Goal: Information Seeking & Learning: Learn about a topic

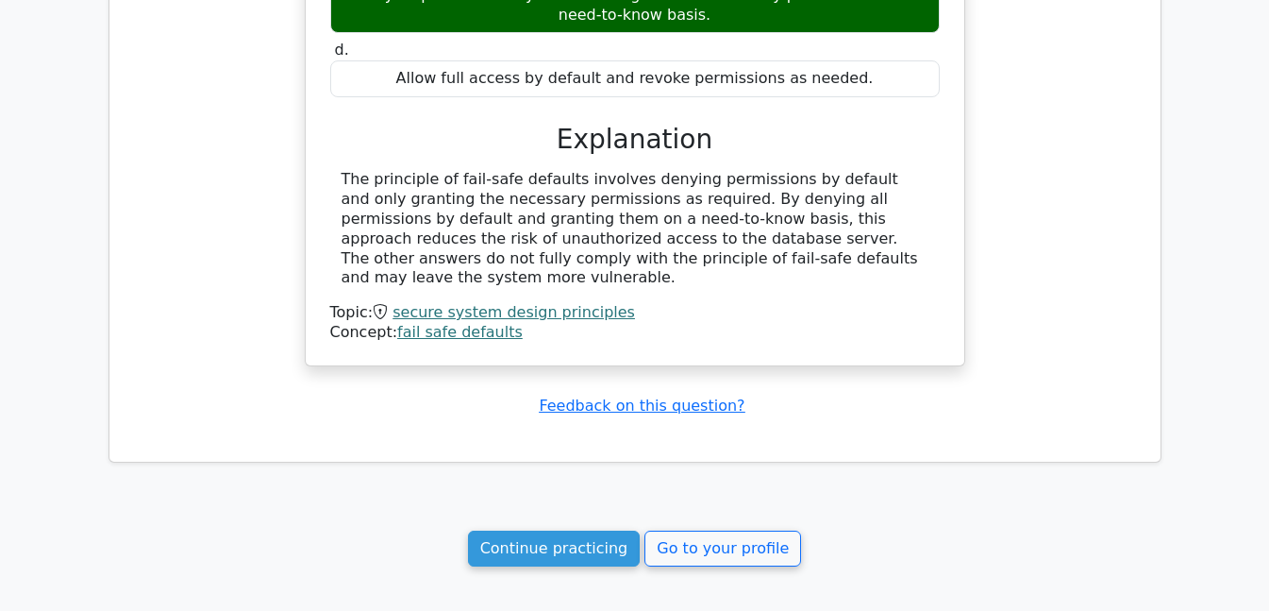
scroll to position [1335, 0]
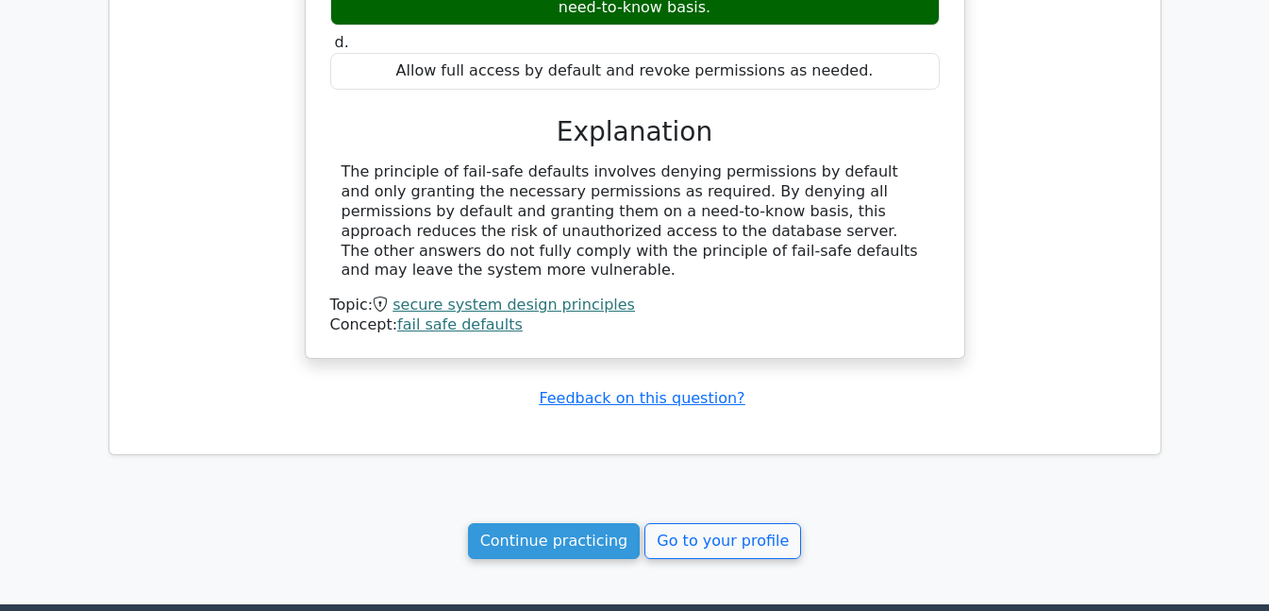
click at [507, 527] on link "Continue practicing" at bounding box center [554, 541] width 173 height 36
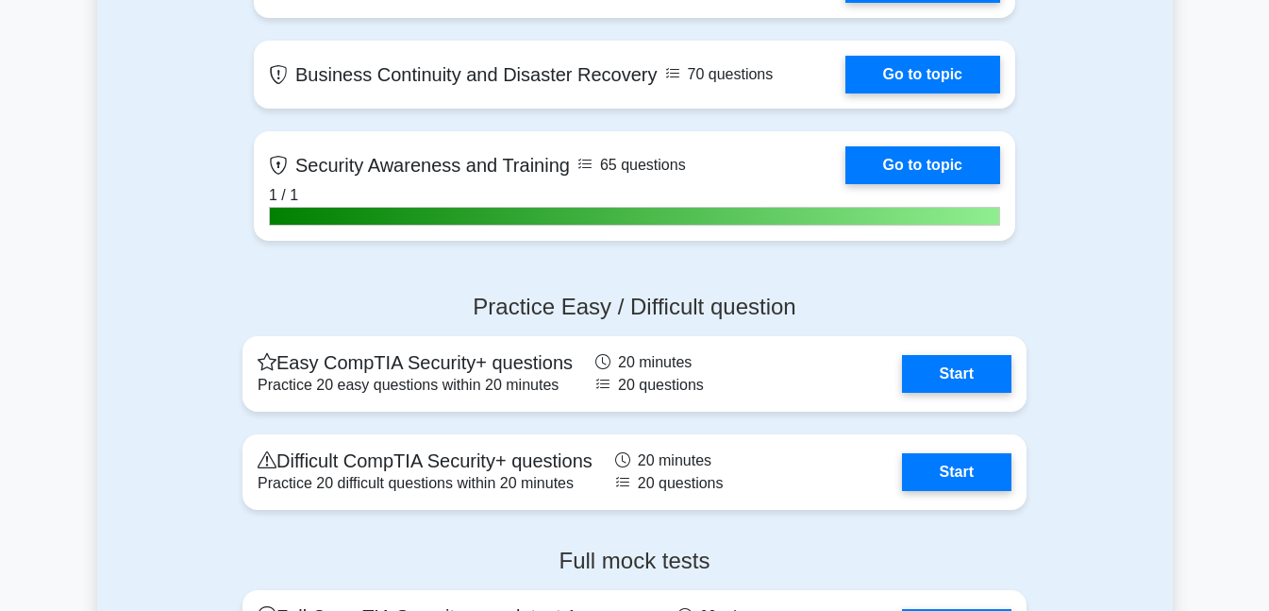
scroll to position [3841, 0]
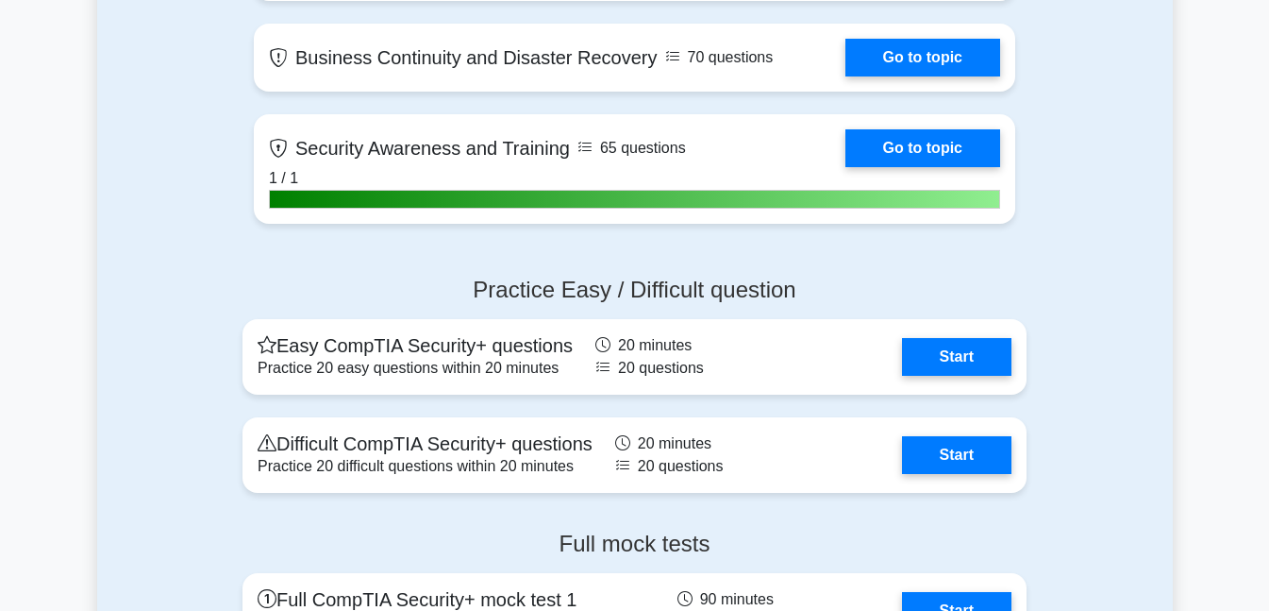
click at [982, 350] on link "Start" at bounding box center [956, 357] width 109 height 38
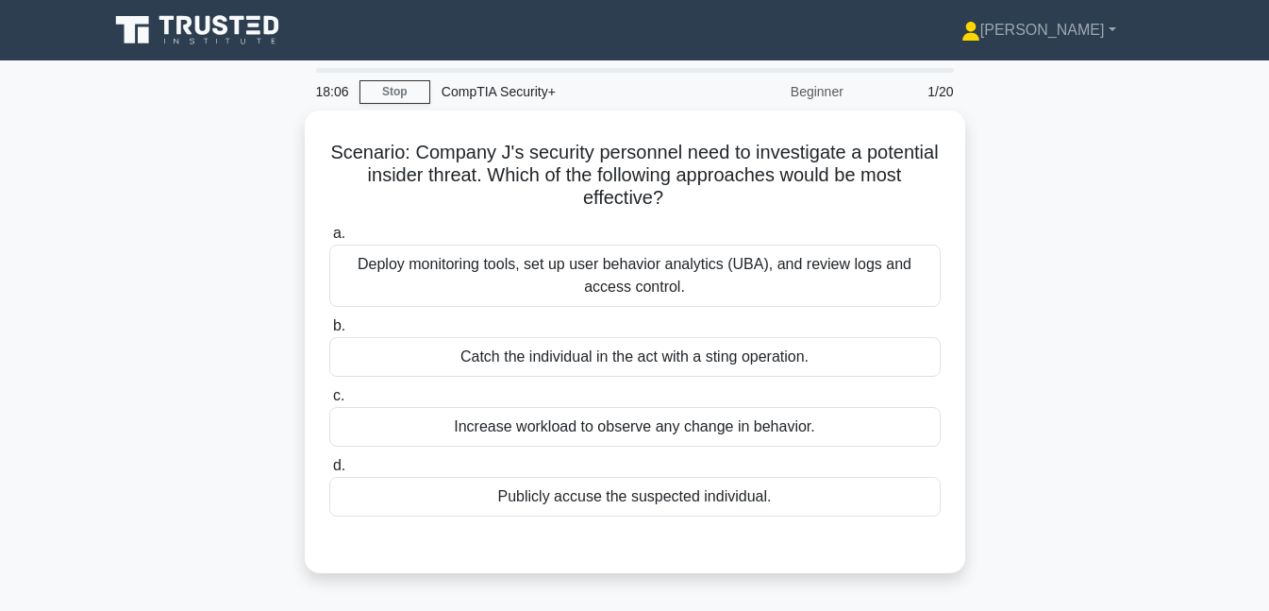
click at [703, 284] on div "Deploy monitoring tools, set up user behavior analytics (UBA), and review logs …" at bounding box center [635, 275] width 612 height 62
click at [329, 240] on input "a. Deploy monitoring tools, set up user behavior analytics (UBA), and review lo…" at bounding box center [329, 233] width 0 height 12
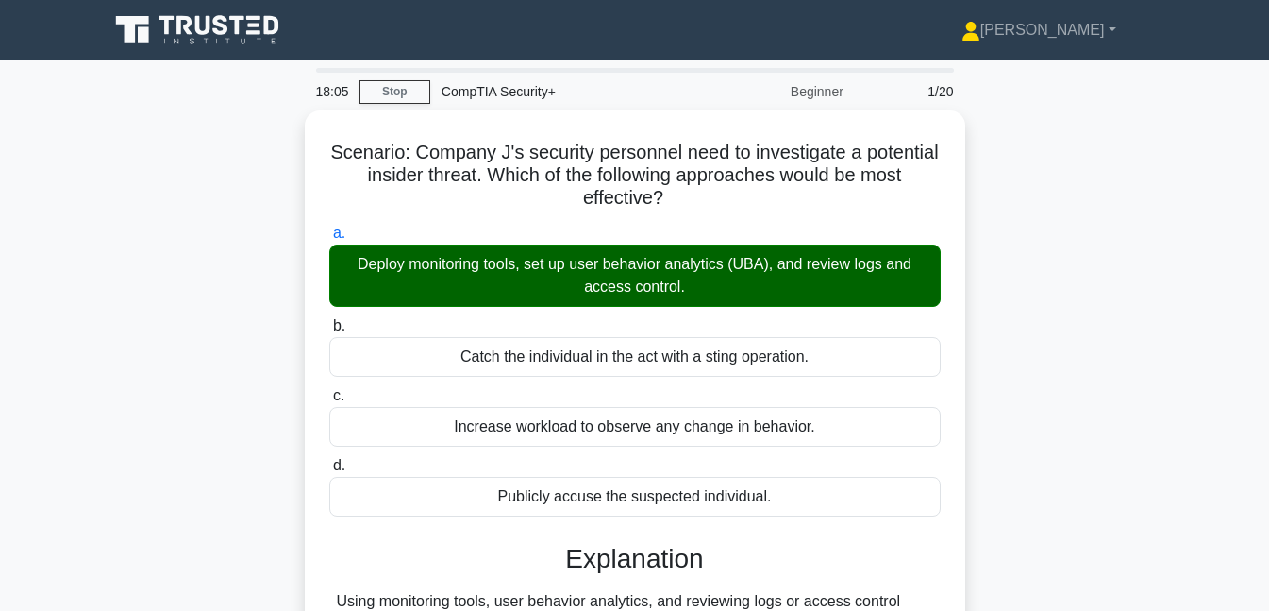
scroll to position [409, 0]
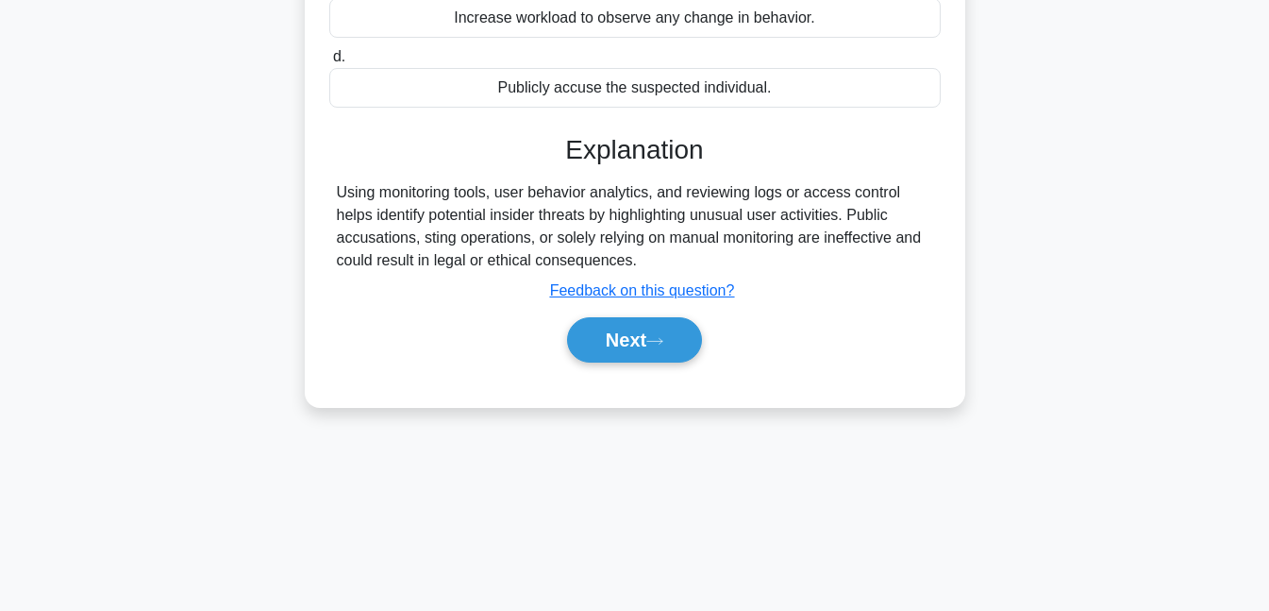
click at [659, 331] on button "Next" at bounding box center [634, 339] width 135 height 45
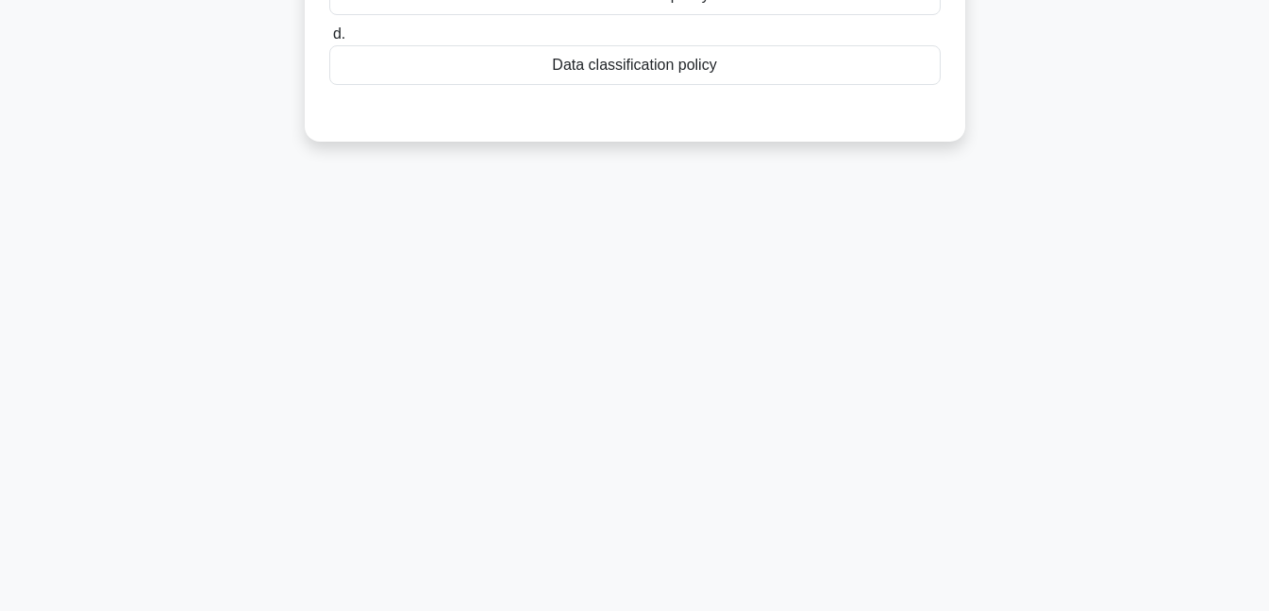
scroll to position [0, 0]
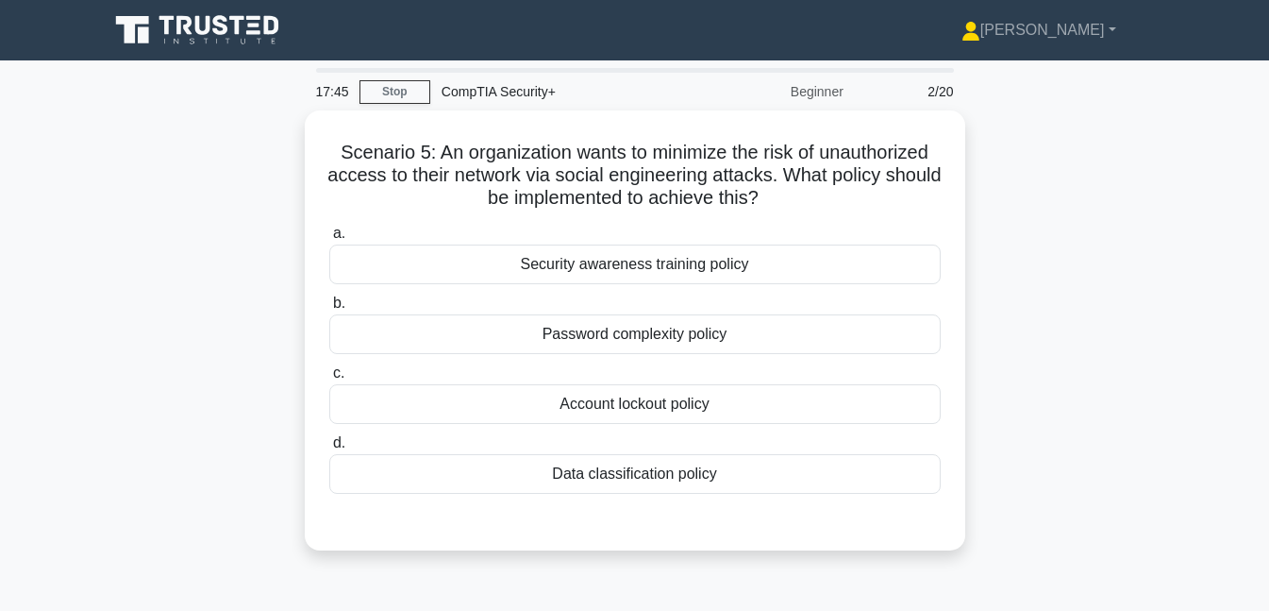
click at [669, 257] on div "Security awareness training policy" at bounding box center [635, 264] width 612 height 40
click at [329, 240] on input "a. Security awareness training policy" at bounding box center [329, 233] width 0 height 12
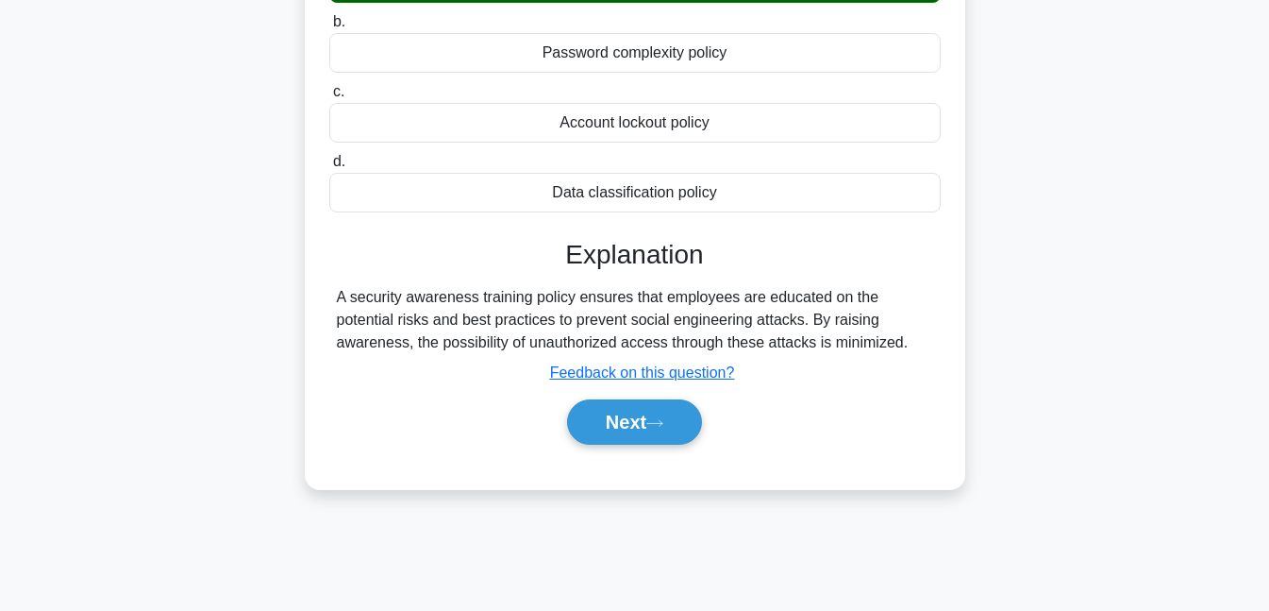
scroll to position [409, 0]
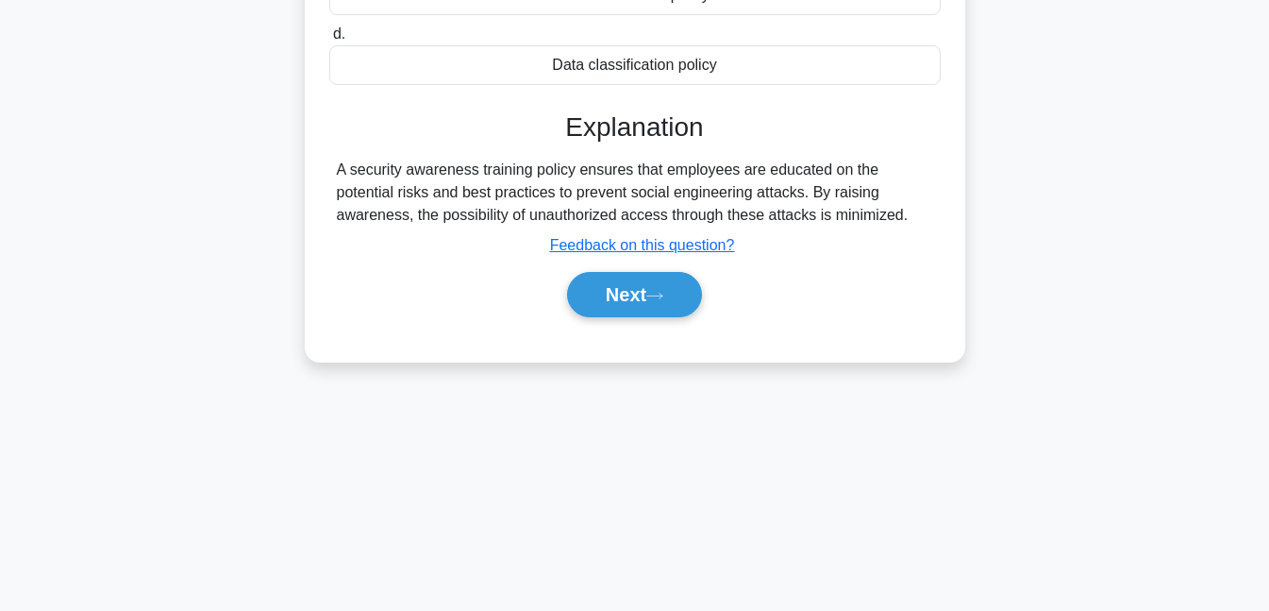
click at [683, 300] on button "Next" at bounding box center [634, 294] width 135 height 45
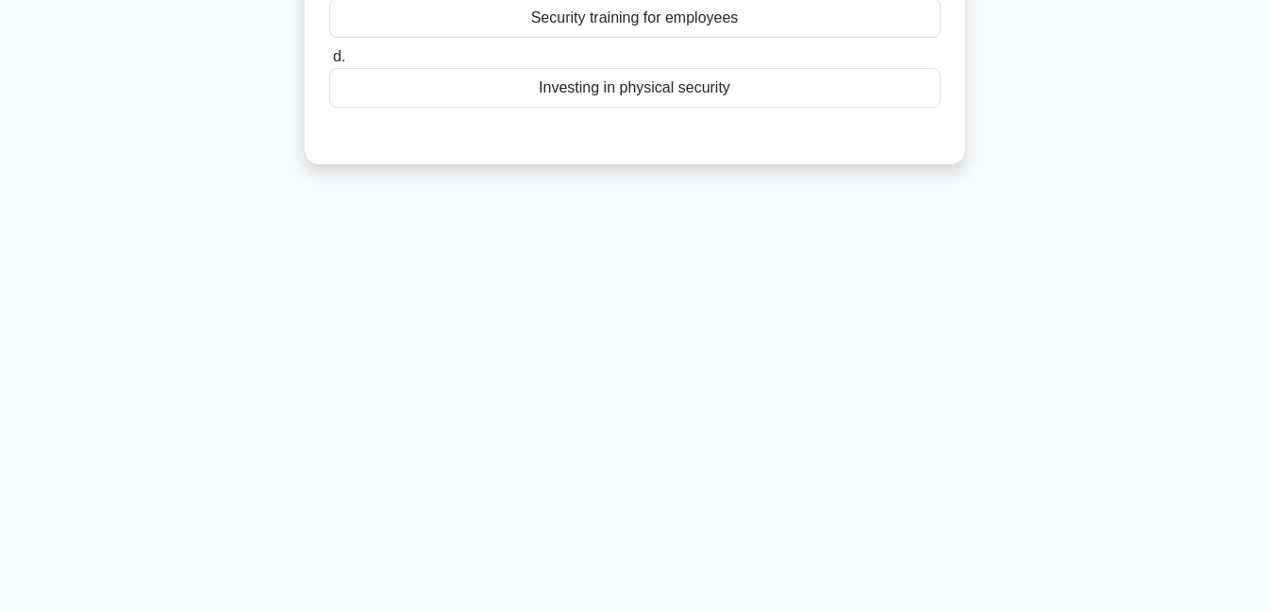
scroll to position [0, 0]
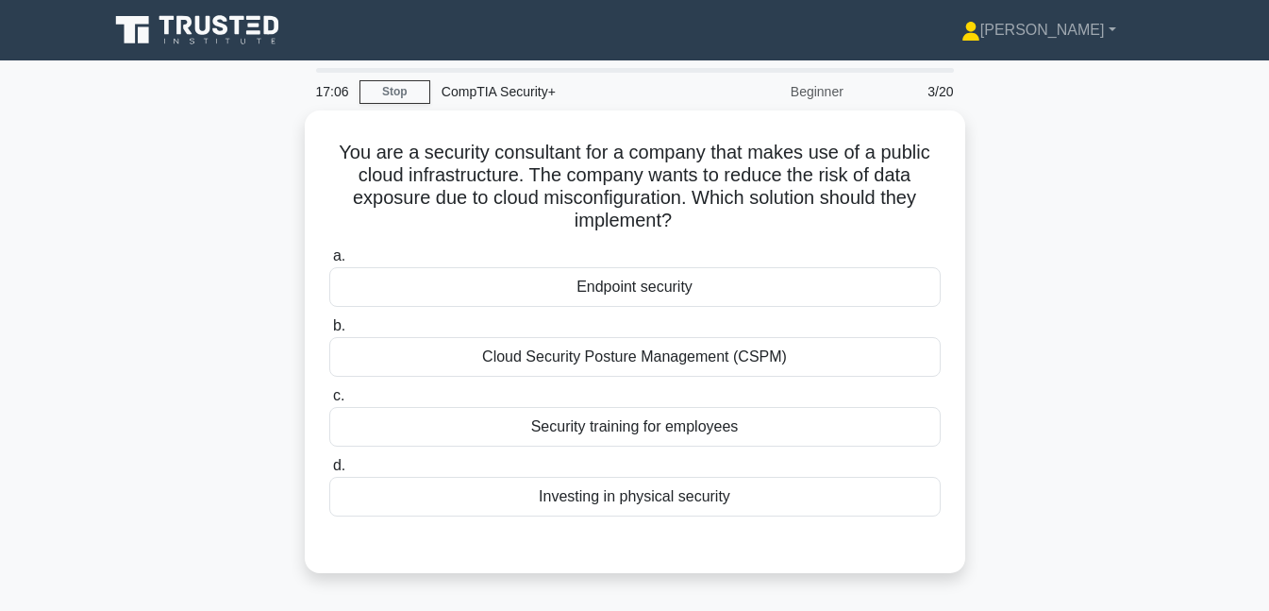
click at [762, 358] on div "Cloud Security Posture Management (CSPM)" at bounding box center [635, 357] width 612 height 40
click at [329, 332] on input "b. Cloud Security Posture Management (CSPM)" at bounding box center [329, 326] width 0 height 12
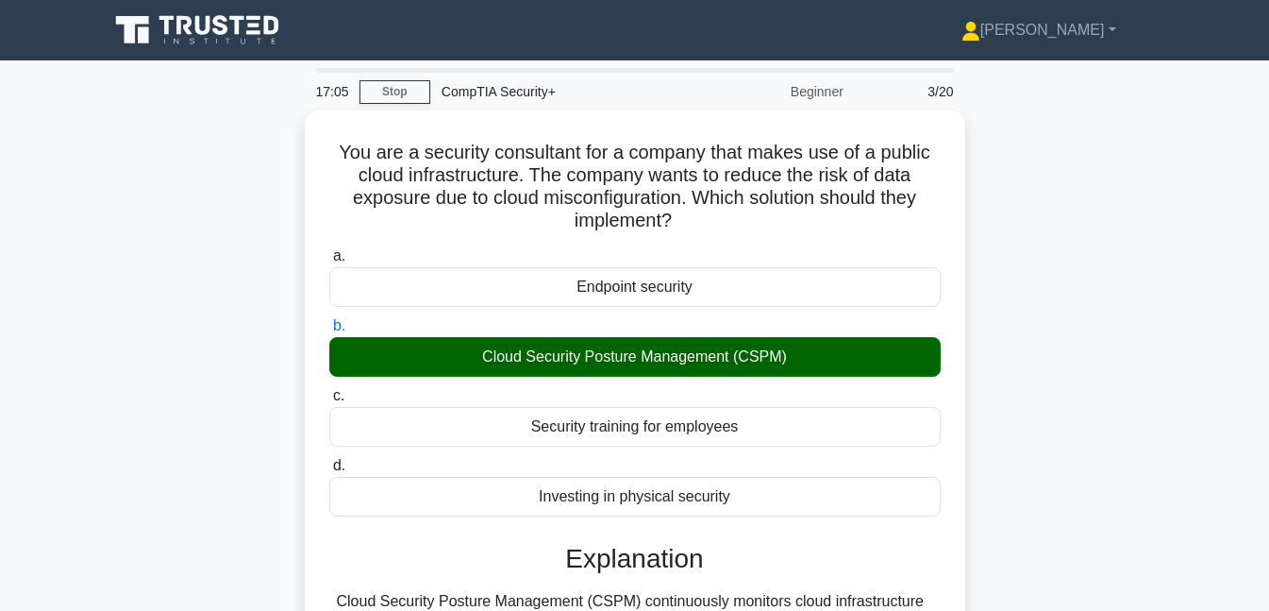
scroll to position [409, 0]
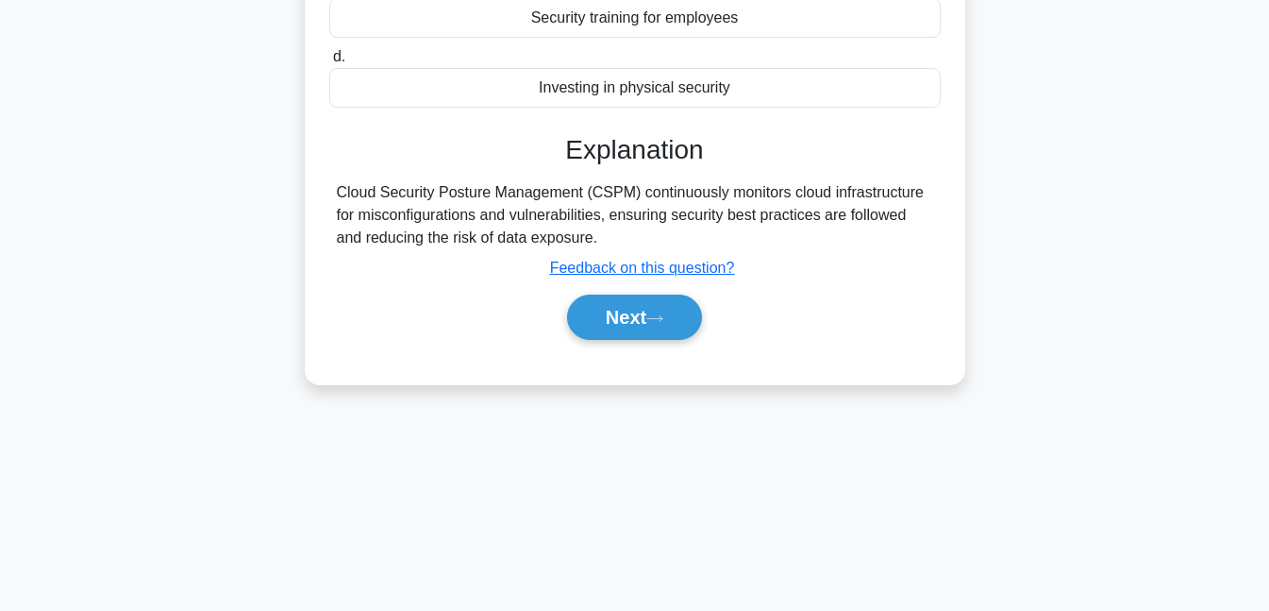
click at [674, 309] on button "Next" at bounding box center [634, 316] width 135 height 45
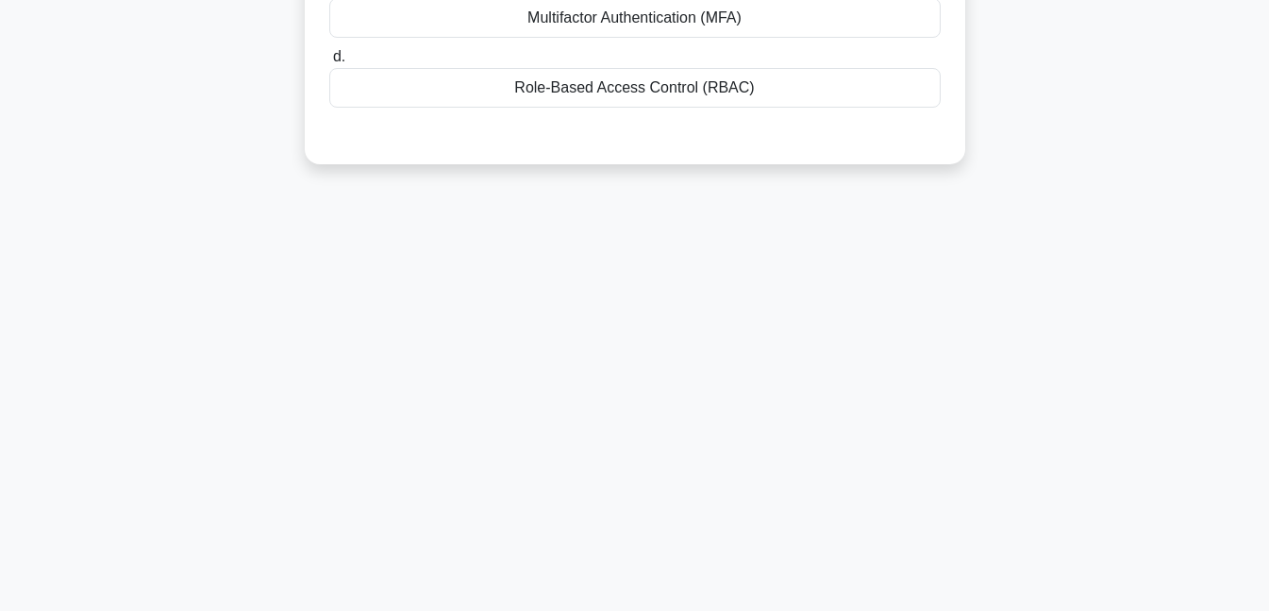
scroll to position [0, 0]
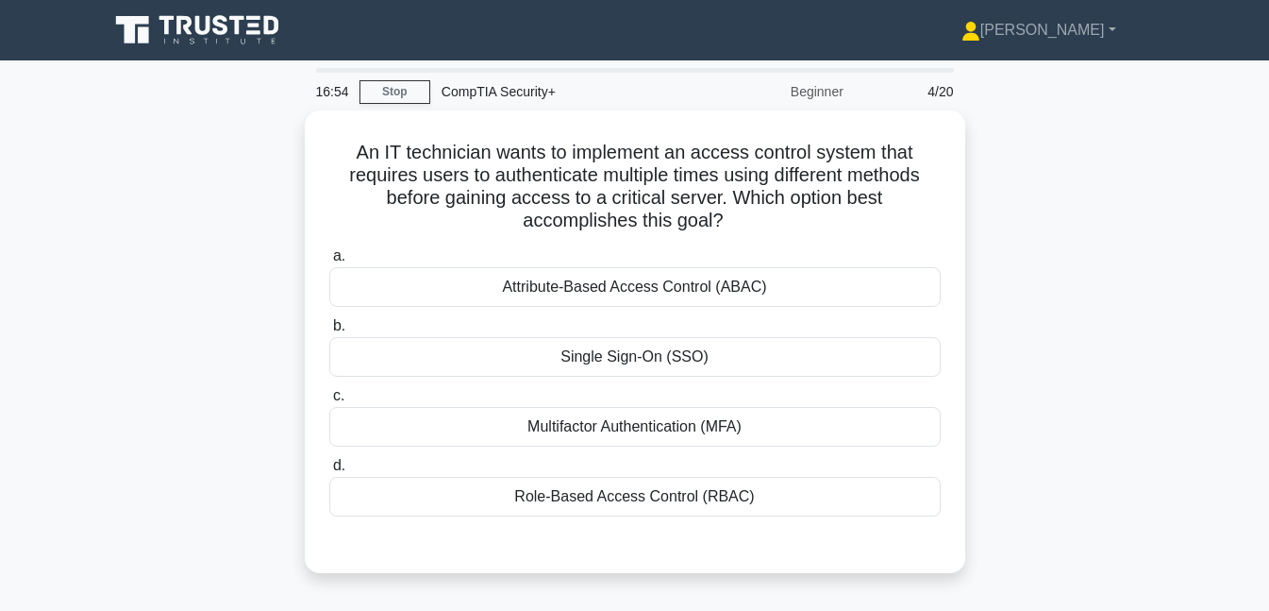
click at [699, 424] on div "Multifactor Authentication (MFA)" at bounding box center [635, 427] width 612 height 40
click at [329, 402] on input "c. Multifactor Authentication (MFA)" at bounding box center [329, 396] width 0 height 12
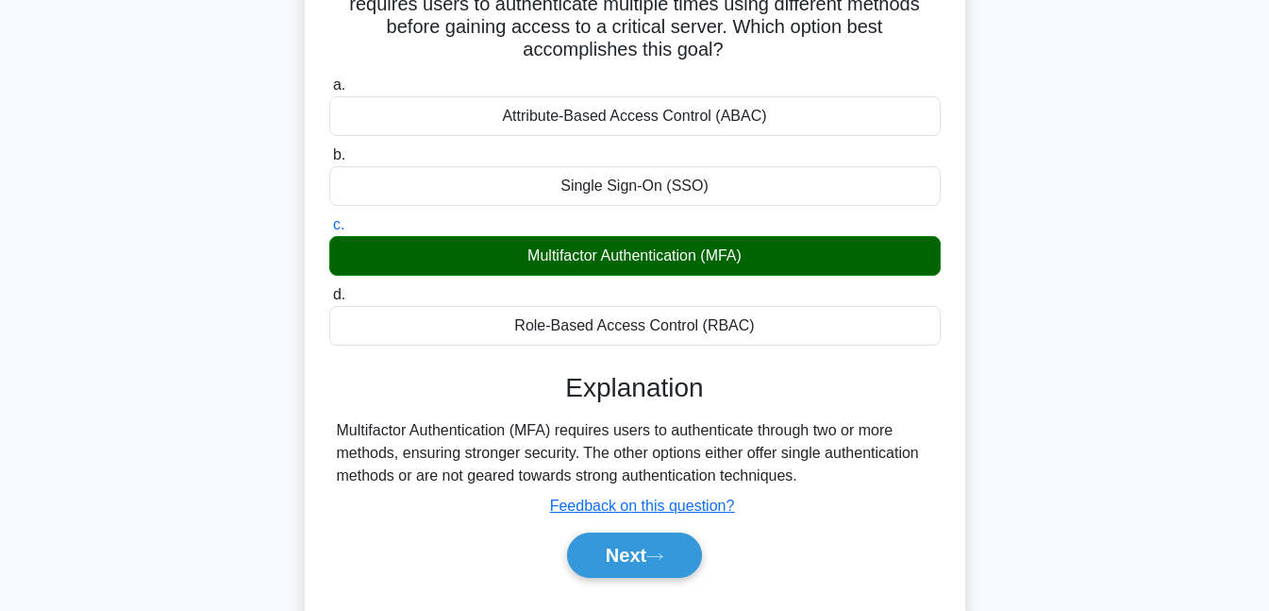
scroll to position [409, 0]
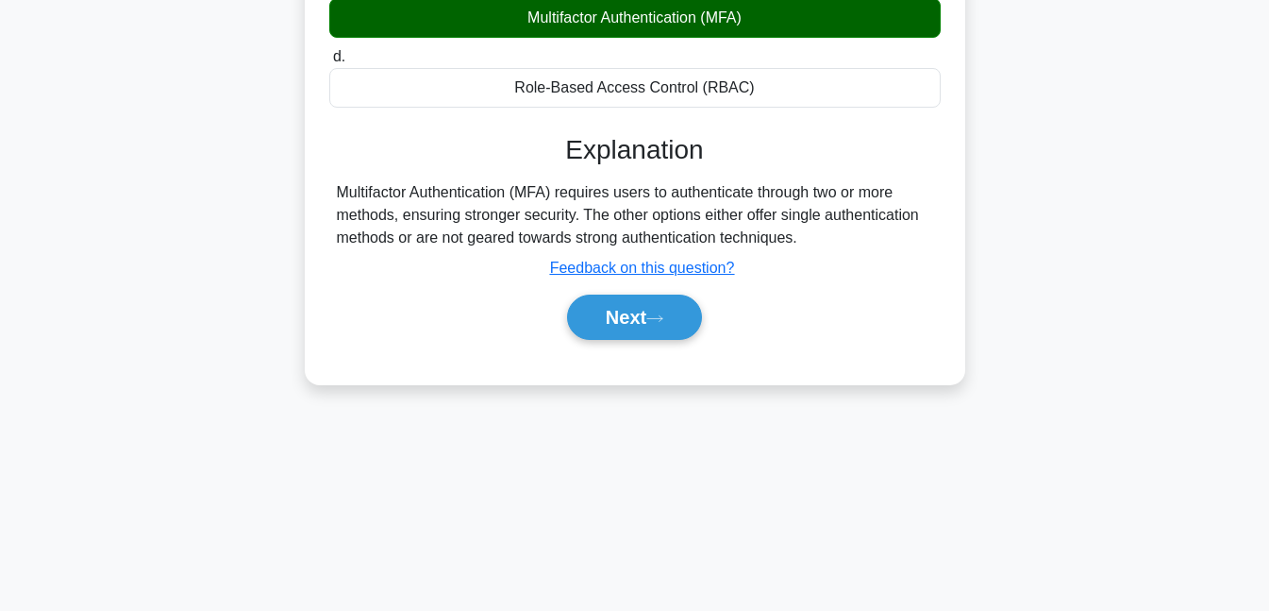
click at [664, 319] on icon at bounding box center [655, 318] width 17 height 10
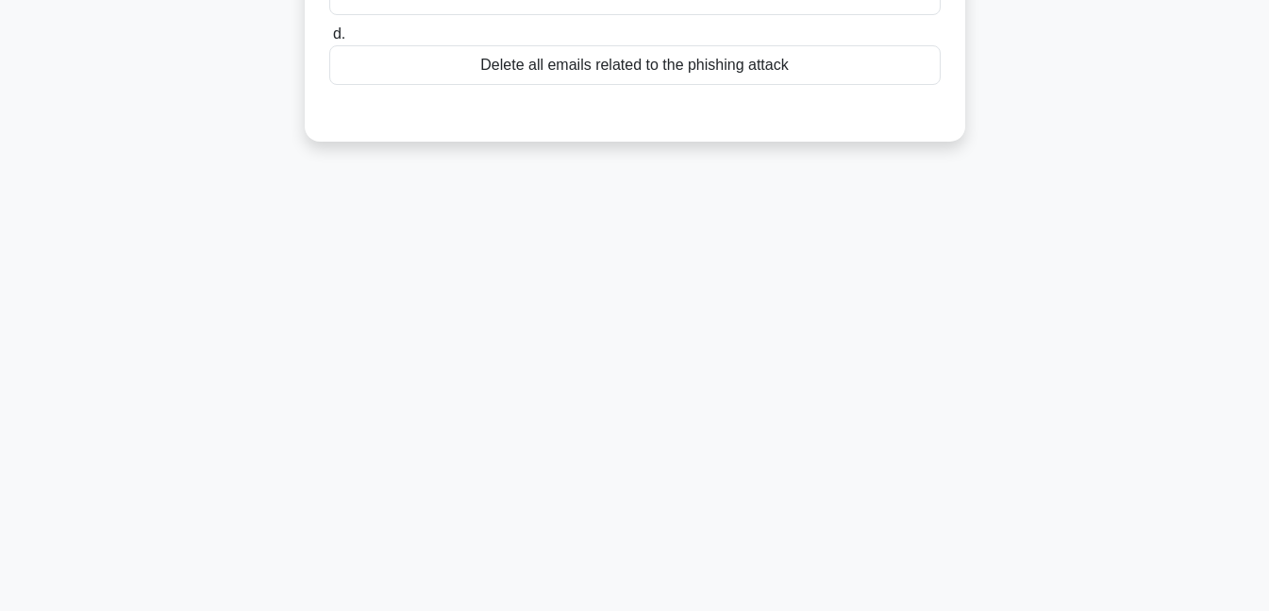
scroll to position [0, 0]
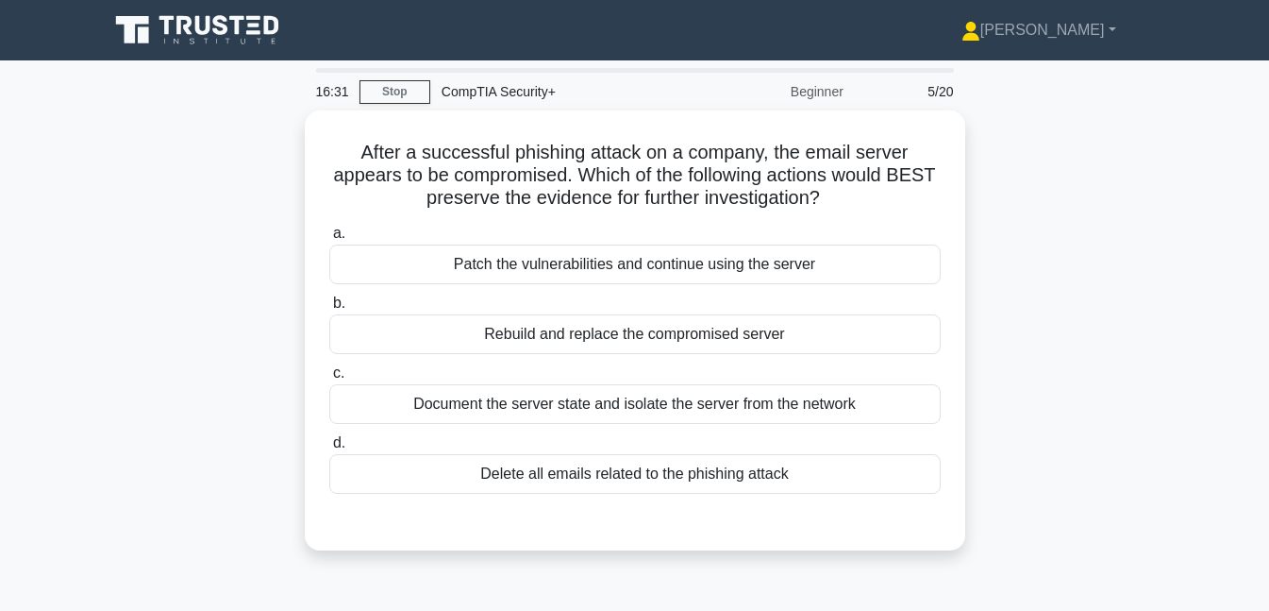
click at [784, 401] on div "Document the server state and isolate the server from the network" at bounding box center [635, 404] width 612 height 40
click at [329, 379] on input "c. Document the server state and isolate the server from the network" at bounding box center [329, 373] width 0 height 12
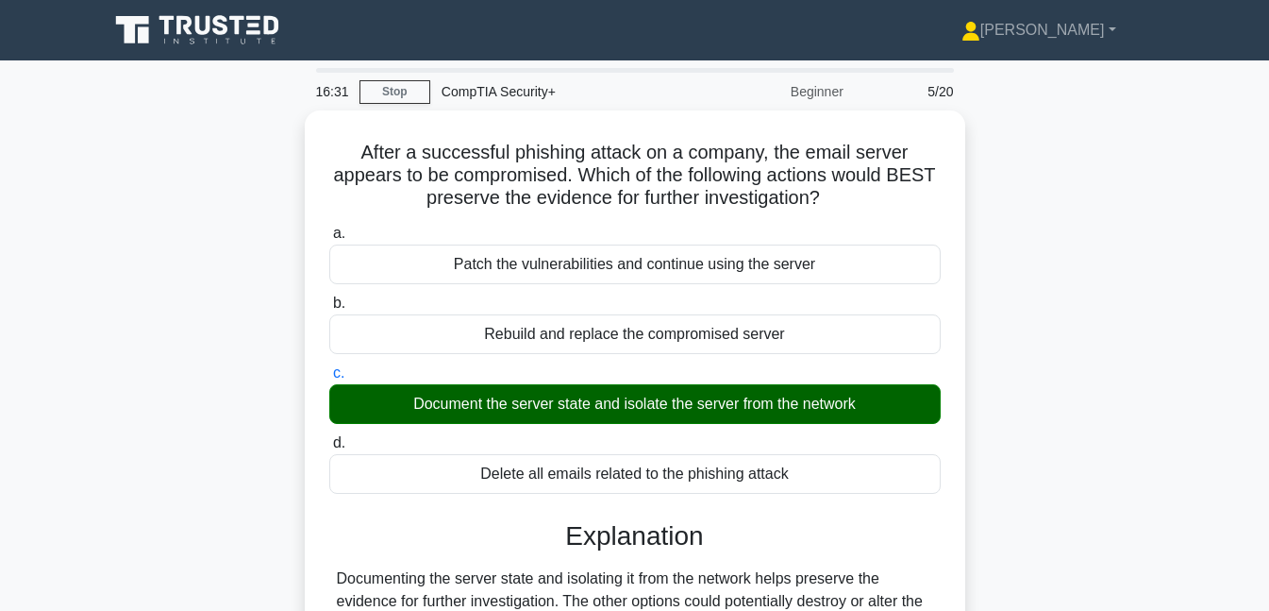
scroll to position [409, 0]
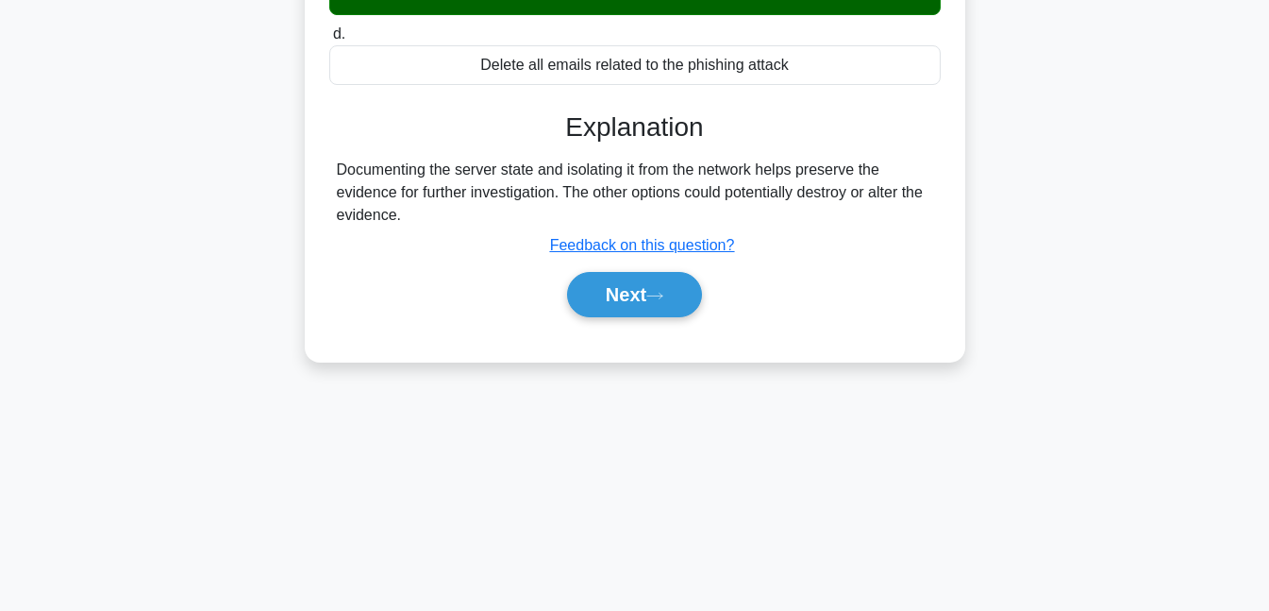
click at [658, 285] on button "Next" at bounding box center [634, 294] width 135 height 45
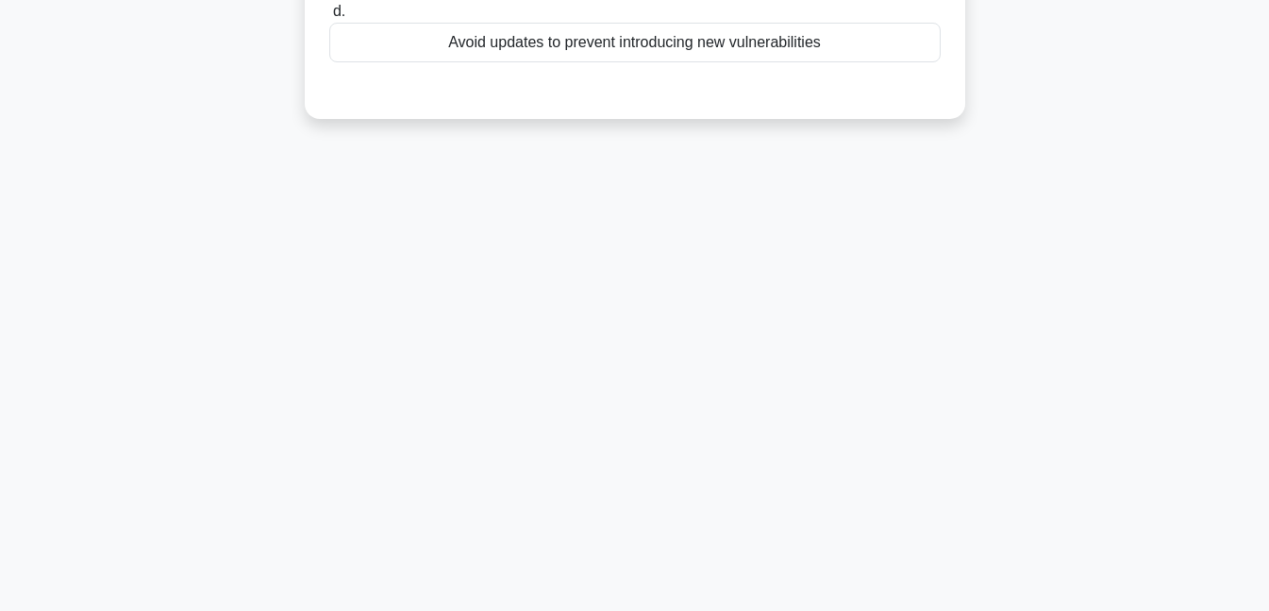
scroll to position [0, 0]
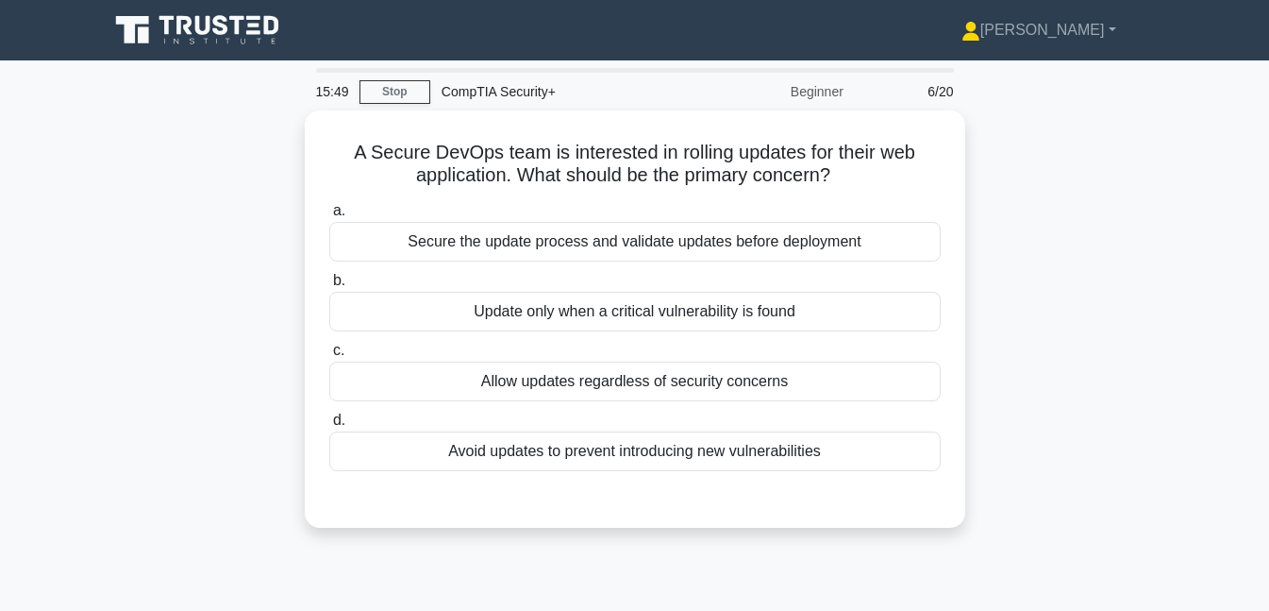
click at [557, 241] on div "Secure the update process and validate updates before deployment" at bounding box center [635, 242] width 612 height 40
click at [329, 217] on input "a. Secure the update process and validate updates before deployment" at bounding box center [329, 211] width 0 height 12
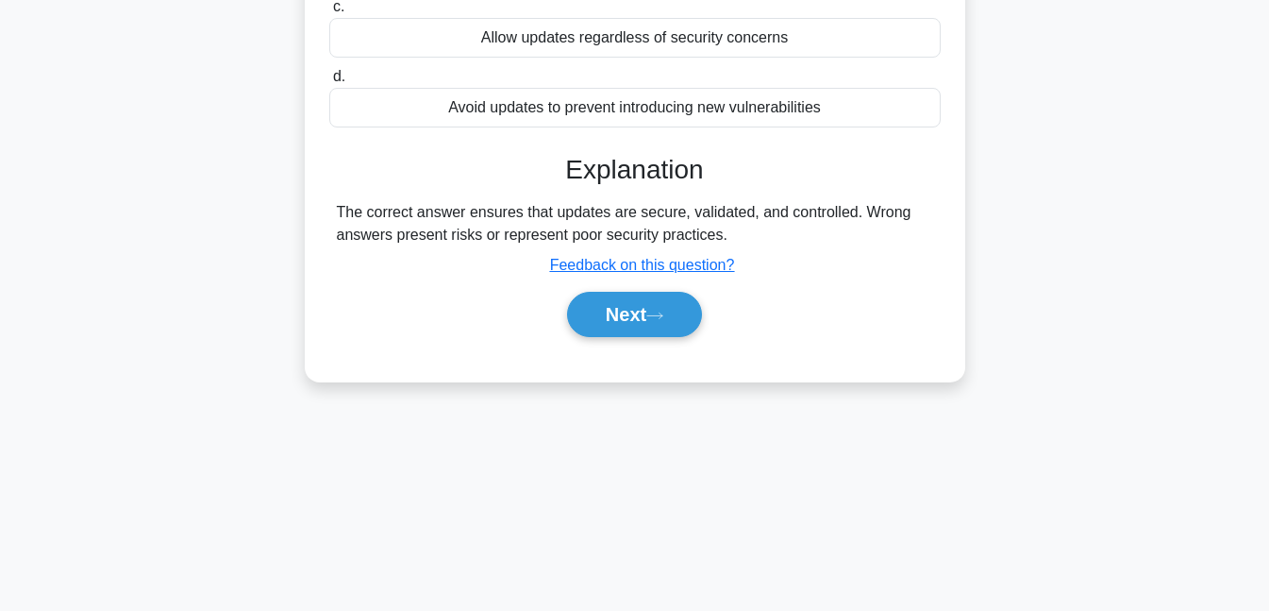
scroll to position [409, 0]
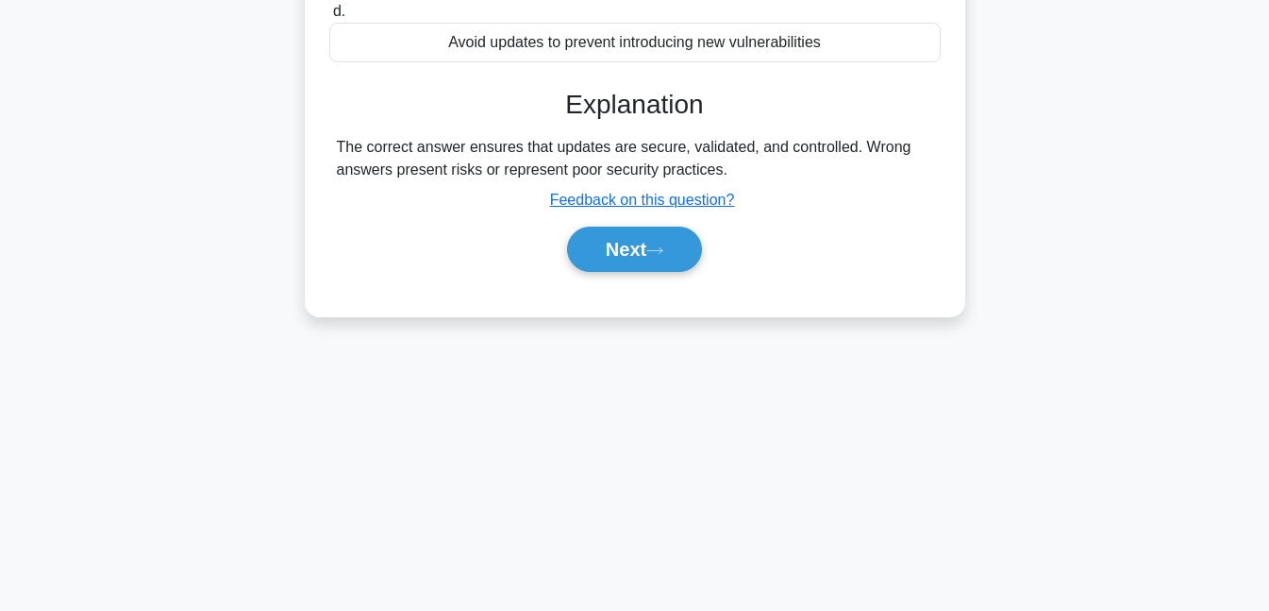
click at [592, 243] on button "Next" at bounding box center [634, 249] width 135 height 45
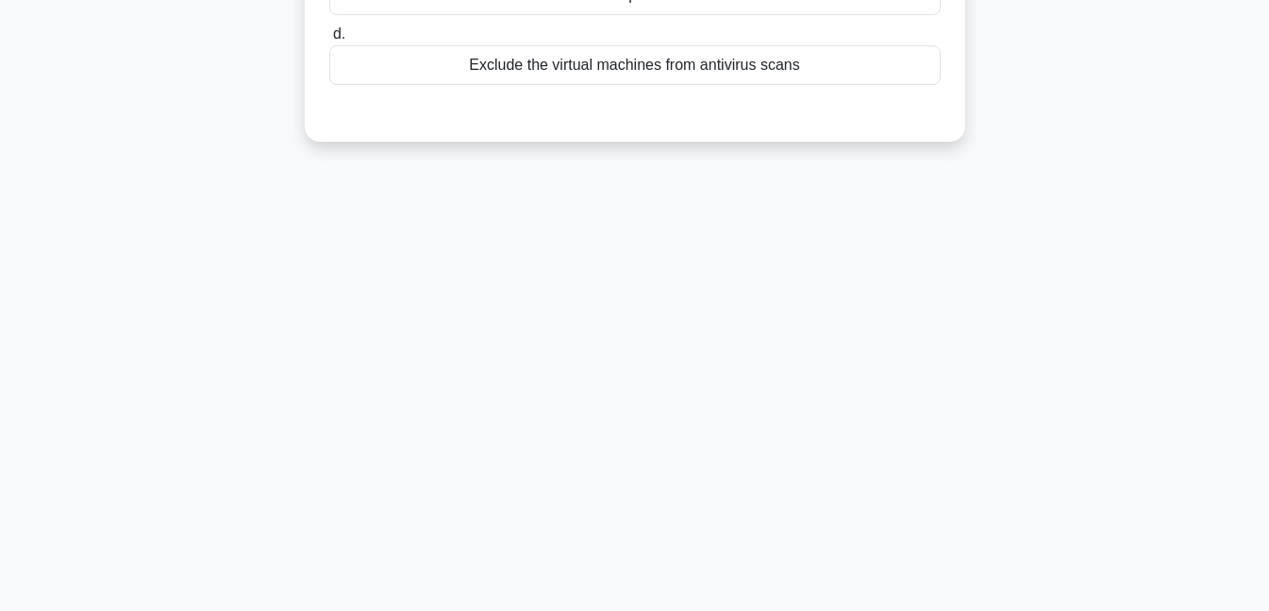
scroll to position [0, 0]
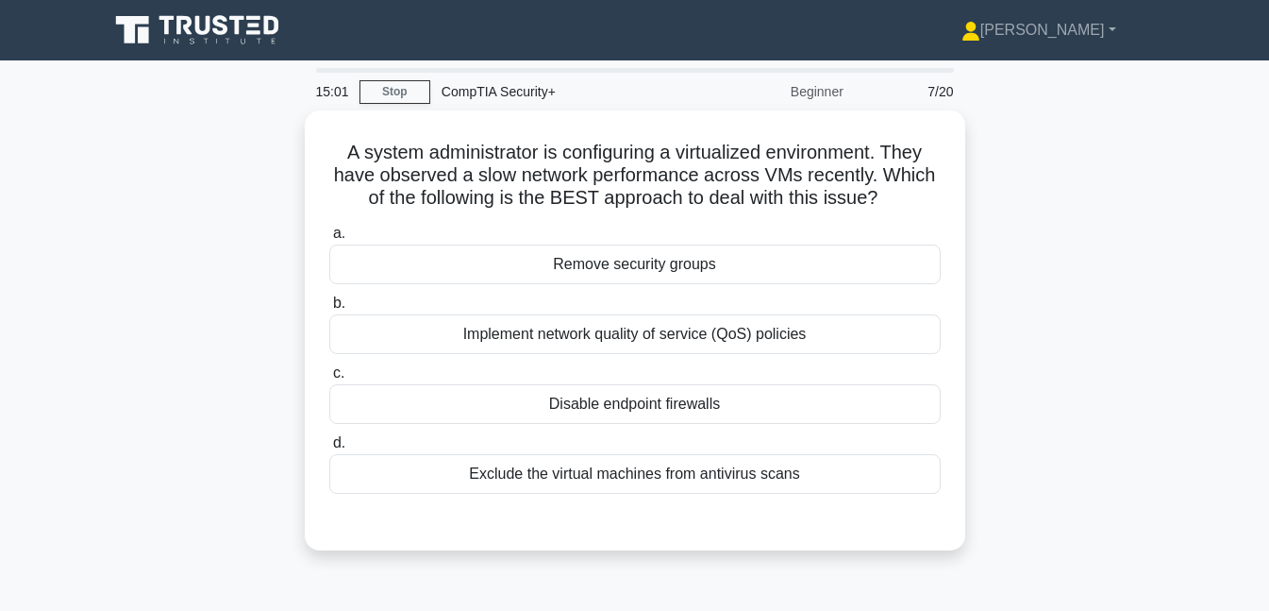
click at [735, 330] on div "Implement network quality of service (QoS) policies" at bounding box center [635, 334] width 612 height 40
click at [329, 310] on input "b. Implement network quality of service (QoS) policies" at bounding box center [329, 303] width 0 height 12
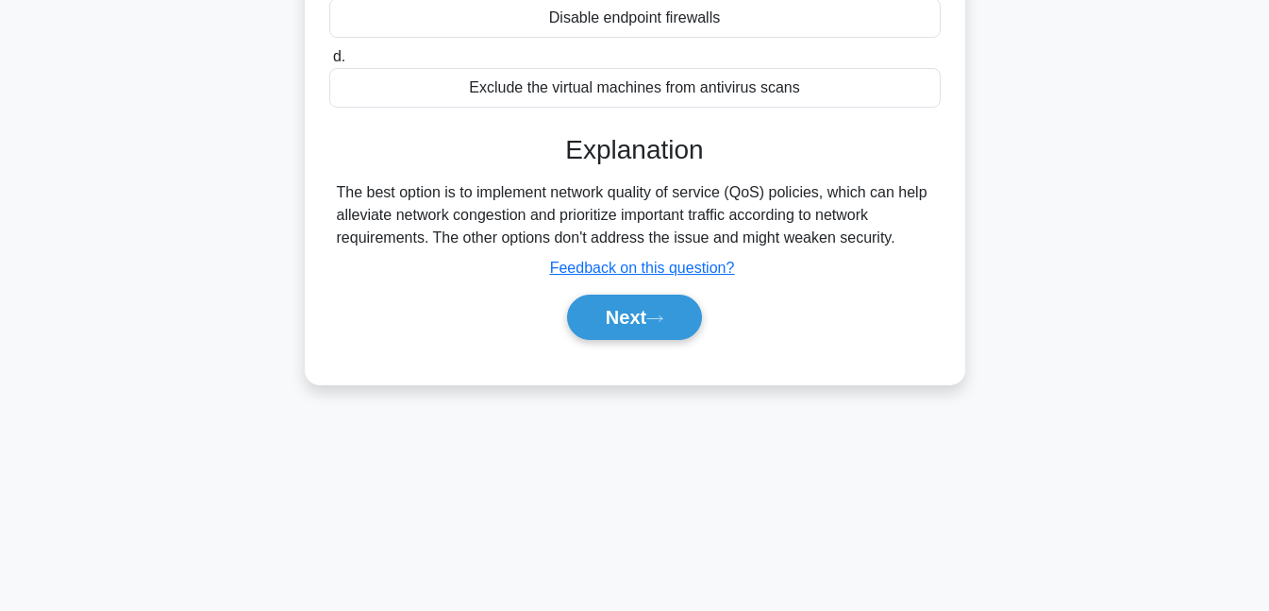
scroll to position [409, 0]
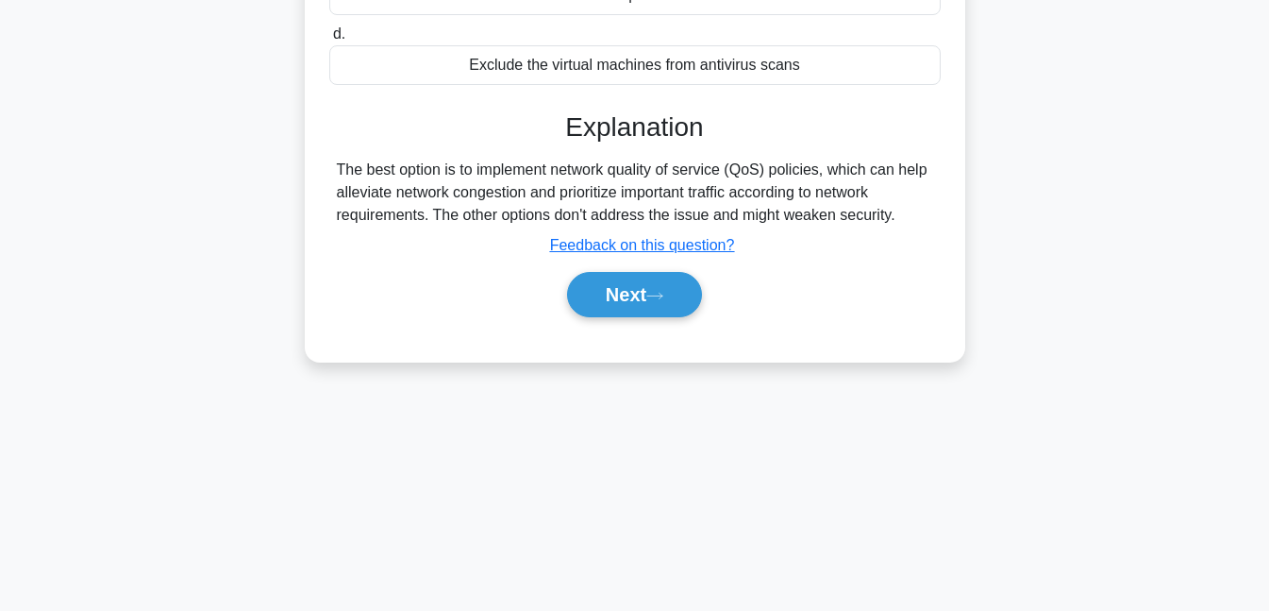
click at [669, 301] on button "Next" at bounding box center [634, 294] width 135 height 45
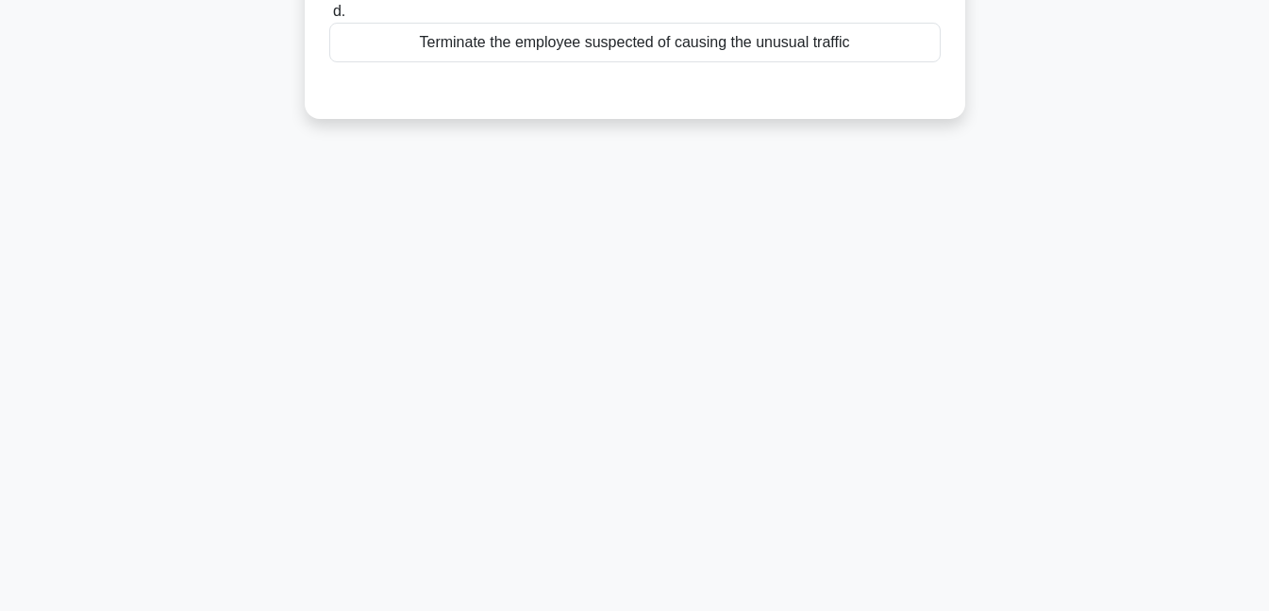
scroll to position [0, 0]
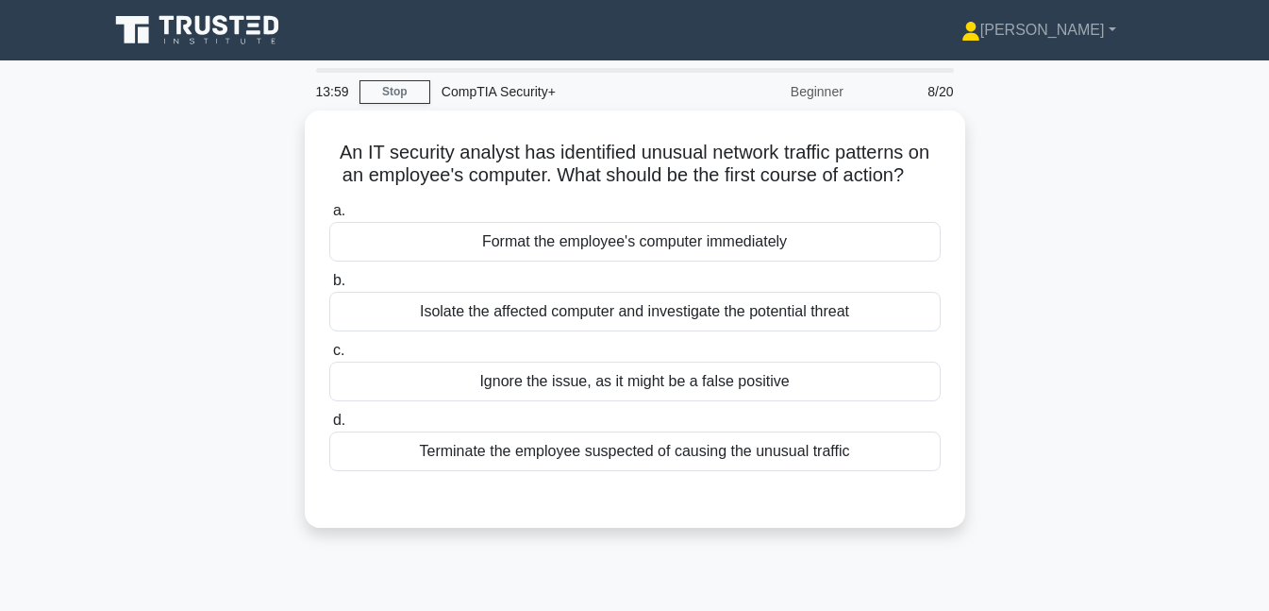
click at [690, 309] on div "Isolate the affected computer and investigate the potential threat" at bounding box center [635, 312] width 612 height 40
click at [329, 287] on input "b. Isolate the affected computer and investigate the potential threat" at bounding box center [329, 281] width 0 height 12
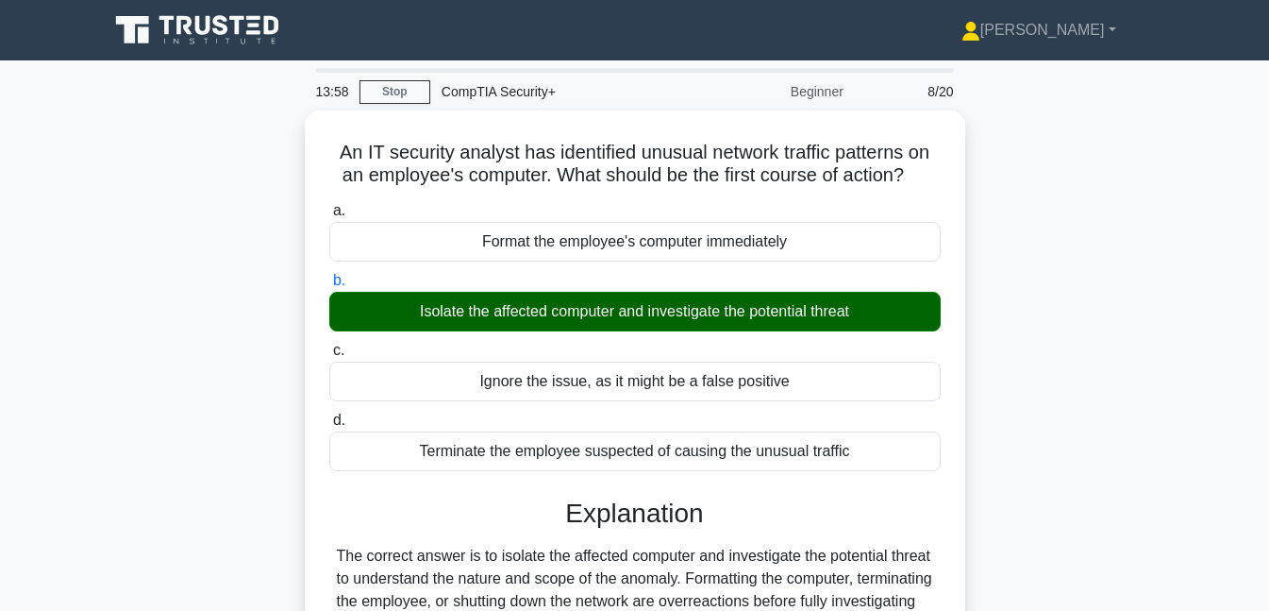
scroll to position [409, 0]
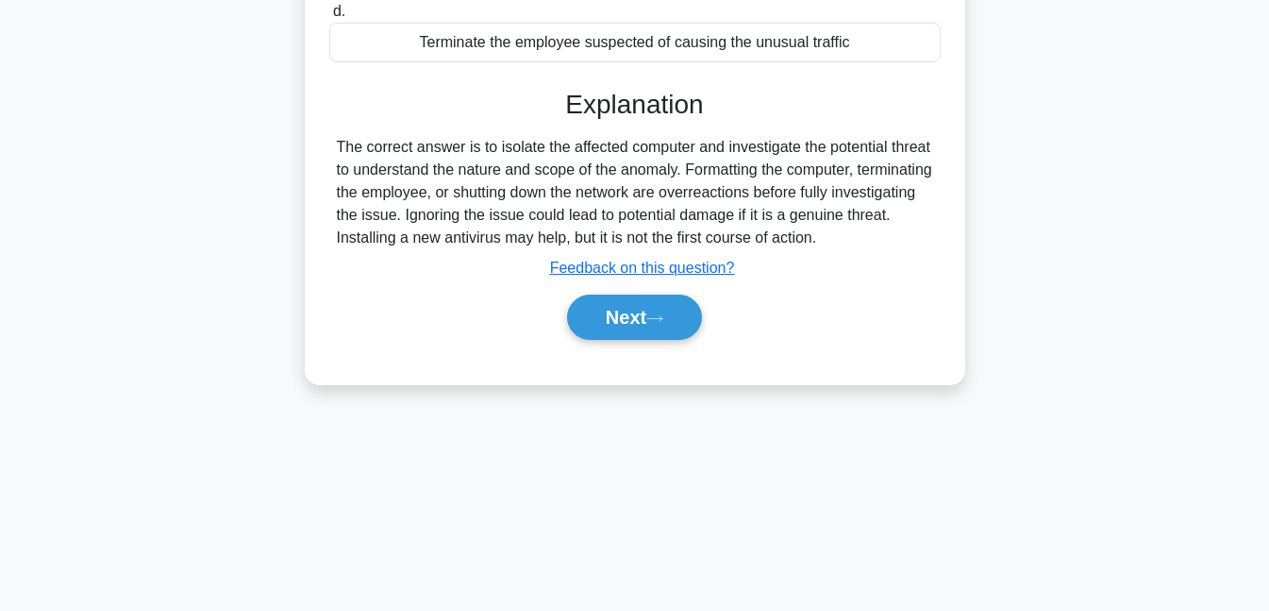
click at [678, 302] on button "Next" at bounding box center [634, 316] width 135 height 45
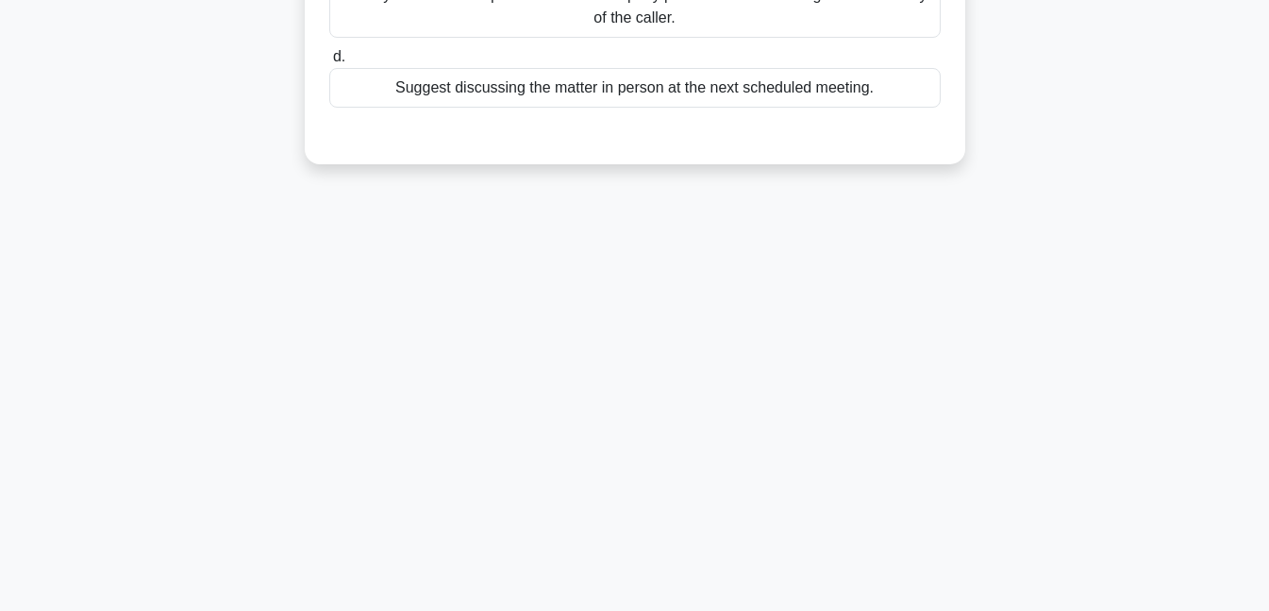
scroll to position [0, 0]
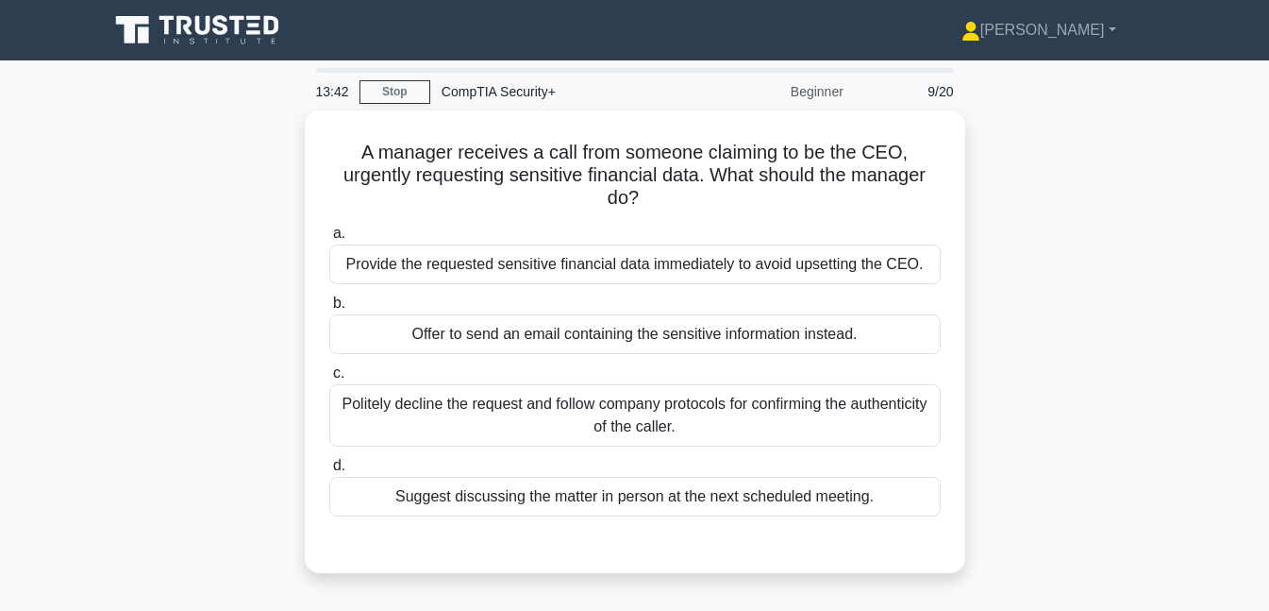
click at [692, 415] on div "Politely decline the request and follow company protocols for confirming the au…" at bounding box center [635, 415] width 612 height 62
click at [329, 379] on input "c. Politely decline the request and follow company protocols for confirming the…" at bounding box center [329, 373] width 0 height 12
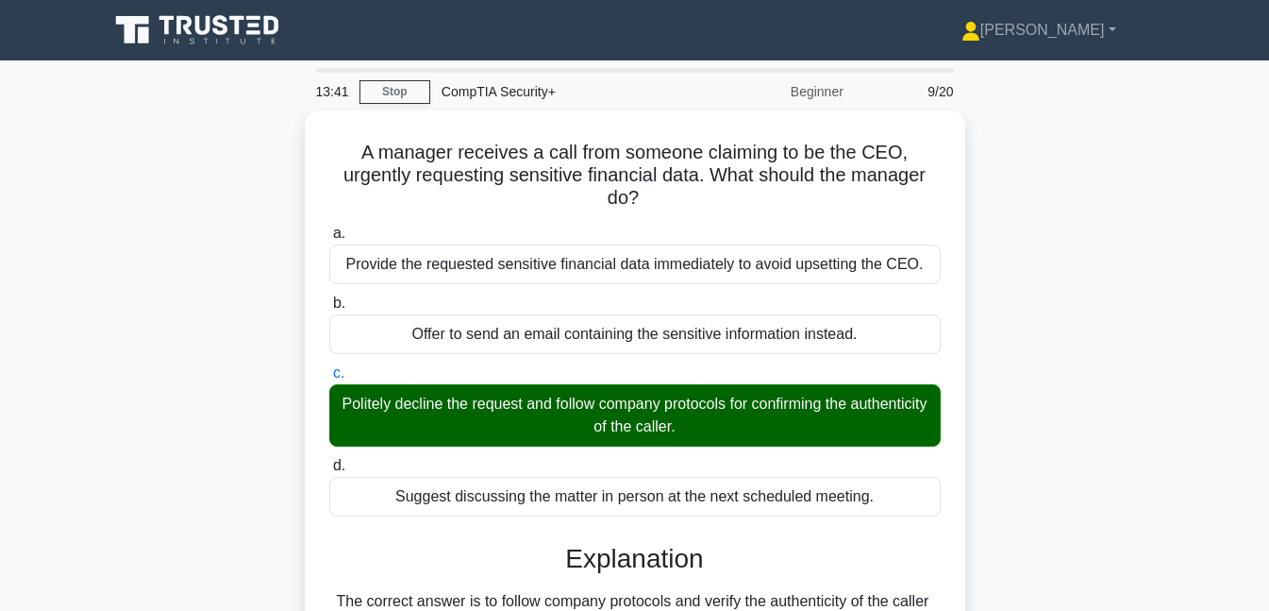
scroll to position [409, 0]
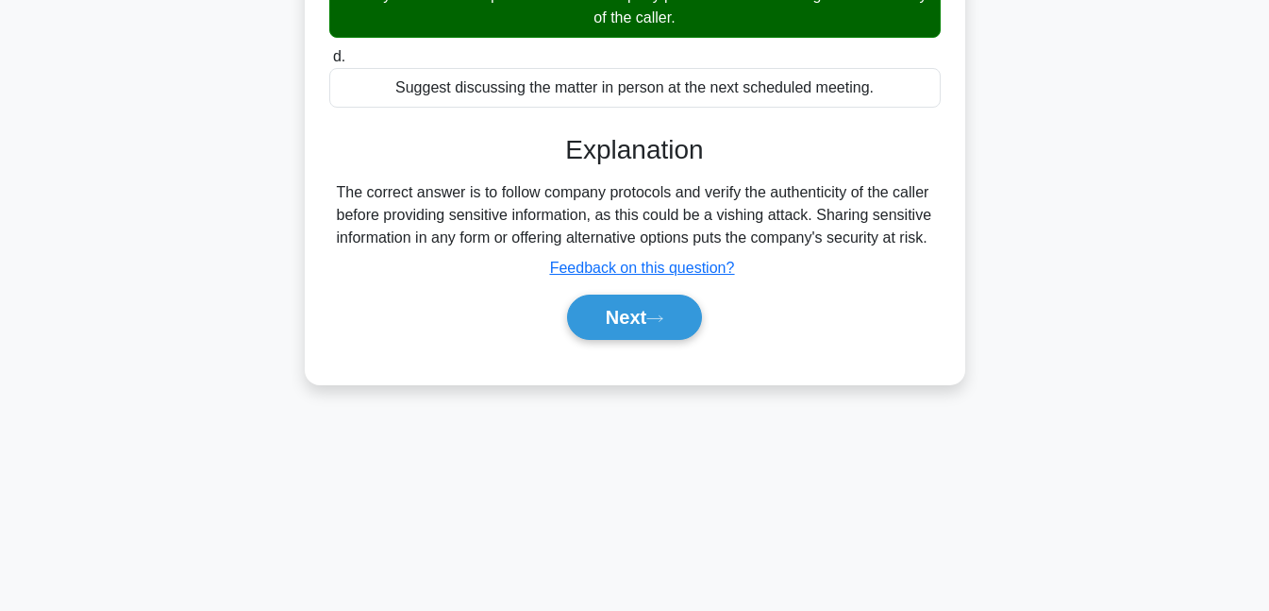
click at [682, 324] on button "Next" at bounding box center [634, 316] width 135 height 45
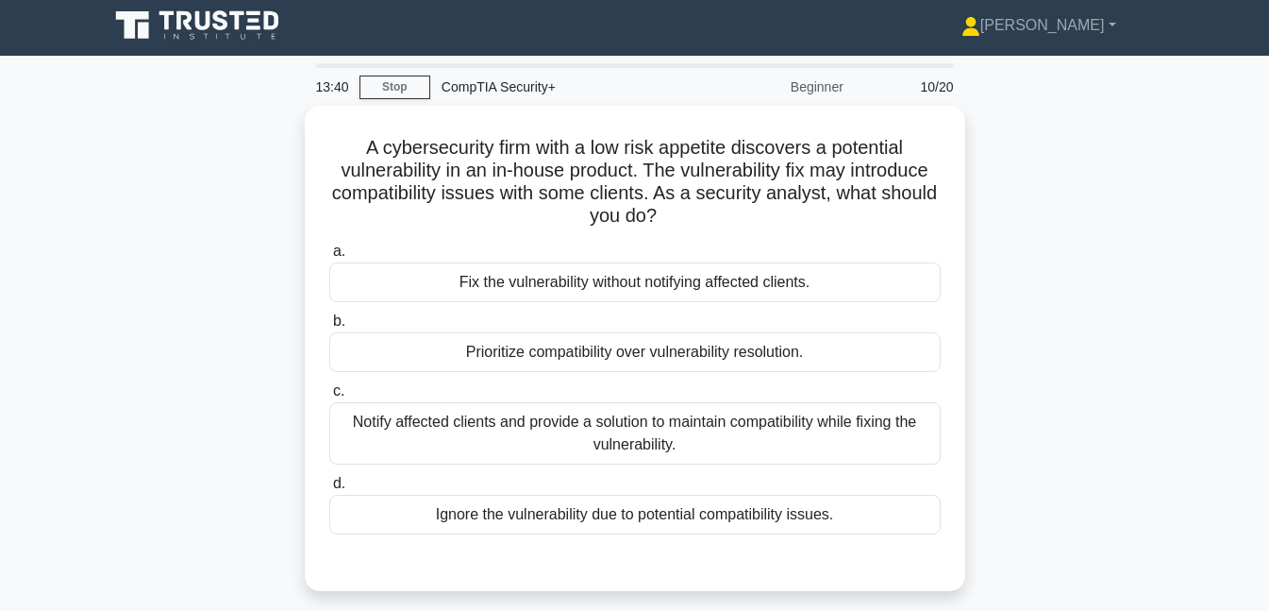
scroll to position [0, 0]
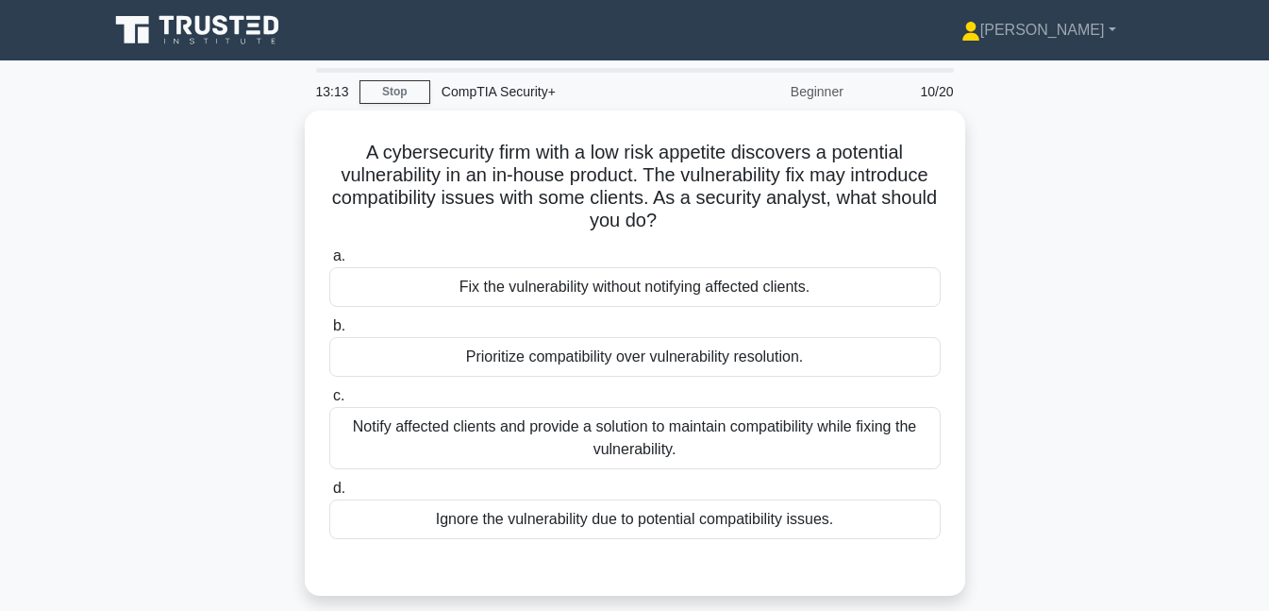
click at [721, 440] on div "Notify affected clients and provide a solution to maintain compatibility while …" at bounding box center [635, 438] width 612 height 62
click at [329, 402] on input "c. Notify affected clients and provide a solution to maintain compatibility whi…" at bounding box center [329, 396] width 0 height 12
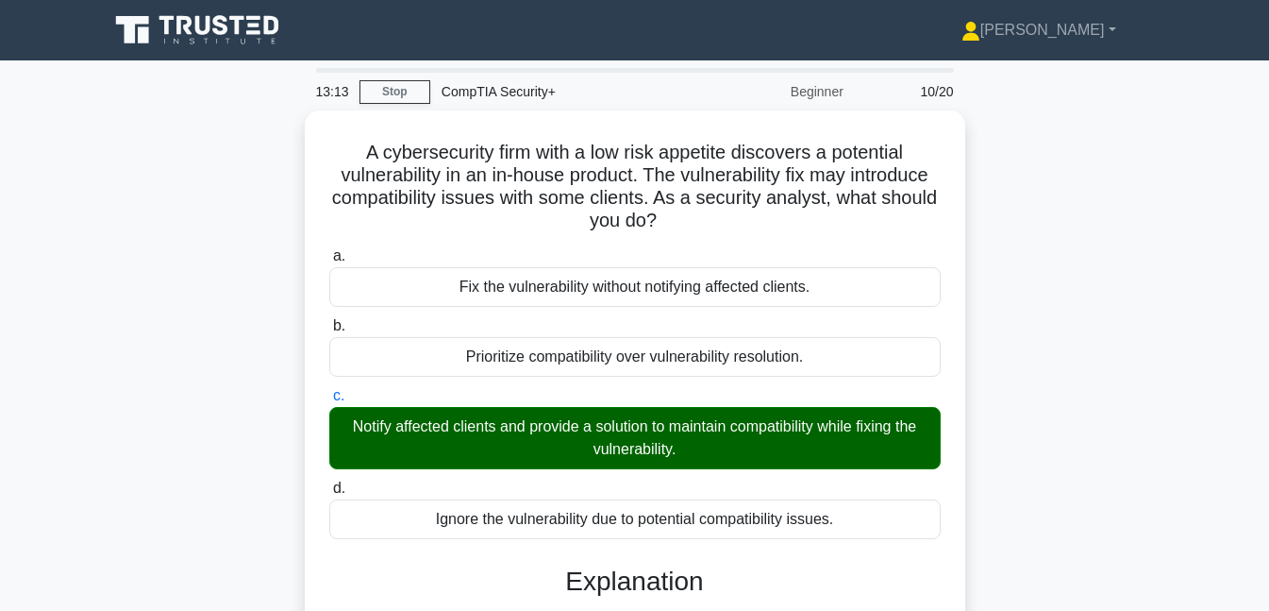
scroll to position [409, 0]
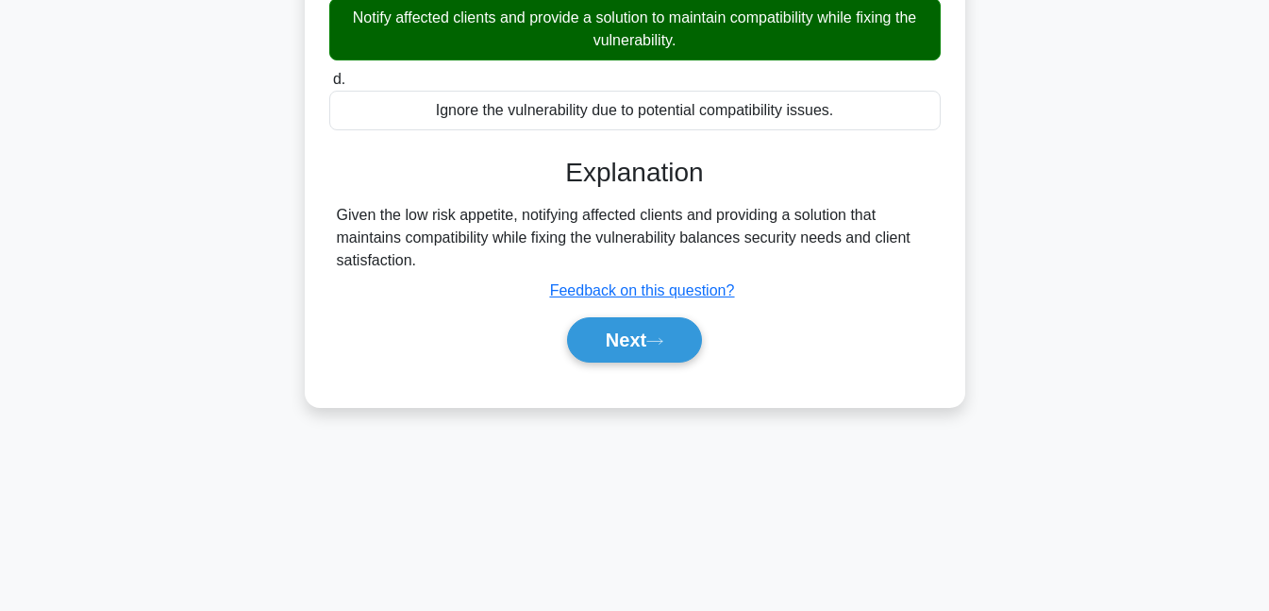
click at [645, 328] on button "Next" at bounding box center [634, 339] width 135 height 45
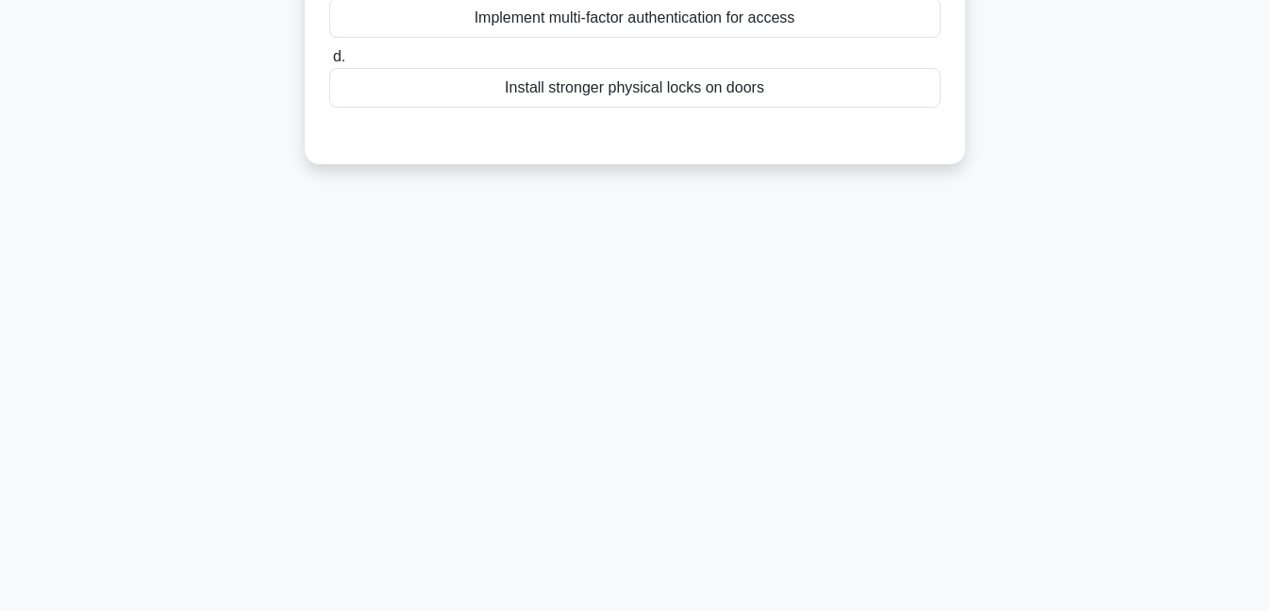
scroll to position [0, 0]
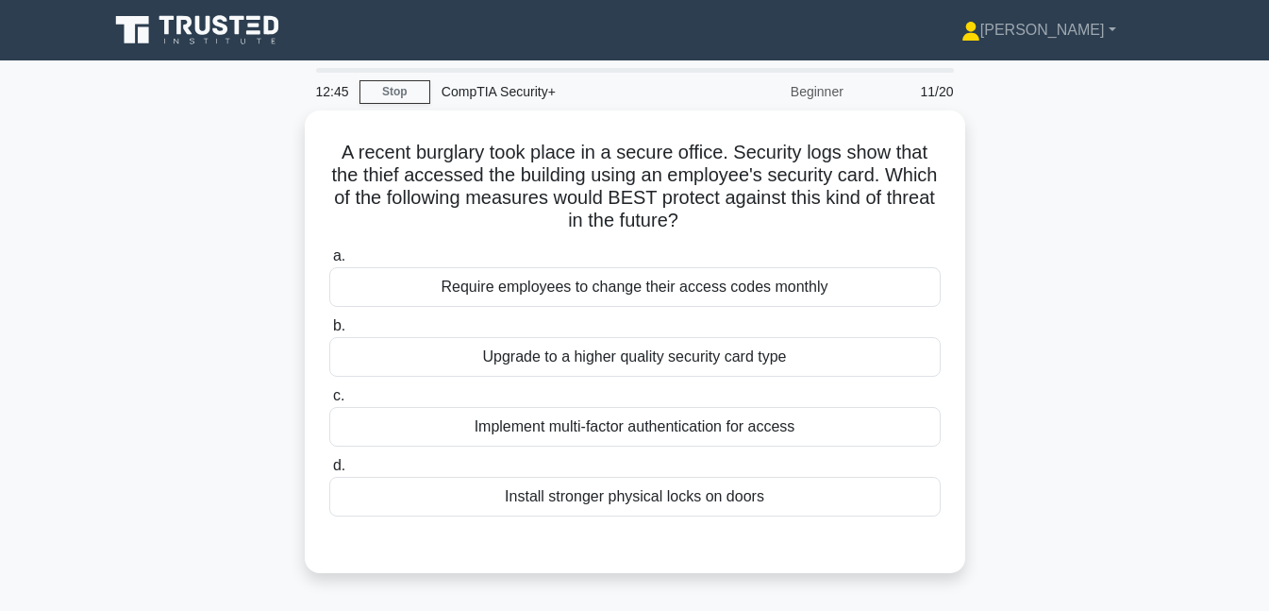
click at [782, 430] on div "Implement multi-factor authentication for access" at bounding box center [635, 427] width 612 height 40
click at [329, 402] on input "c. Implement multi-factor authentication for access" at bounding box center [329, 396] width 0 height 12
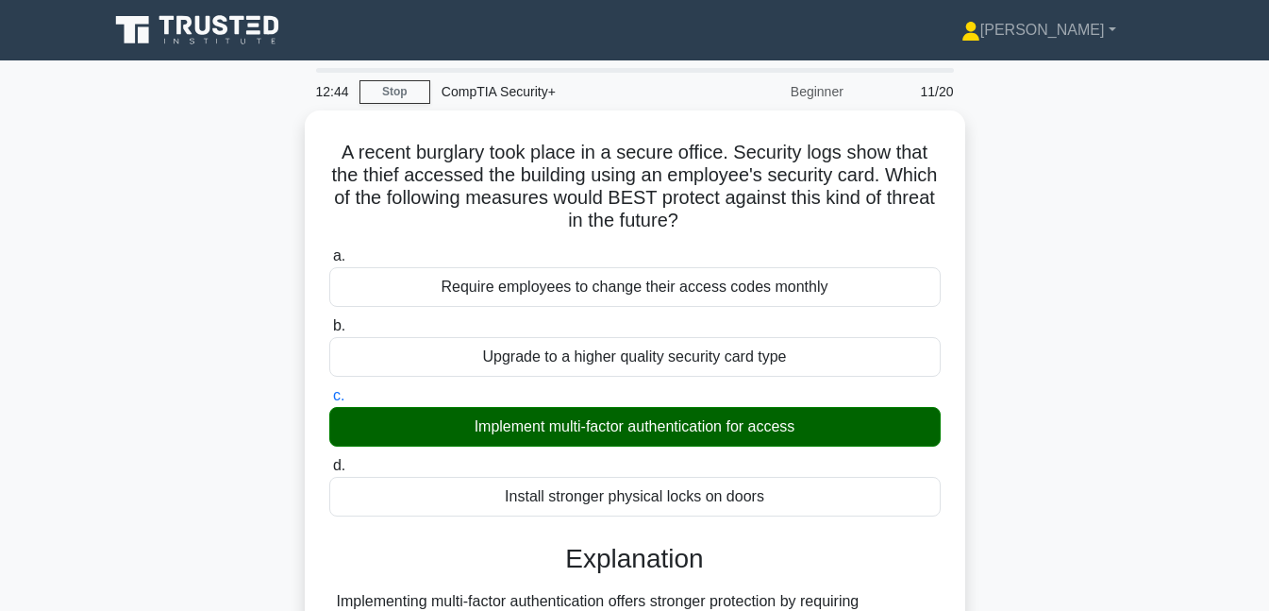
scroll to position [409, 0]
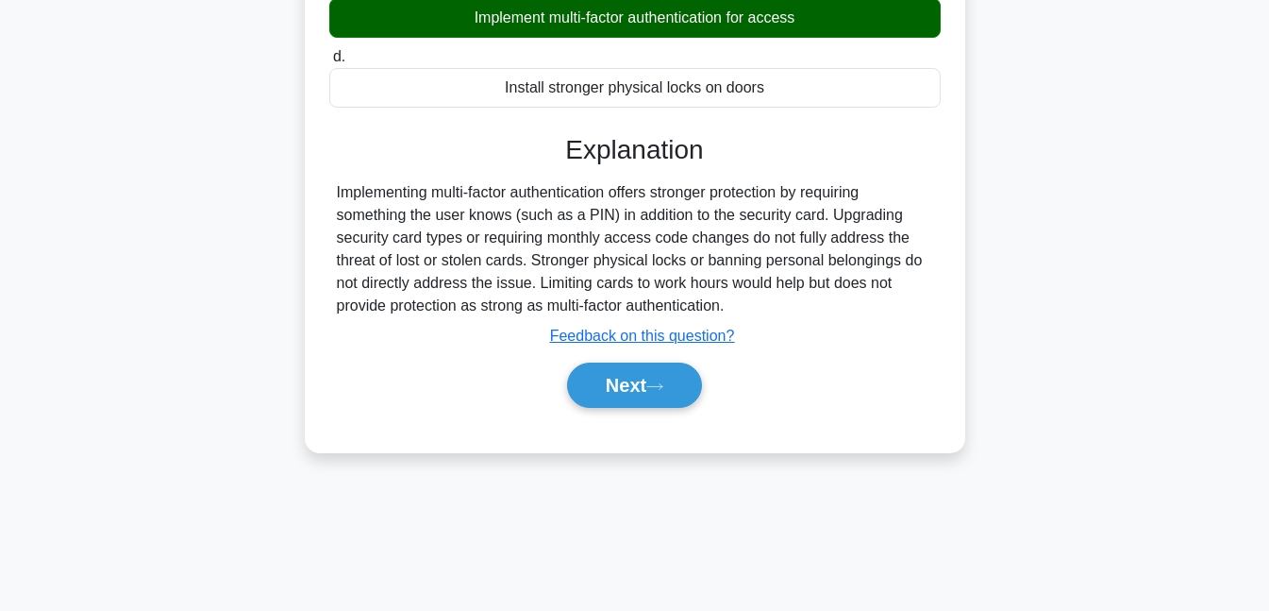
click at [700, 370] on button "Next" at bounding box center [634, 384] width 135 height 45
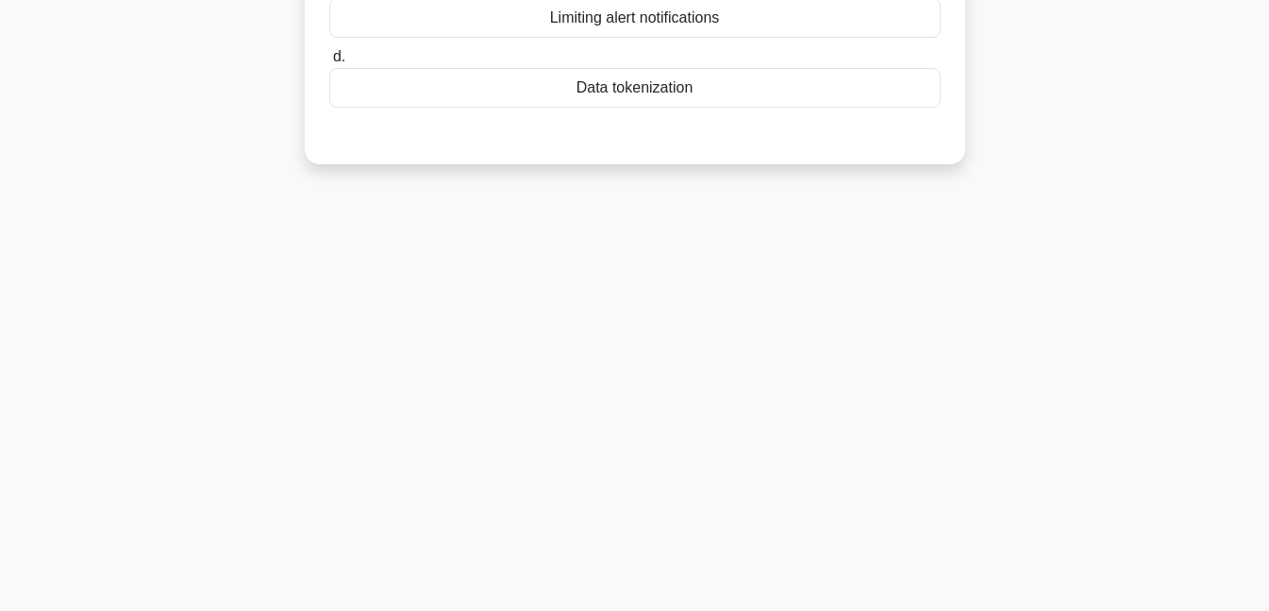
scroll to position [0, 0]
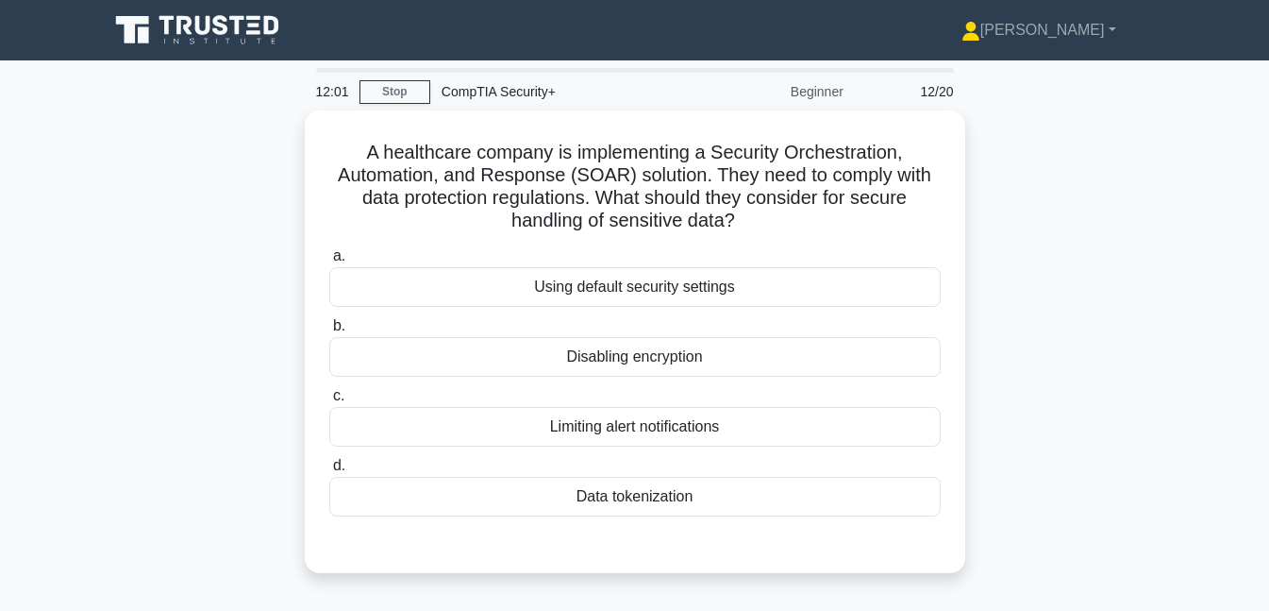
click at [676, 495] on div "Data tokenization" at bounding box center [635, 497] width 612 height 40
click at [329, 472] on input "d. Data tokenization" at bounding box center [329, 466] width 0 height 12
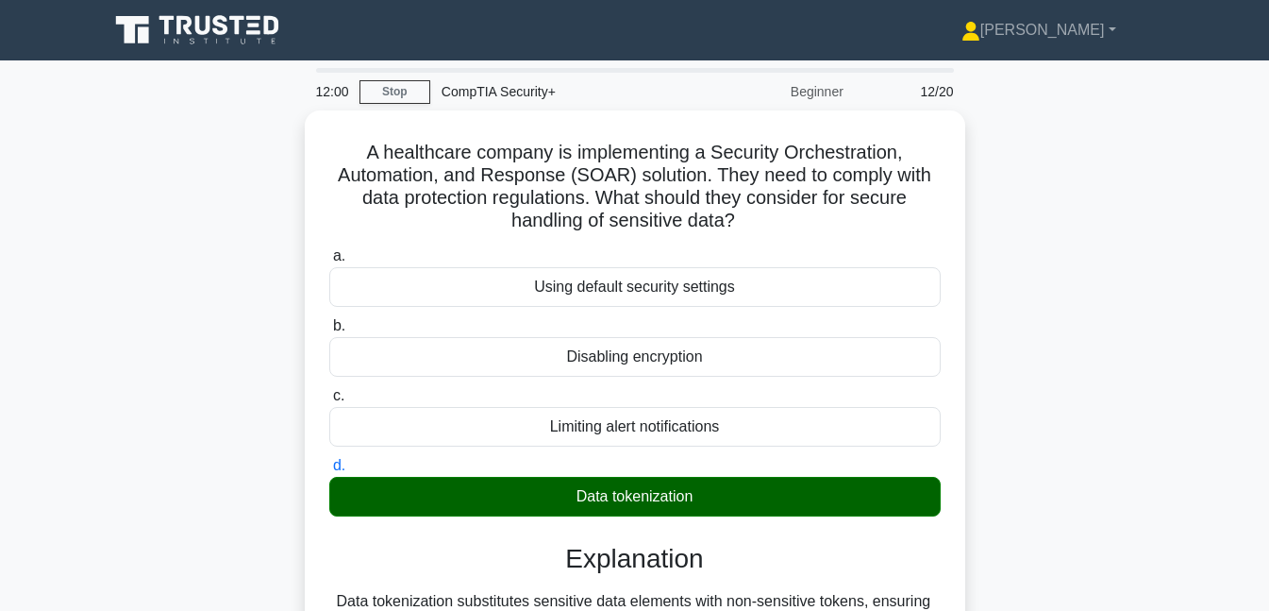
scroll to position [409, 0]
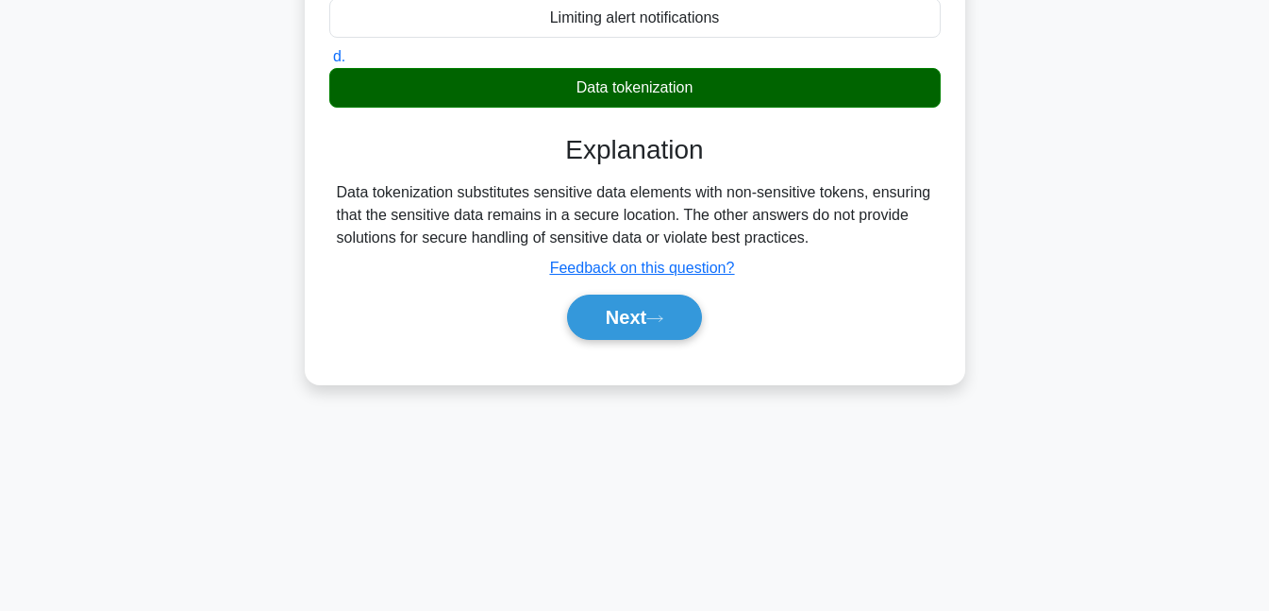
click at [640, 328] on button "Next" at bounding box center [634, 316] width 135 height 45
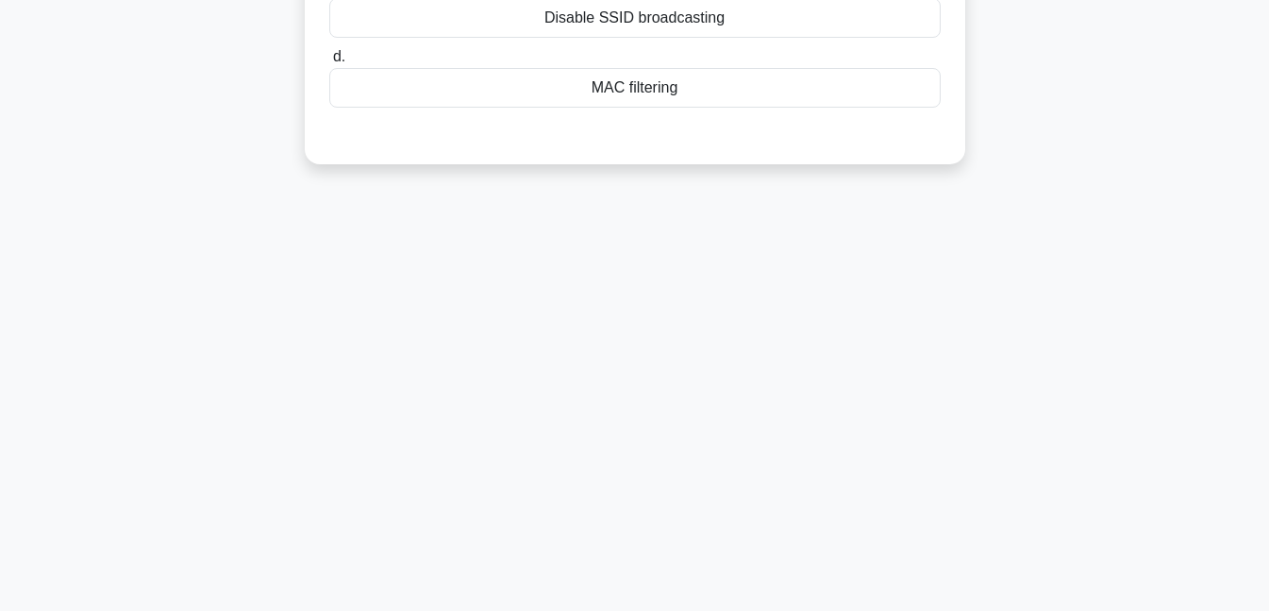
scroll to position [0, 0]
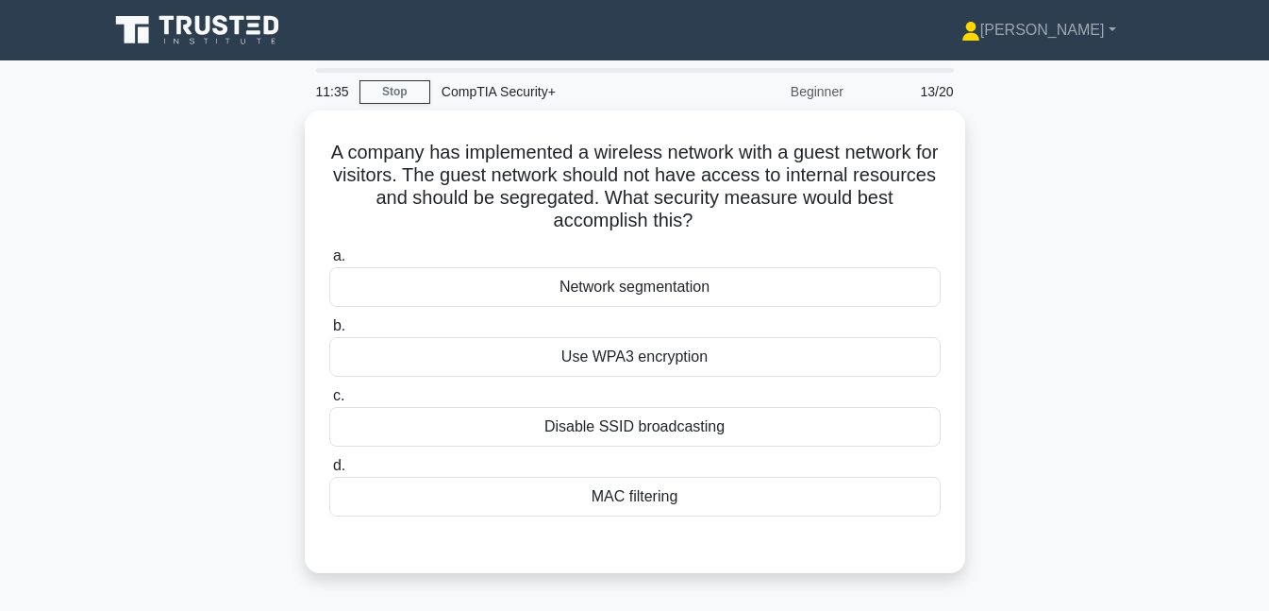
click at [720, 281] on div "Network segmentation" at bounding box center [635, 287] width 612 height 40
click at [329, 262] on input "a. Network segmentation" at bounding box center [329, 256] width 0 height 12
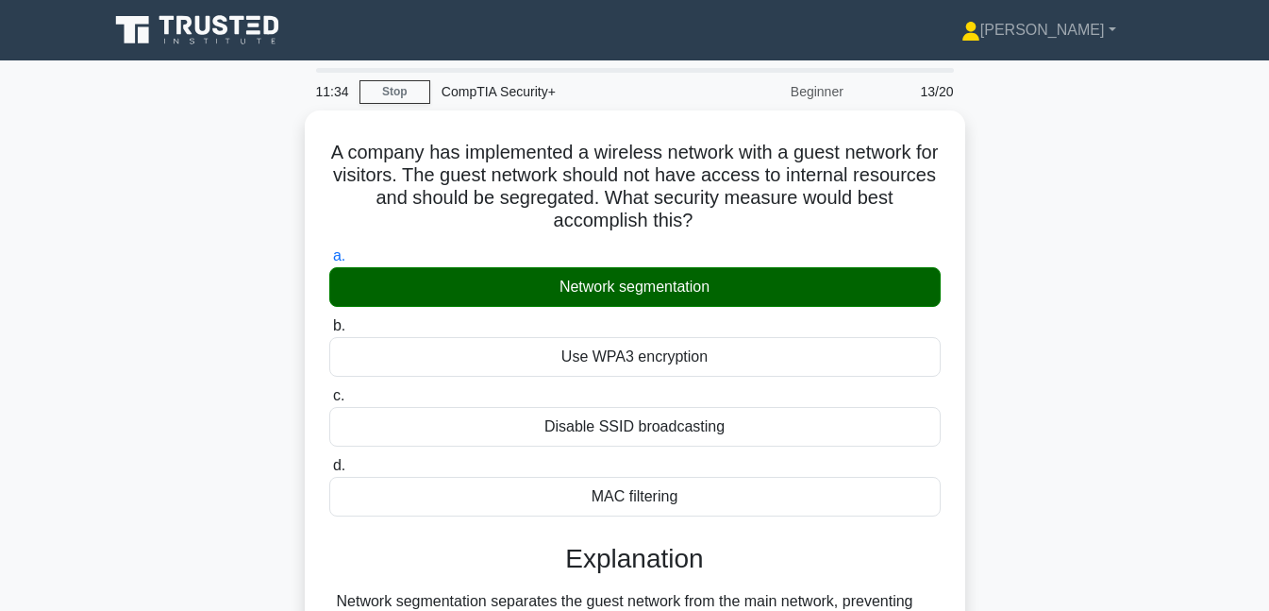
scroll to position [409, 0]
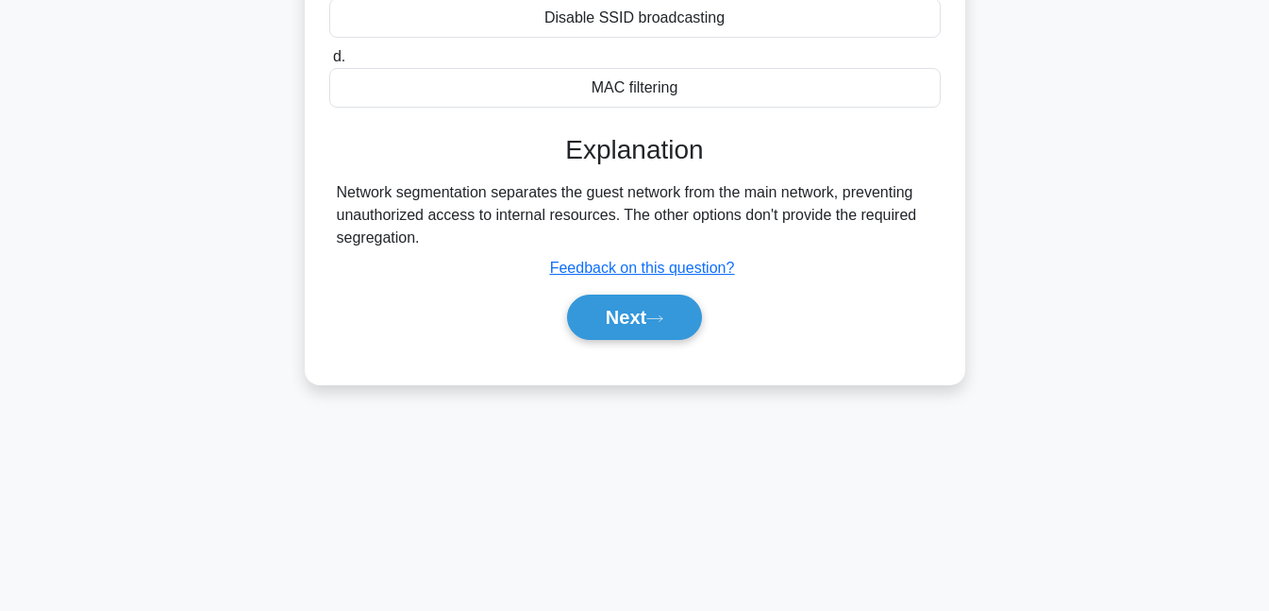
click at [681, 287] on div "Next" at bounding box center [635, 317] width 612 height 60
click at [681, 311] on button "Next" at bounding box center [634, 316] width 135 height 45
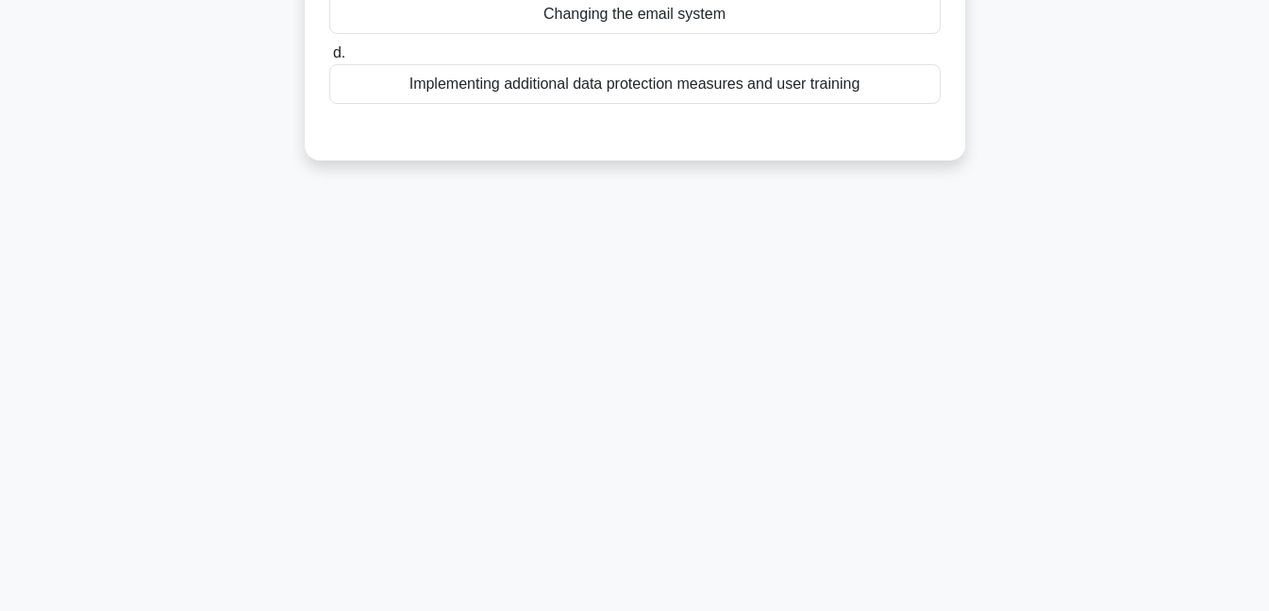
scroll to position [0, 0]
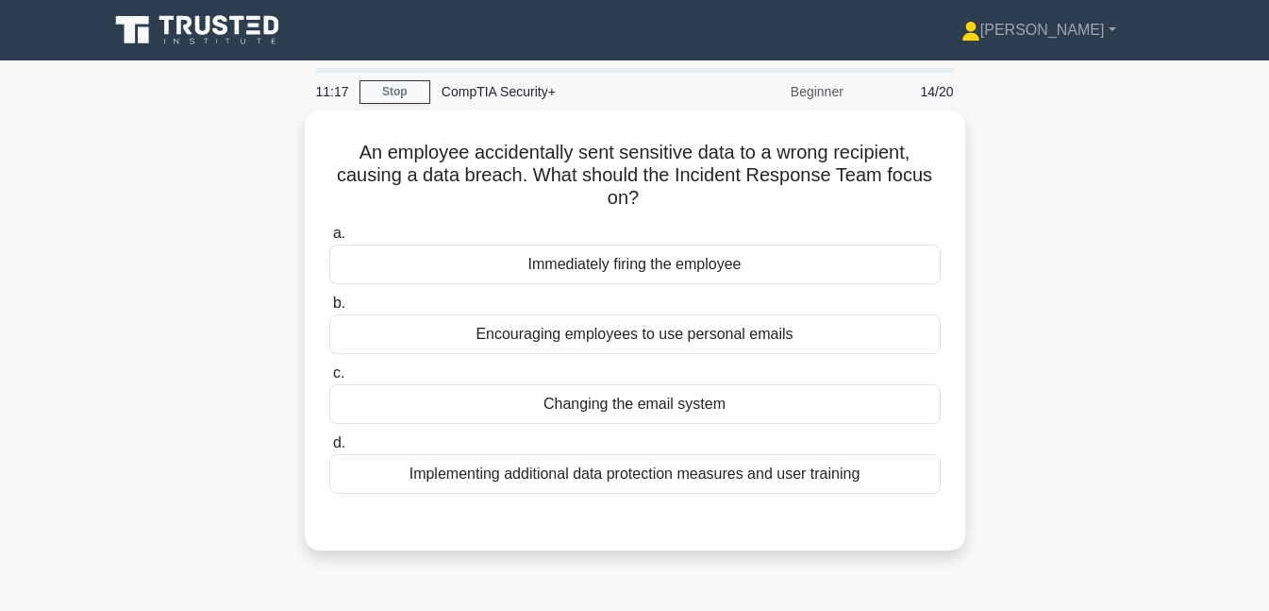
click at [731, 479] on div "Implementing additional data protection measures and user training" at bounding box center [635, 474] width 612 height 40
click at [329, 449] on input "d. Implementing additional data protection measures and user training" at bounding box center [329, 443] width 0 height 12
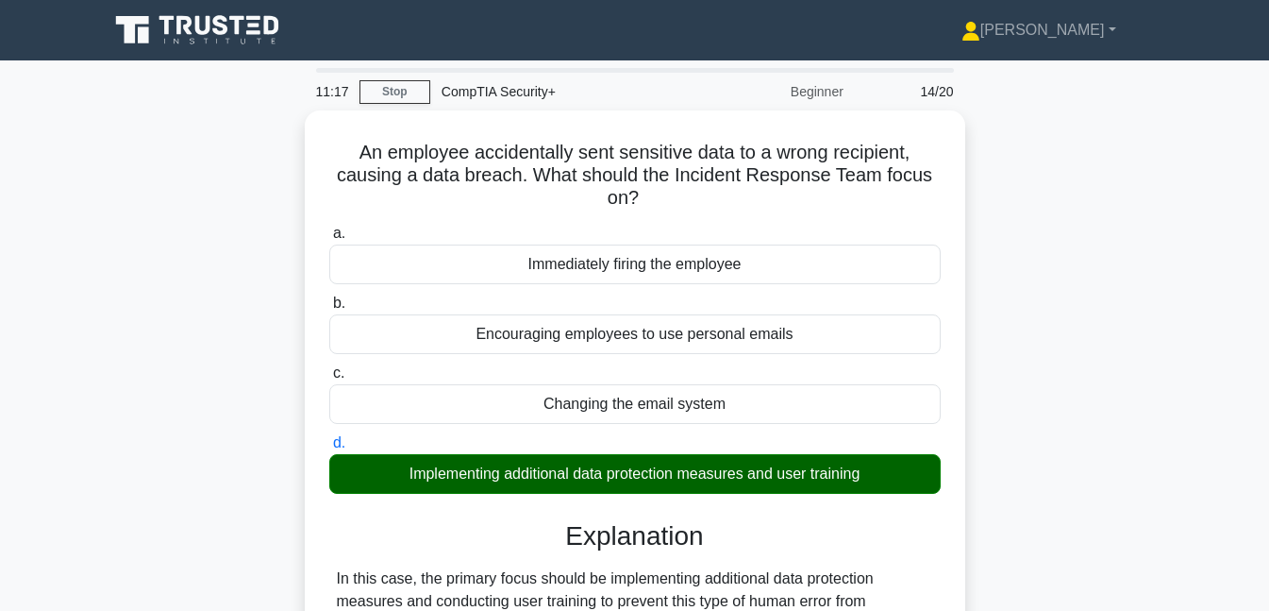
scroll to position [409, 0]
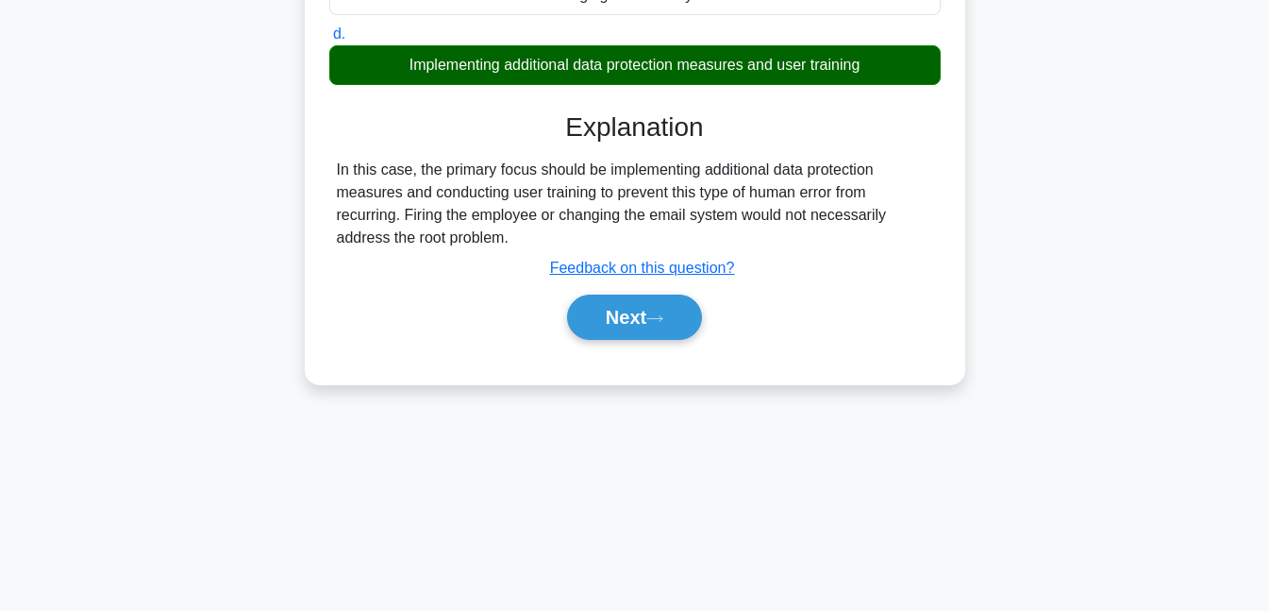
click at [675, 335] on button "Next" at bounding box center [634, 316] width 135 height 45
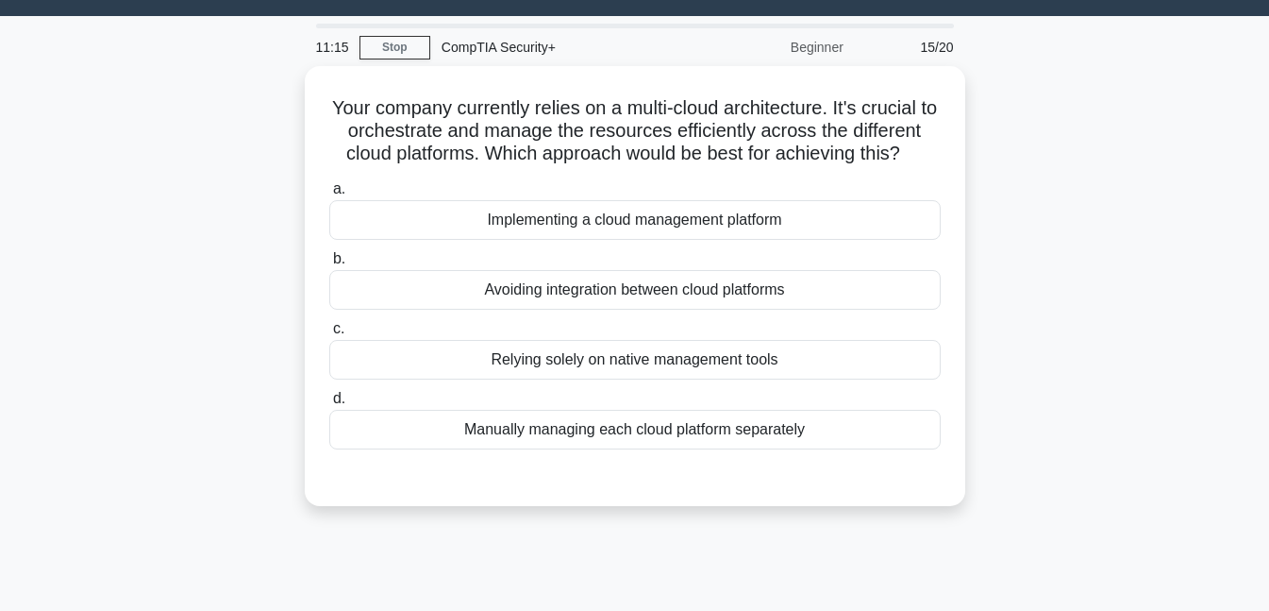
scroll to position [0, 0]
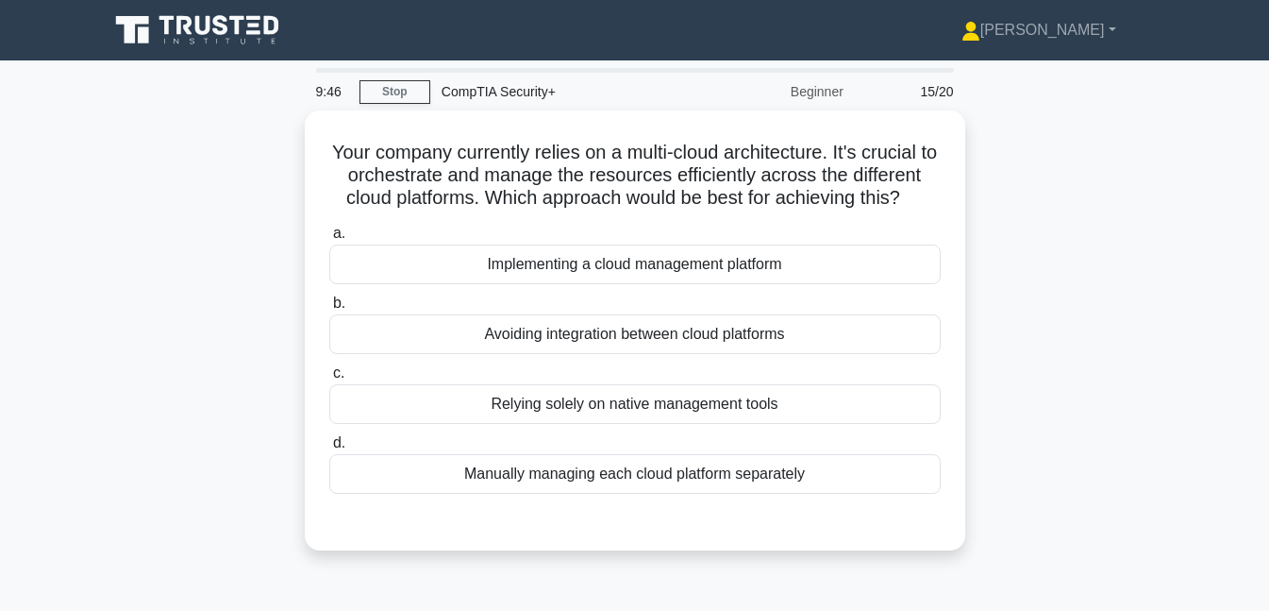
click at [587, 260] on div "Implementing a cloud management platform" at bounding box center [635, 264] width 612 height 40
click at [329, 240] on input "a. Implementing a cloud management platform" at bounding box center [329, 233] width 0 height 12
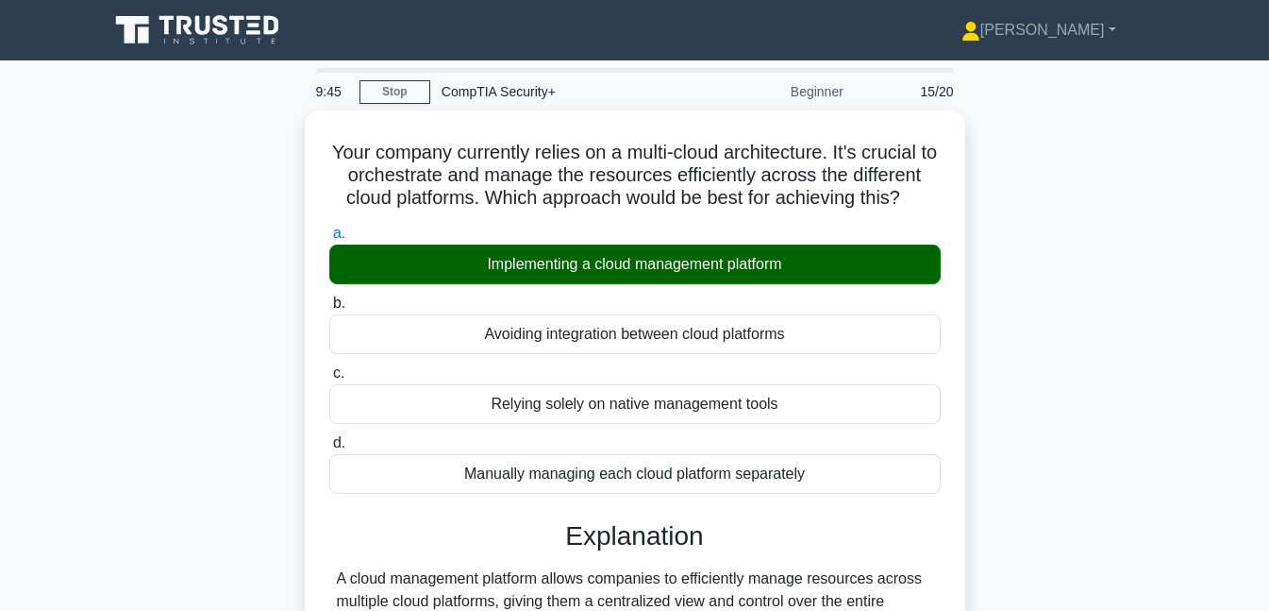
scroll to position [409, 0]
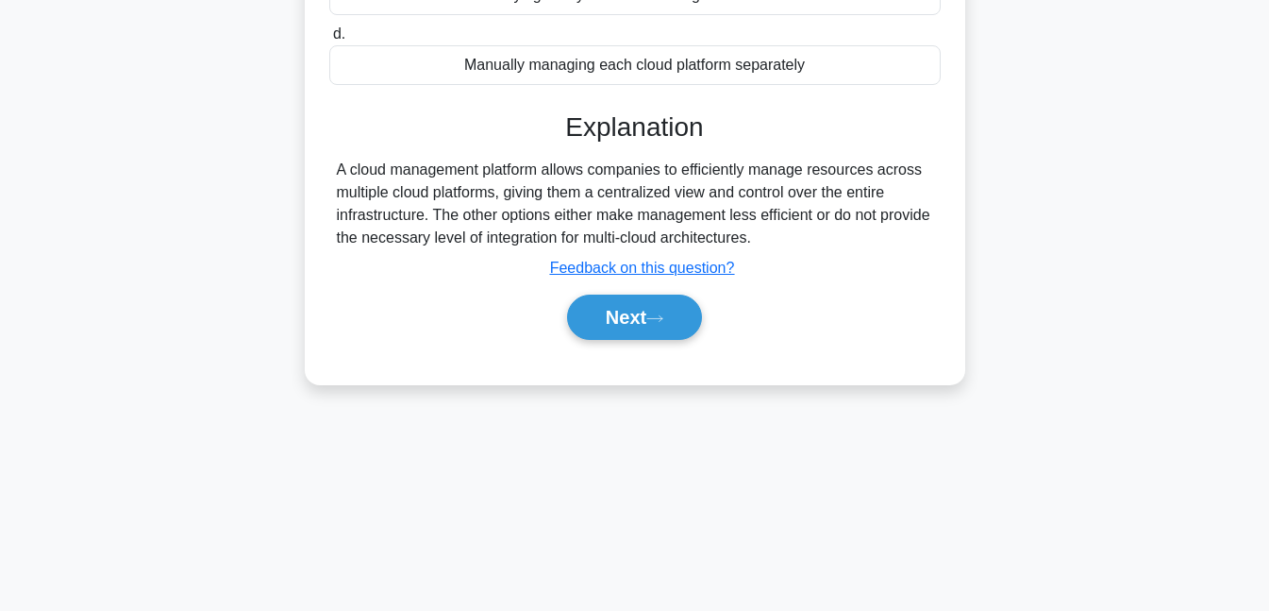
click at [643, 314] on button "Next" at bounding box center [634, 316] width 135 height 45
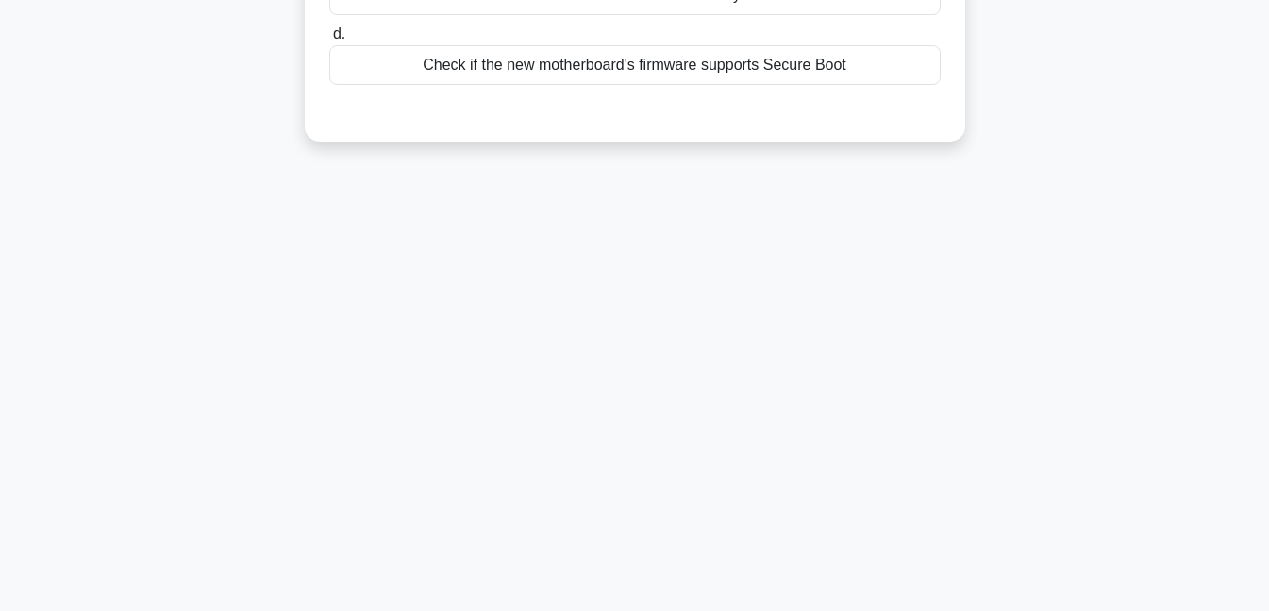
scroll to position [0, 0]
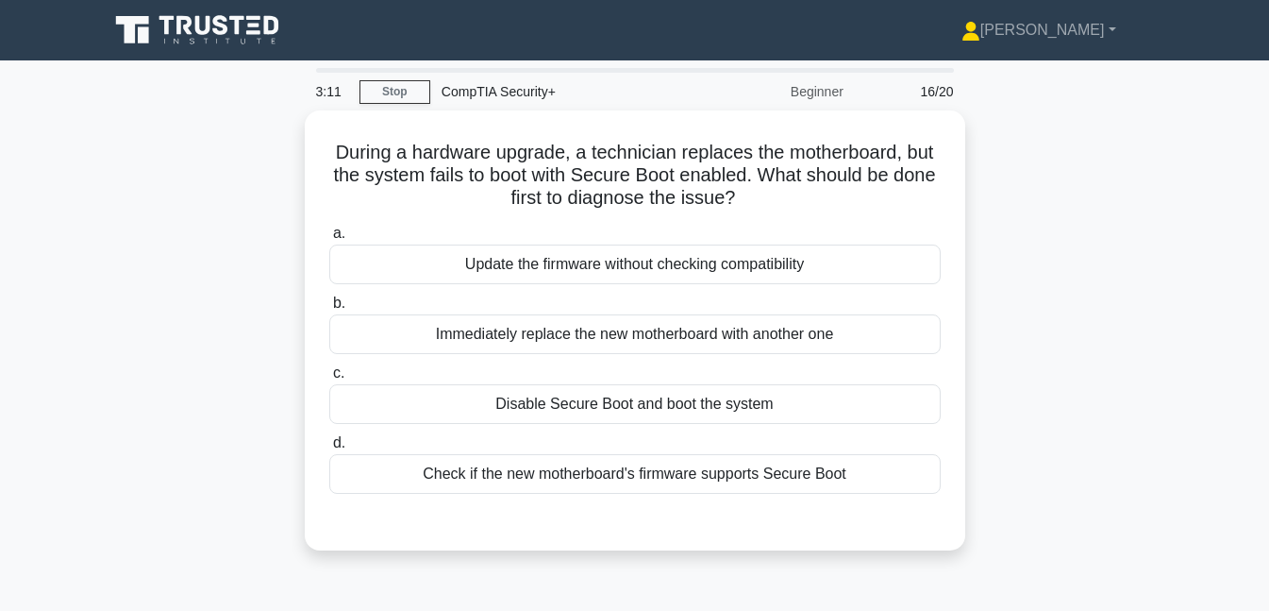
click at [642, 477] on div "Check if the new motherboard's firmware supports Secure Boot" at bounding box center [635, 474] width 612 height 40
click at [329, 449] on input "d. Check if the new motherboard's firmware supports Secure Boot" at bounding box center [329, 443] width 0 height 12
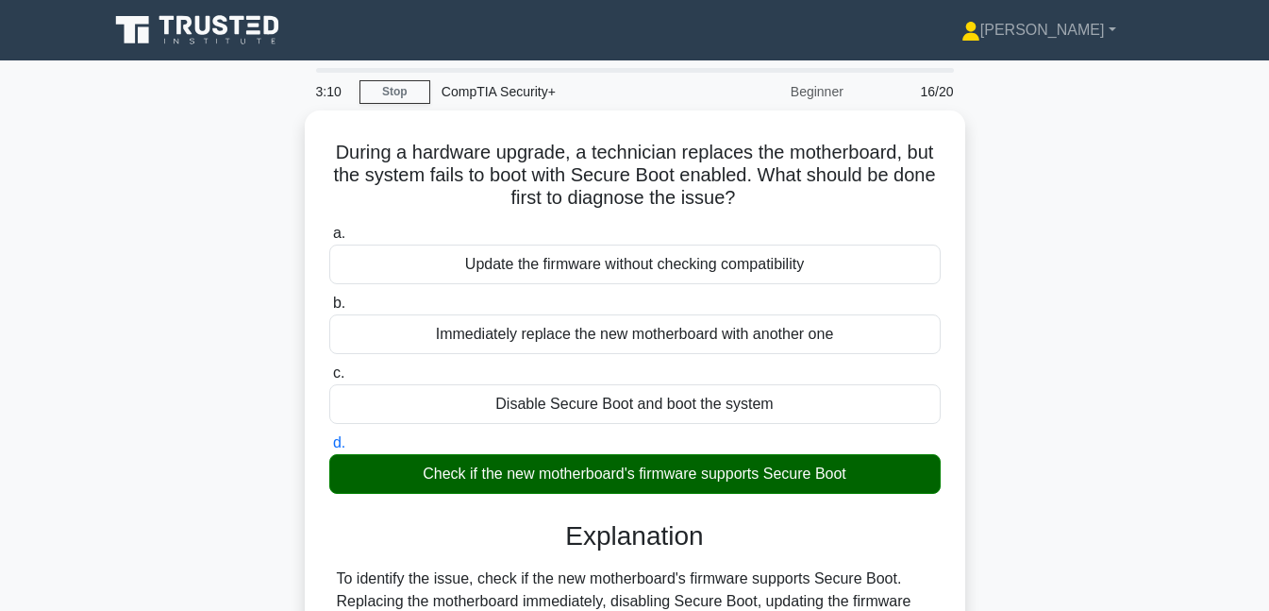
scroll to position [409, 0]
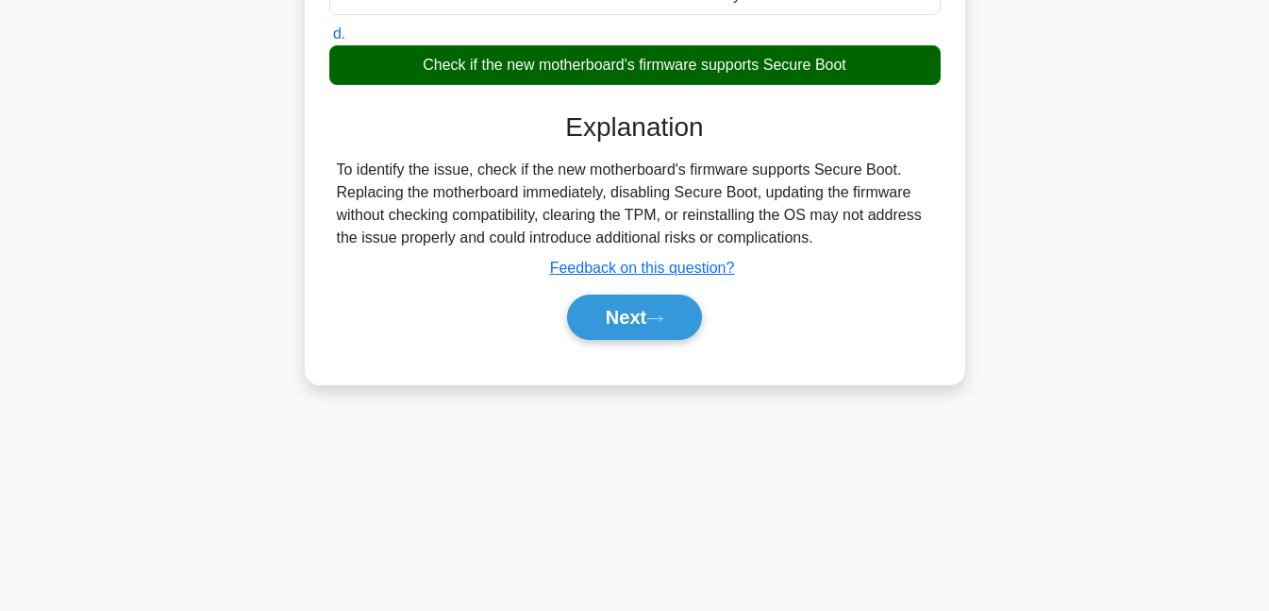
click at [628, 303] on button "Next" at bounding box center [634, 316] width 135 height 45
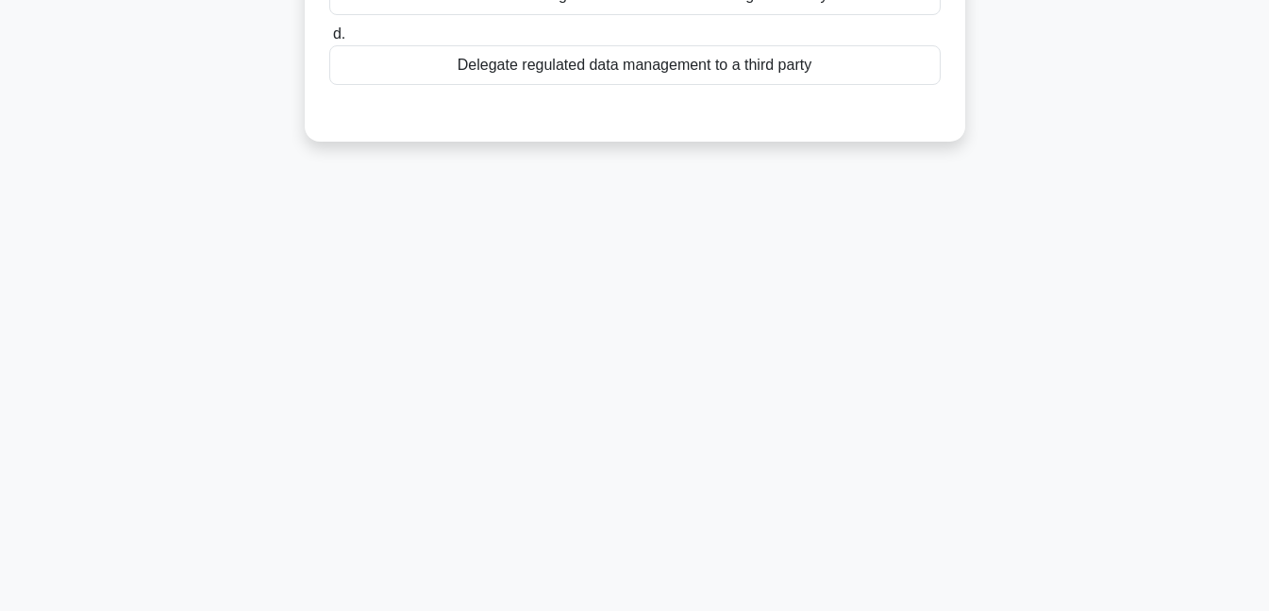
scroll to position [0, 0]
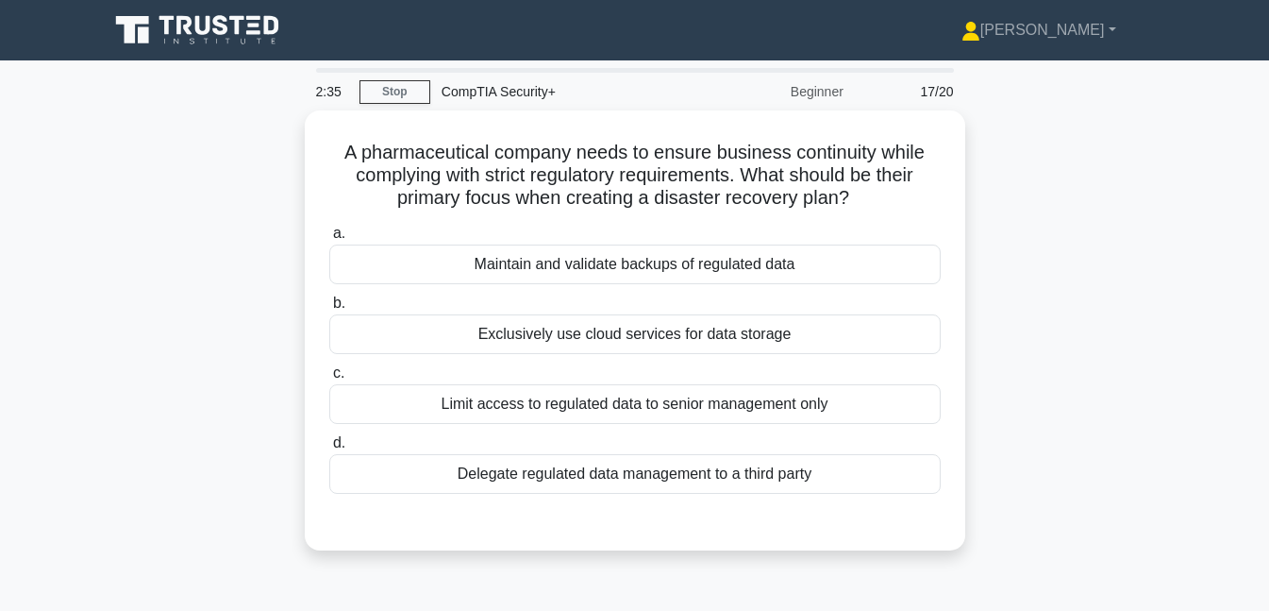
click at [625, 264] on div "Maintain and validate backups of regulated data" at bounding box center [635, 264] width 612 height 40
click at [329, 240] on input "a. Maintain and validate backups of regulated data" at bounding box center [329, 233] width 0 height 12
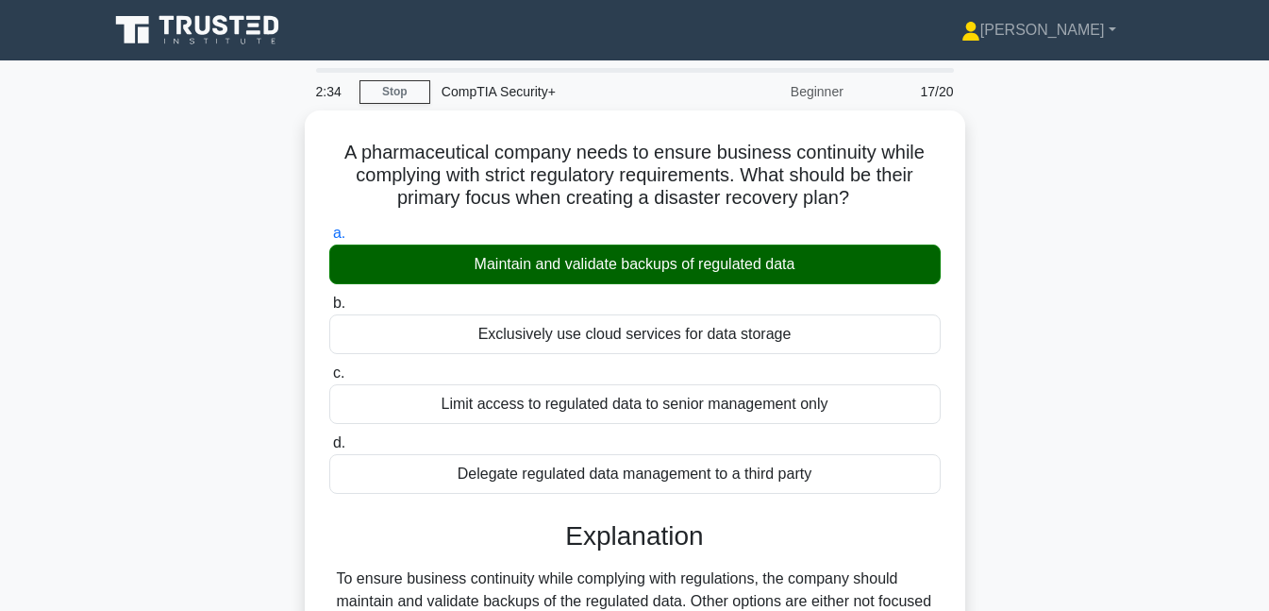
scroll to position [409, 0]
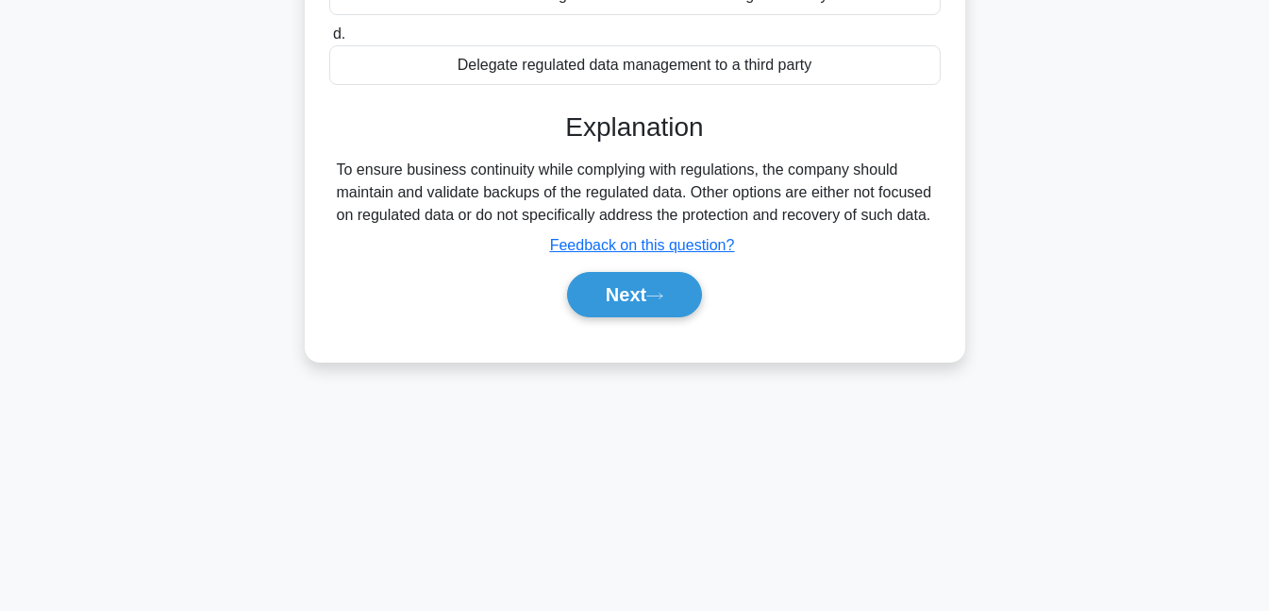
click at [605, 312] on button "Next" at bounding box center [634, 294] width 135 height 45
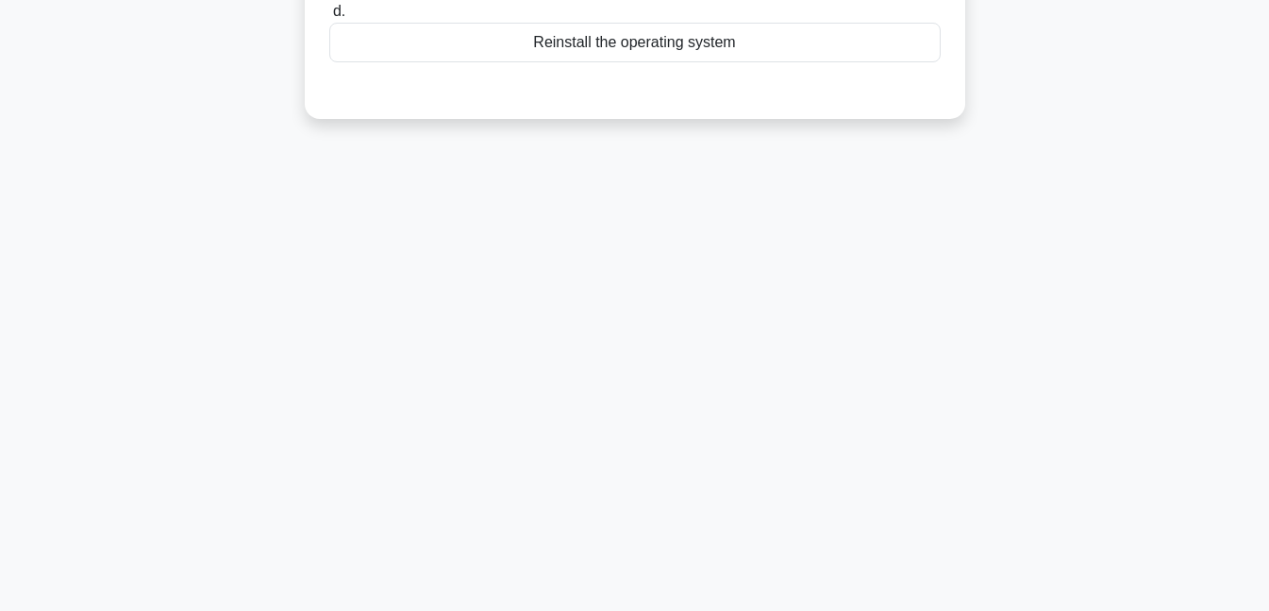
scroll to position [0, 0]
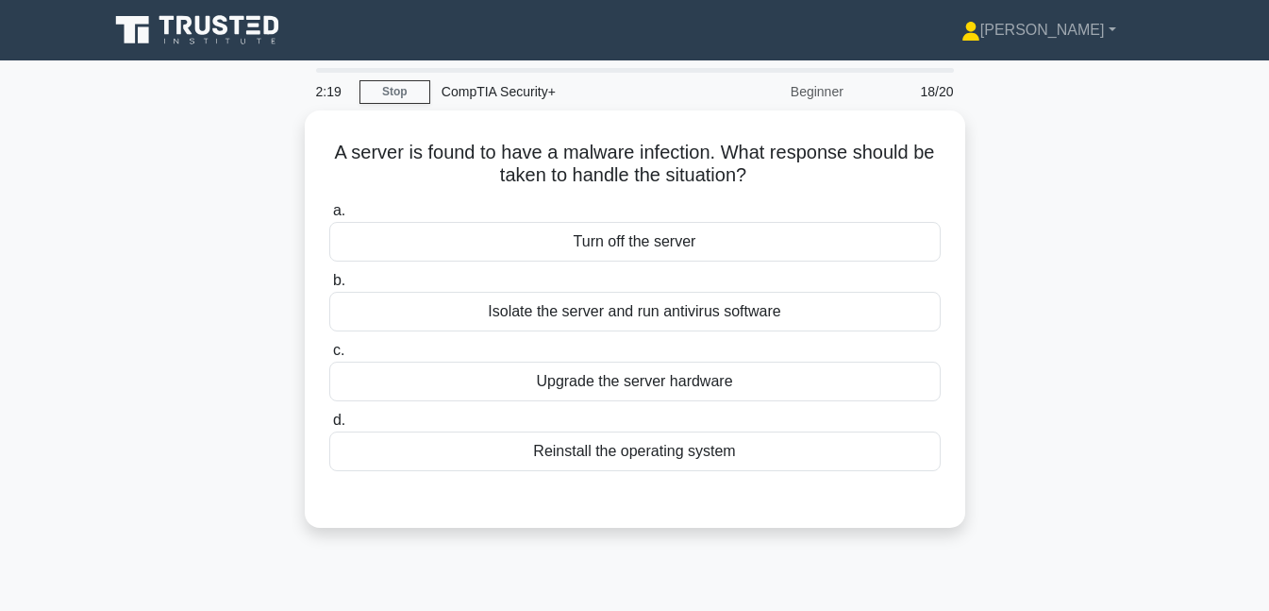
click at [572, 308] on div "Isolate the server and run antivirus software" at bounding box center [635, 312] width 612 height 40
click at [329, 287] on input "b. Isolate the server and run antivirus software" at bounding box center [329, 281] width 0 height 12
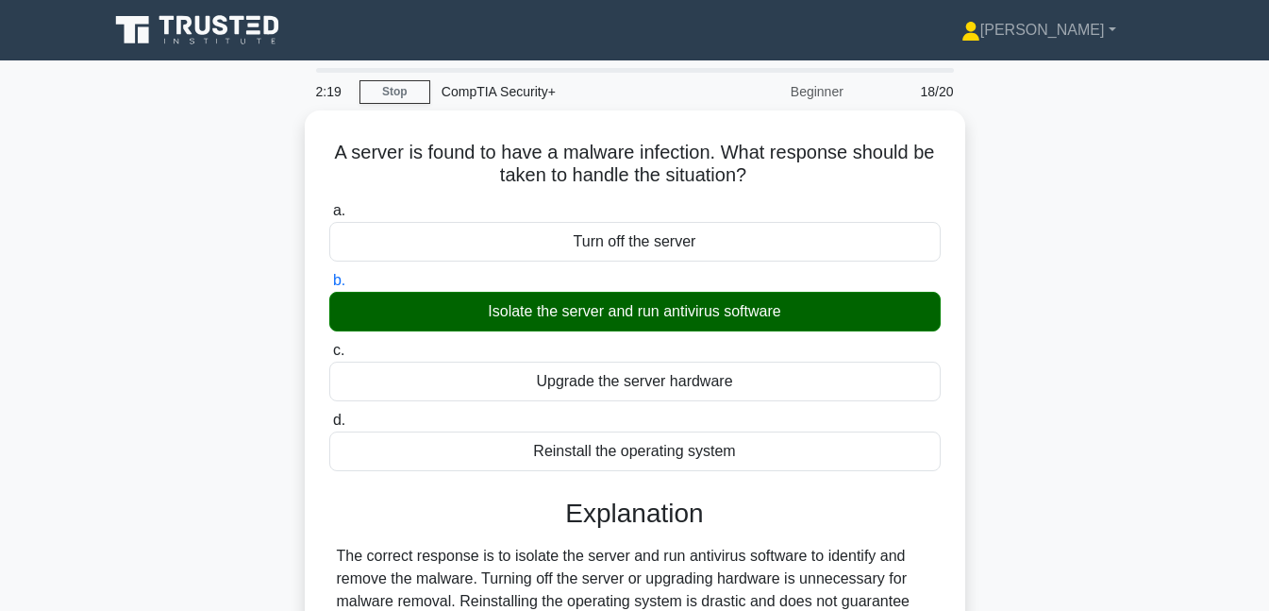
scroll to position [409, 0]
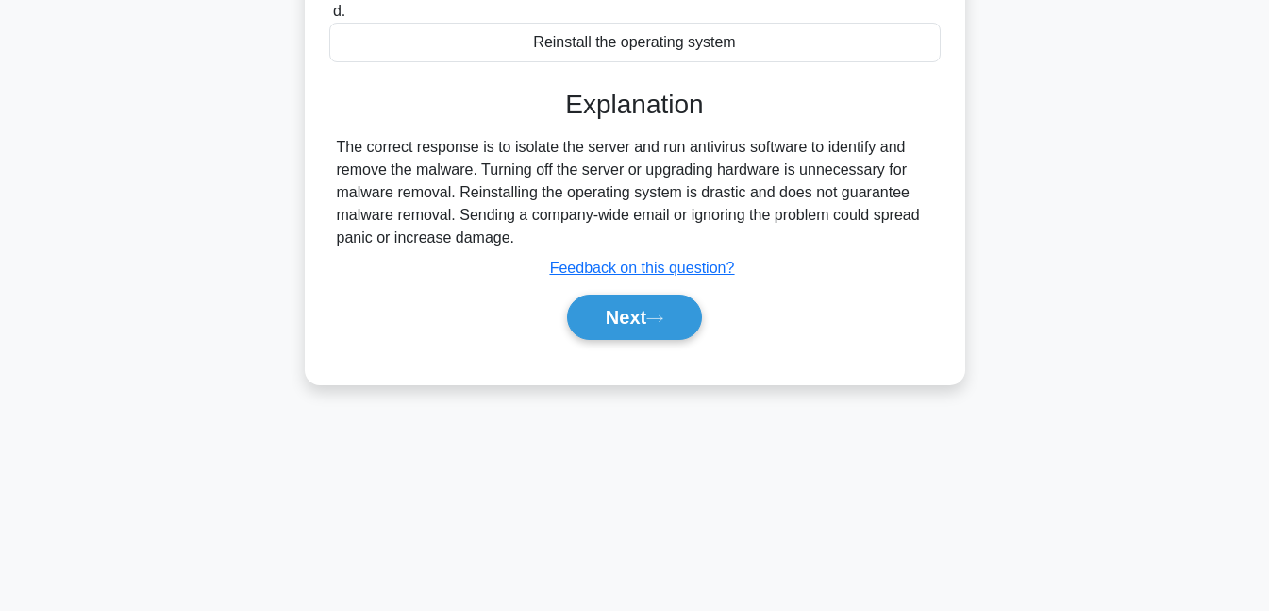
click at [581, 306] on button "Next" at bounding box center [634, 316] width 135 height 45
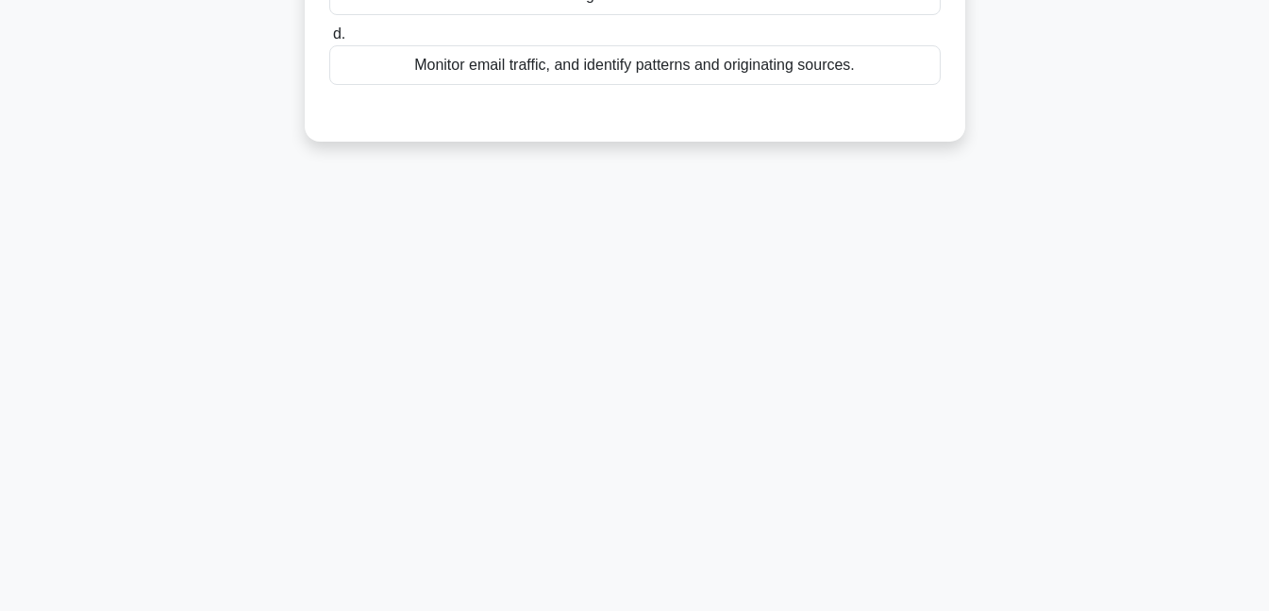
scroll to position [0, 0]
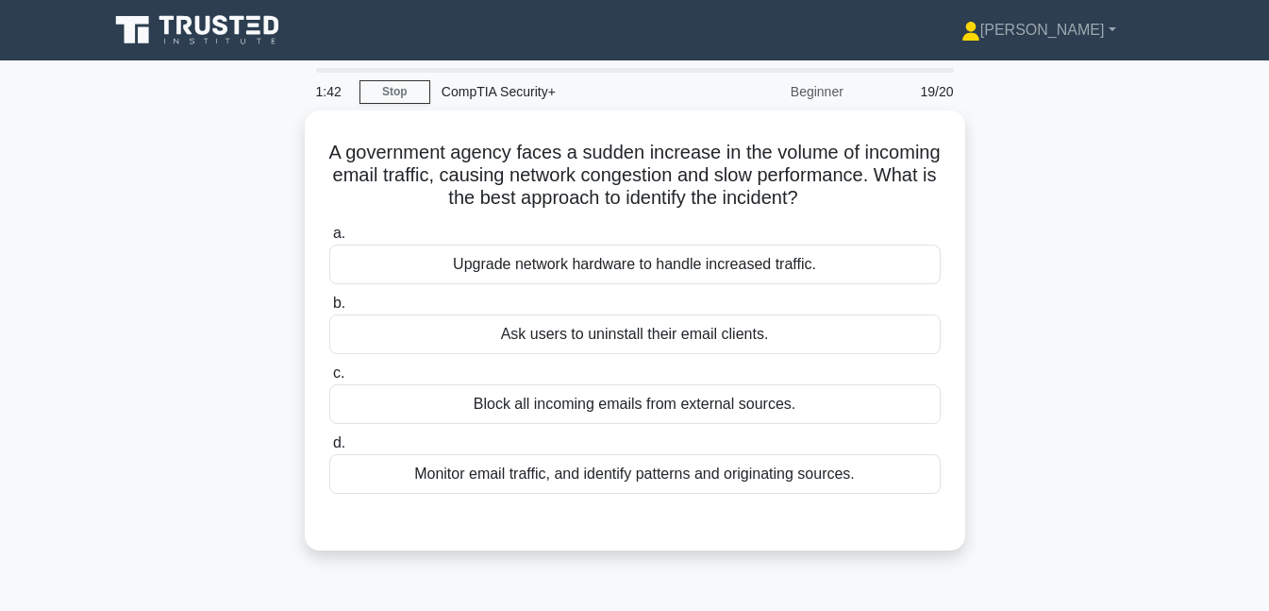
click at [726, 481] on div "Monitor email traffic, and identify patterns and originating sources." at bounding box center [635, 474] width 612 height 40
click at [329, 449] on input "d. Monitor email traffic, and identify patterns and originating sources." at bounding box center [329, 443] width 0 height 12
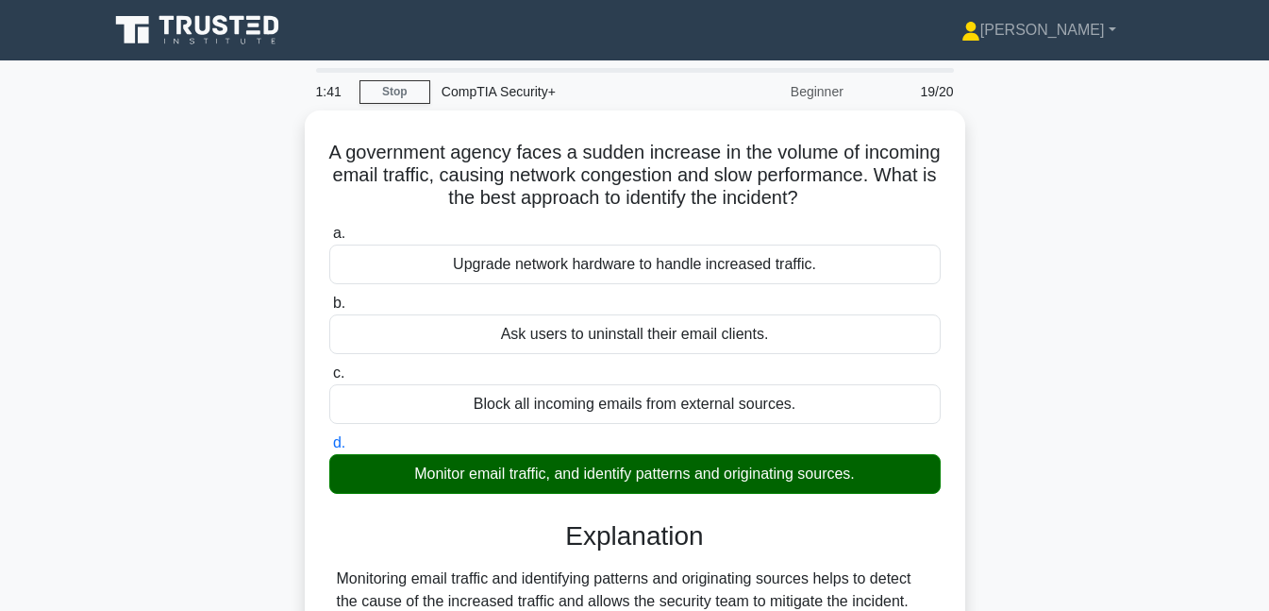
scroll to position [409, 0]
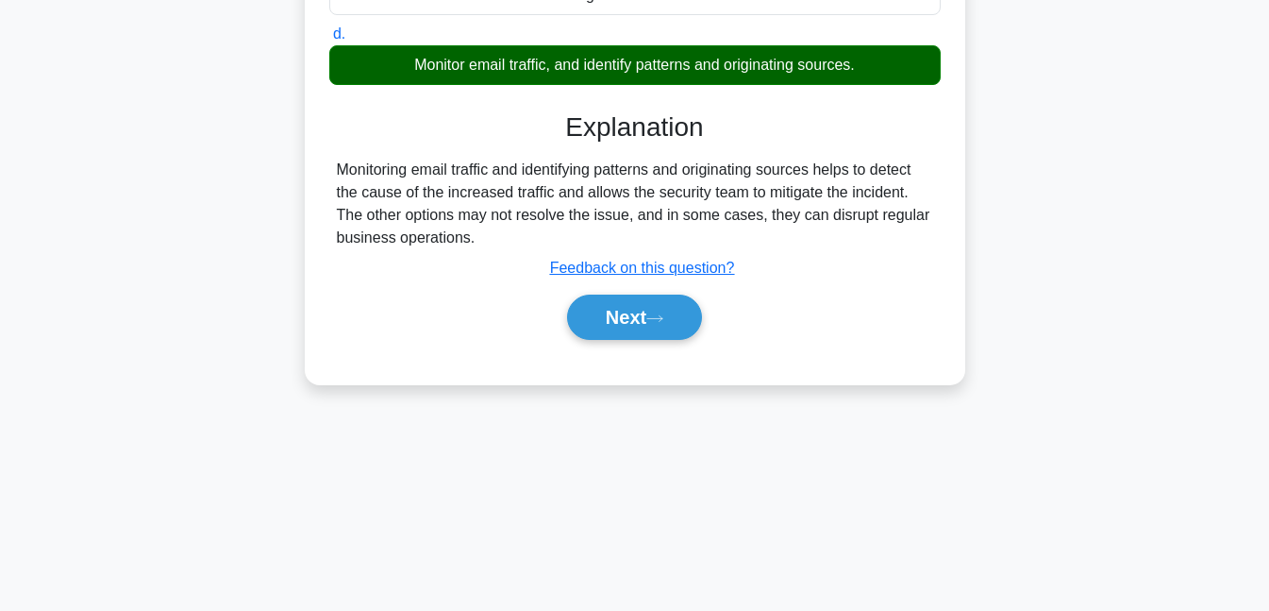
click at [646, 318] on button "Next" at bounding box center [634, 316] width 135 height 45
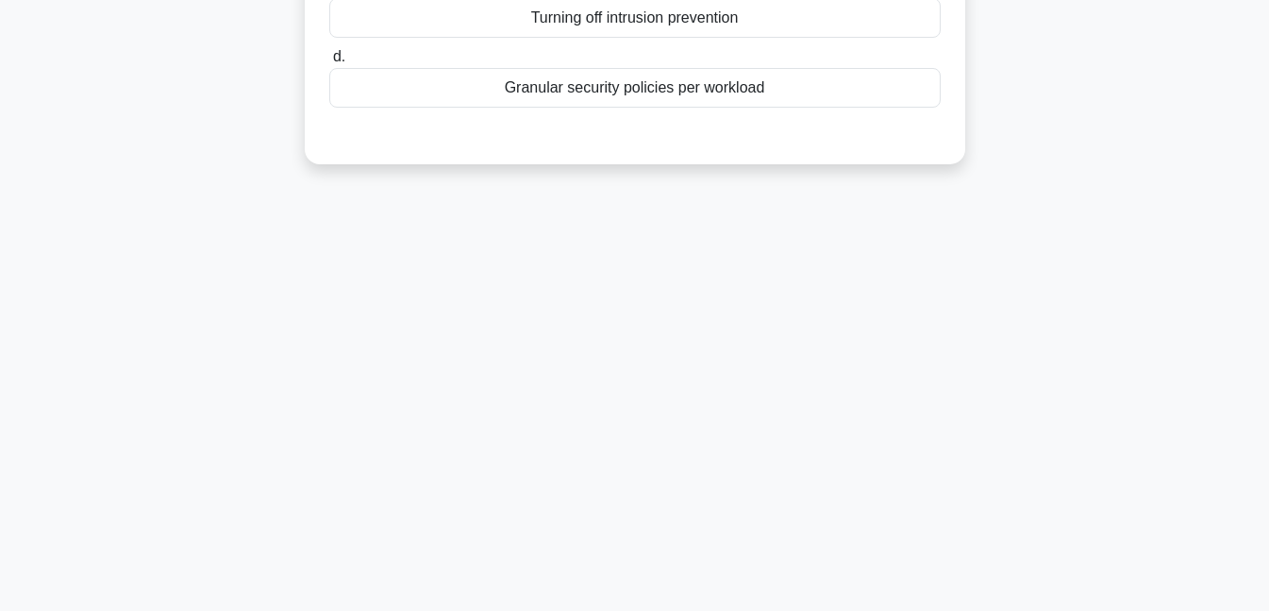
scroll to position [0, 0]
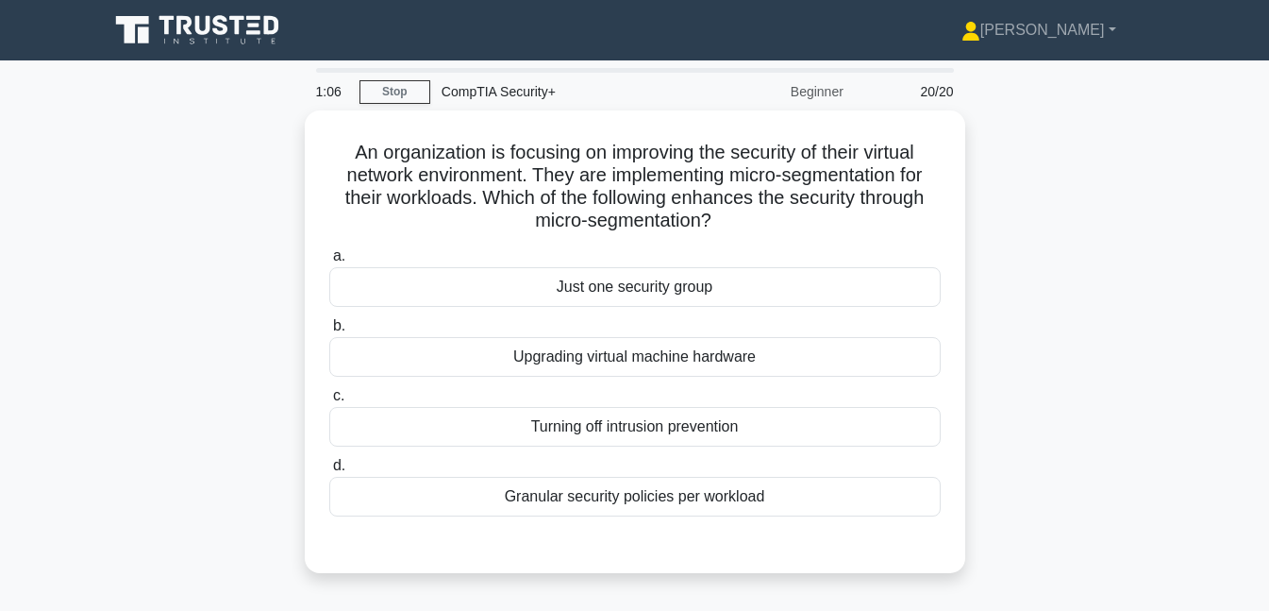
click at [645, 499] on div "Granular security policies per workload" at bounding box center [635, 497] width 612 height 40
click at [329, 472] on input "d. Granular security policies per workload" at bounding box center [329, 466] width 0 height 12
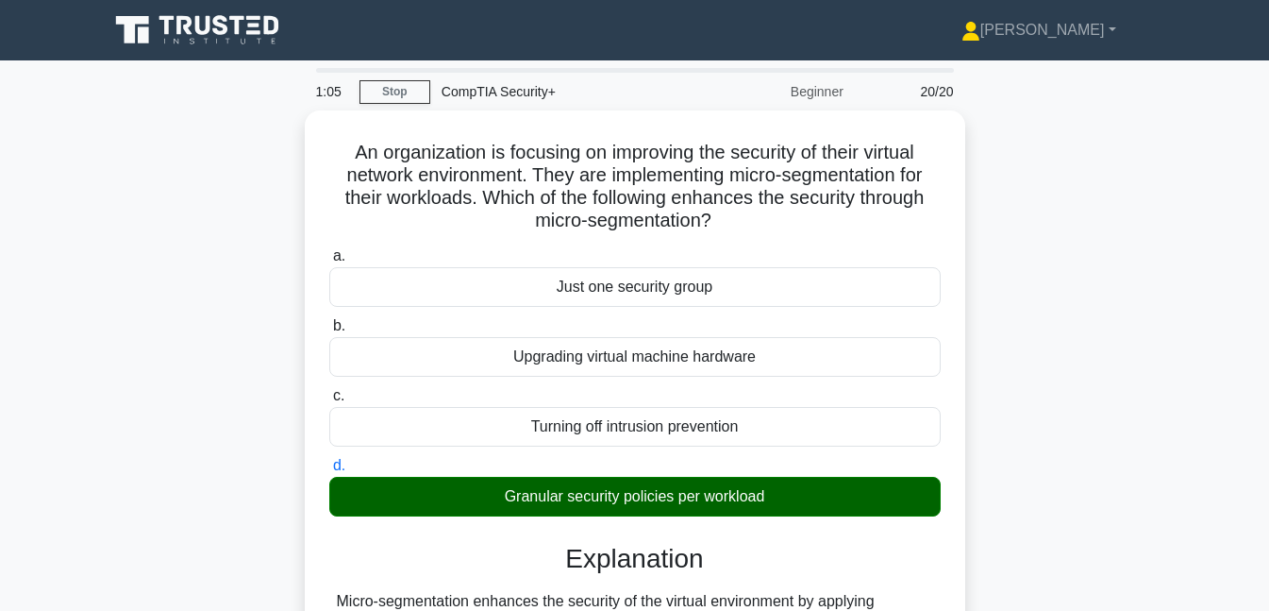
scroll to position [409, 0]
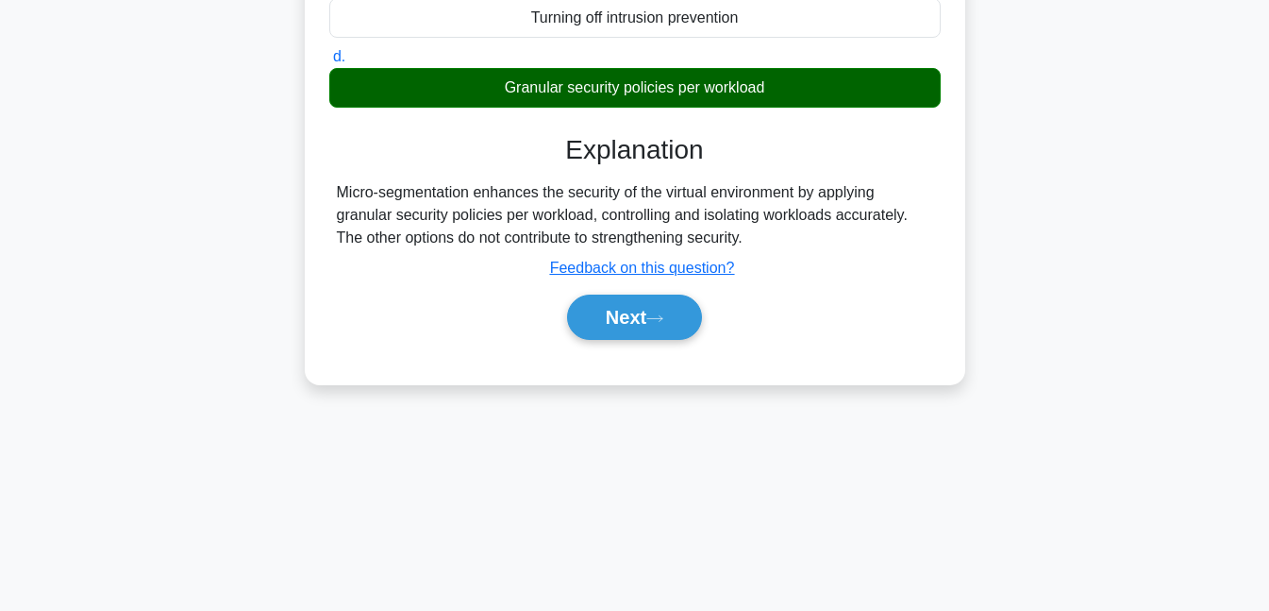
click at [659, 313] on icon at bounding box center [655, 318] width 17 height 10
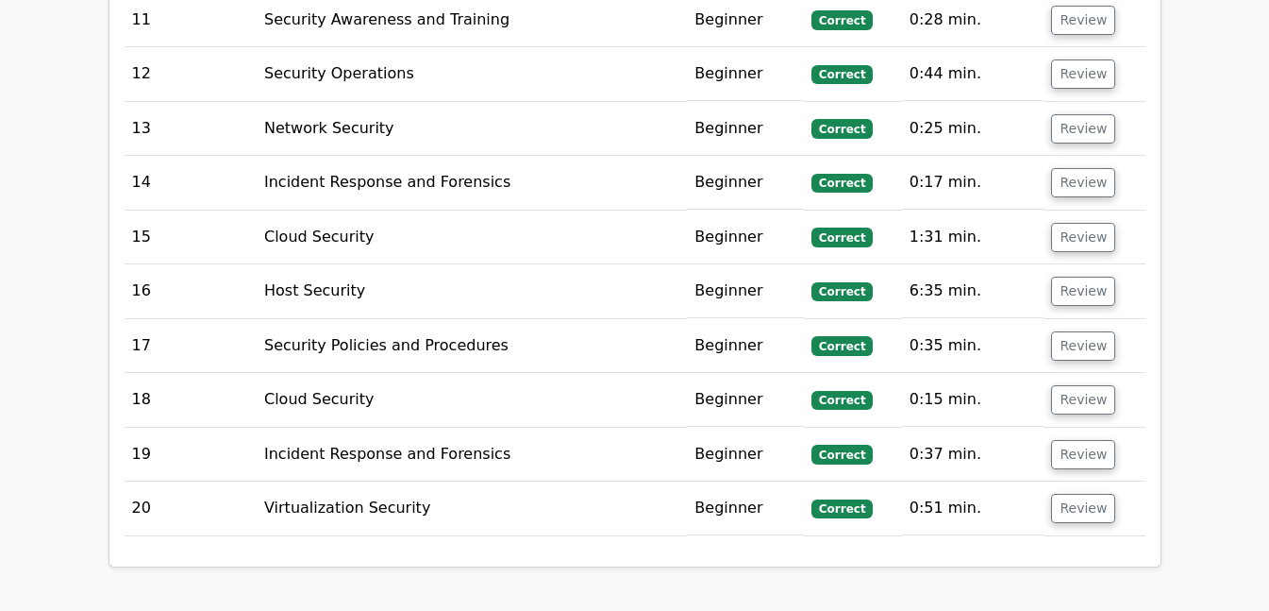
scroll to position [2985, 0]
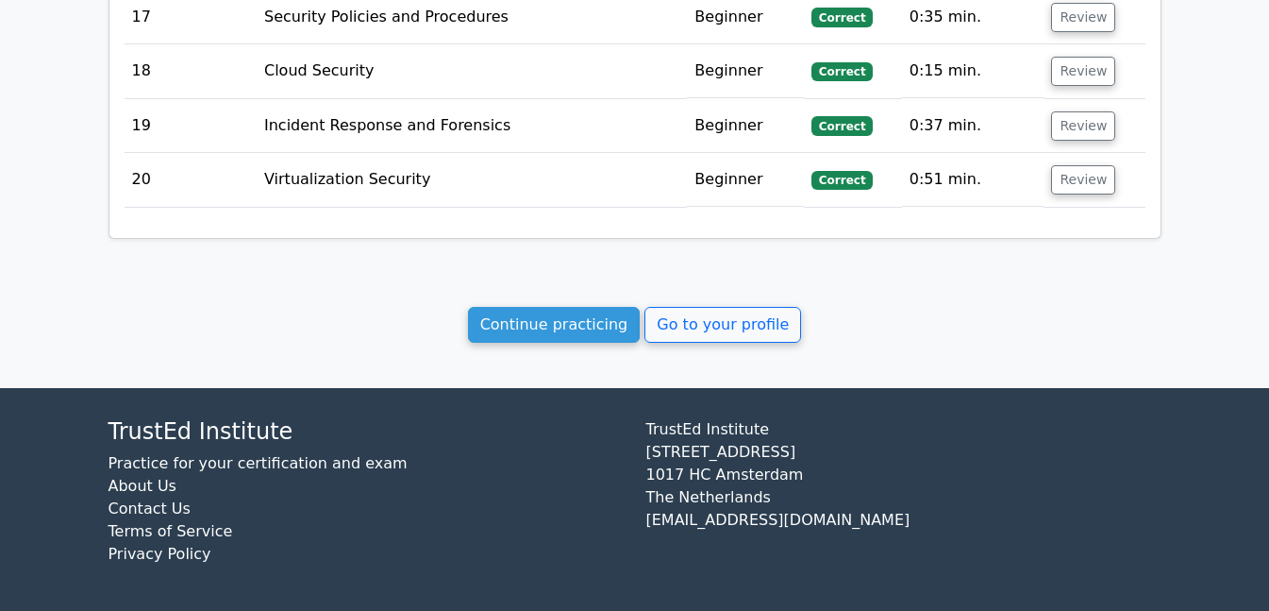
click at [508, 320] on link "Continue practicing" at bounding box center [554, 325] width 173 height 36
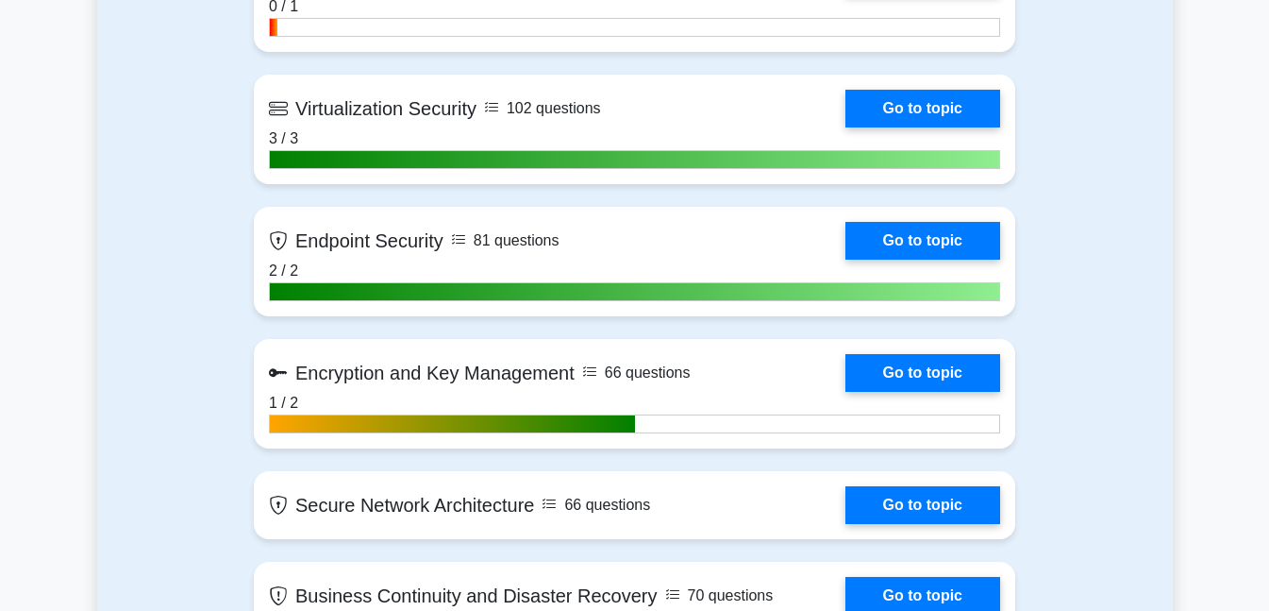
scroll to position [3964, 0]
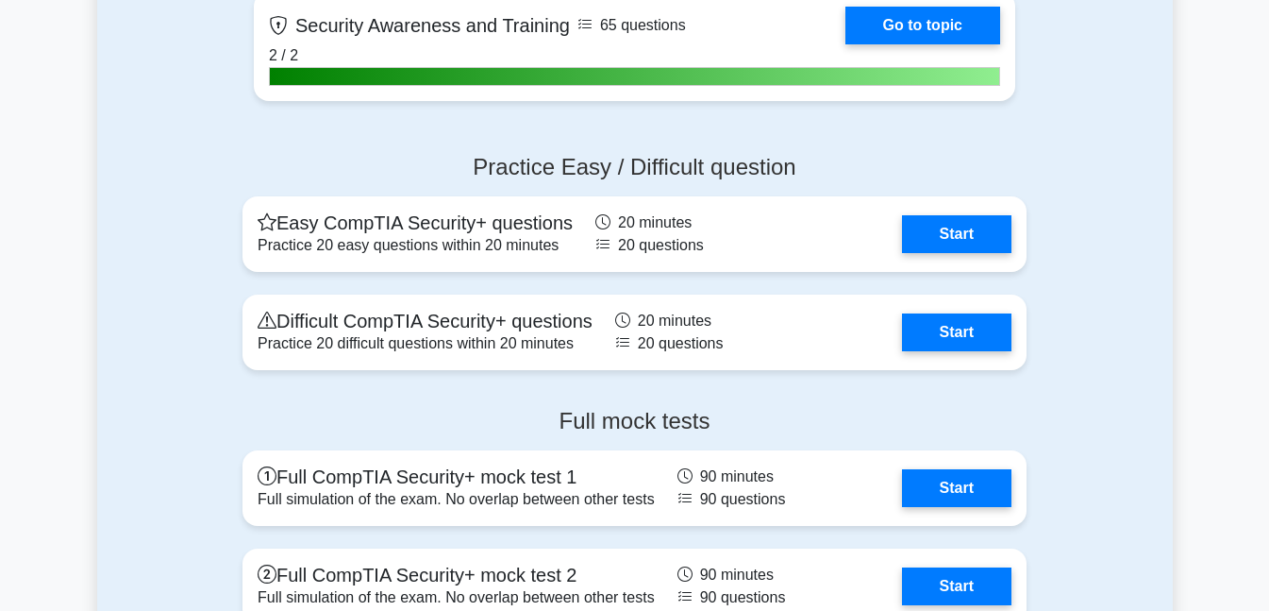
click at [902, 317] on link "Start" at bounding box center [956, 332] width 109 height 38
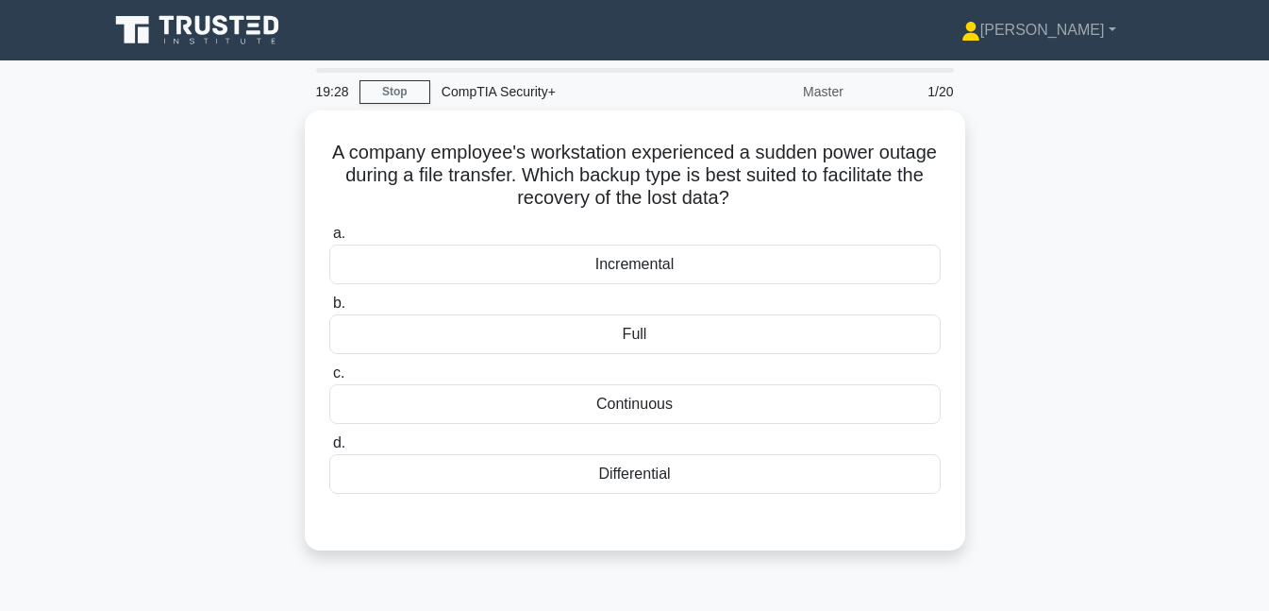
click at [683, 275] on div "Incremental" at bounding box center [635, 264] width 612 height 40
click at [329, 240] on input "a. Incremental" at bounding box center [329, 233] width 0 height 12
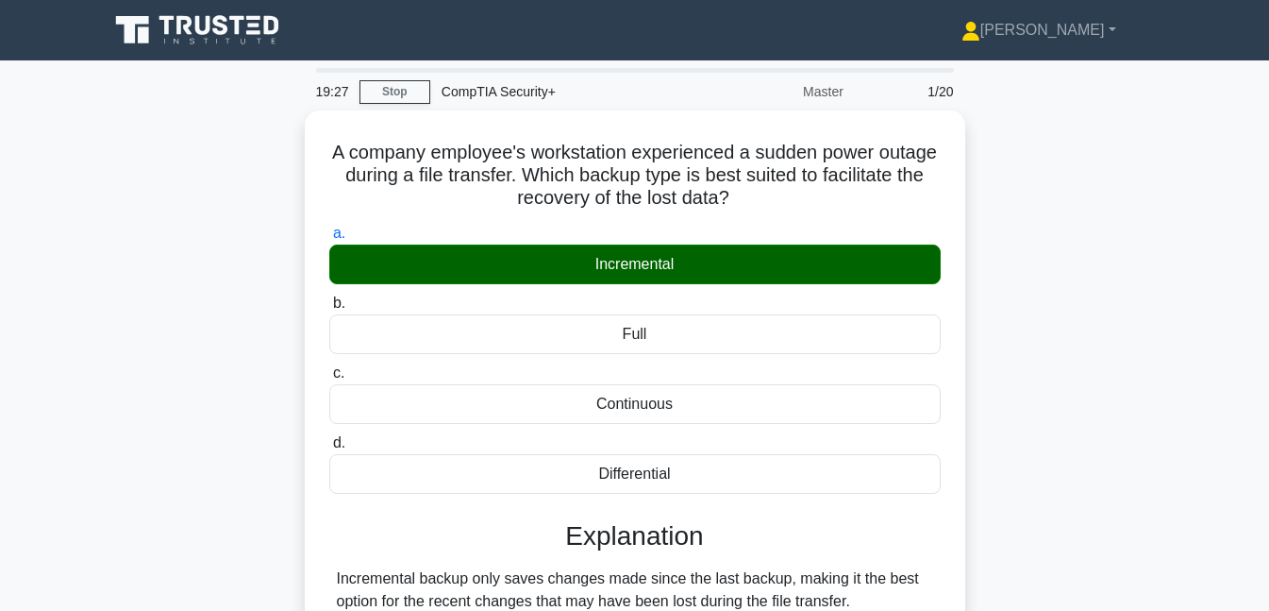
scroll to position [409, 0]
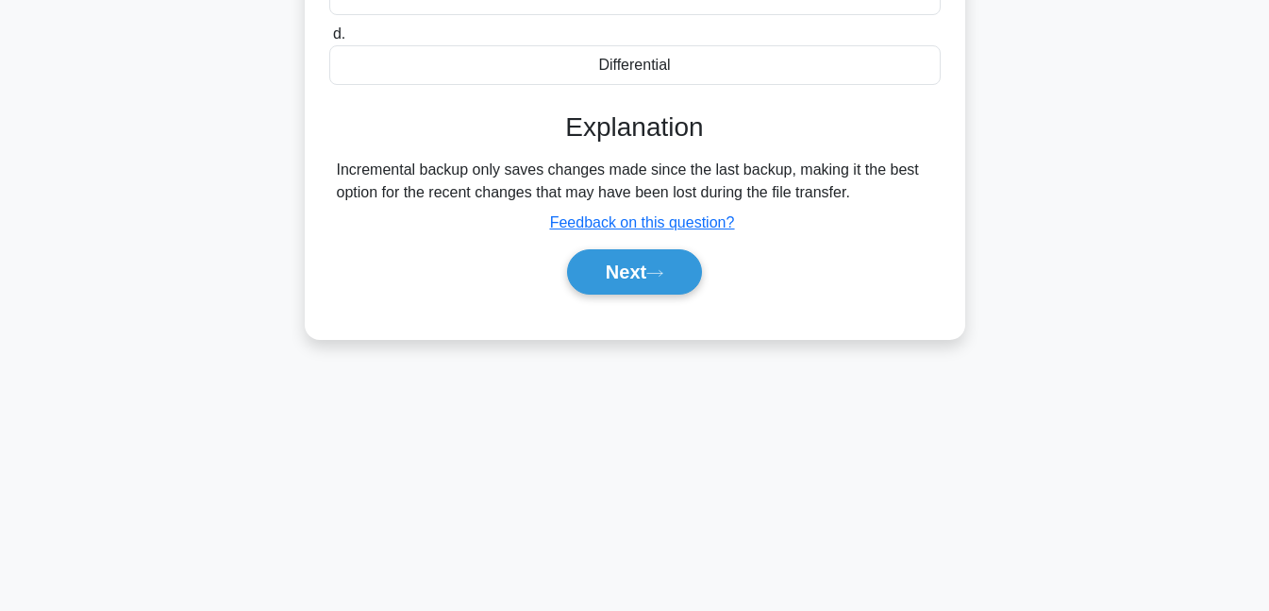
click at [678, 265] on button "Next" at bounding box center [634, 271] width 135 height 45
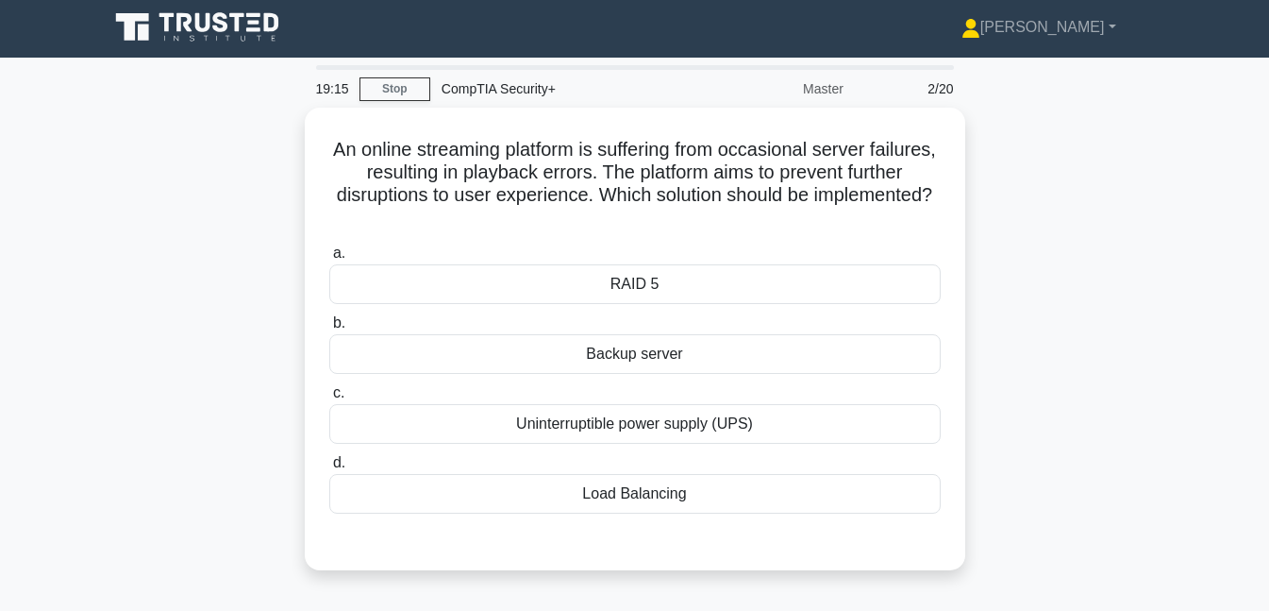
scroll to position [0, 0]
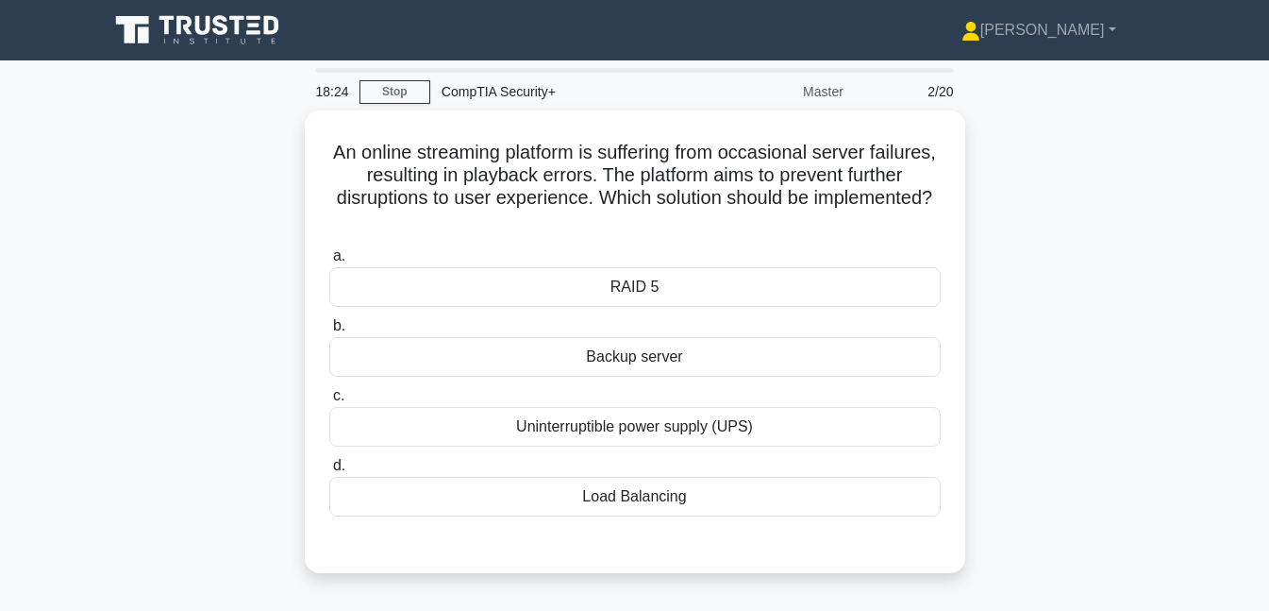
click at [656, 494] on div "Load Balancing" at bounding box center [635, 497] width 612 height 40
click at [329, 472] on input "d. Load Balancing" at bounding box center [329, 466] width 0 height 12
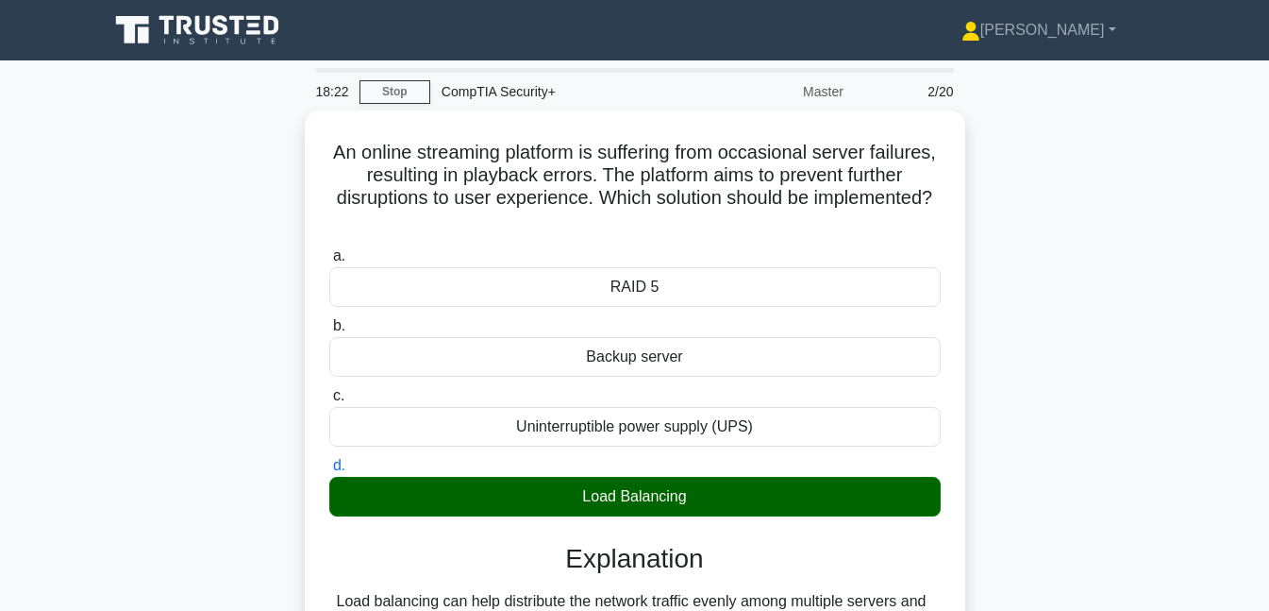
scroll to position [409, 0]
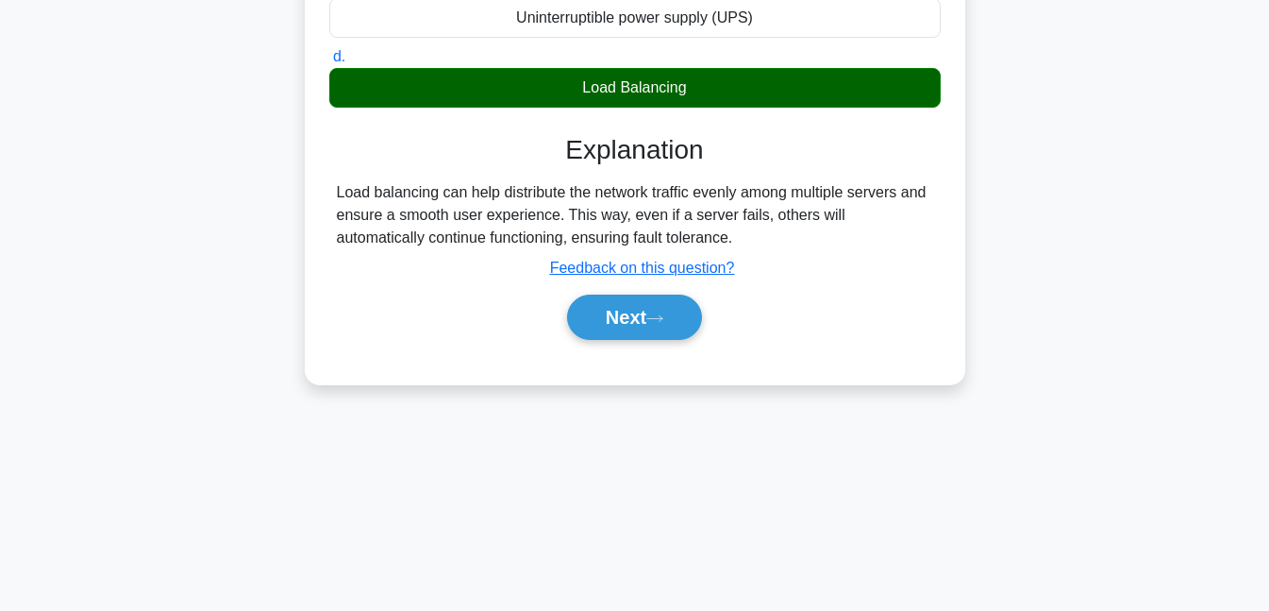
click at [638, 325] on button "Next" at bounding box center [634, 316] width 135 height 45
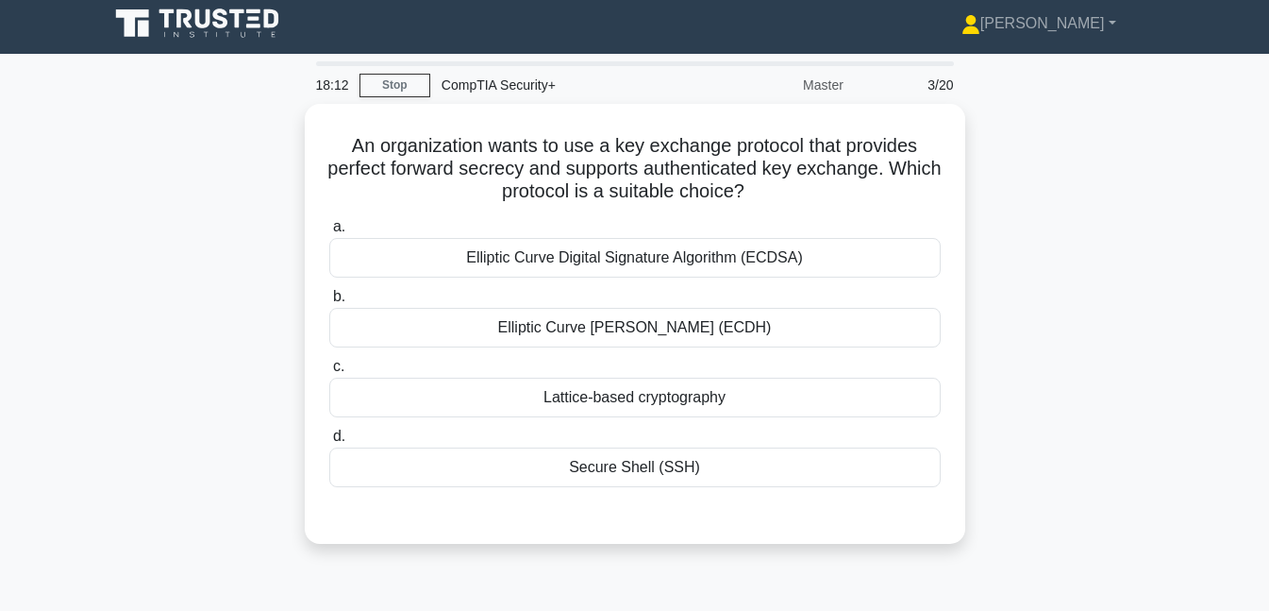
scroll to position [0, 0]
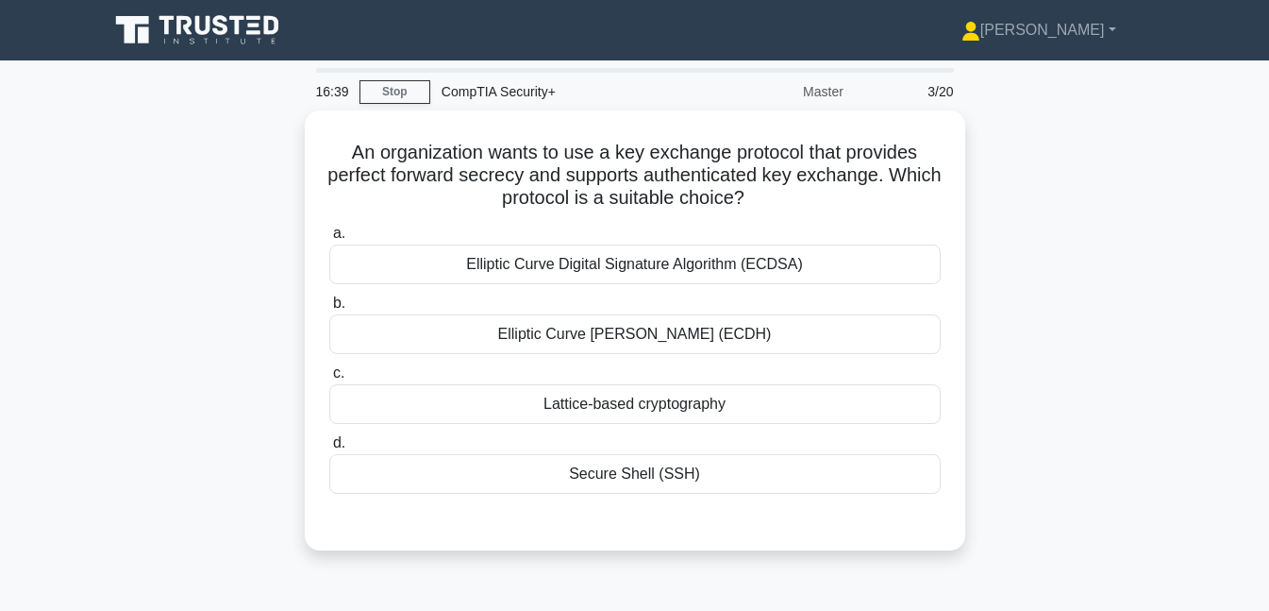
click at [607, 327] on div "Elliptic Curve Diffie-Hellman (ECDH)" at bounding box center [635, 334] width 612 height 40
click at [329, 310] on input "b. Elliptic Curve Diffie-Hellman (ECDH)" at bounding box center [329, 303] width 0 height 12
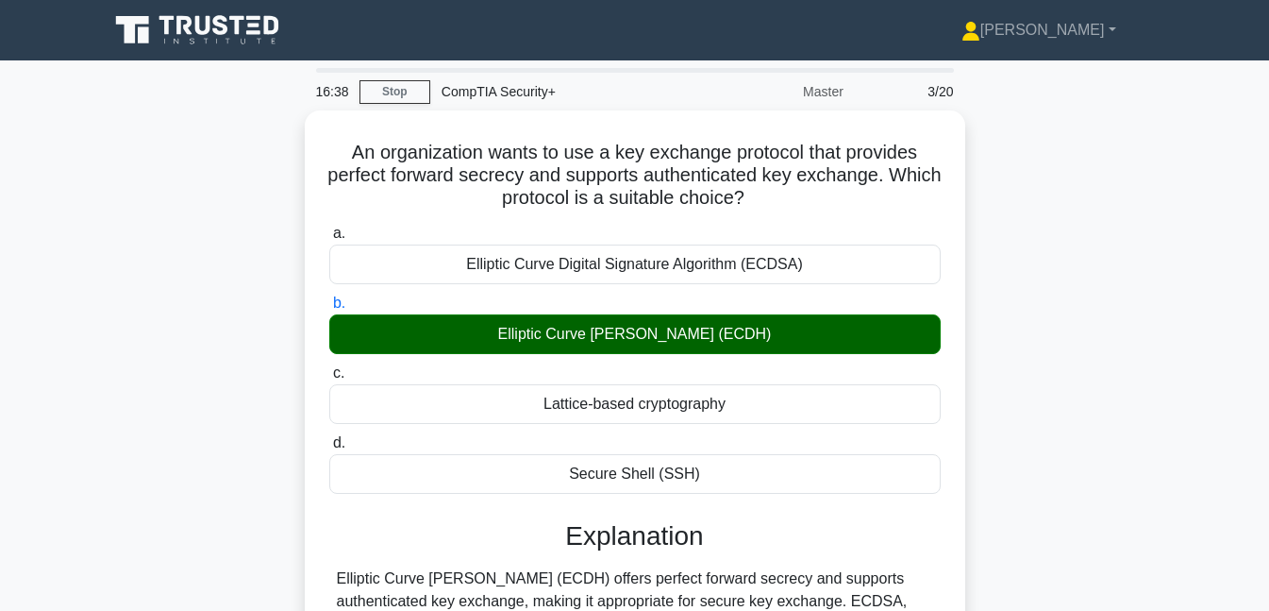
scroll to position [409, 0]
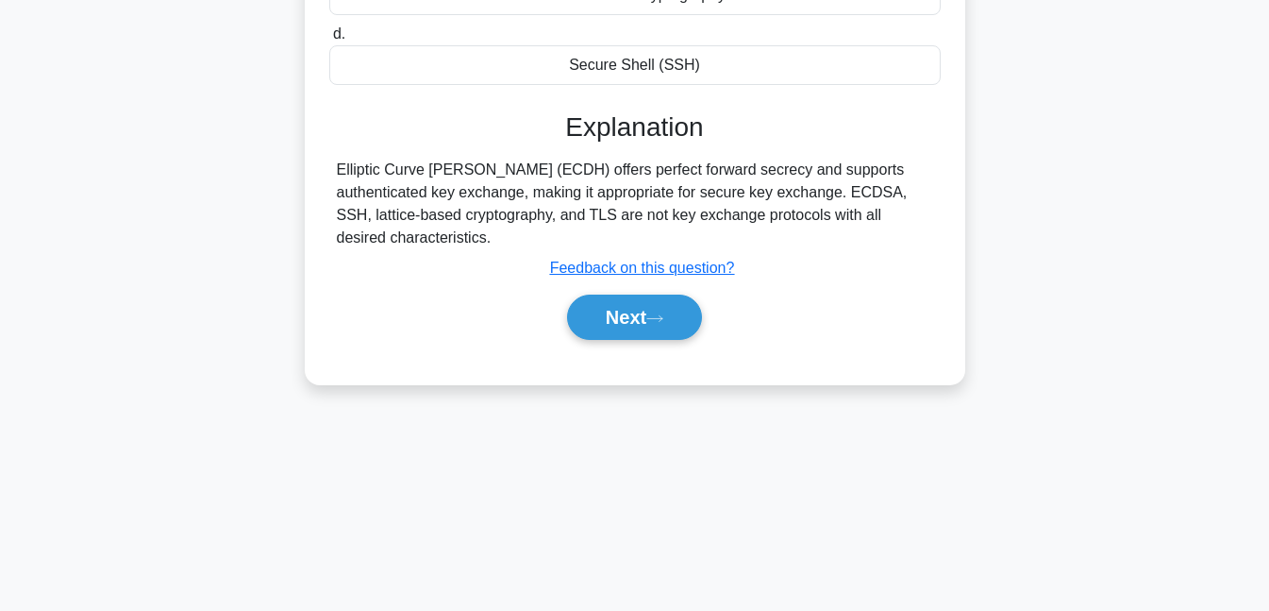
click at [621, 323] on button "Next" at bounding box center [634, 316] width 135 height 45
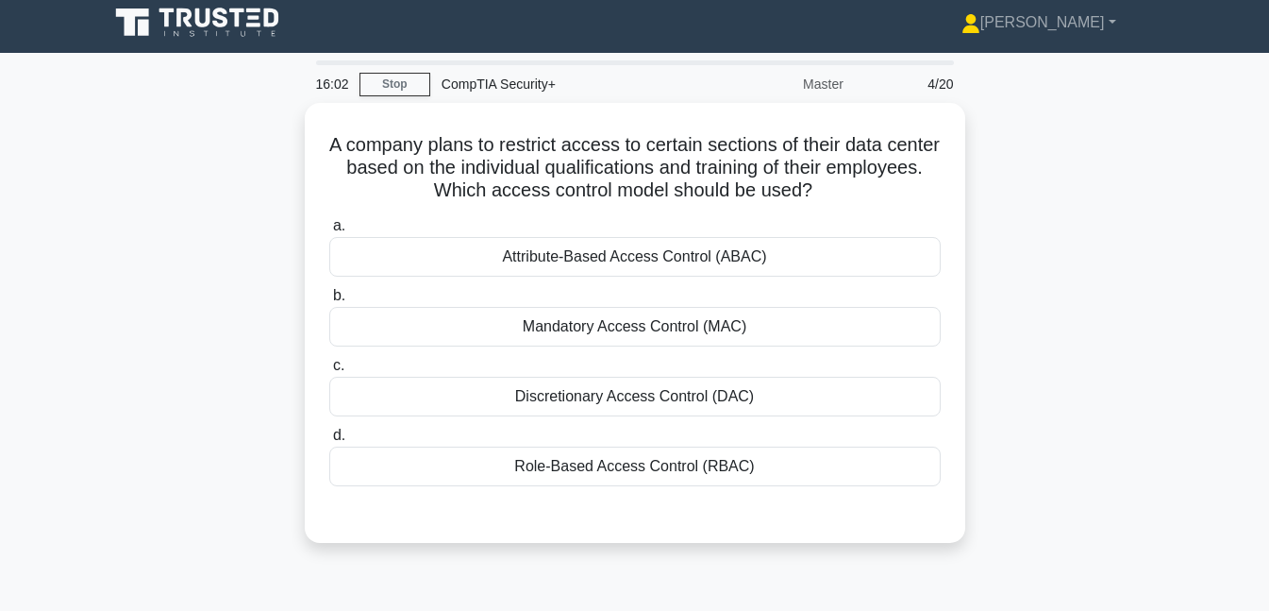
scroll to position [0, 0]
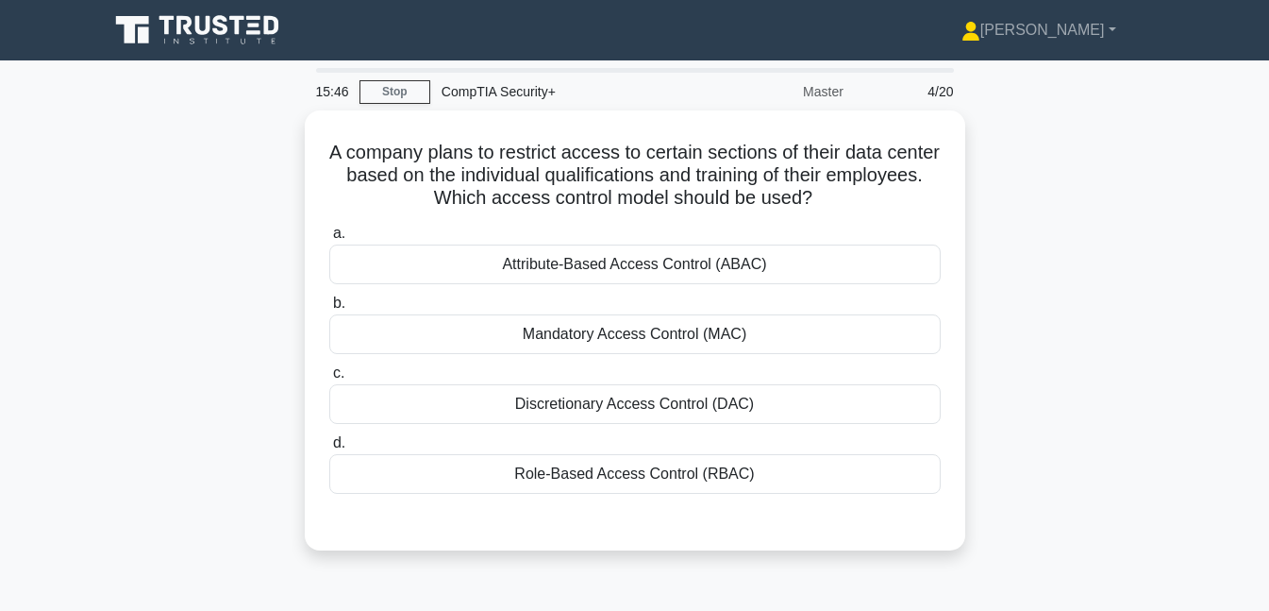
click at [599, 481] on div "Role-Based Access Control (RBAC)" at bounding box center [635, 474] width 612 height 40
click at [329, 449] on input "d. Role-Based Access Control (RBAC)" at bounding box center [329, 443] width 0 height 12
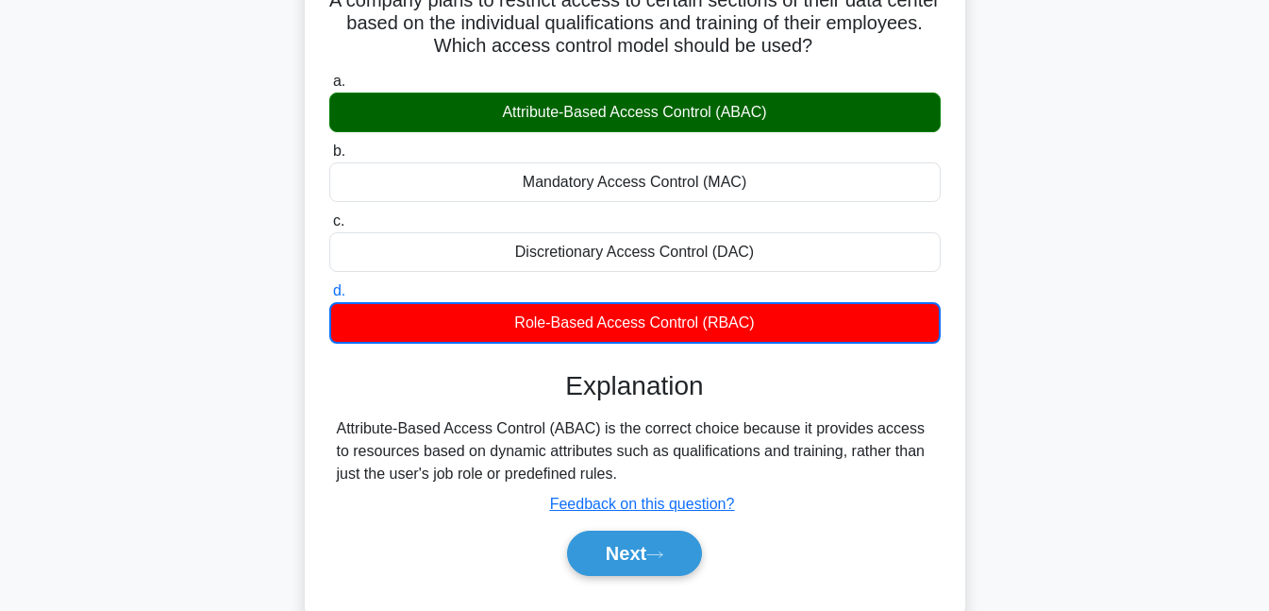
scroll to position [157, 0]
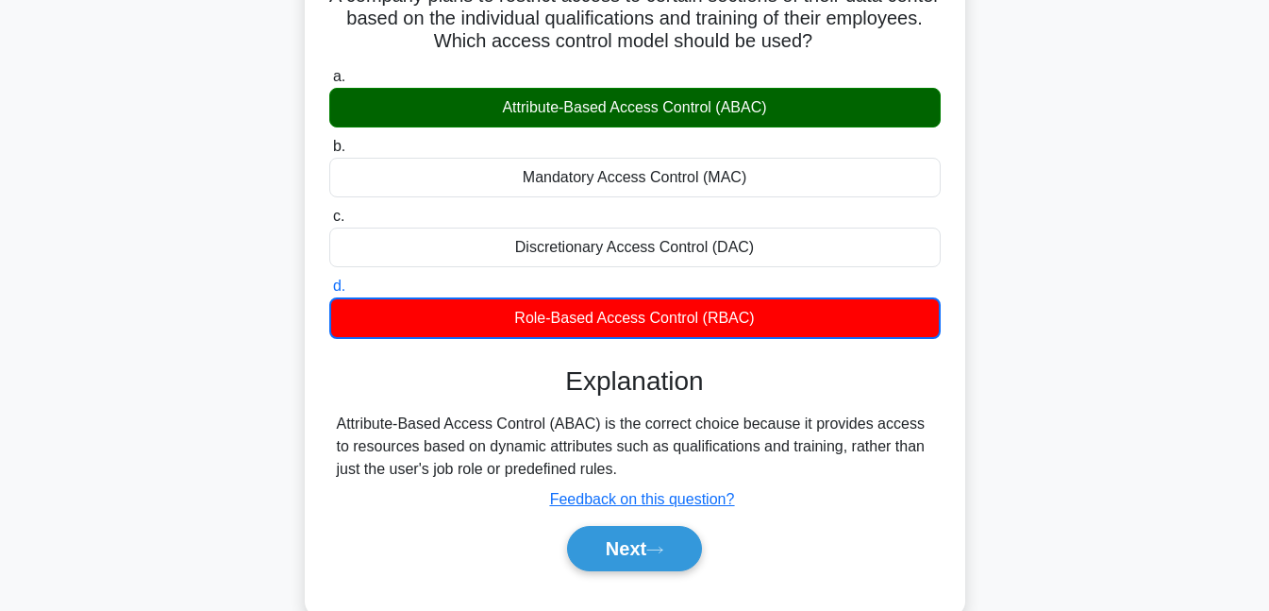
click at [664, 555] on button "Next" at bounding box center [634, 548] width 135 height 45
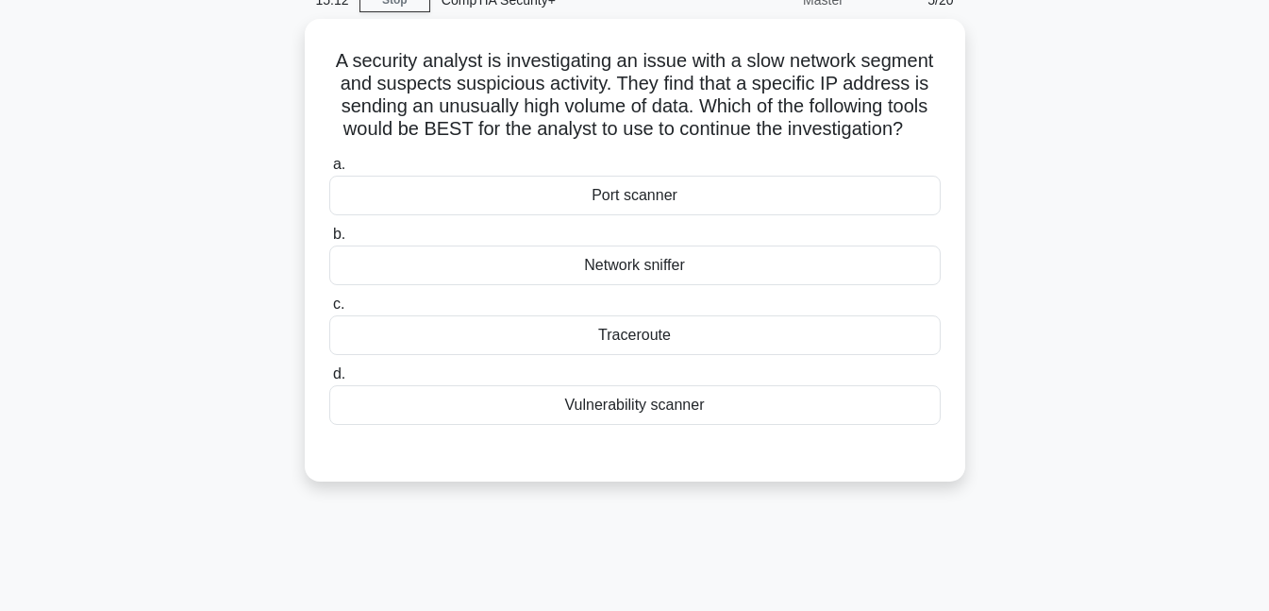
scroll to position [83, 0]
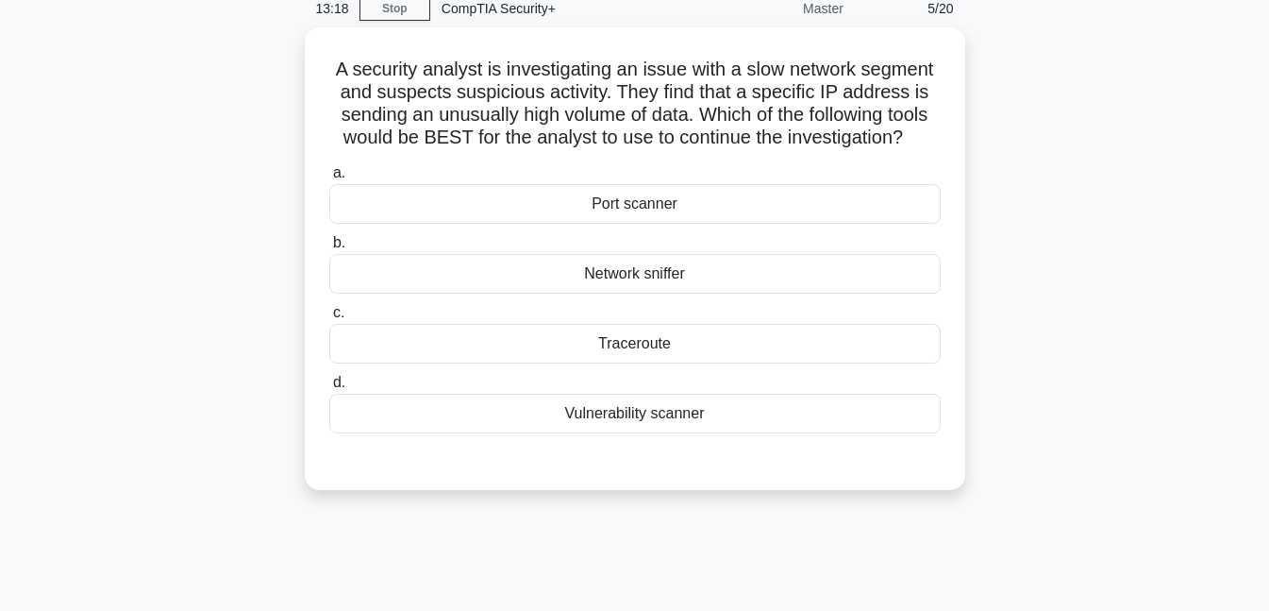
click at [592, 353] on div "Traceroute" at bounding box center [635, 344] width 612 height 40
click at [329, 319] on input "c. Traceroute" at bounding box center [329, 313] width 0 height 12
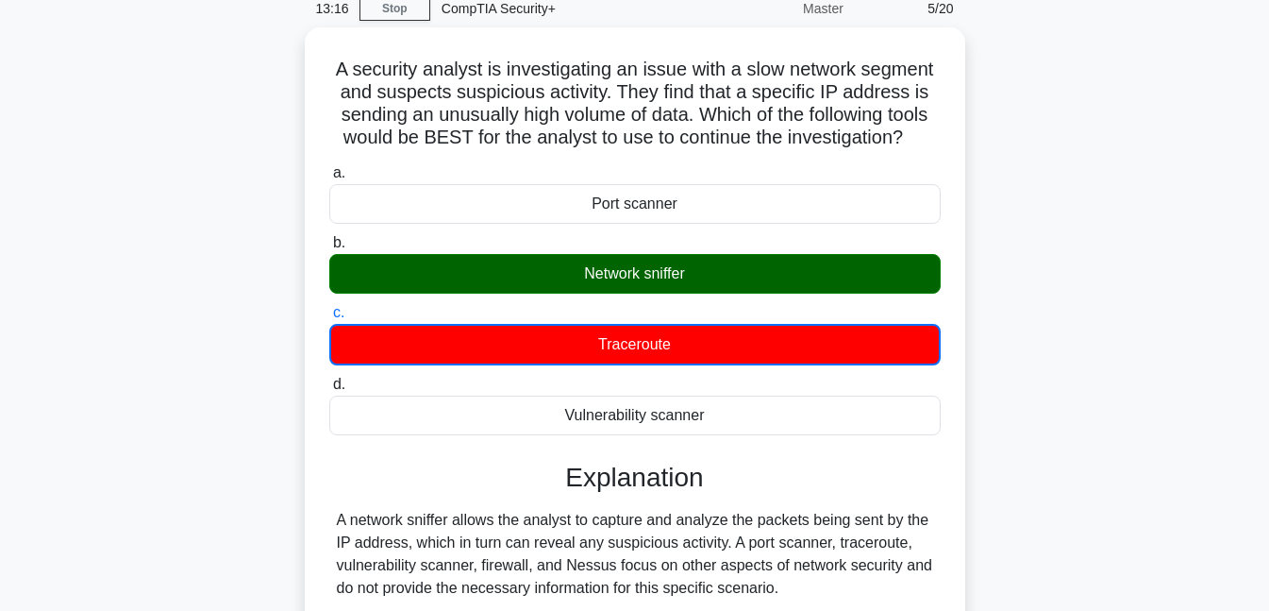
scroll to position [409, 0]
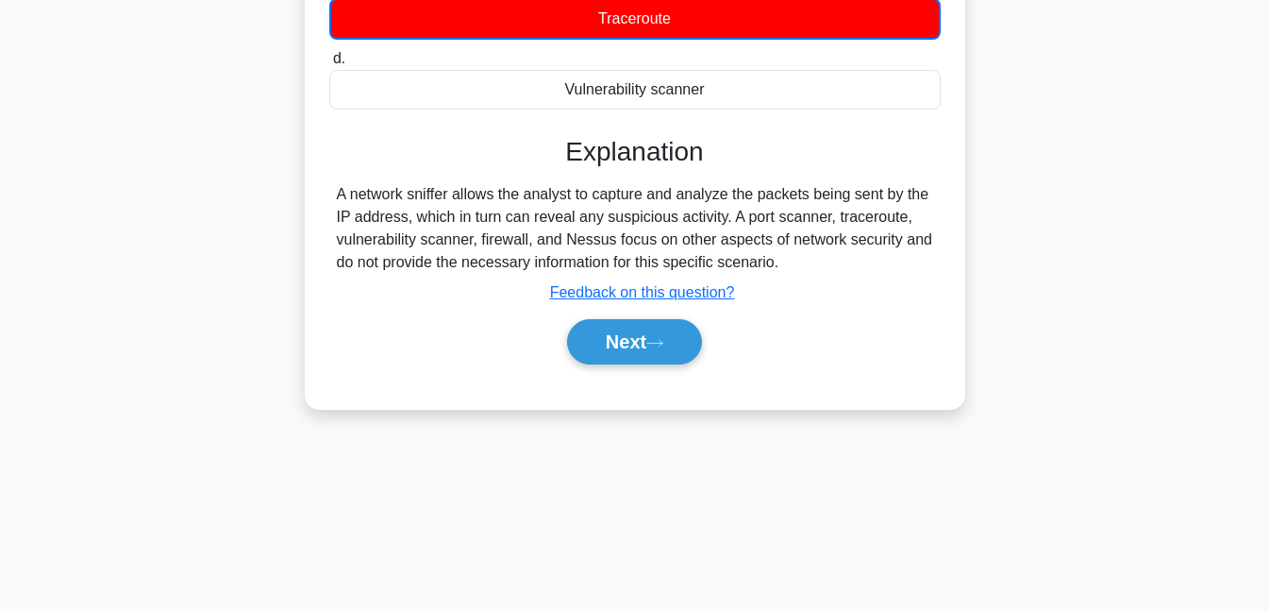
click at [678, 343] on button "Next" at bounding box center [634, 341] width 135 height 45
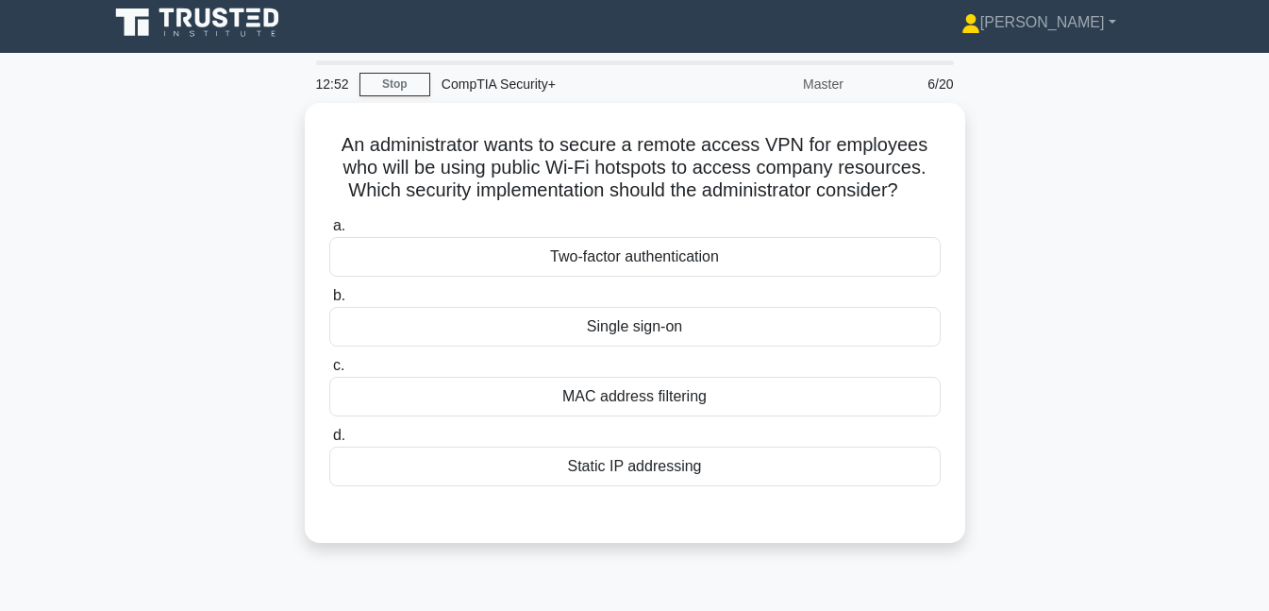
scroll to position [0, 0]
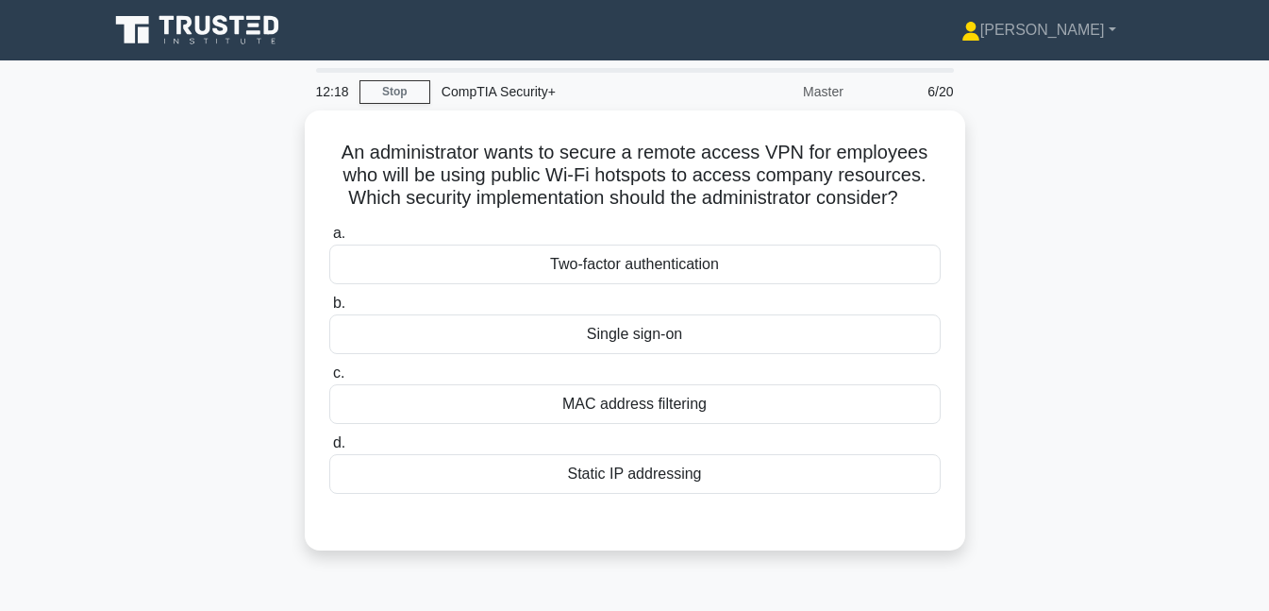
click at [645, 273] on div "Two-factor authentication" at bounding box center [635, 264] width 612 height 40
click at [329, 240] on input "a. Two-factor authentication" at bounding box center [329, 233] width 0 height 12
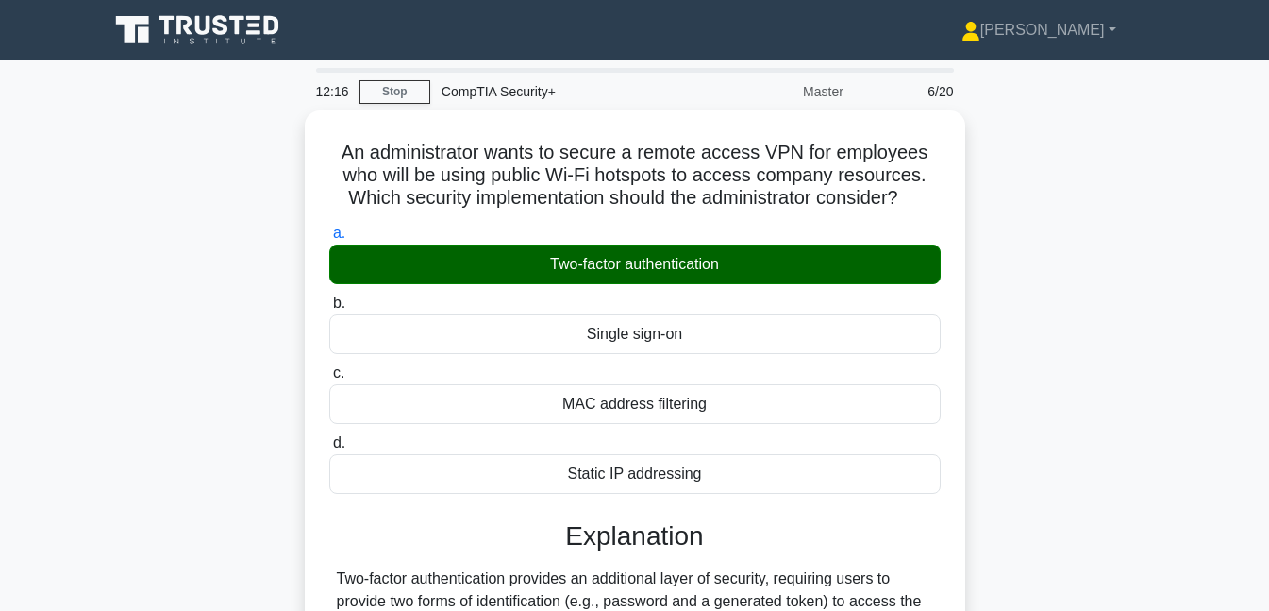
scroll to position [409, 0]
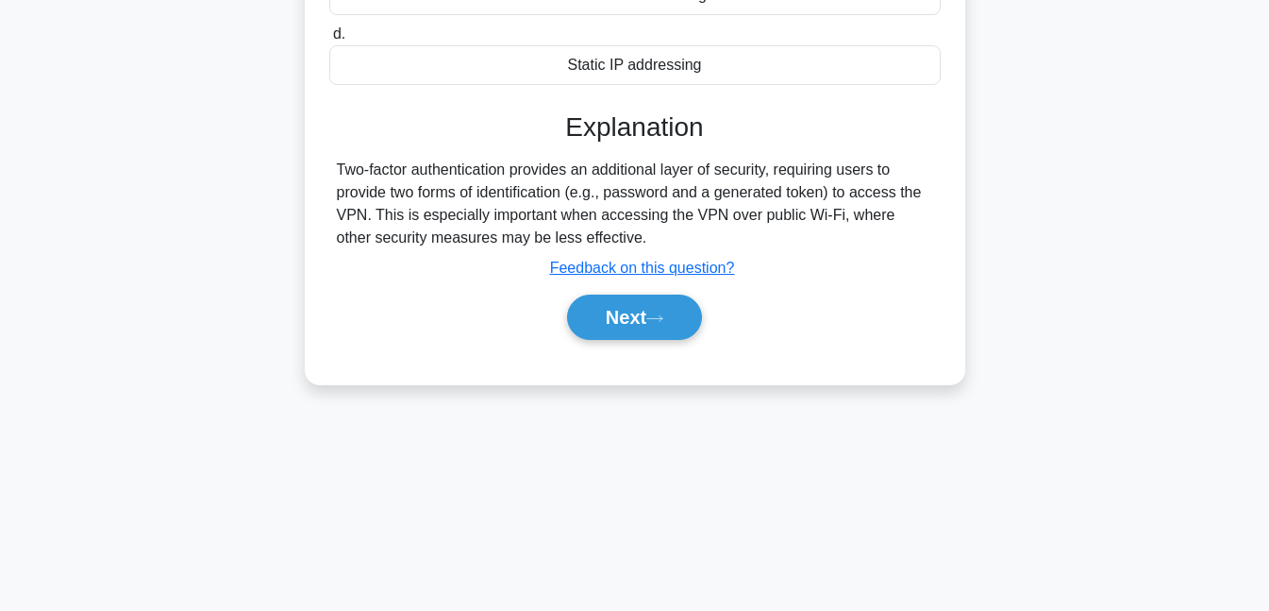
click at [638, 308] on button "Next" at bounding box center [634, 316] width 135 height 45
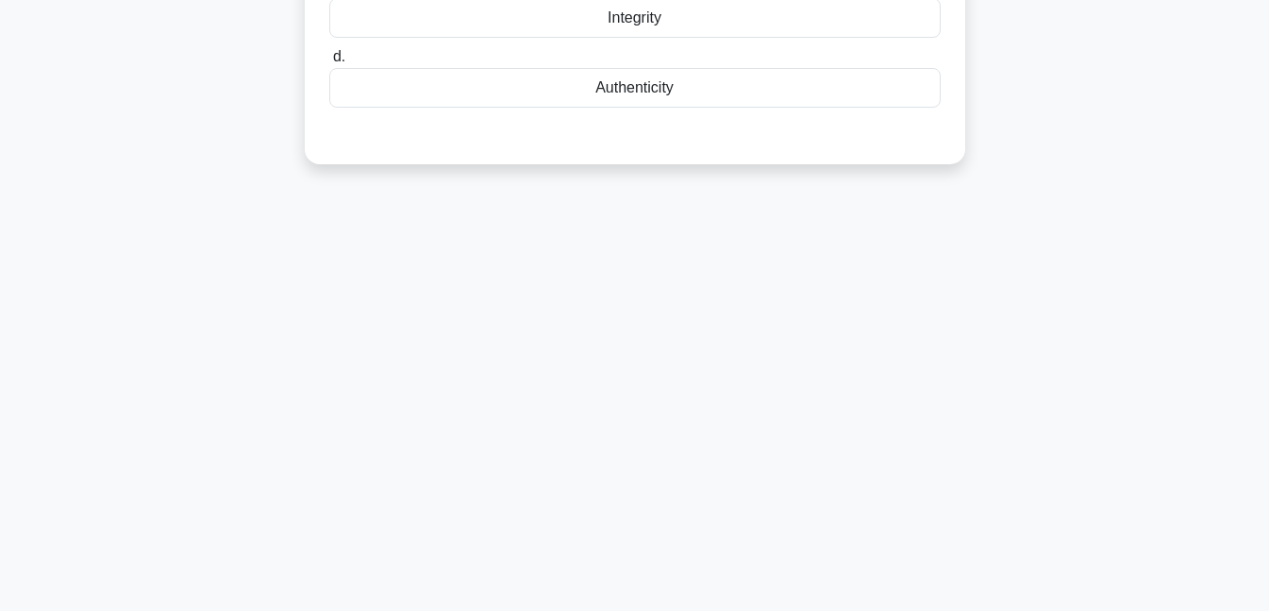
scroll to position [0, 0]
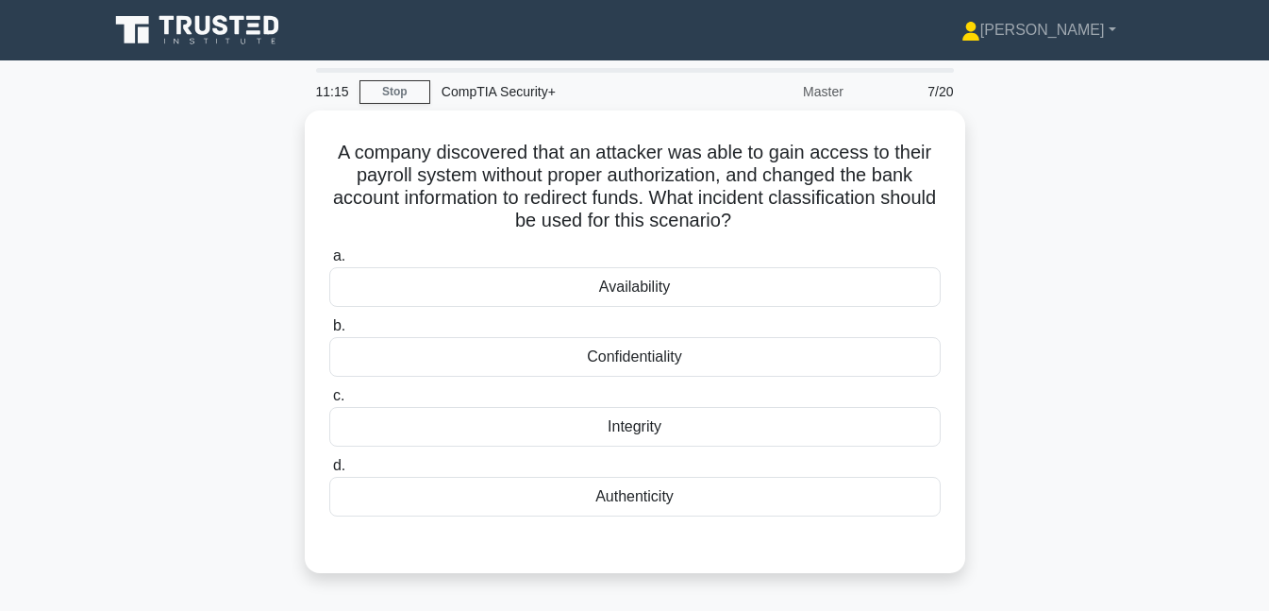
click at [580, 506] on div "Authenticity" at bounding box center [635, 497] width 612 height 40
click at [329, 472] on input "d. Authenticity" at bounding box center [329, 466] width 0 height 12
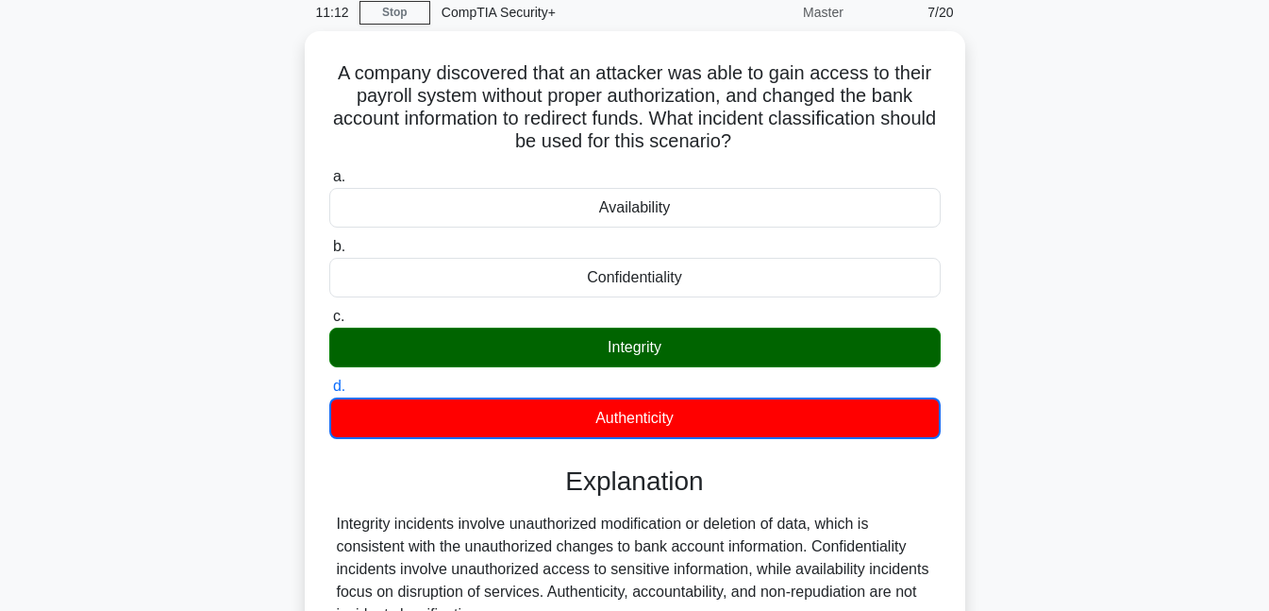
scroll to position [409, 0]
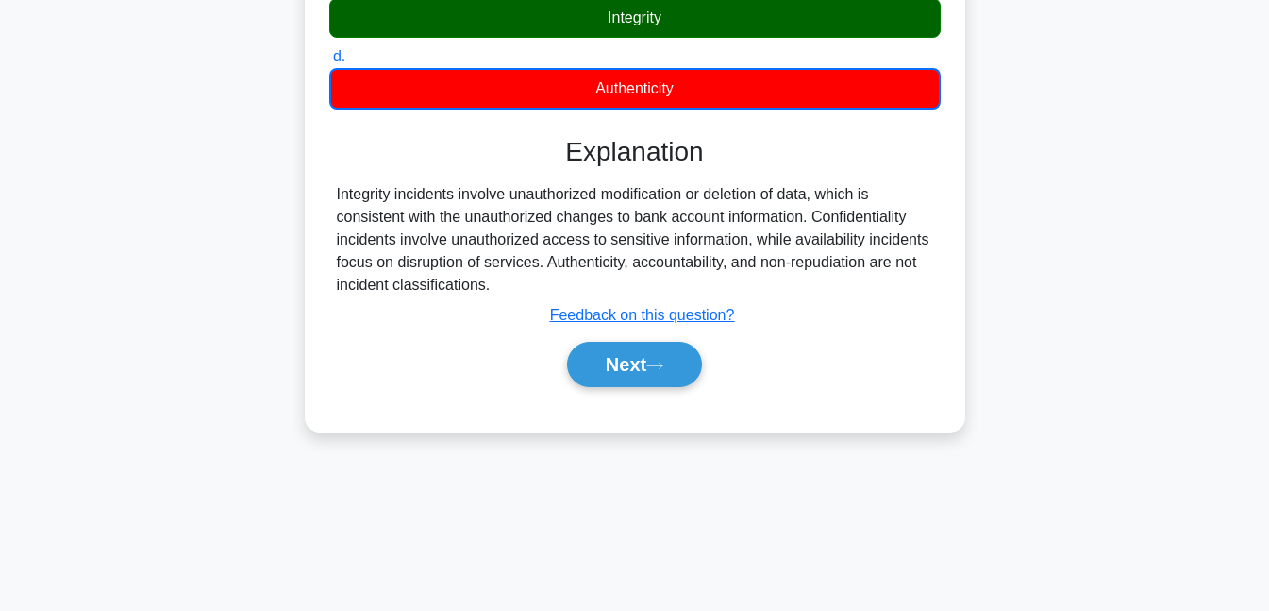
click at [648, 367] on button "Next" at bounding box center [634, 364] width 135 height 45
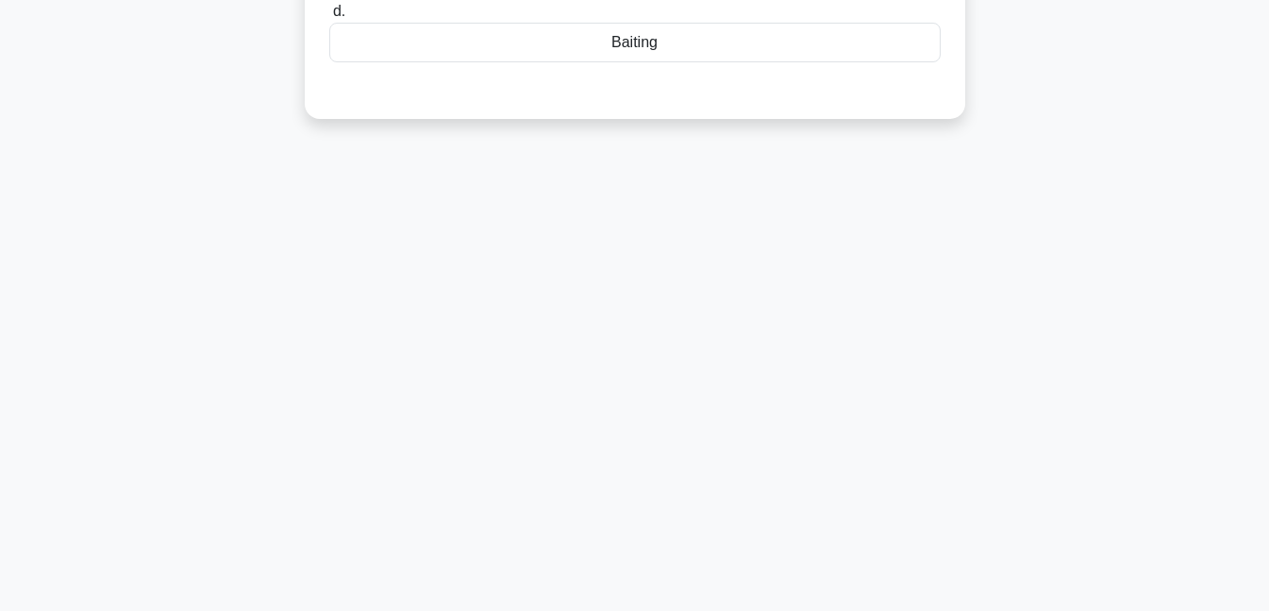
scroll to position [0, 0]
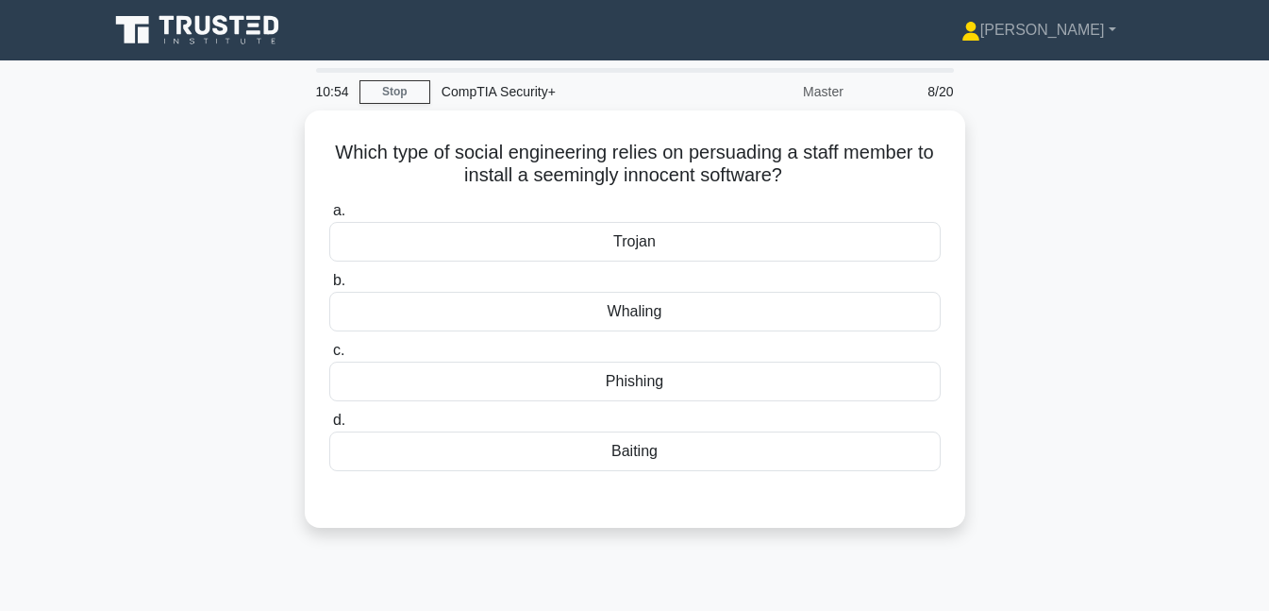
click at [593, 451] on div "Baiting" at bounding box center [635, 451] width 612 height 40
click at [329, 427] on input "d. Baiting" at bounding box center [329, 420] width 0 height 12
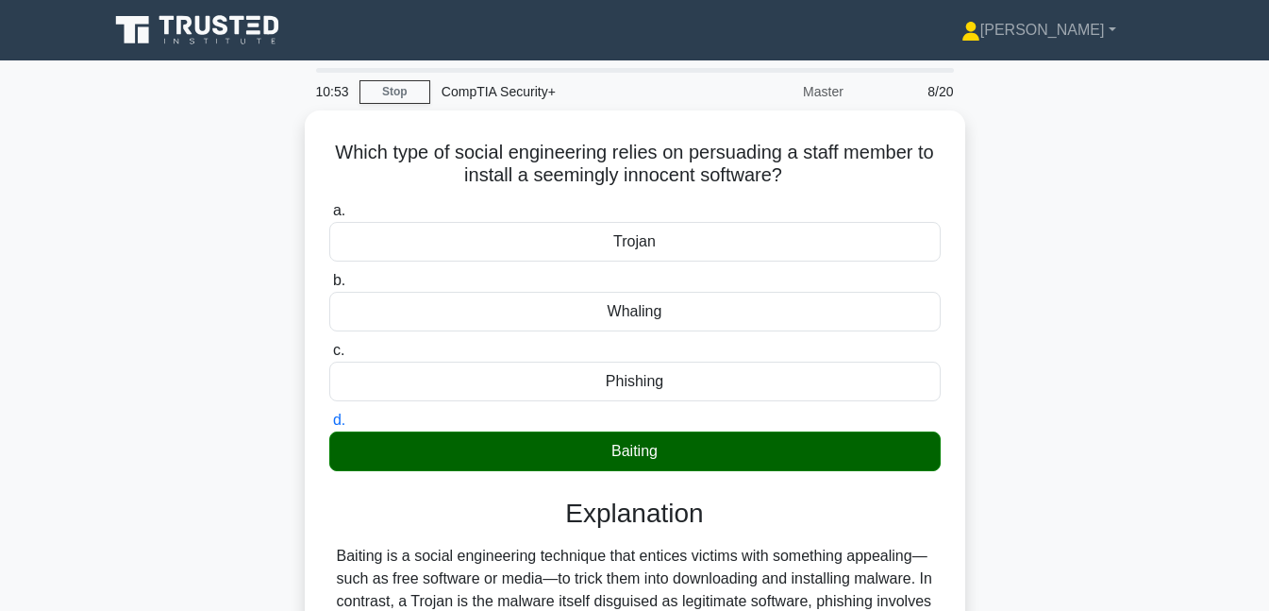
scroll to position [409, 0]
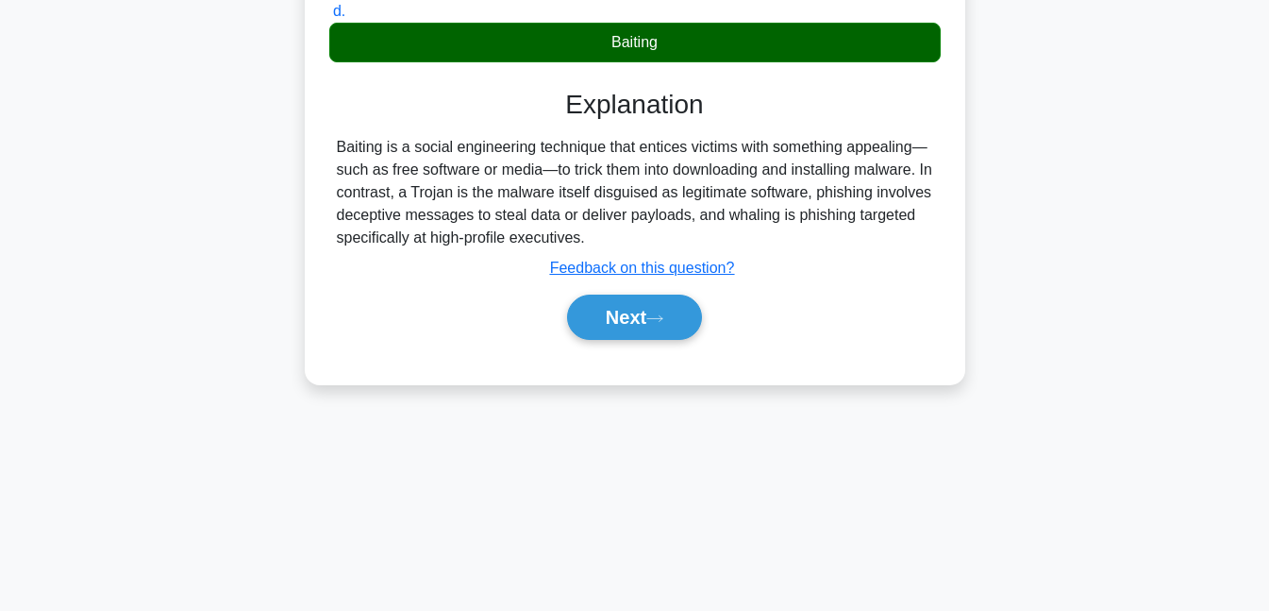
click at [618, 321] on button "Next" at bounding box center [634, 316] width 135 height 45
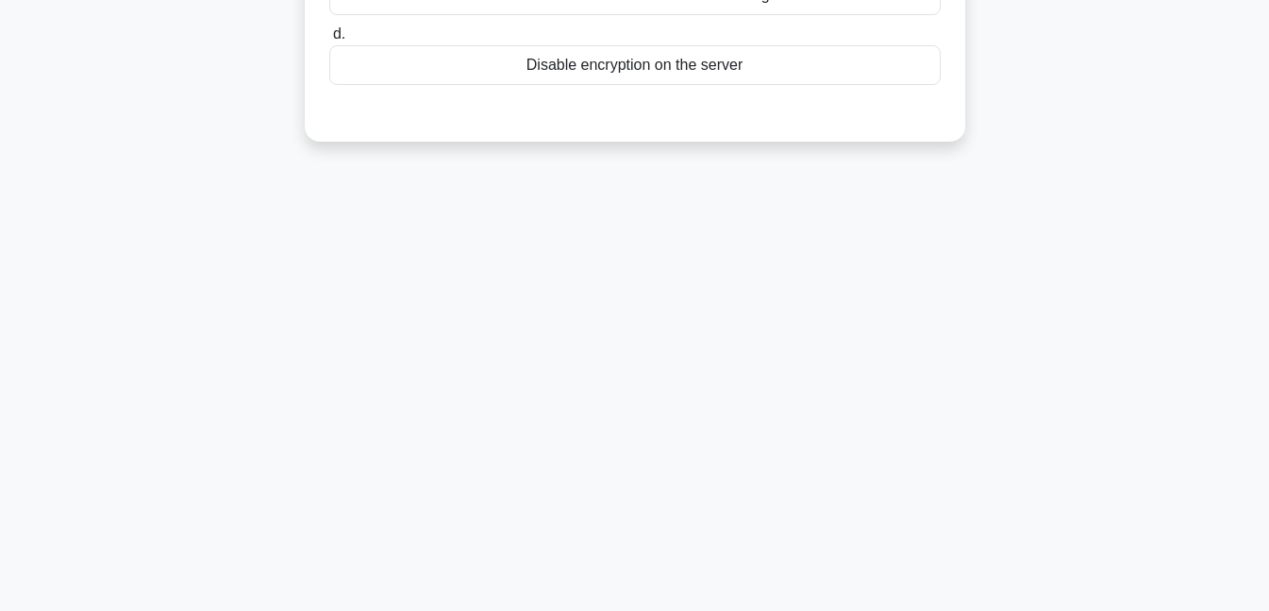
scroll to position [0, 0]
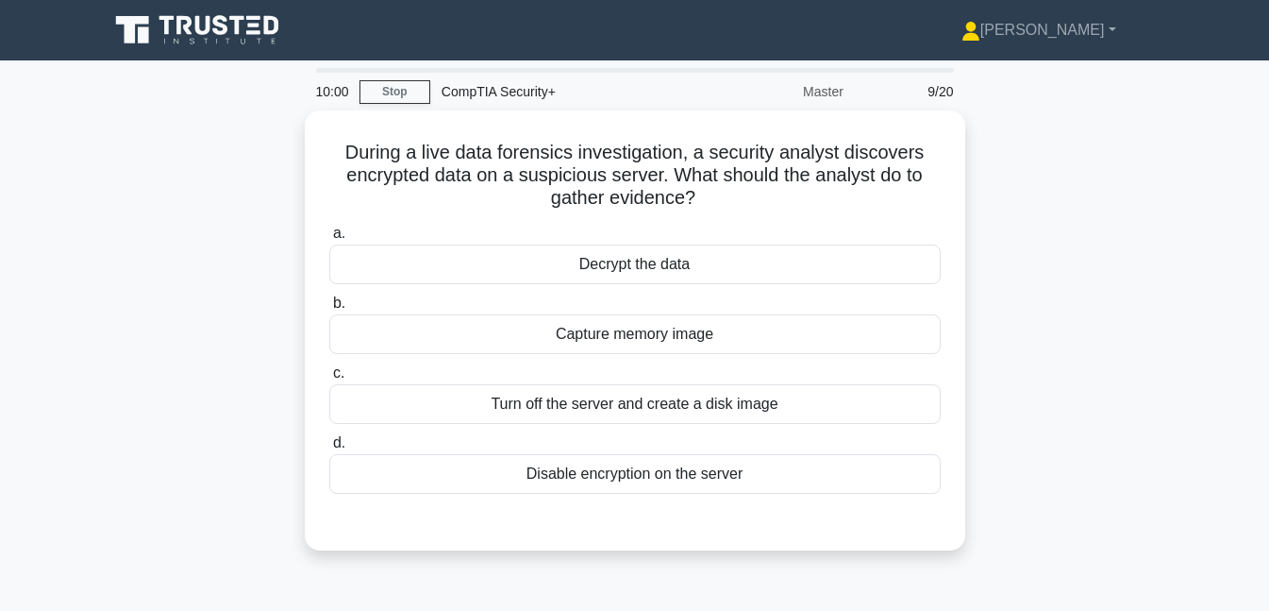
click at [447, 406] on div "Turn off the server and create a disk image" at bounding box center [635, 404] width 612 height 40
click at [329, 379] on input "c. Turn off the server and create a disk image" at bounding box center [329, 373] width 0 height 12
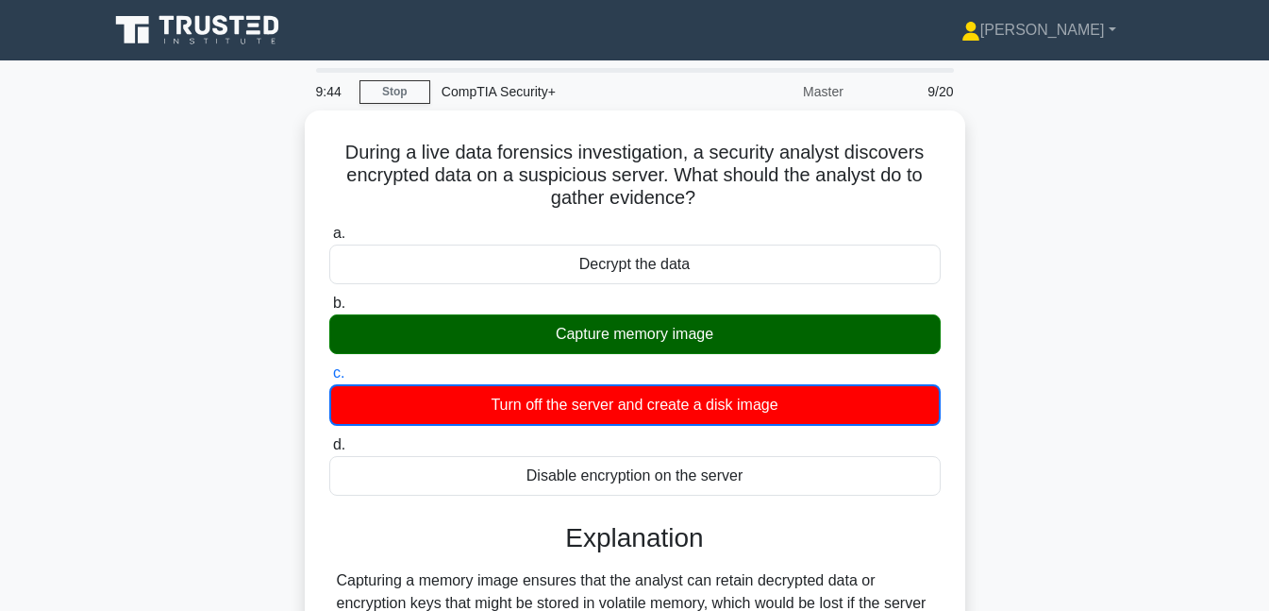
scroll to position [409, 0]
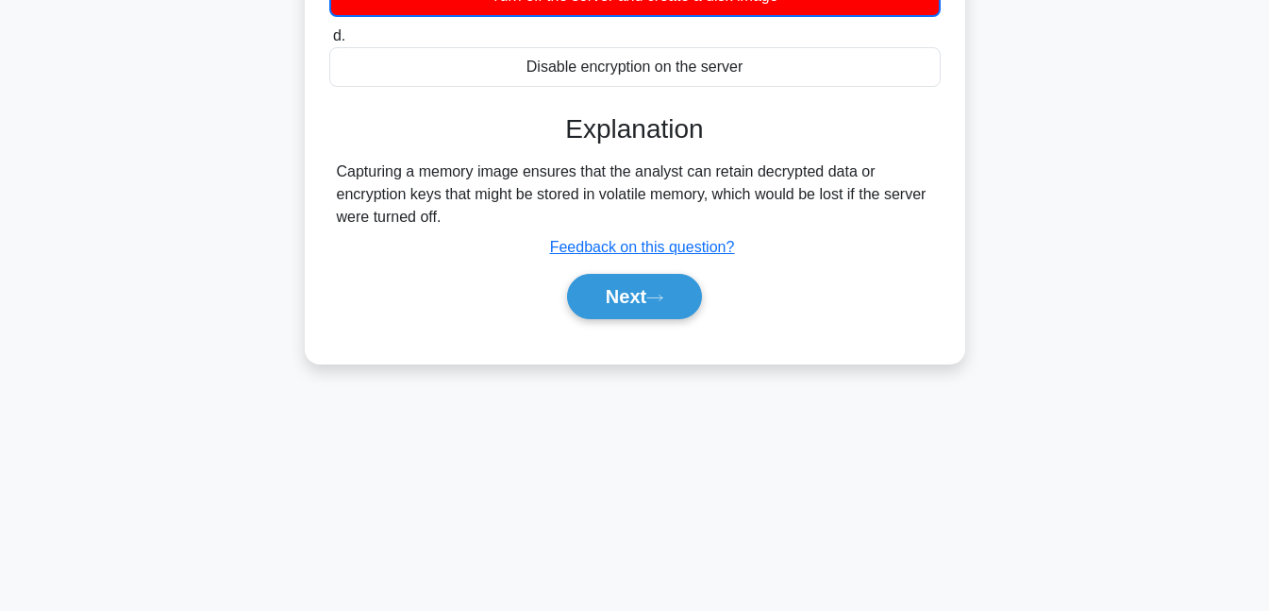
click at [630, 301] on button "Next" at bounding box center [634, 296] width 135 height 45
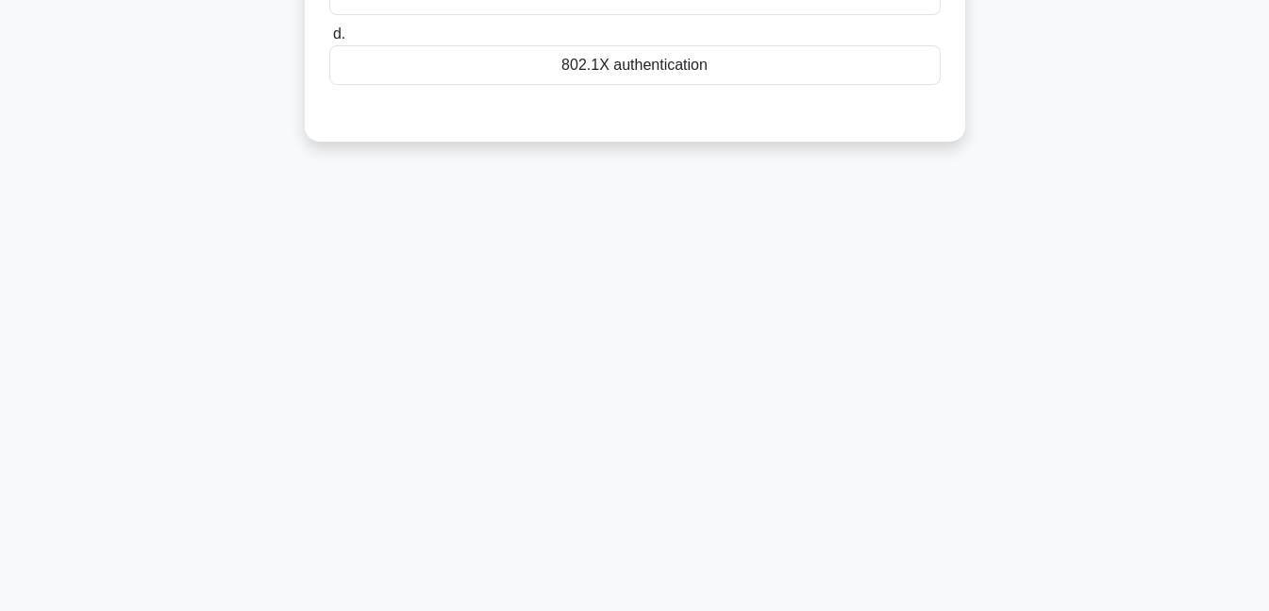
scroll to position [0, 0]
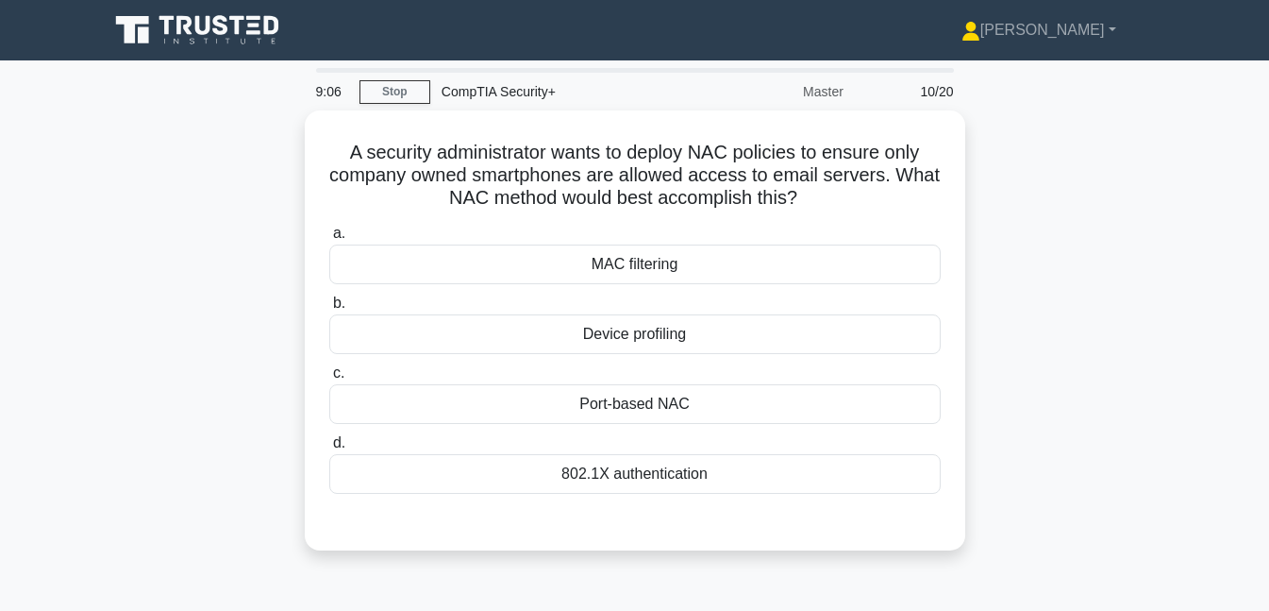
click at [547, 465] on div "802.1X authentication" at bounding box center [635, 474] width 612 height 40
click at [329, 449] on input "d. 802.1X authentication" at bounding box center [329, 443] width 0 height 12
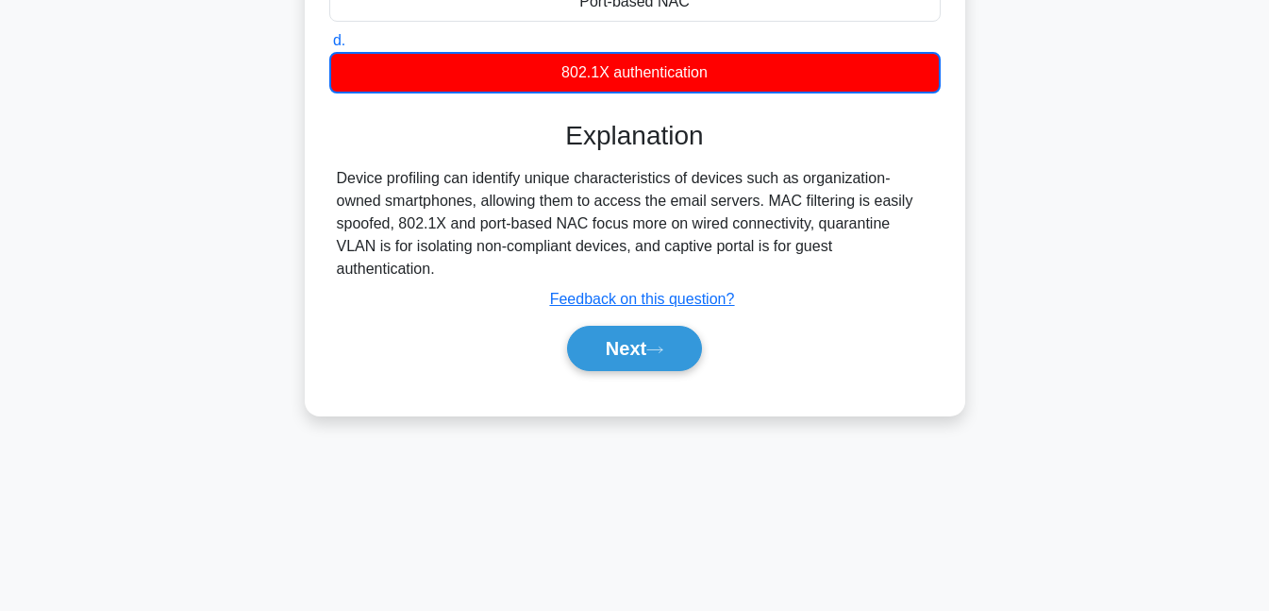
scroll to position [409, 0]
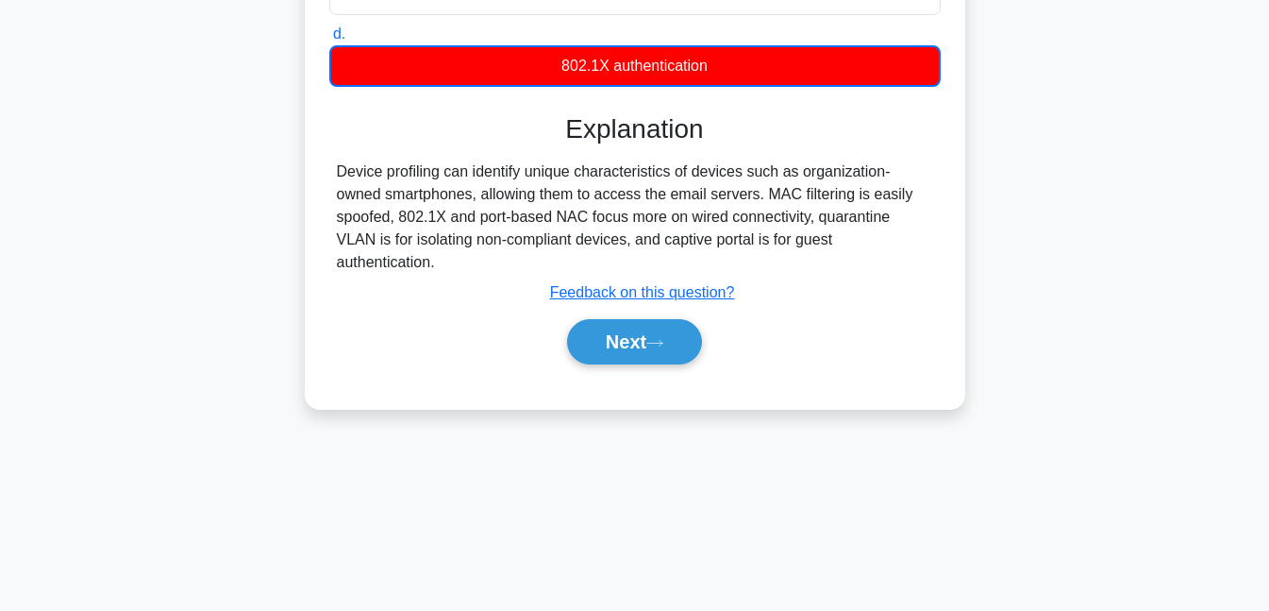
click at [597, 333] on button "Next" at bounding box center [634, 341] width 135 height 45
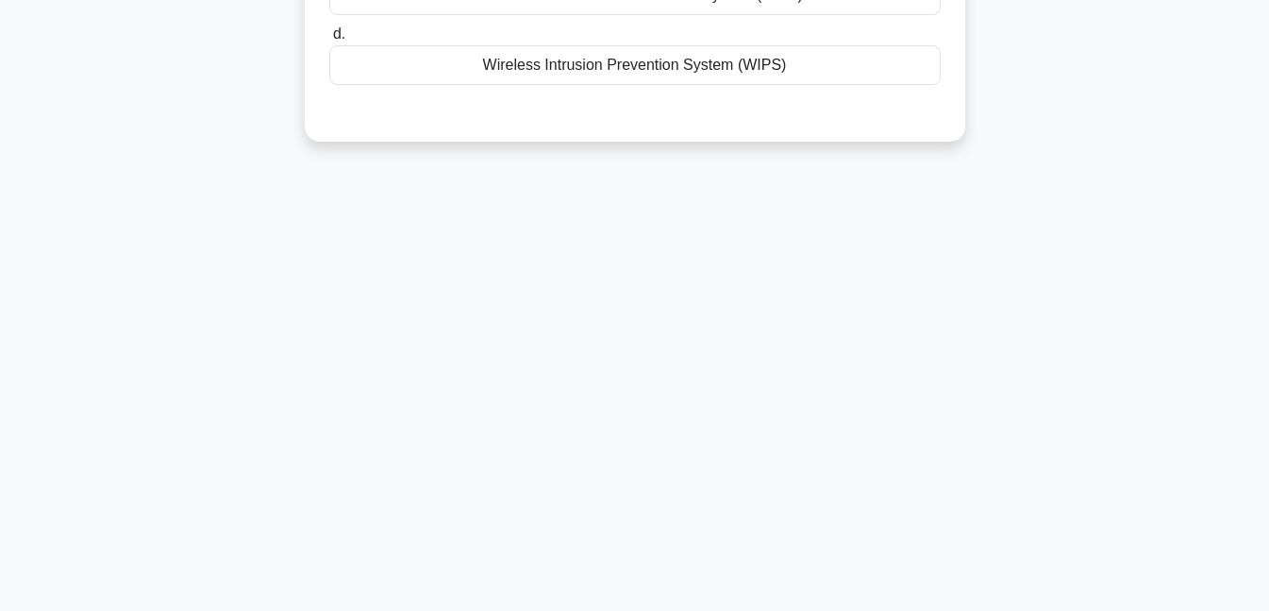
scroll to position [0, 0]
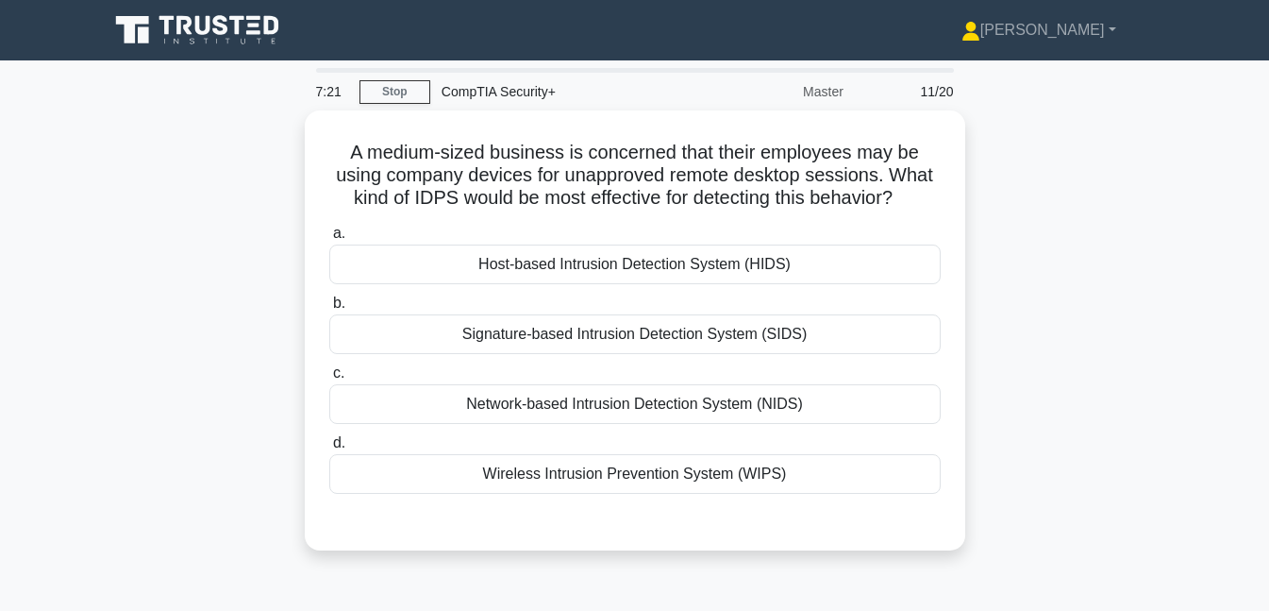
click at [451, 260] on div "Host-based Intrusion Detection System (HIDS)" at bounding box center [635, 264] width 612 height 40
click at [329, 240] on input "a. Host-based Intrusion Detection System (HIDS)" at bounding box center [329, 233] width 0 height 12
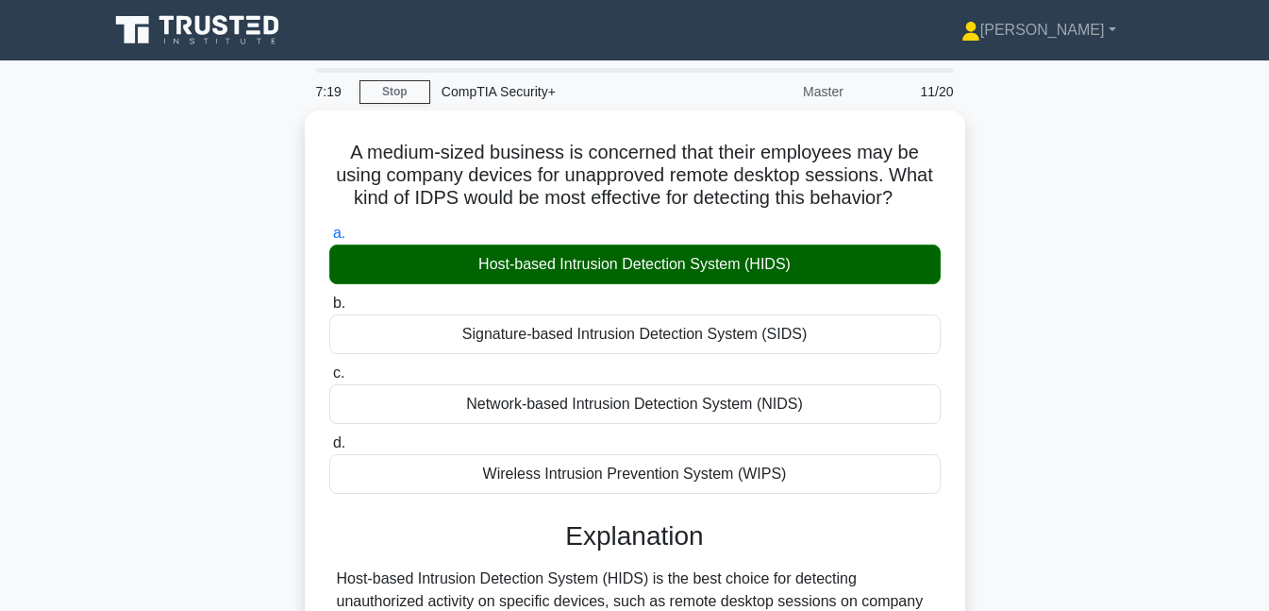
scroll to position [409, 0]
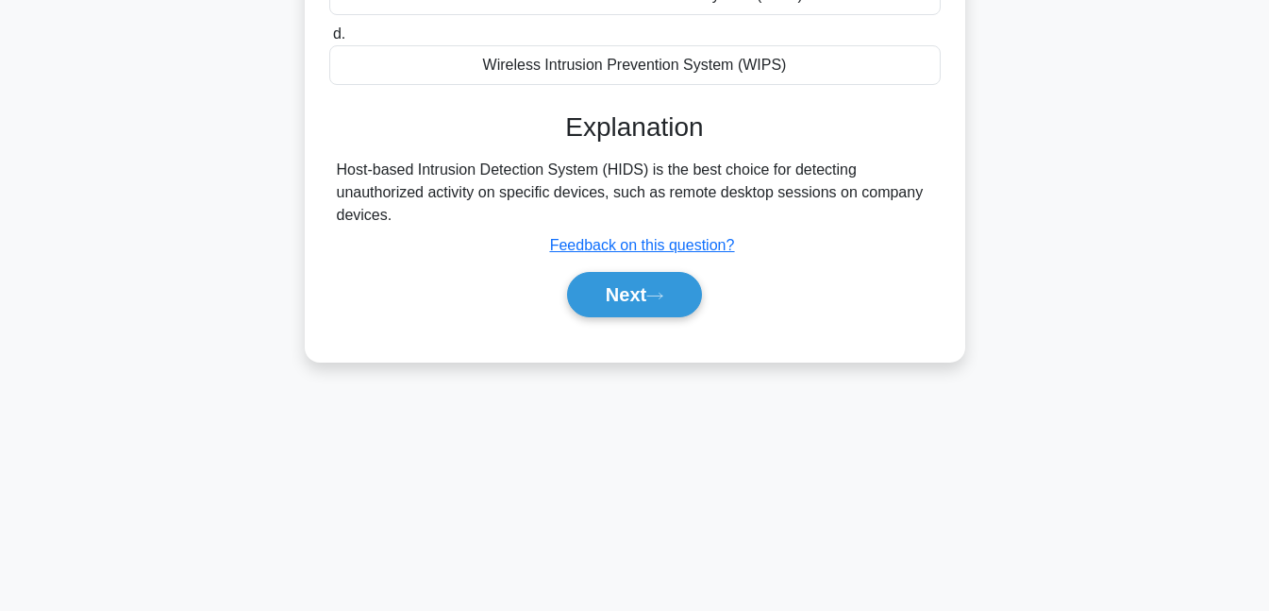
click at [608, 289] on button "Next" at bounding box center [634, 294] width 135 height 45
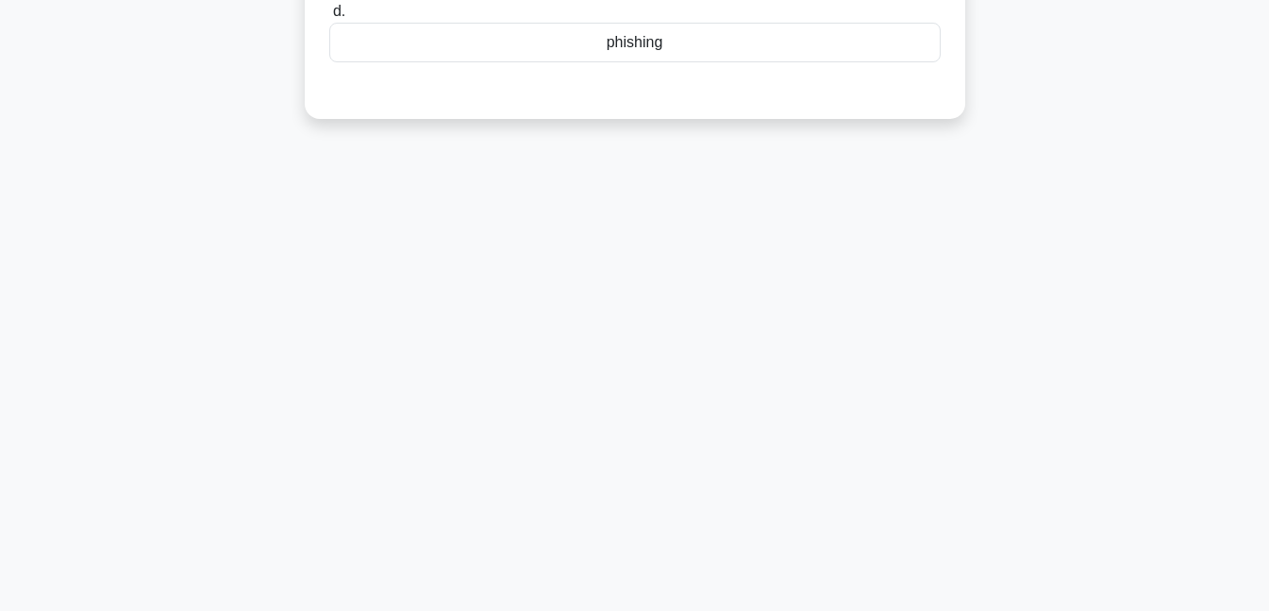
scroll to position [0, 0]
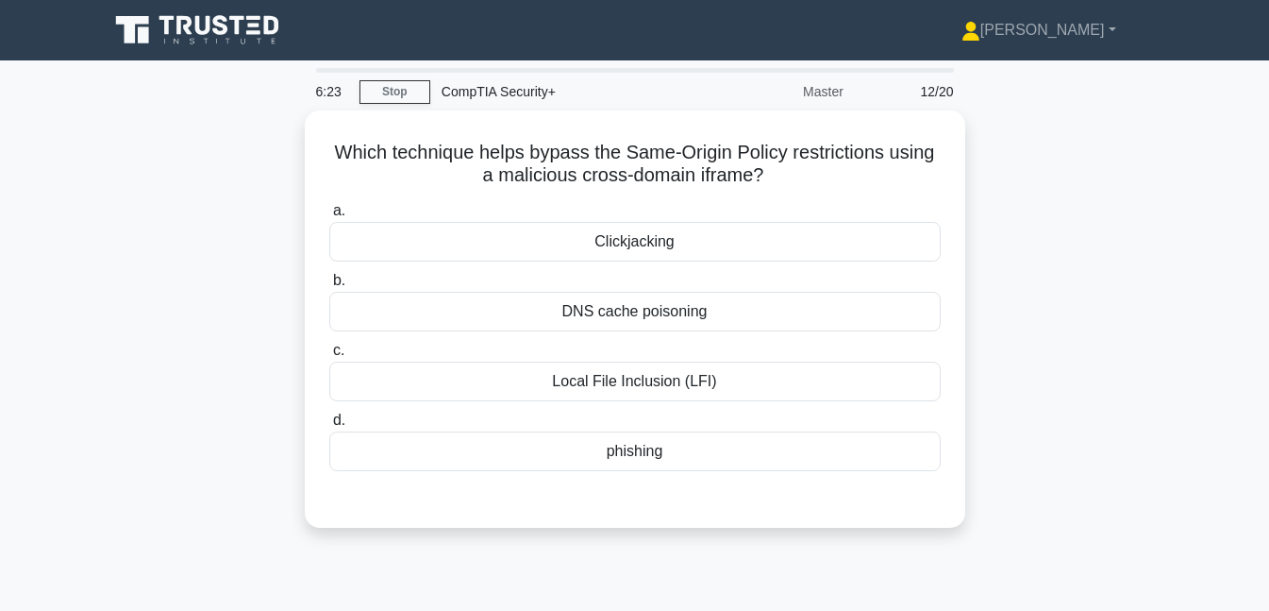
click at [492, 320] on div "DNS cache poisoning" at bounding box center [635, 312] width 612 height 40
click at [329, 287] on input "b. DNS cache poisoning" at bounding box center [329, 281] width 0 height 12
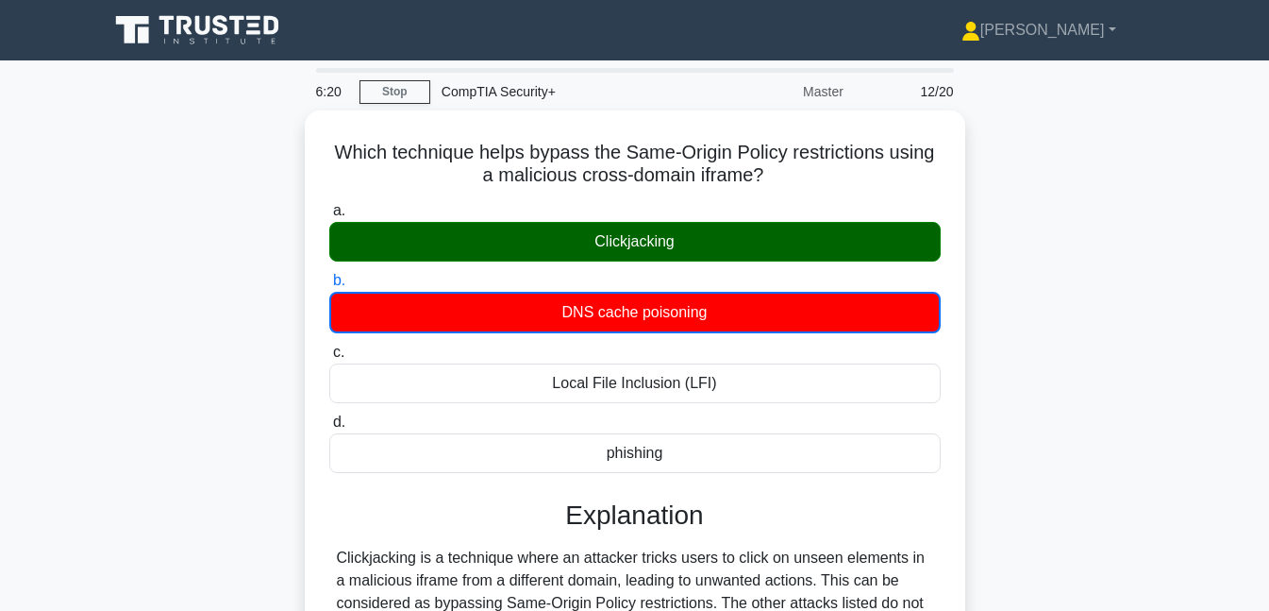
scroll to position [409, 0]
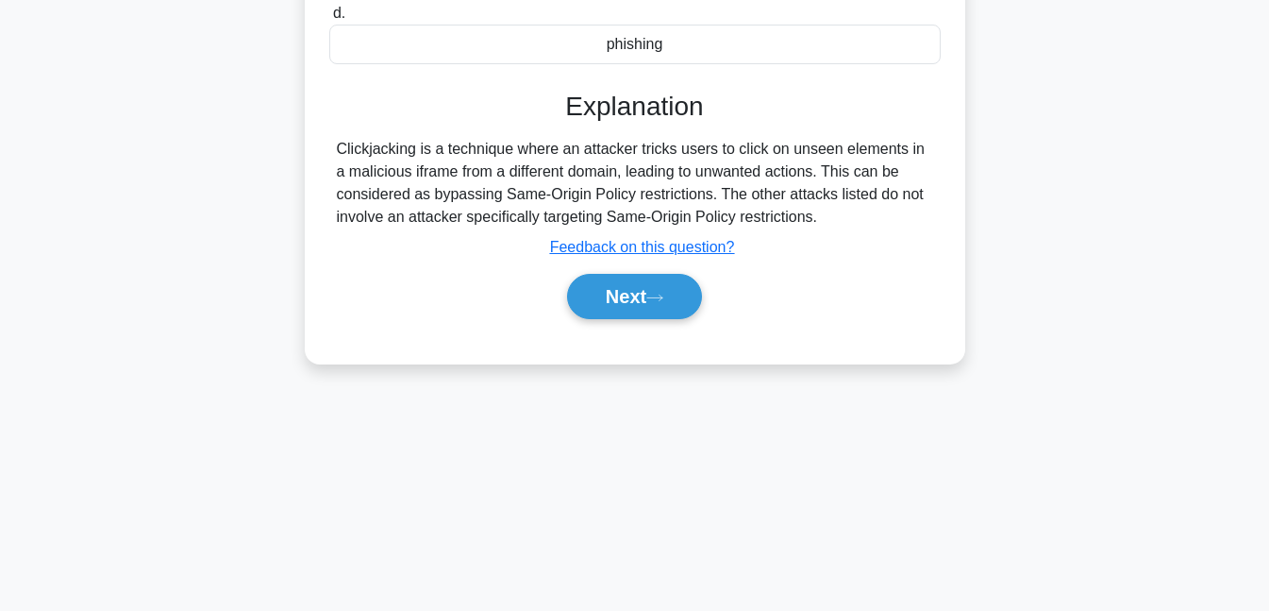
click at [633, 282] on button "Next" at bounding box center [634, 296] width 135 height 45
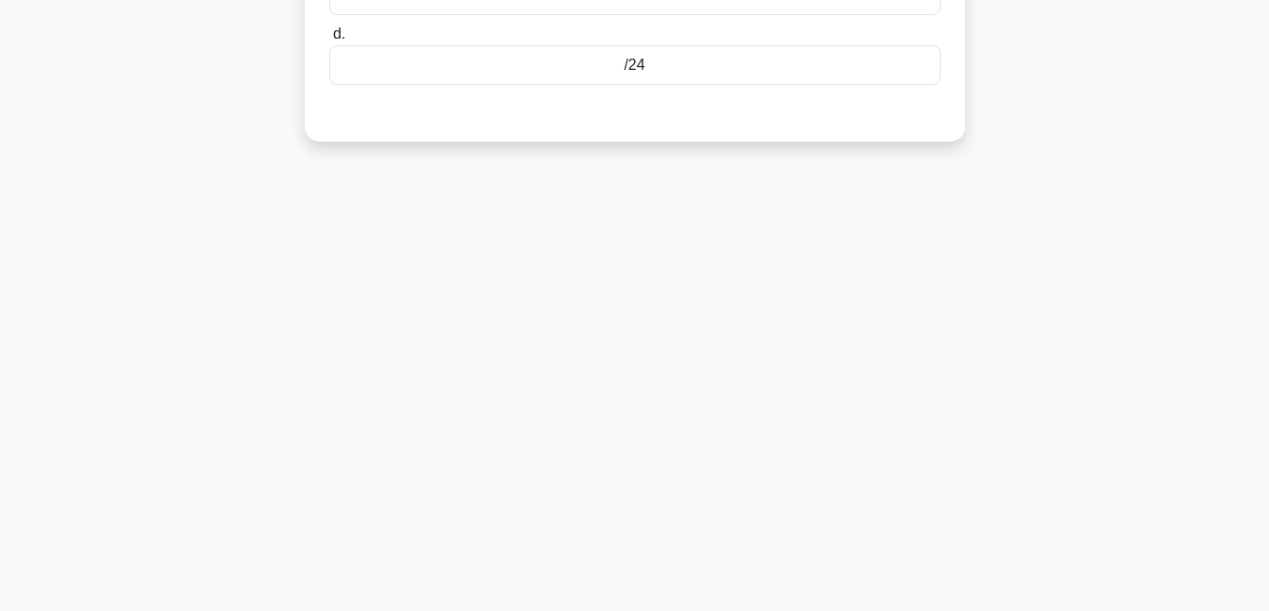
scroll to position [0, 0]
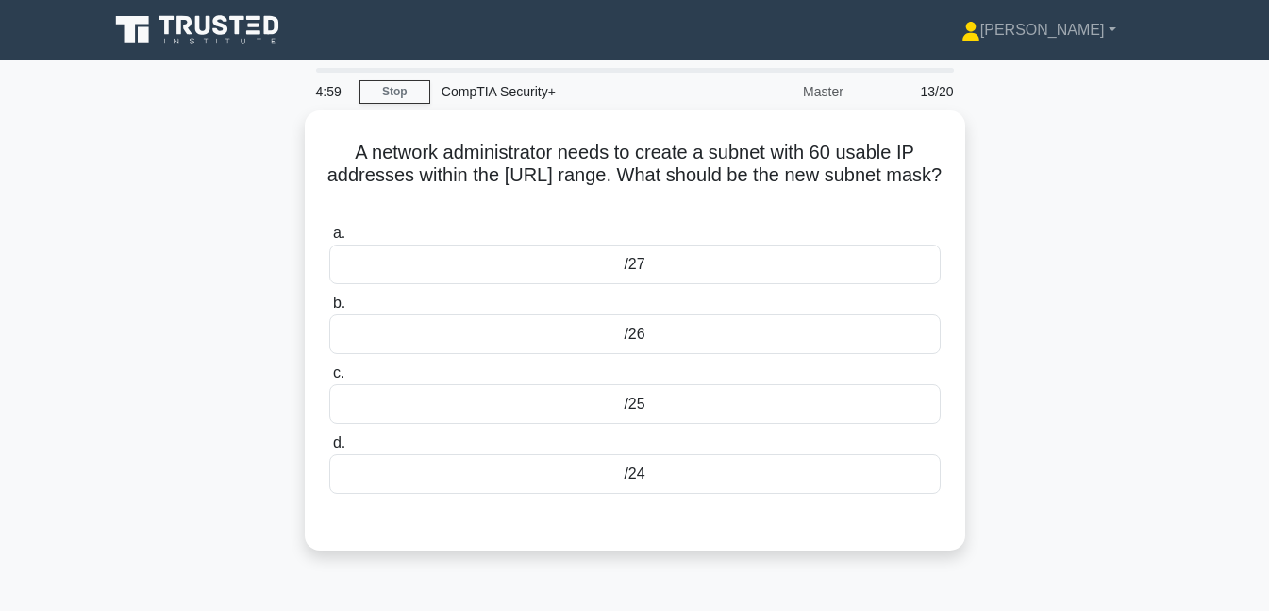
click at [660, 401] on div "/25" at bounding box center [635, 404] width 612 height 40
click at [329, 379] on input "c. /25" at bounding box center [329, 373] width 0 height 12
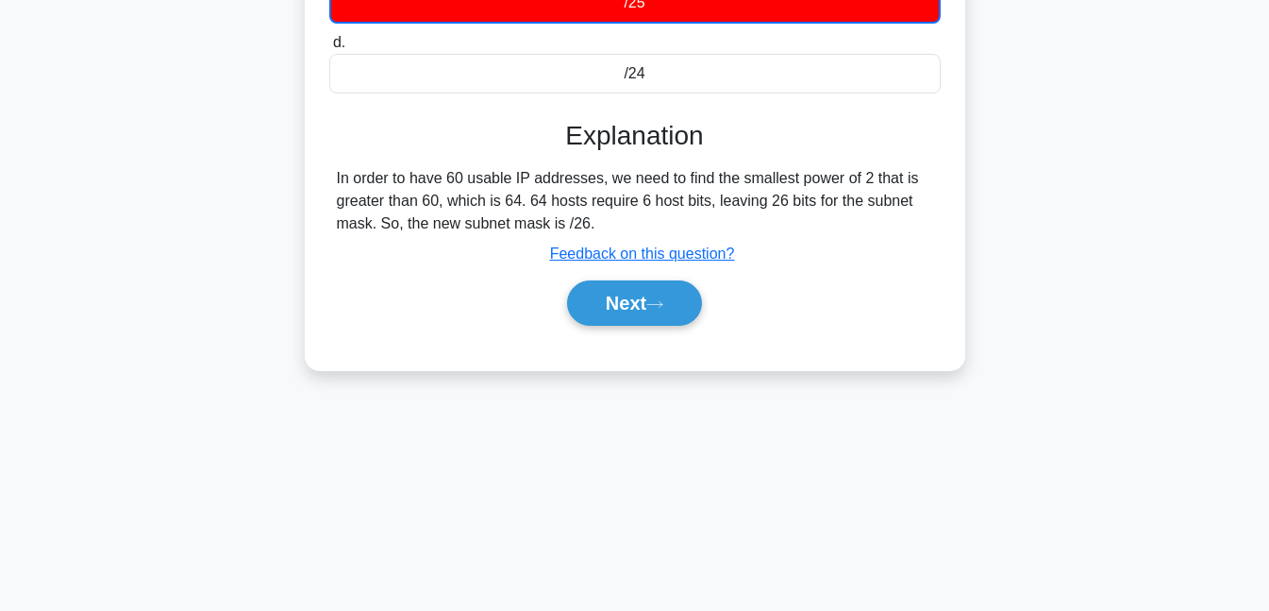
scroll to position [409, 0]
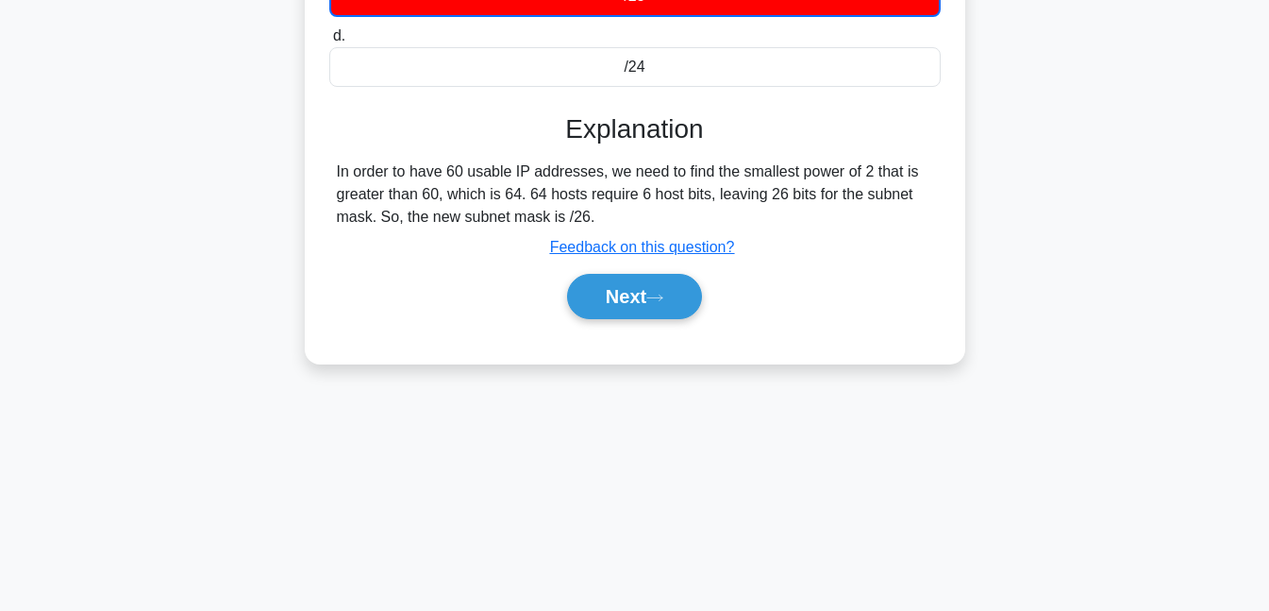
click at [638, 274] on button "Next" at bounding box center [634, 296] width 135 height 45
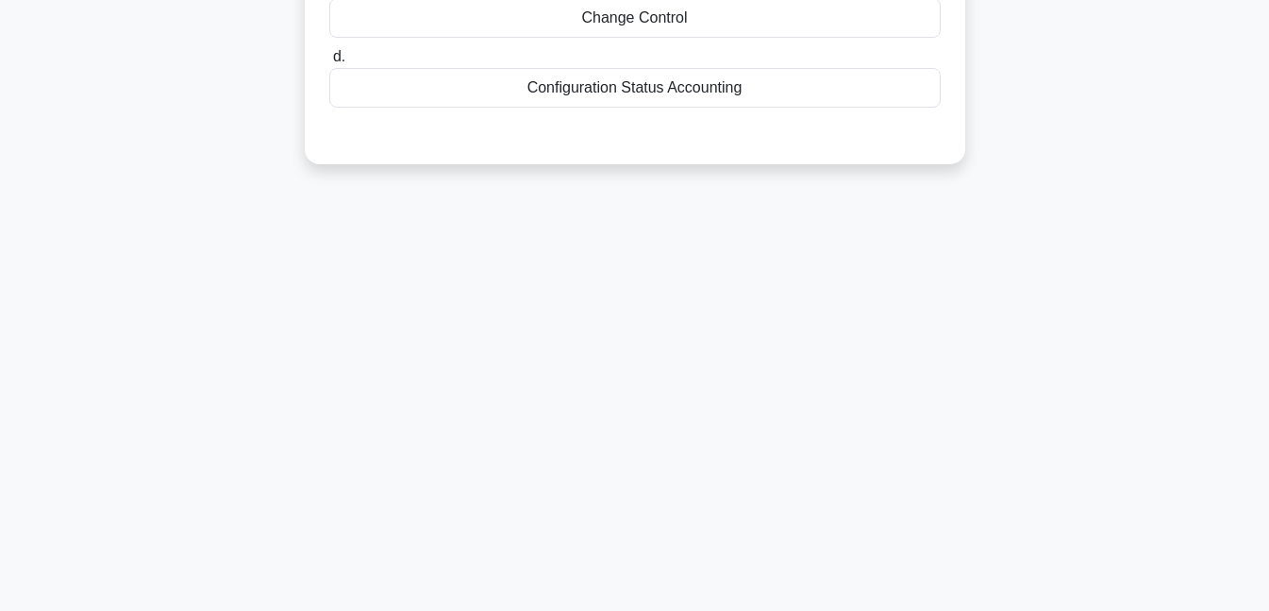
scroll to position [0, 0]
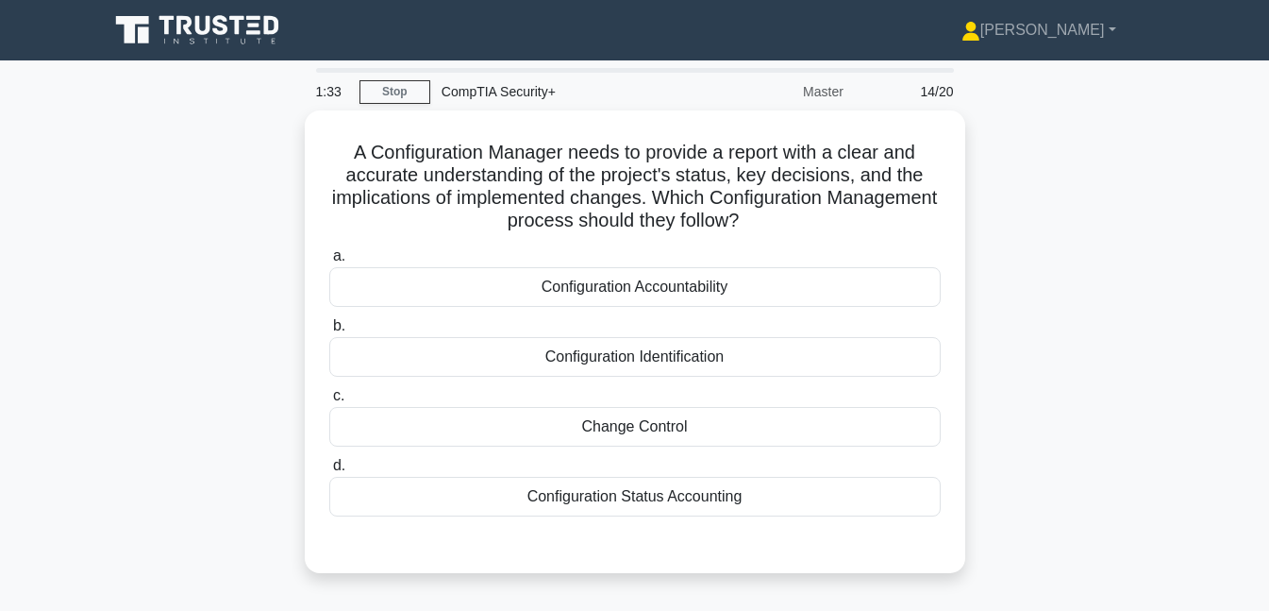
click at [632, 435] on div "Change Control" at bounding box center [635, 427] width 612 height 40
click at [329, 402] on input "c. Change Control" at bounding box center [329, 396] width 0 height 12
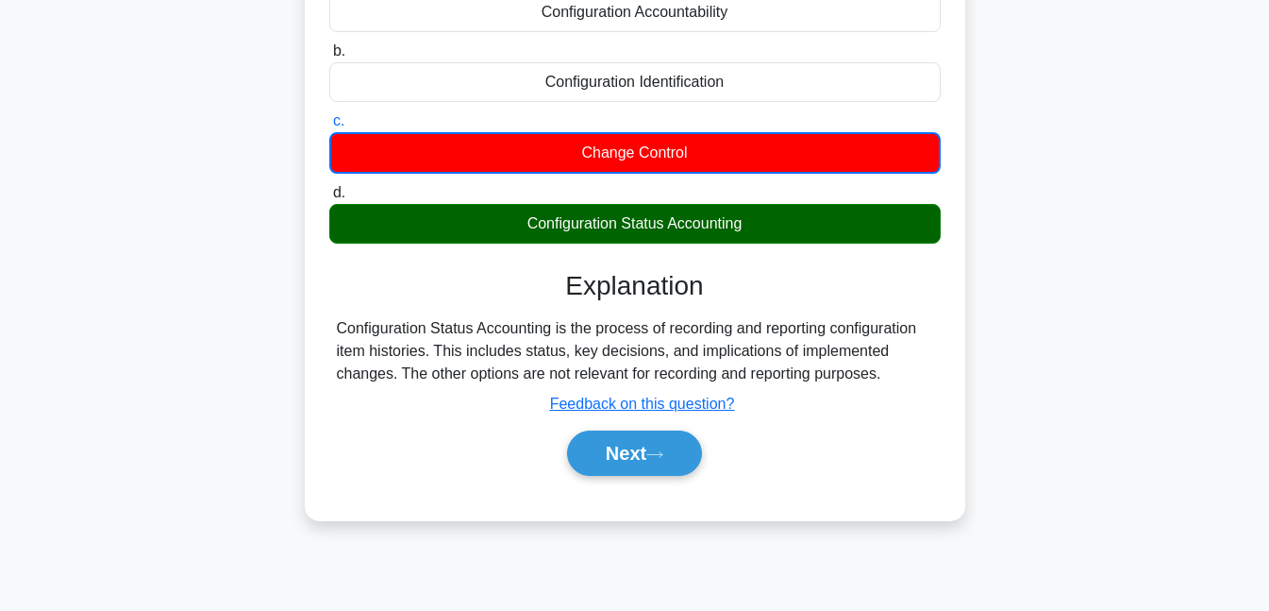
scroll to position [409, 0]
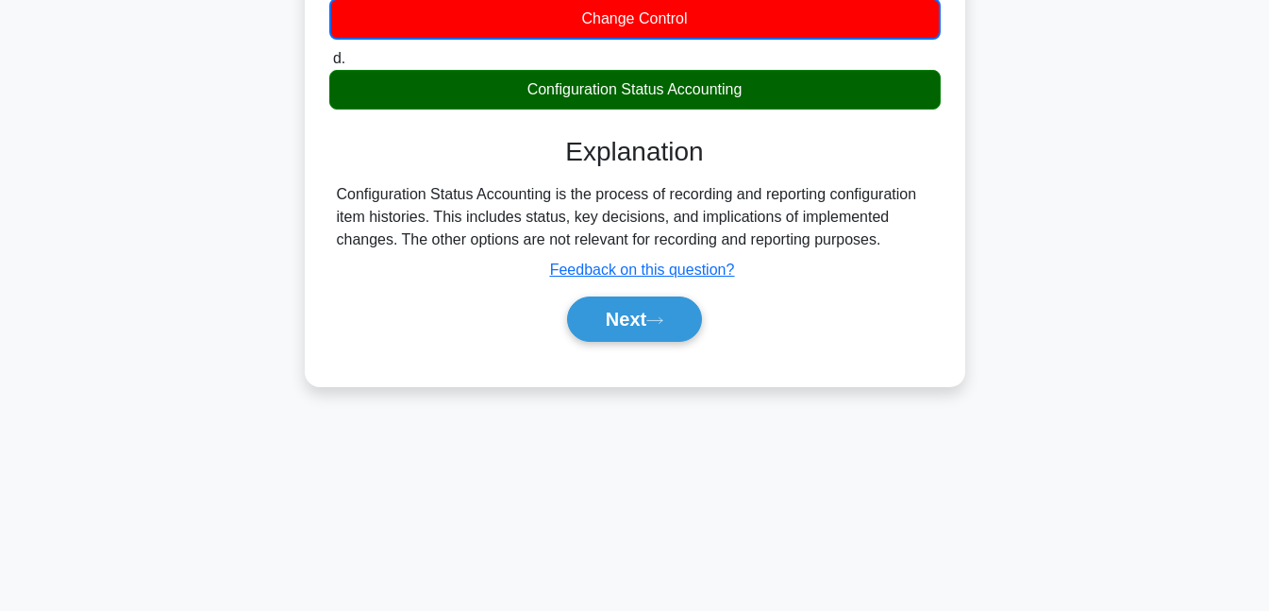
click at [603, 316] on button "Next" at bounding box center [634, 318] width 135 height 45
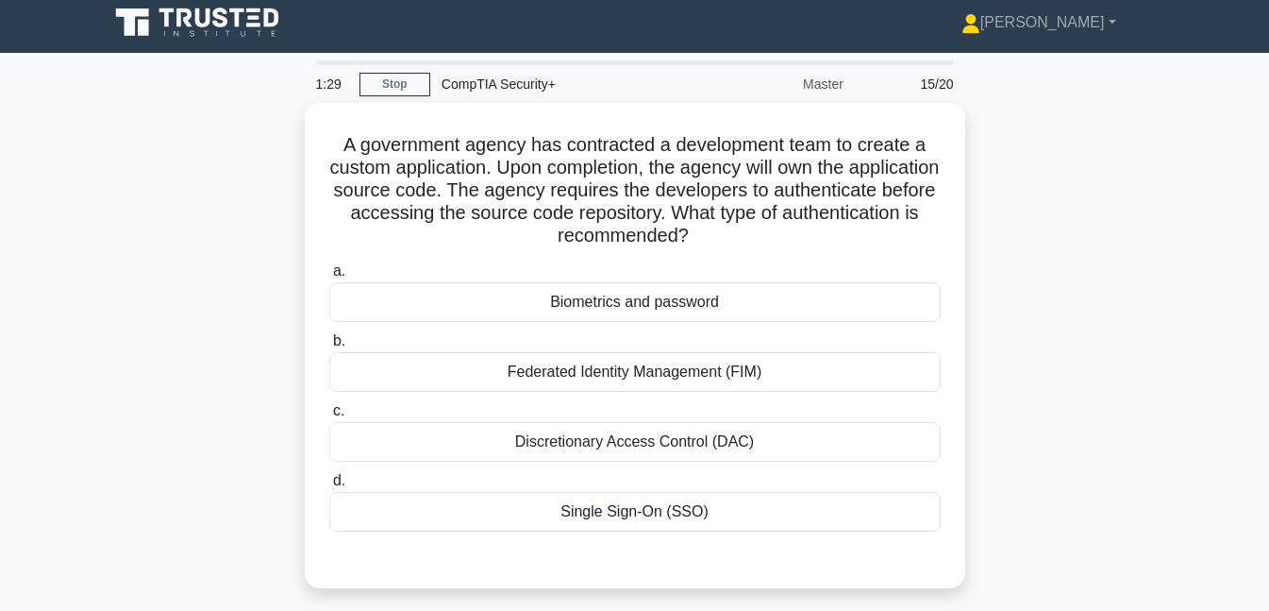
scroll to position [0, 0]
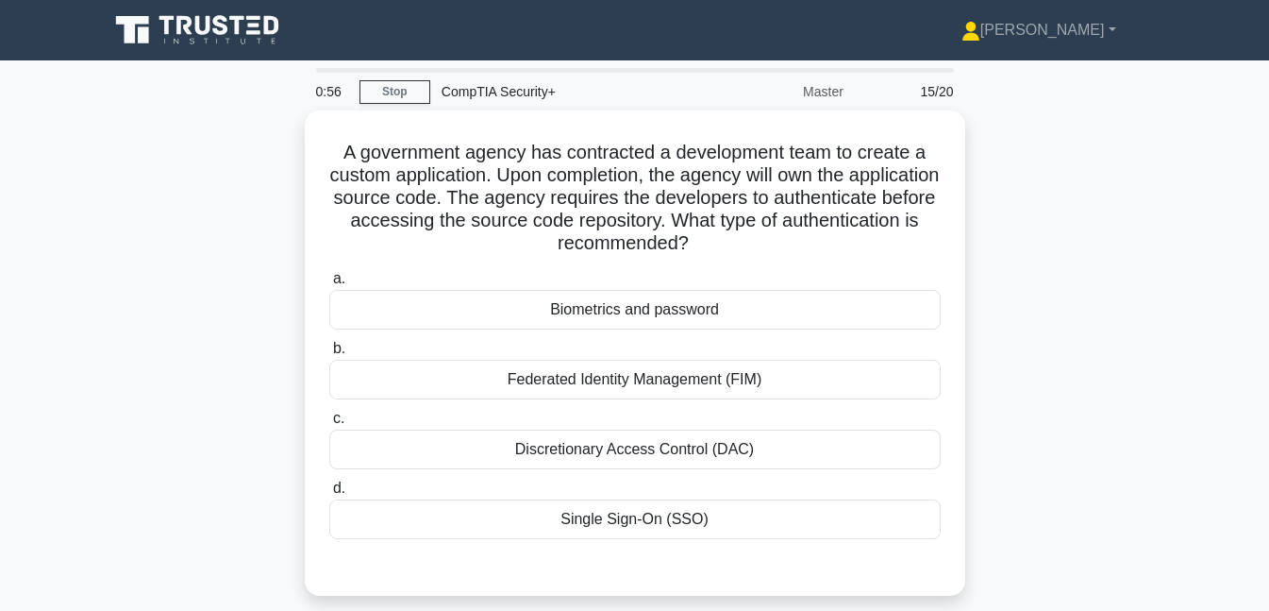
click at [553, 437] on div "Discretionary Access Control (DAC)" at bounding box center [635, 449] width 612 height 40
click at [329, 425] on input "c. Discretionary Access Control (DAC)" at bounding box center [329, 418] width 0 height 12
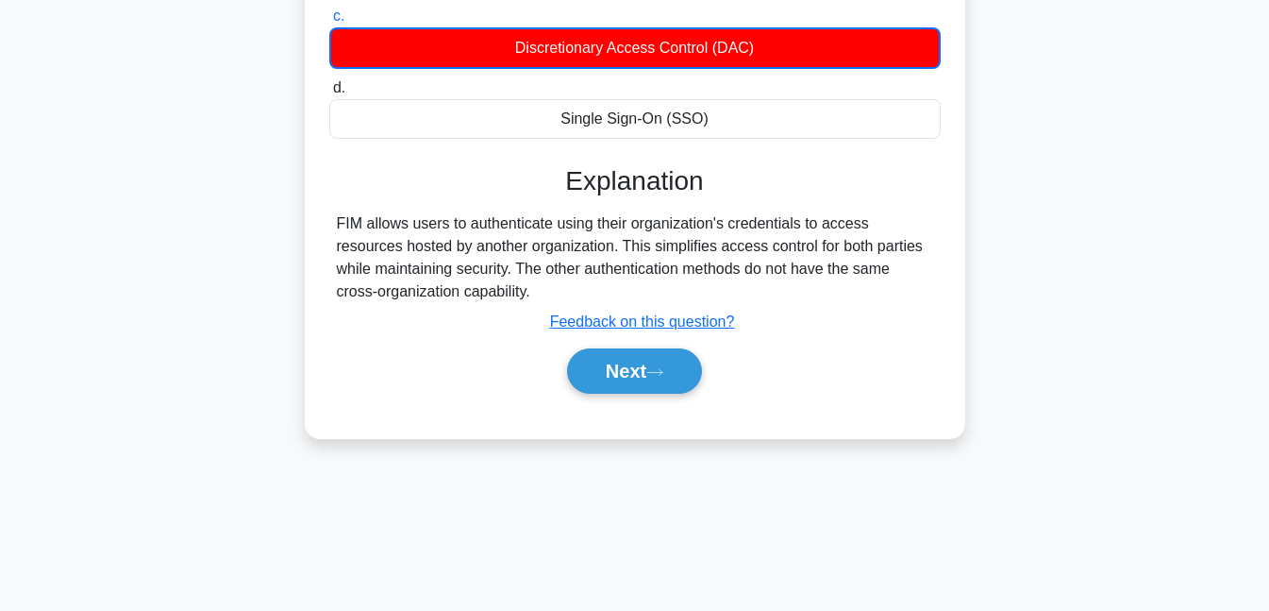
scroll to position [409, 0]
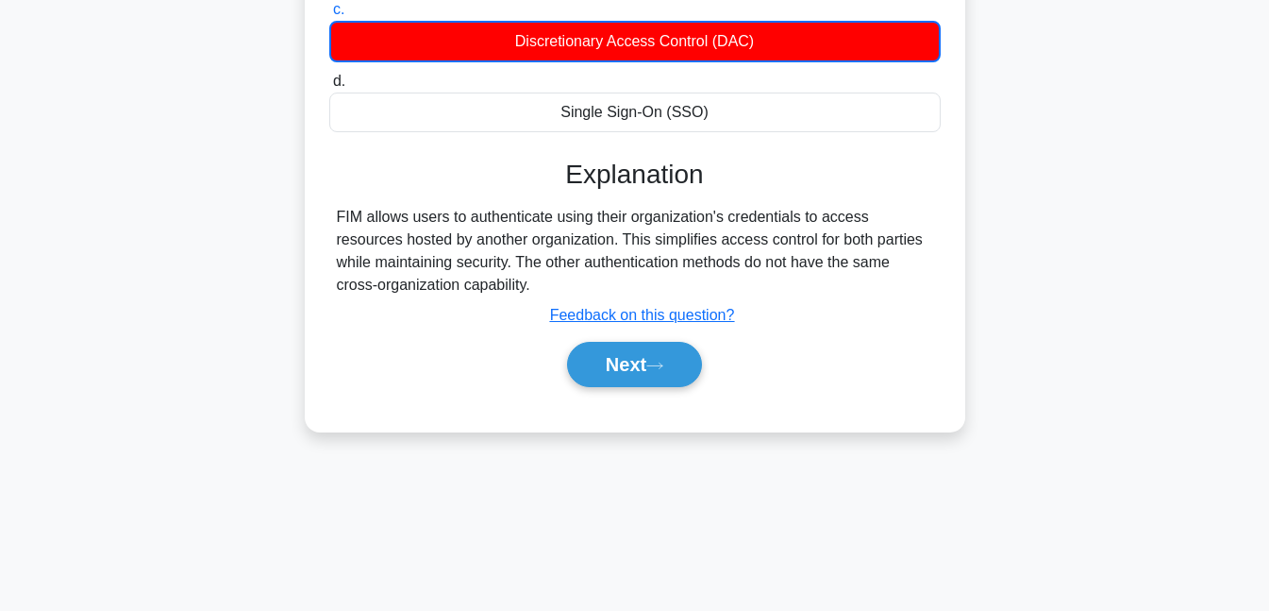
click at [645, 358] on button "Next" at bounding box center [634, 364] width 135 height 45
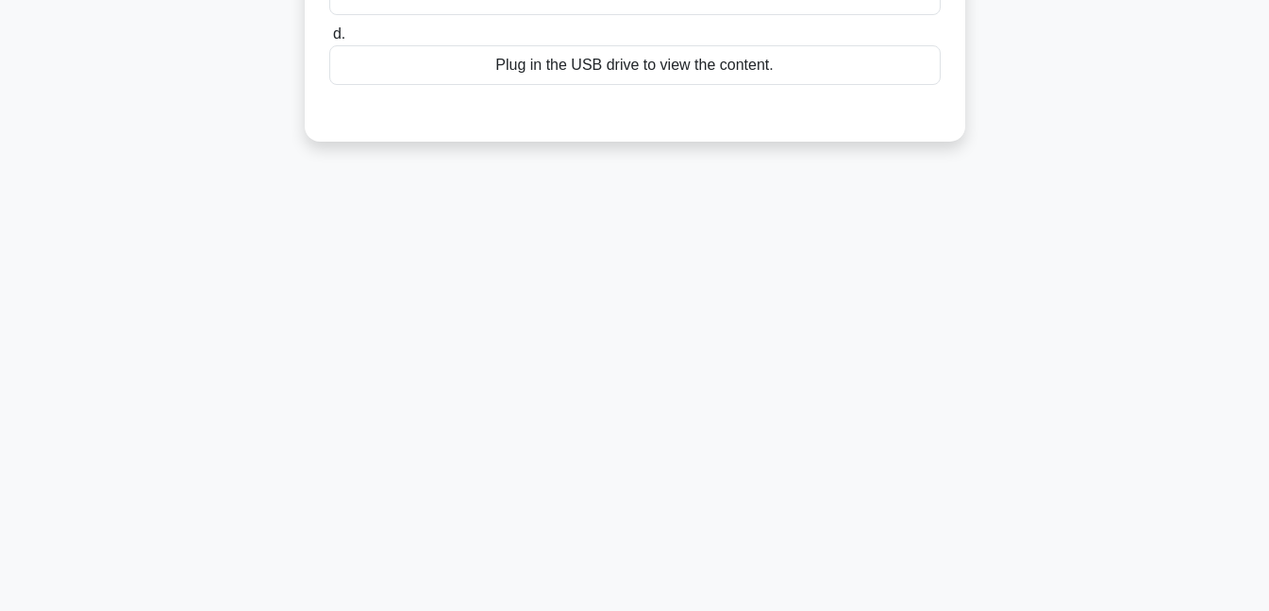
scroll to position [0, 0]
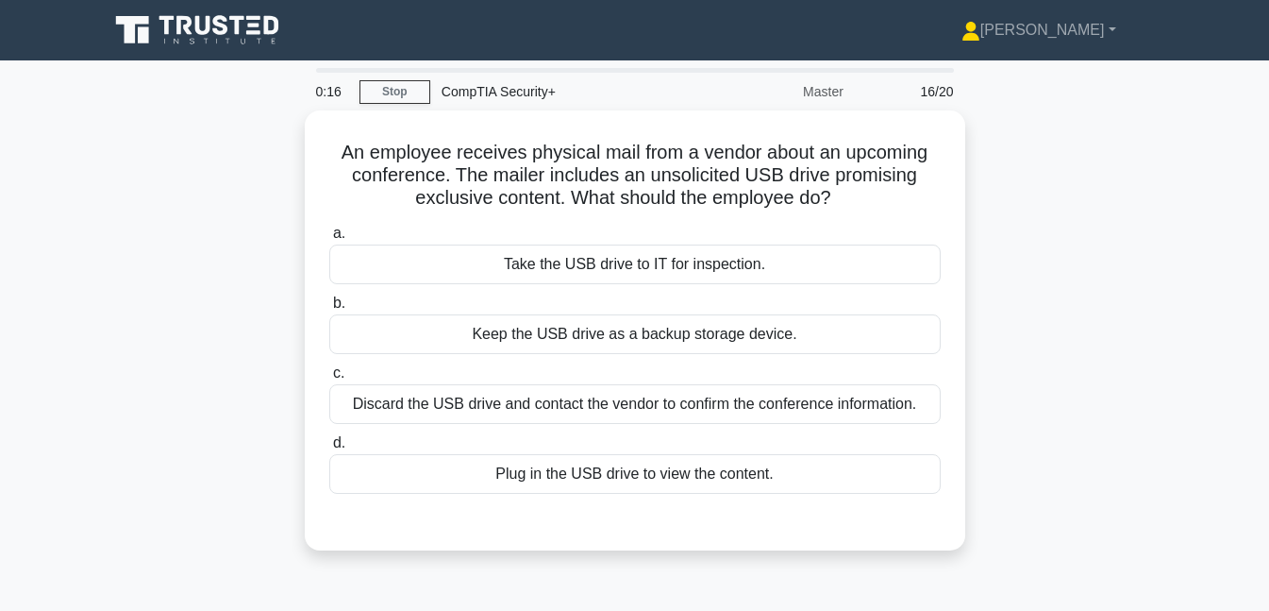
click at [631, 263] on div "Take the USB drive to IT for inspection." at bounding box center [635, 264] width 612 height 40
click at [329, 240] on input "a. Take the USB drive to IT for inspection." at bounding box center [329, 233] width 0 height 12
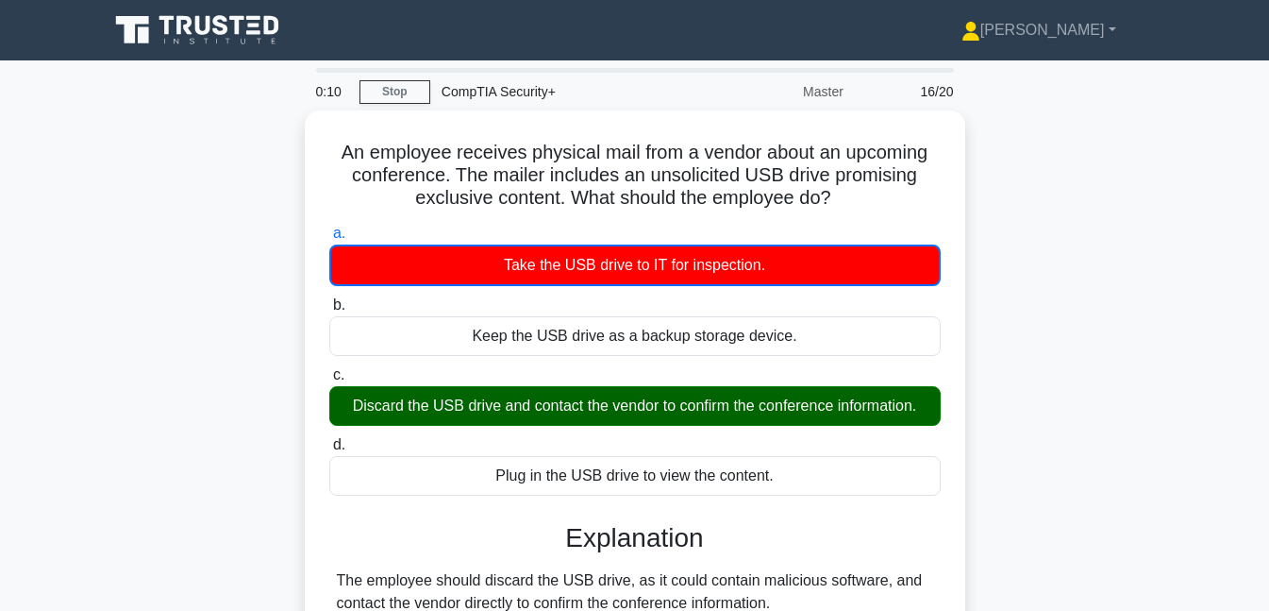
scroll to position [409, 0]
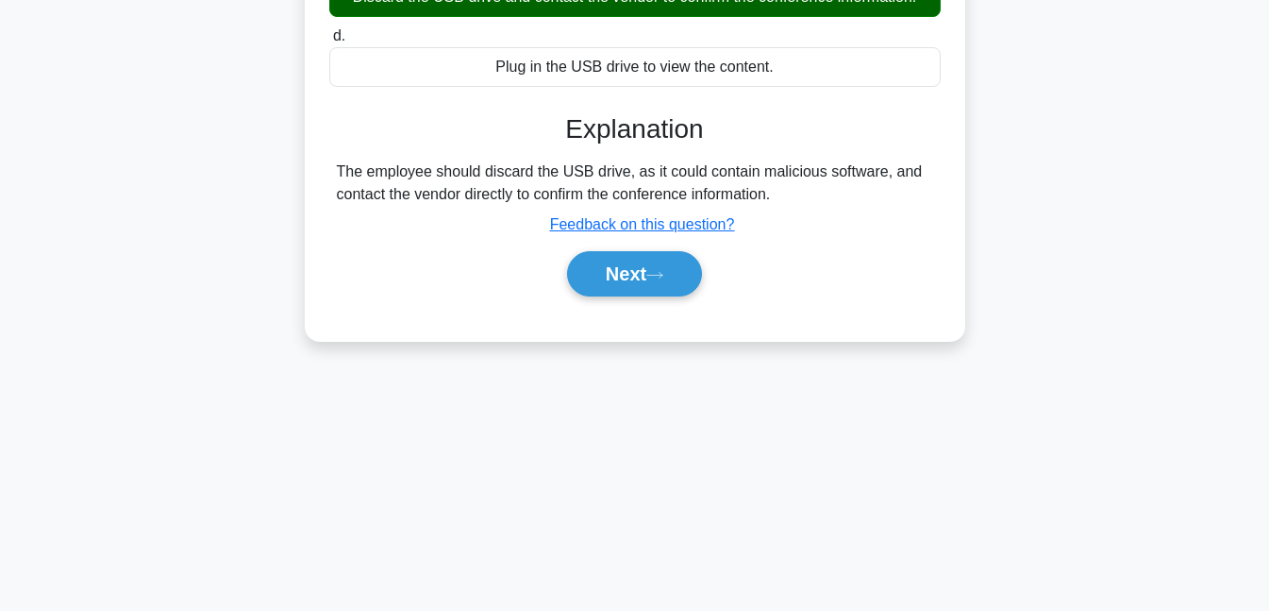
click at [622, 270] on button "Next" at bounding box center [634, 273] width 135 height 45
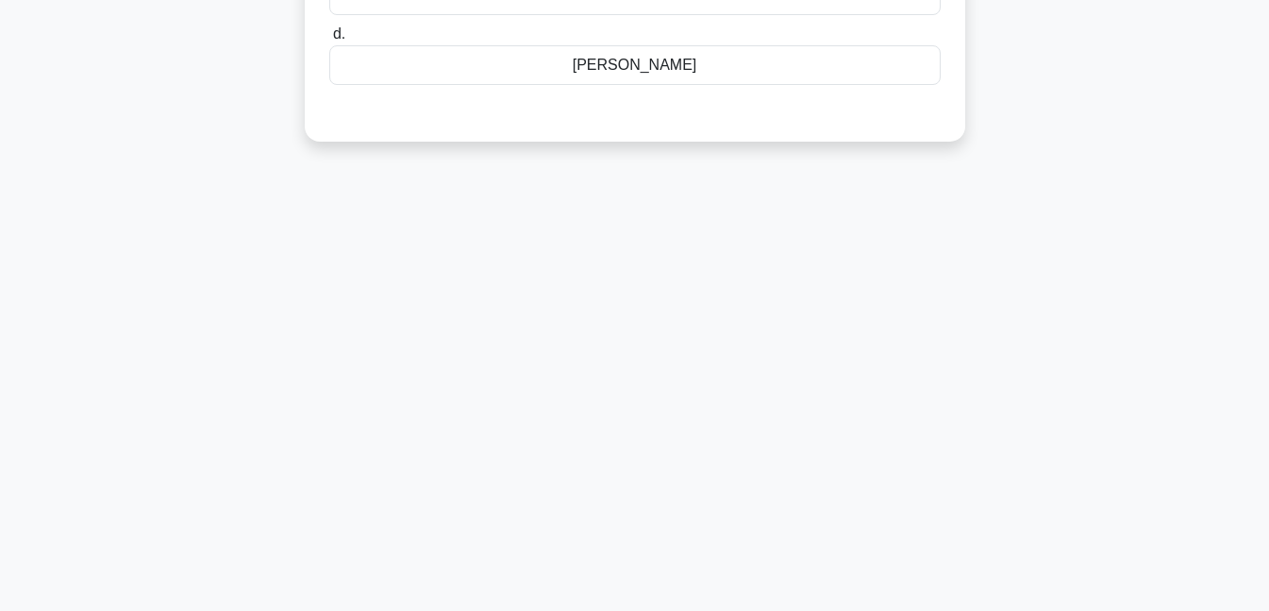
scroll to position [0, 0]
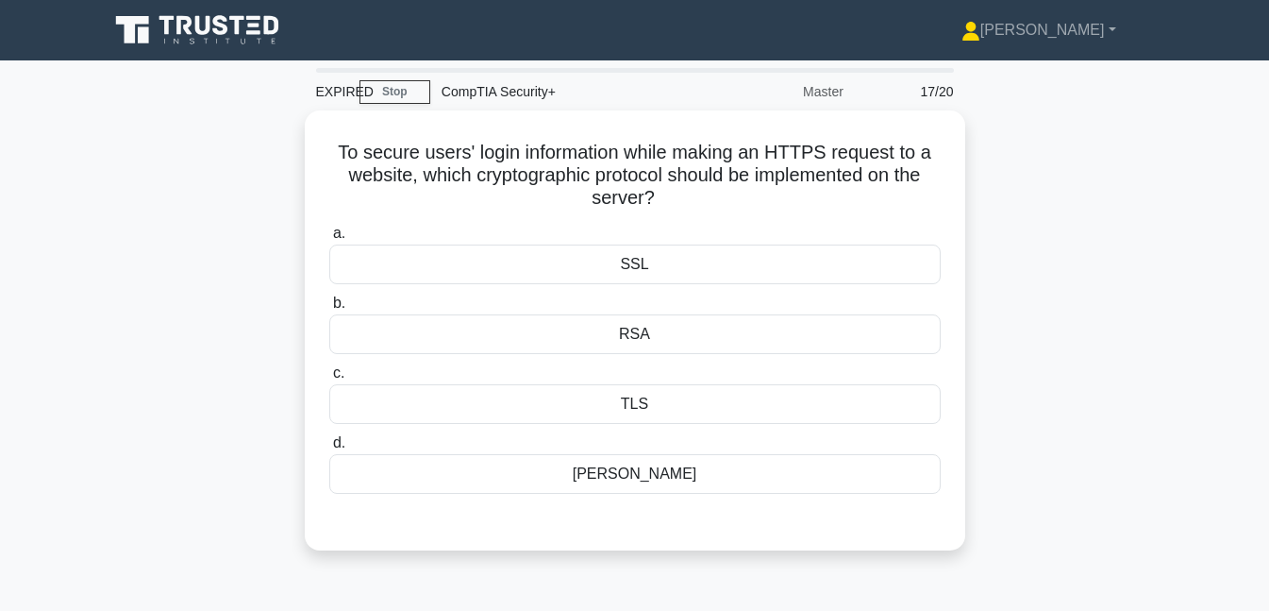
click at [628, 344] on div "RSA" at bounding box center [635, 334] width 612 height 40
click at [329, 310] on input "b. RSA" at bounding box center [329, 303] width 0 height 12
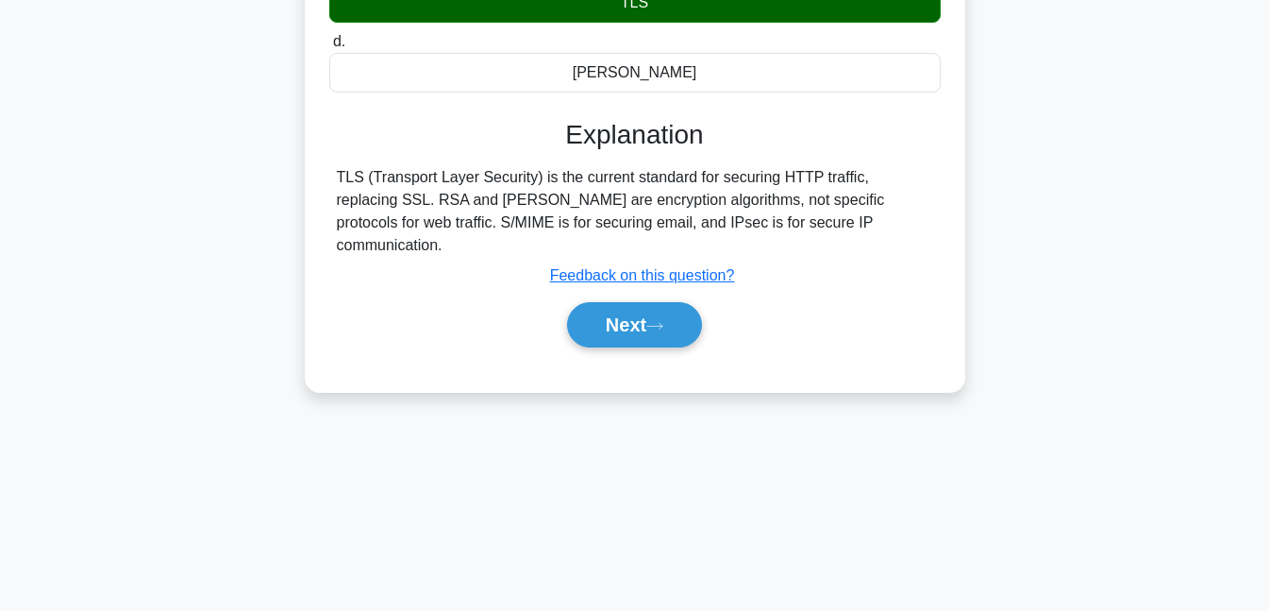
scroll to position [409, 0]
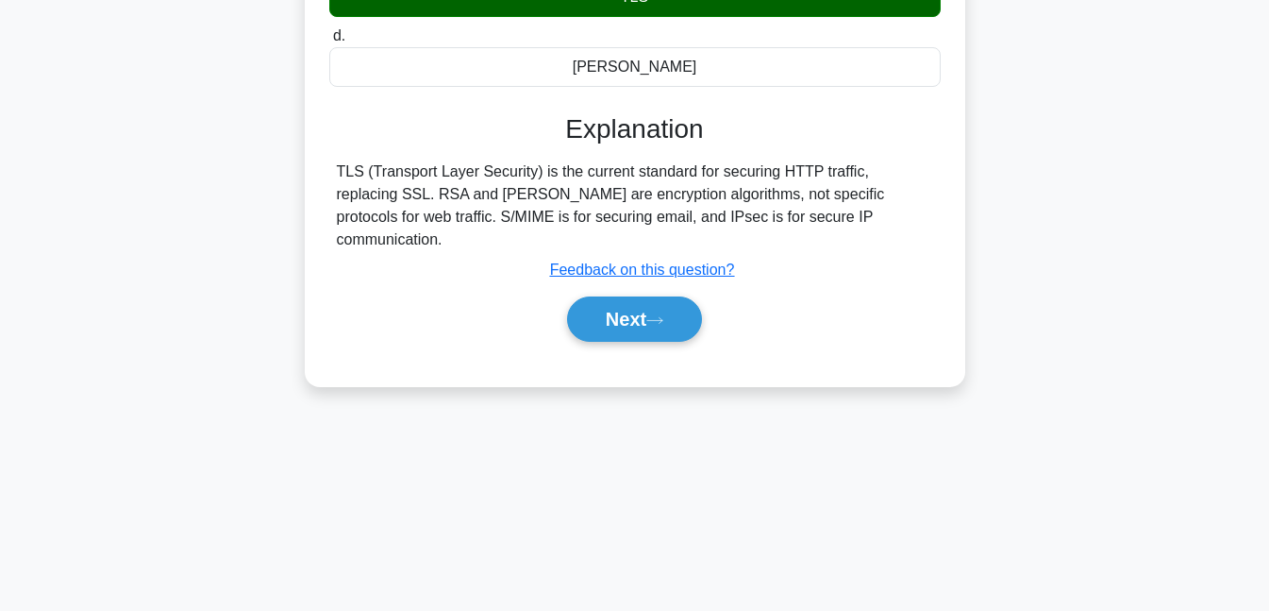
click at [623, 296] on button "Next" at bounding box center [634, 318] width 135 height 45
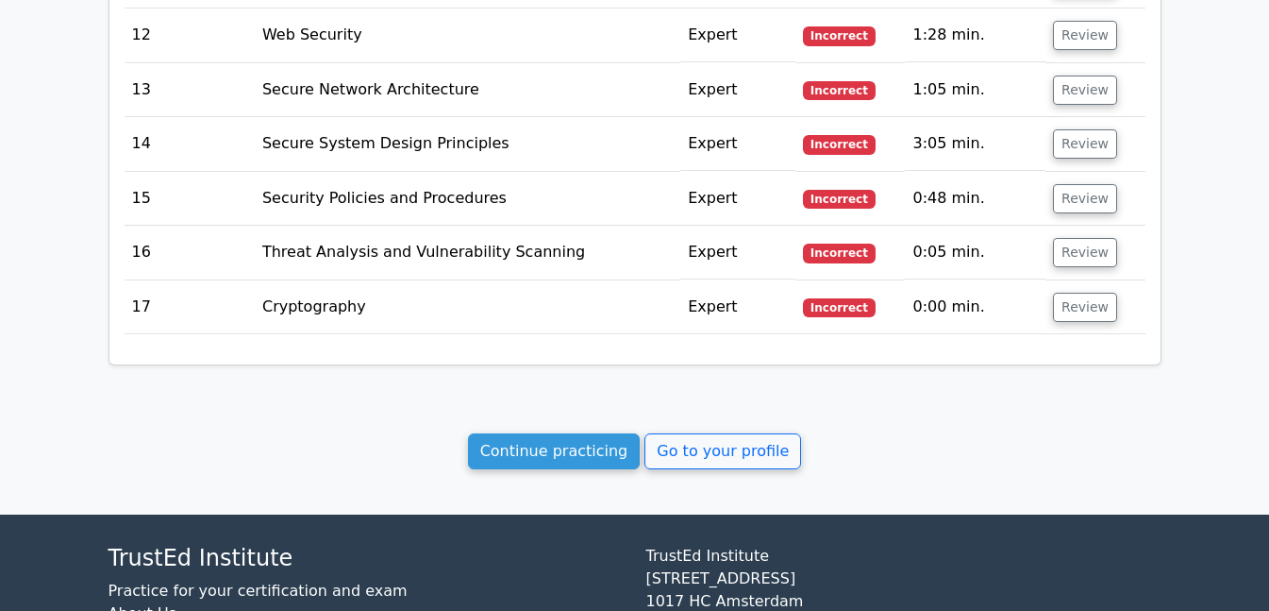
scroll to position [2643, 0]
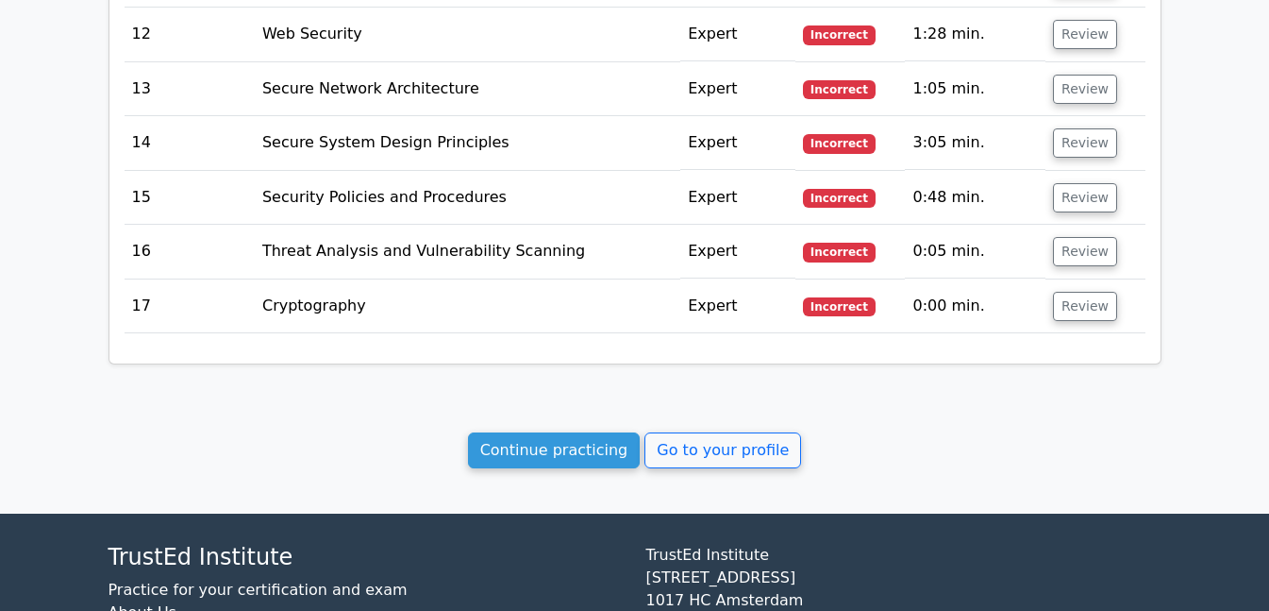
click at [570, 442] on link "Continue practicing" at bounding box center [554, 450] width 173 height 36
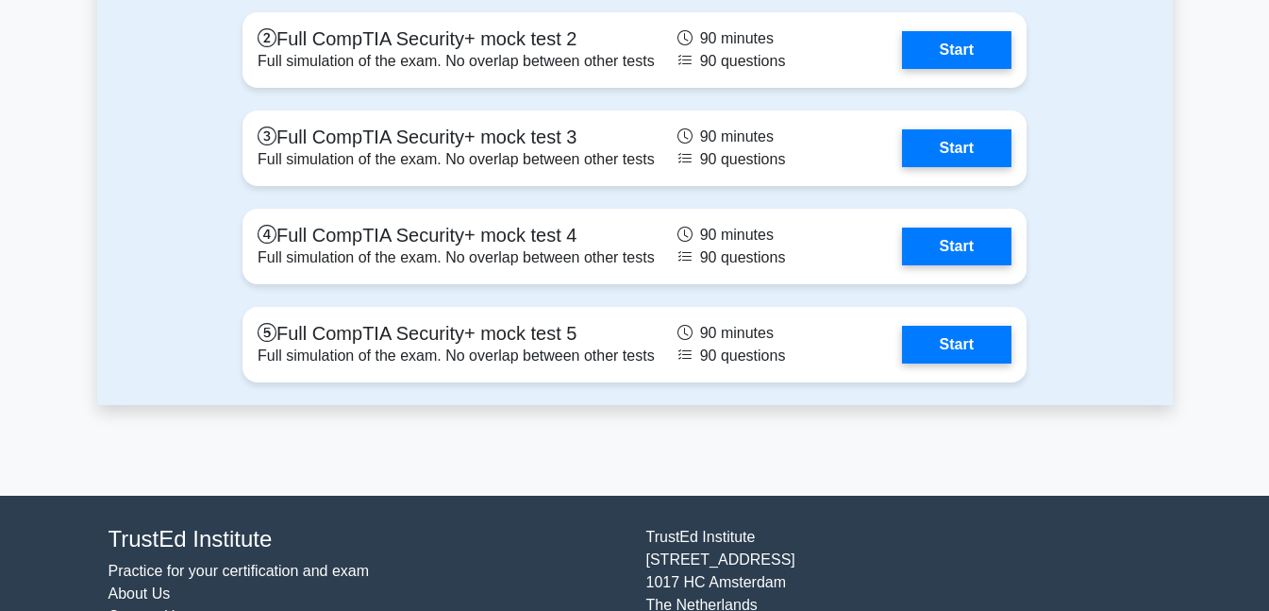
scroll to position [3964, 0]
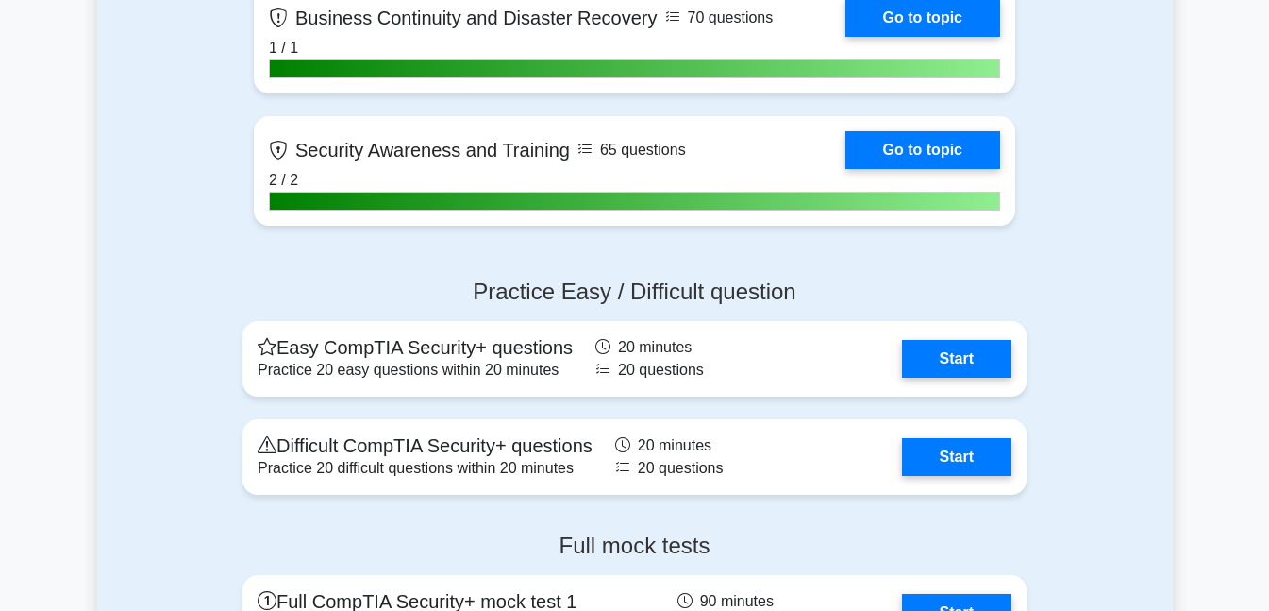
click at [967, 448] on link "Start" at bounding box center [956, 457] width 109 height 38
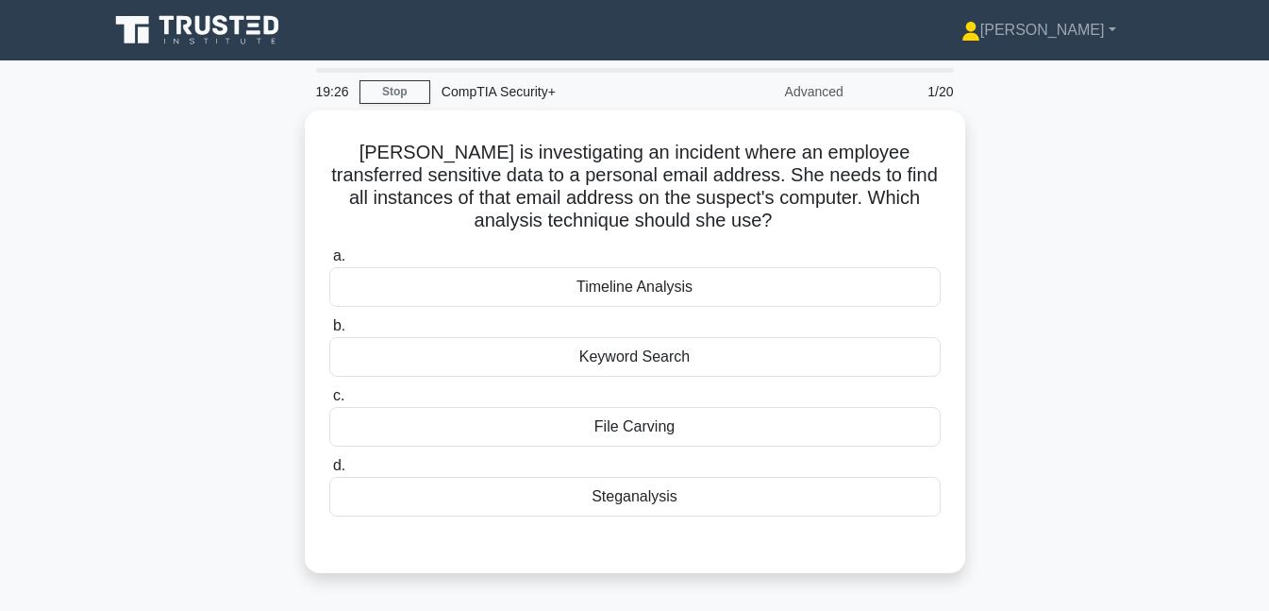
click at [709, 346] on div "Keyword Search" at bounding box center [635, 357] width 612 height 40
click at [329, 332] on input "b. Keyword Search" at bounding box center [329, 326] width 0 height 12
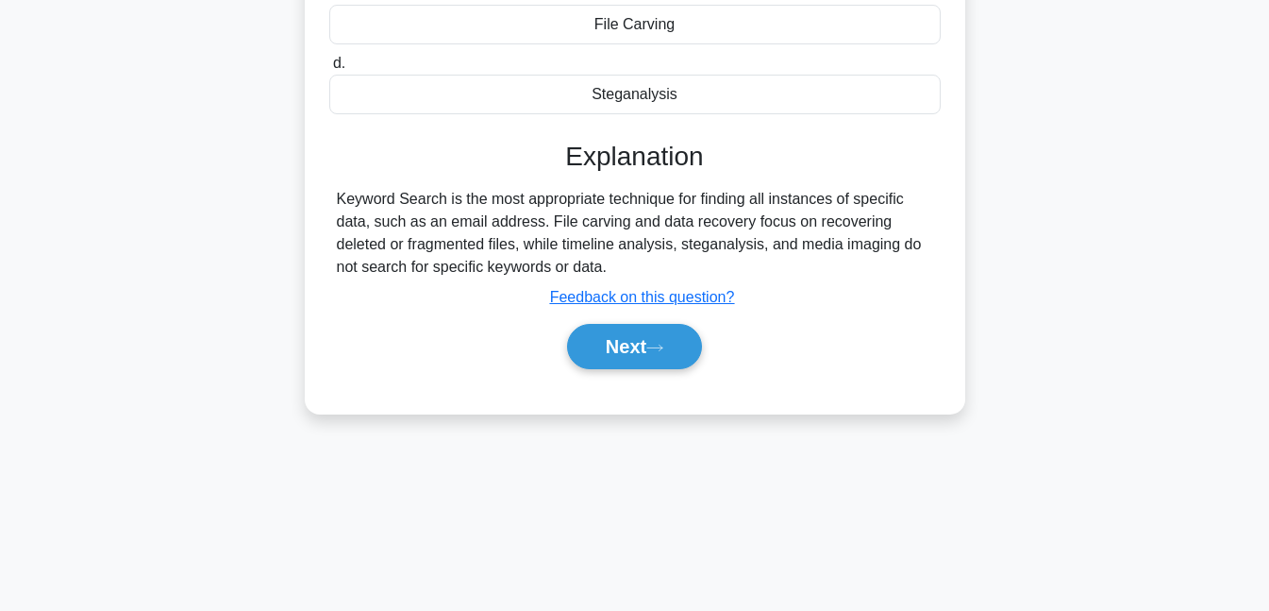
scroll to position [409, 0]
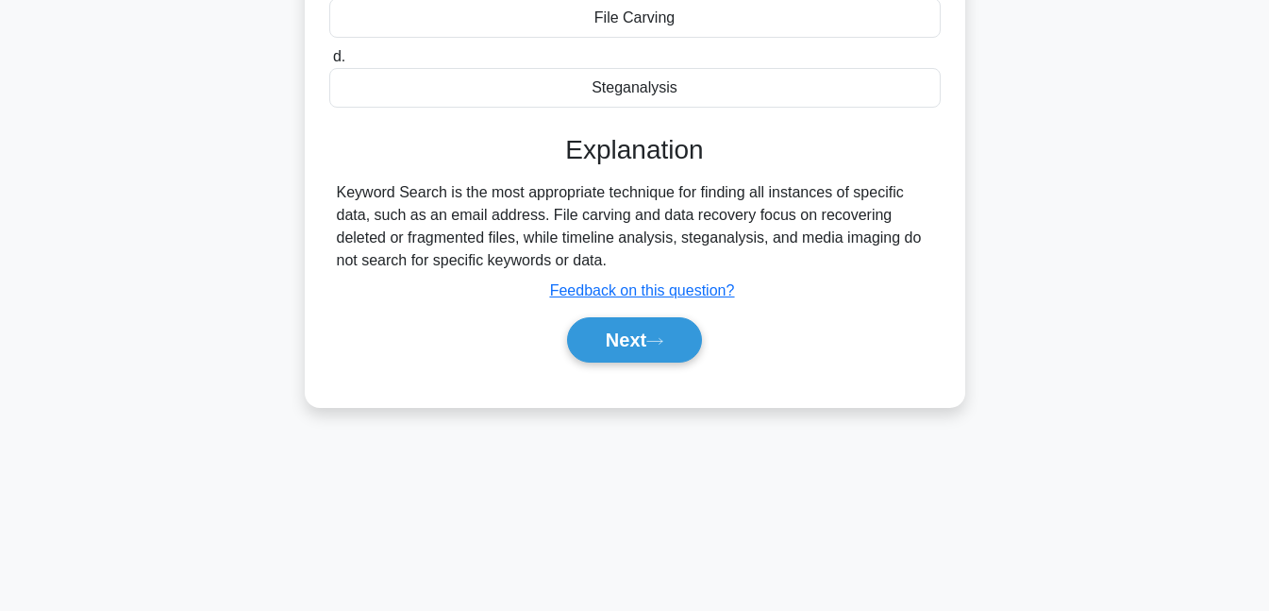
click at [675, 331] on button "Next" at bounding box center [634, 339] width 135 height 45
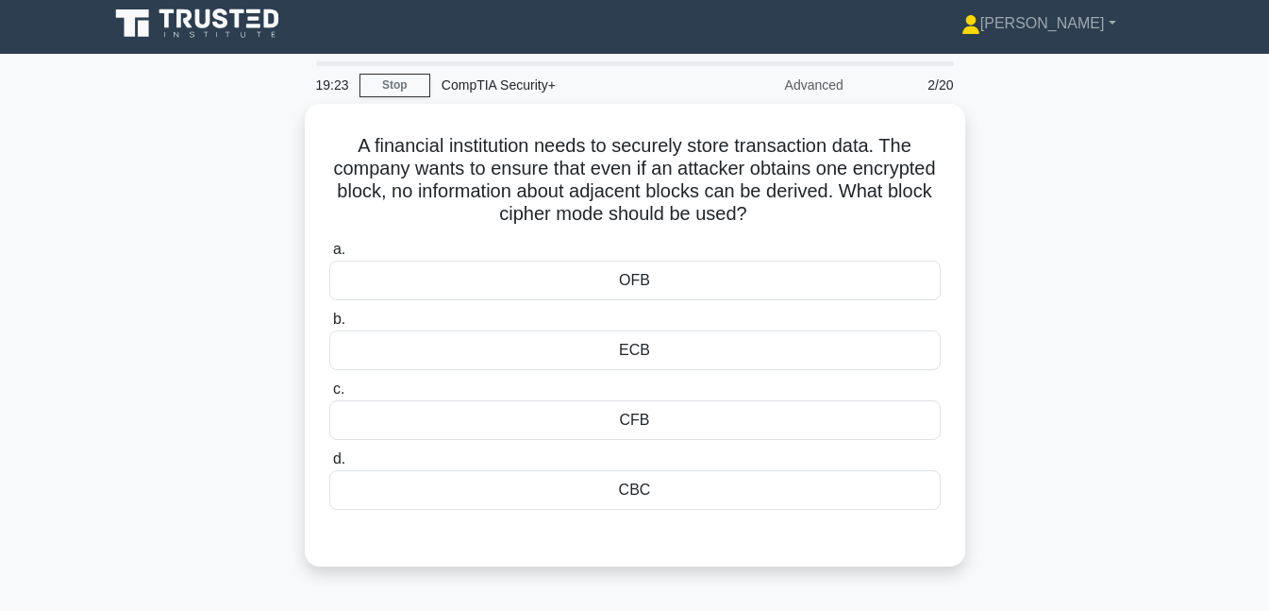
scroll to position [0, 0]
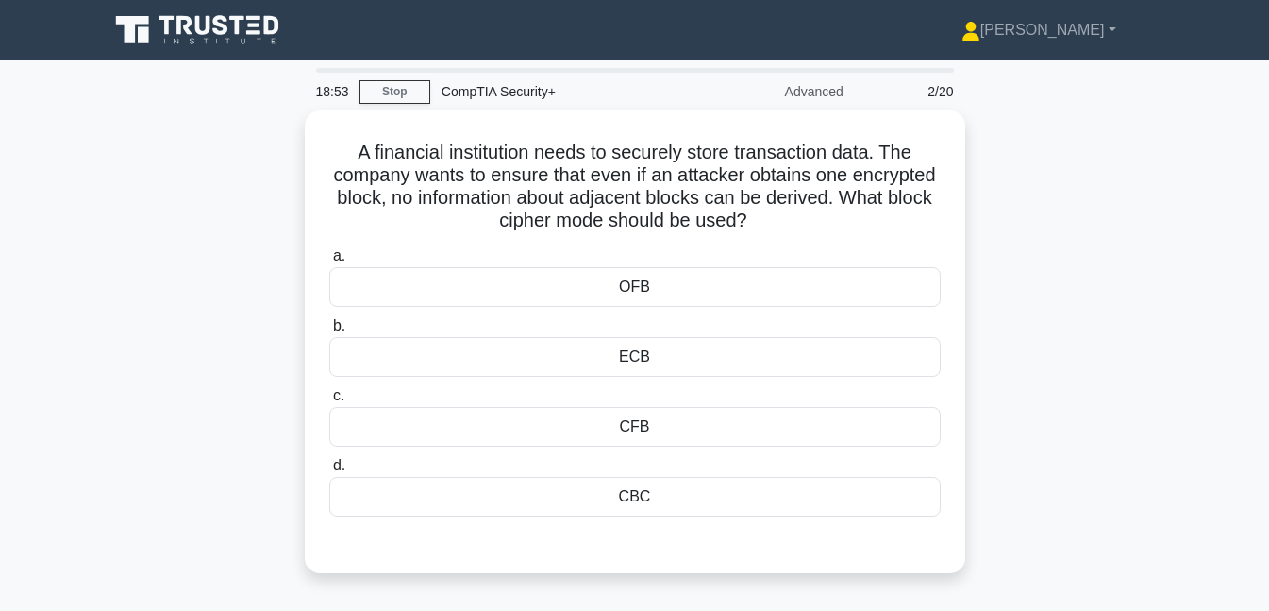
click at [658, 363] on div "ECB" at bounding box center [635, 357] width 612 height 40
click at [329, 332] on input "b. ECB" at bounding box center [329, 326] width 0 height 12
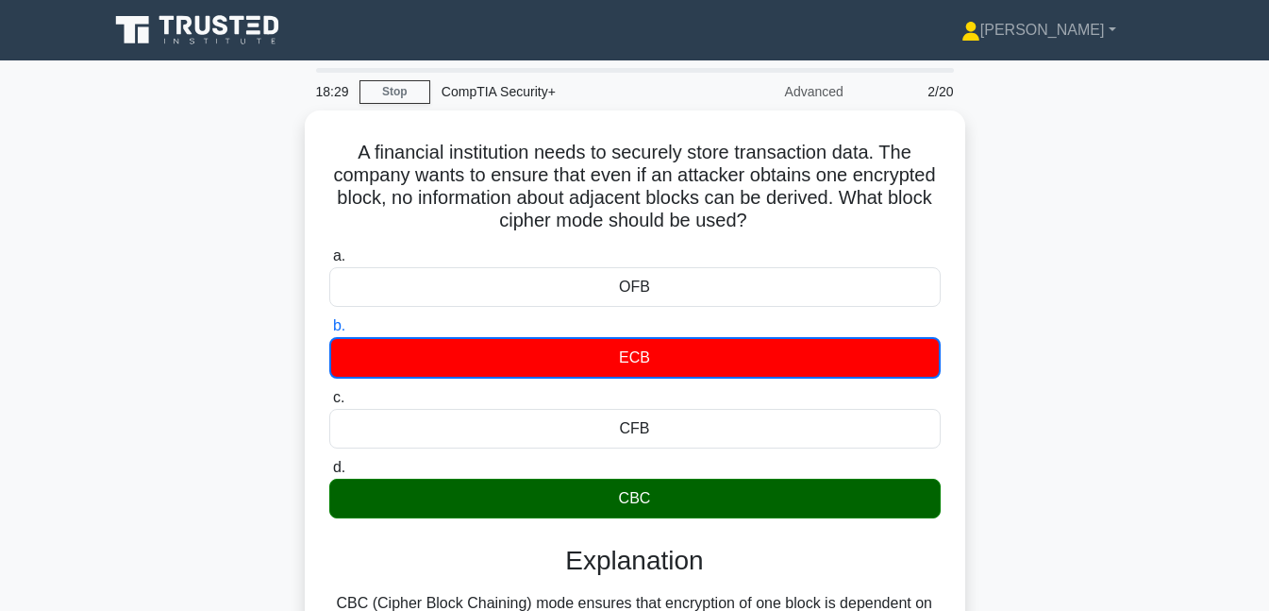
scroll to position [409, 0]
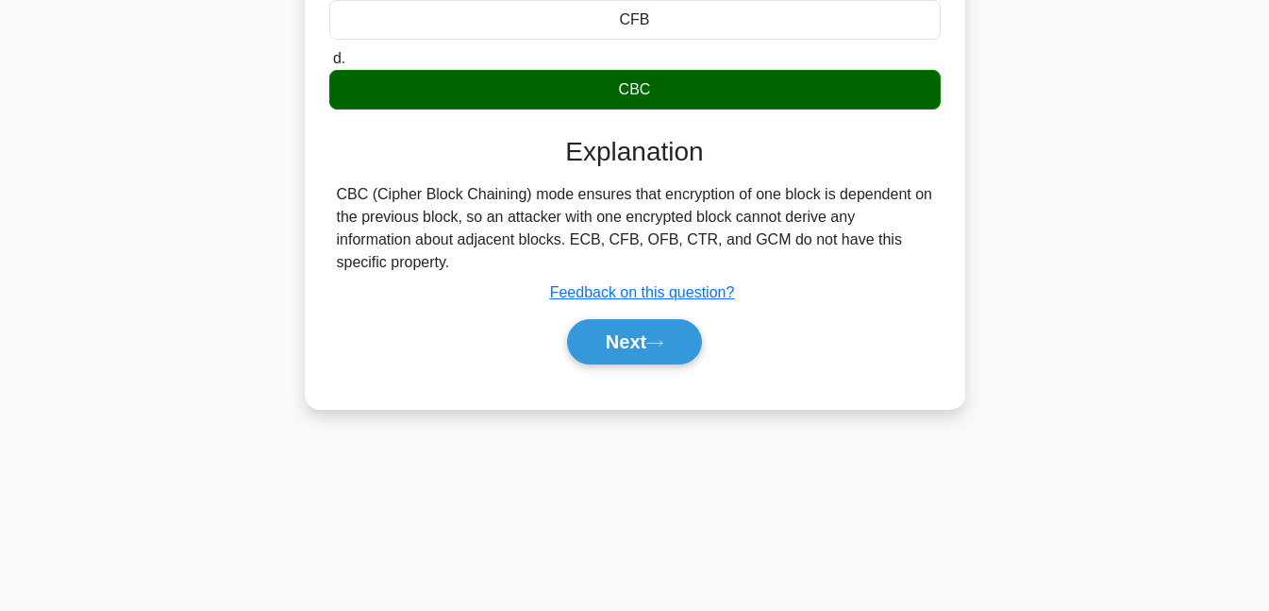
click at [660, 342] on icon at bounding box center [655, 343] width 17 height 10
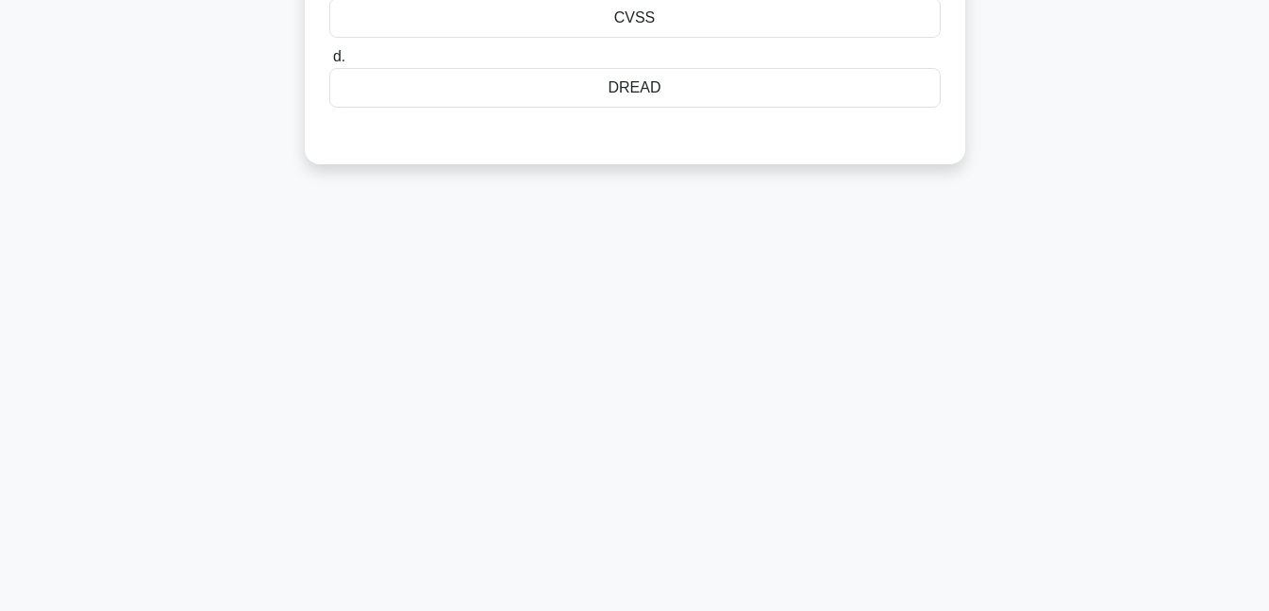
scroll to position [0, 0]
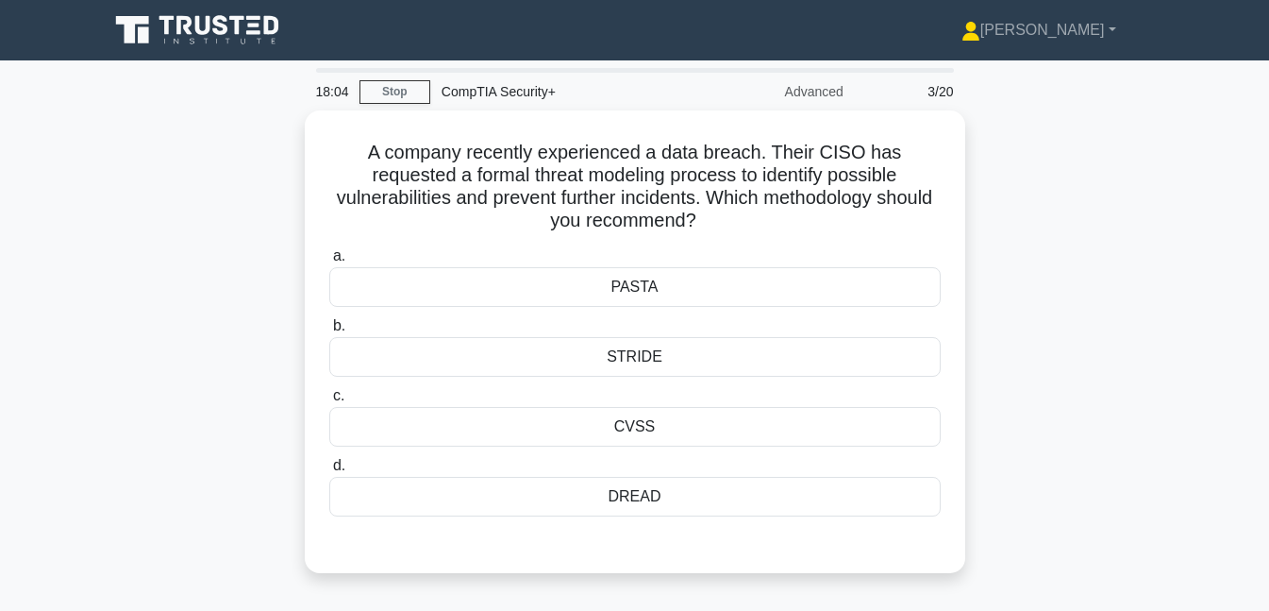
click at [666, 435] on div "CVSS" at bounding box center [635, 427] width 612 height 40
click at [329, 402] on input "c. CVSS" at bounding box center [329, 396] width 0 height 12
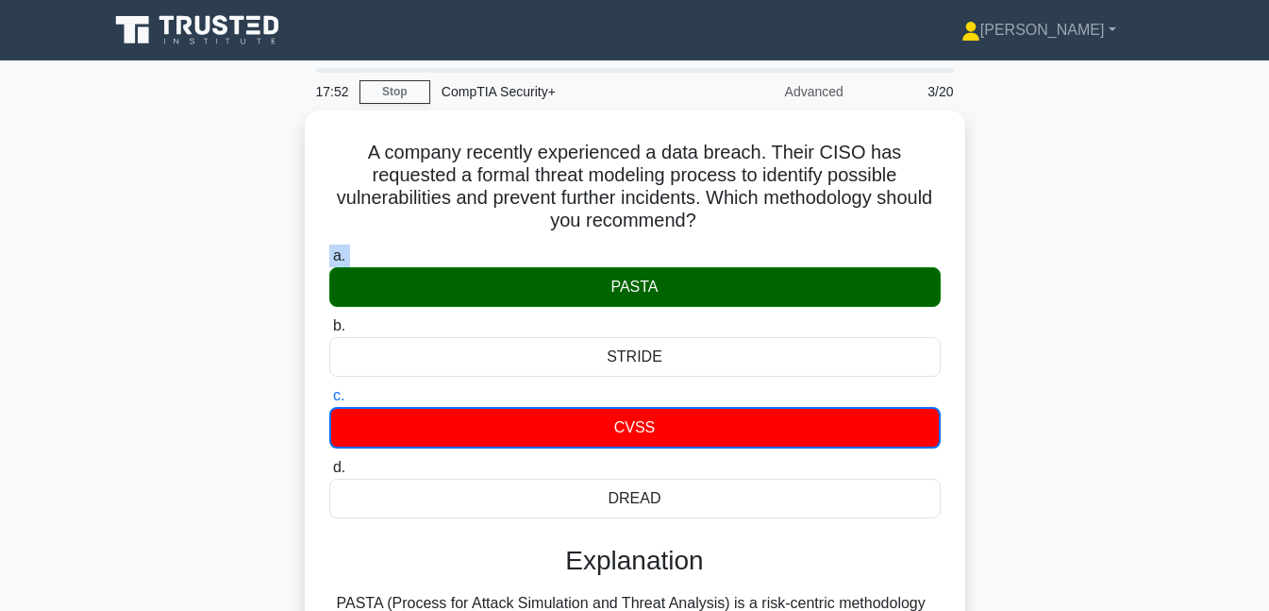
drag, startPoint x: 617, startPoint y: 315, endPoint x: 102, endPoint y: 271, distance: 517.2
click at [101, 271] on main "17:52 Stop CompTIA Security+ Advanced 3/20 A company recently experienced a dat…" at bounding box center [634, 539] width 1269 height 959
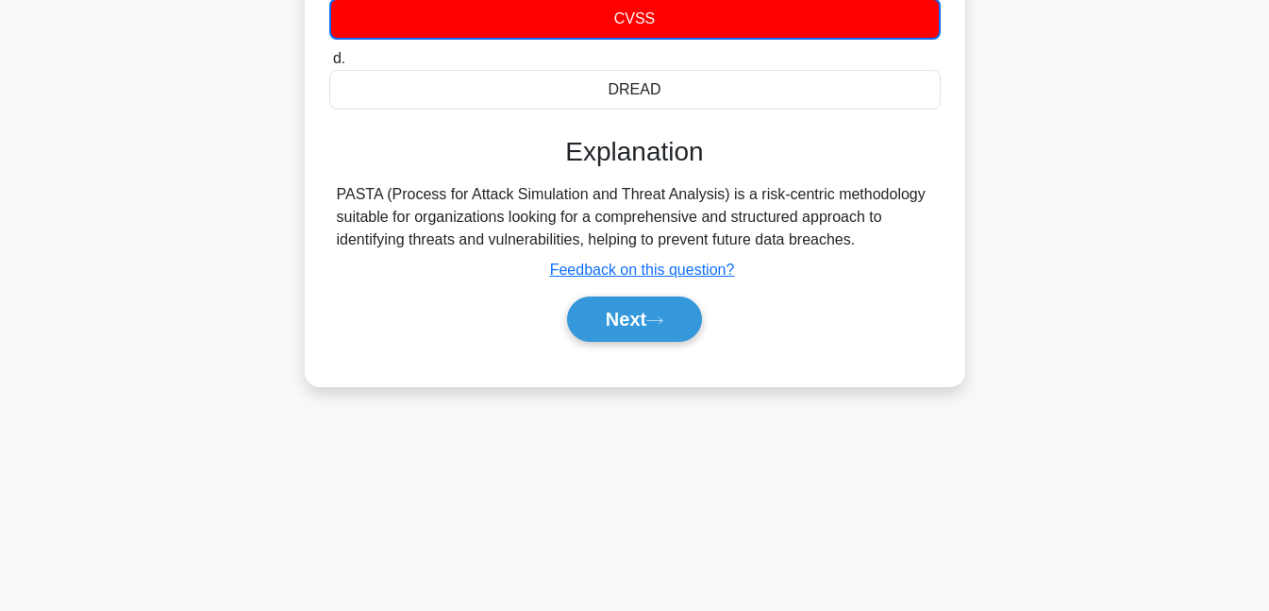
click at [682, 311] on button "Next" at bounding box center [634, 318] width 135 height 45
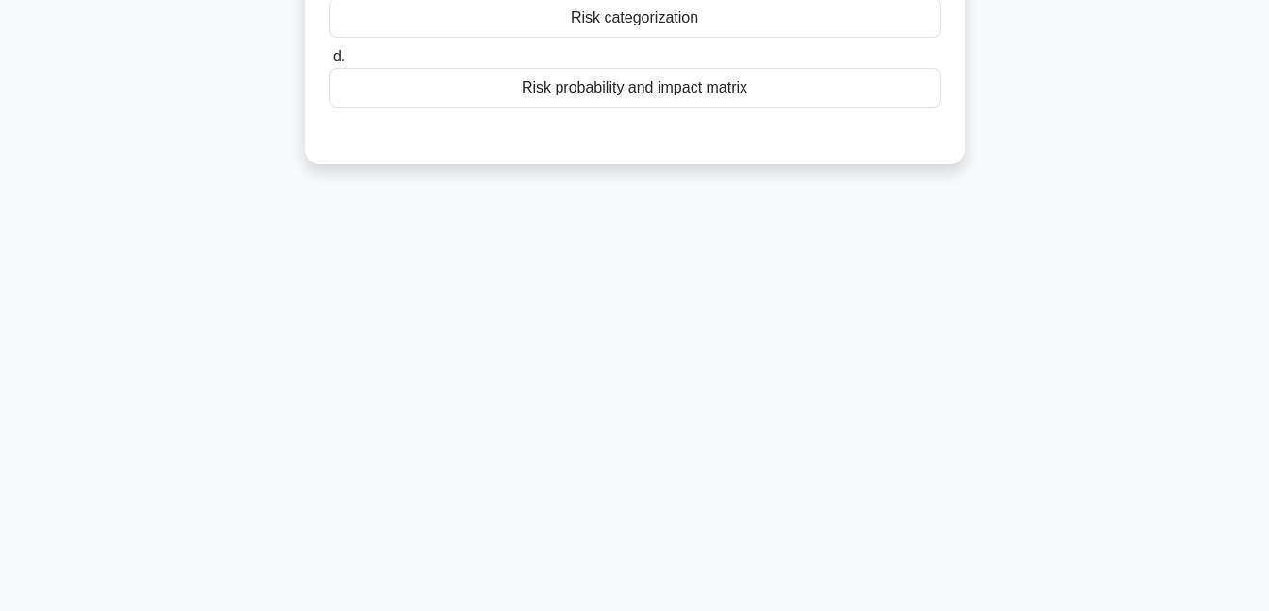
scroll to position [0, 0]
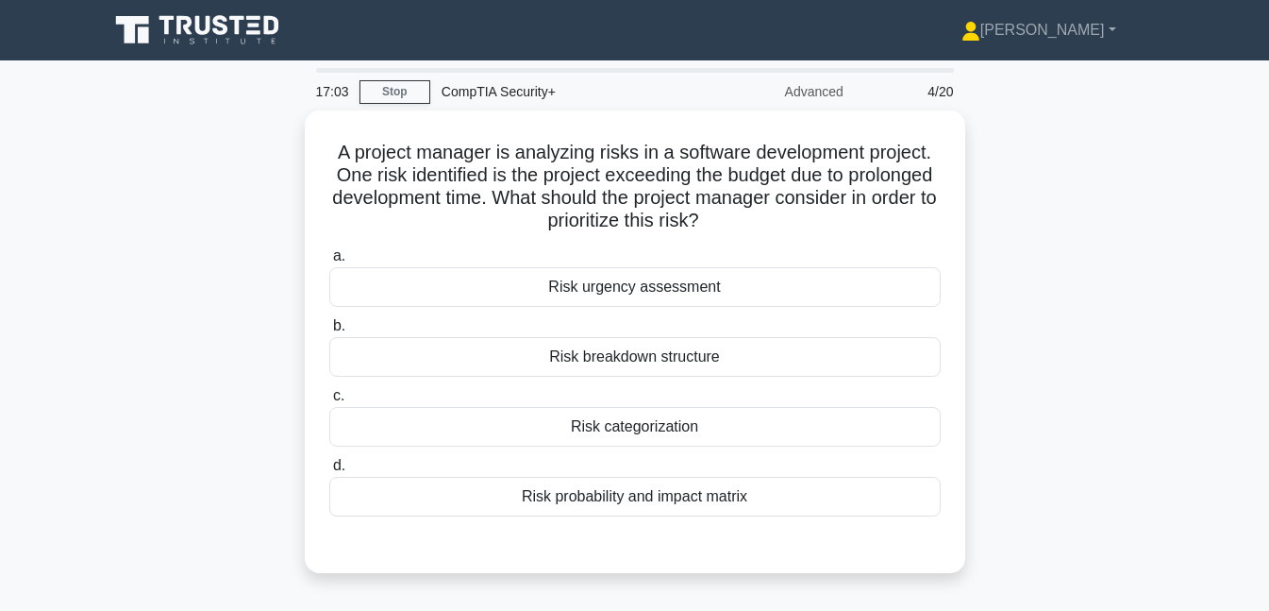
click at [649, 498] on div "Risk probability and impact matrix" at bounding box center [635, 497] width 612 height 40
click at [329, 472] on input "d. Risk probability and impact matrix" at bounding box center [329, 466] width 0 height 12
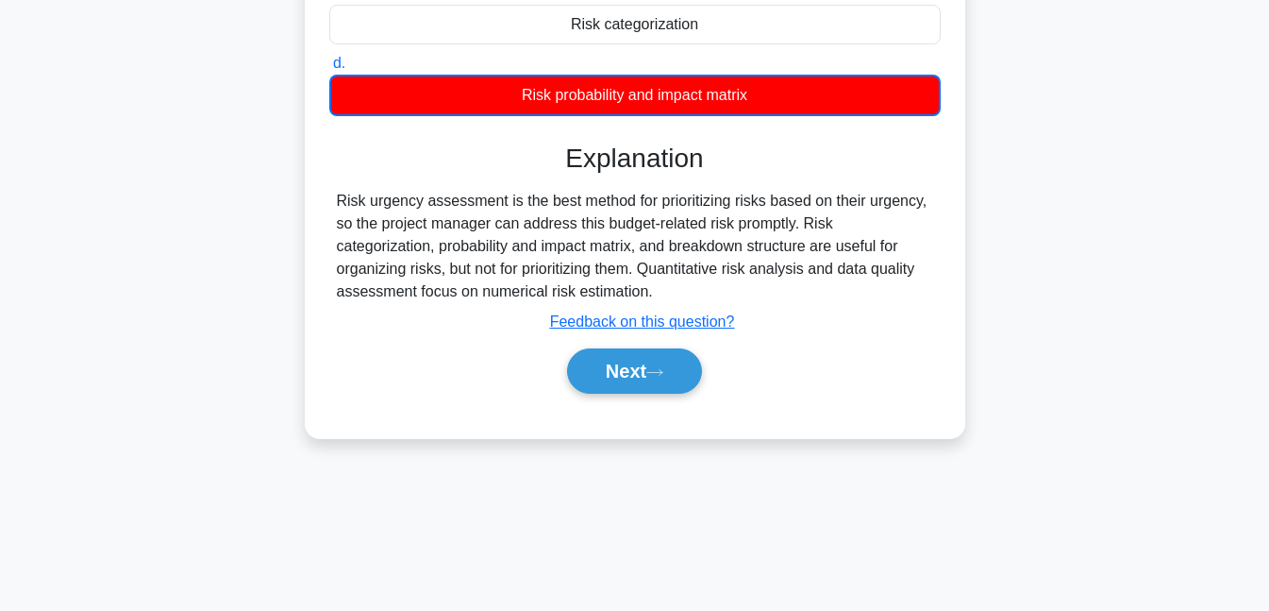
scroll to position [409, 0]
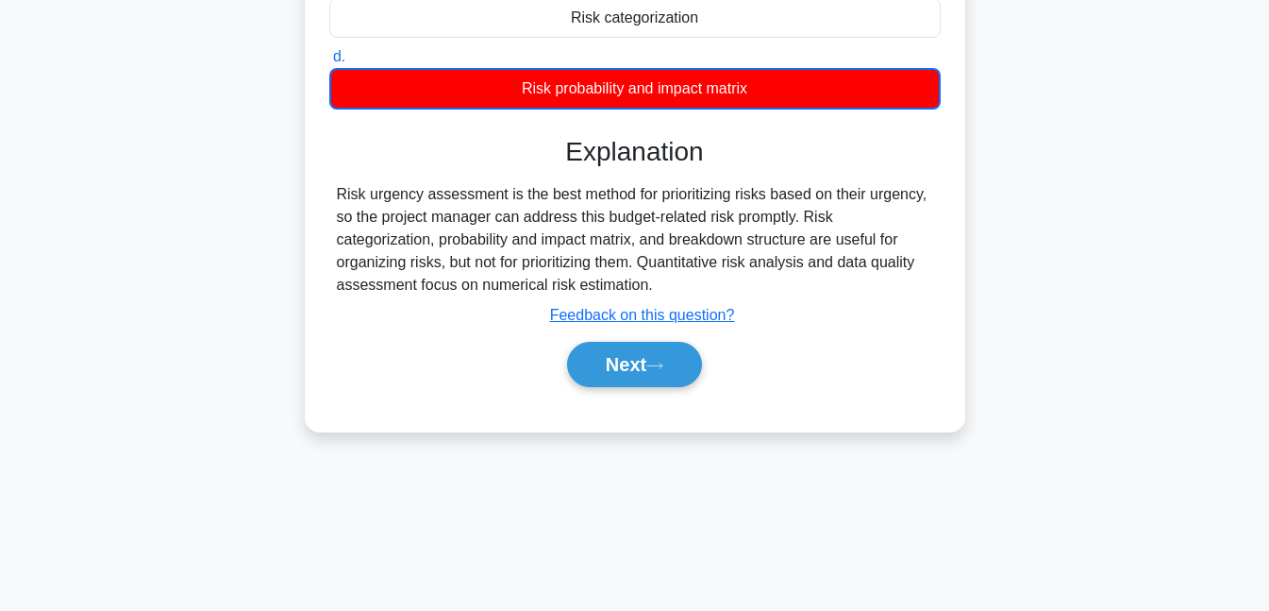
click at [682, 356] on button "Next" at bounding box center [634, 364] width 135 height 45
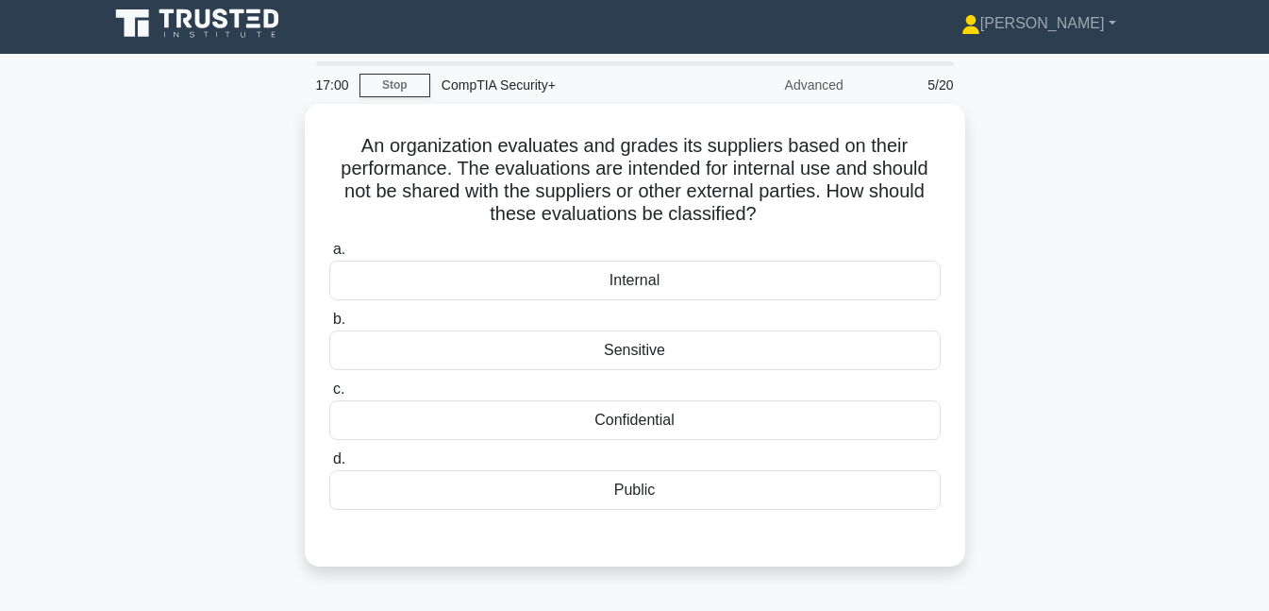
scroll to position [0, 0]
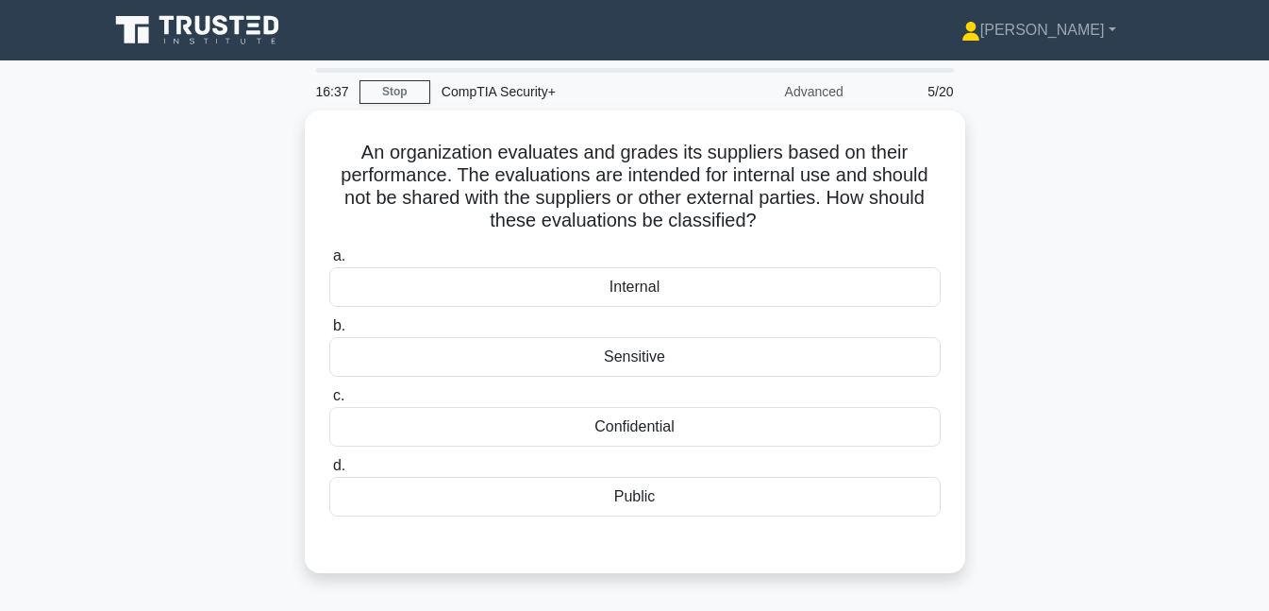
click at [661, 427] on div "Confidential" at bounding box center [635, 427] width 612 height 40
click at [329, 402] on input "c. Confidential" at bounding box center [329, 396] width 0 height 12
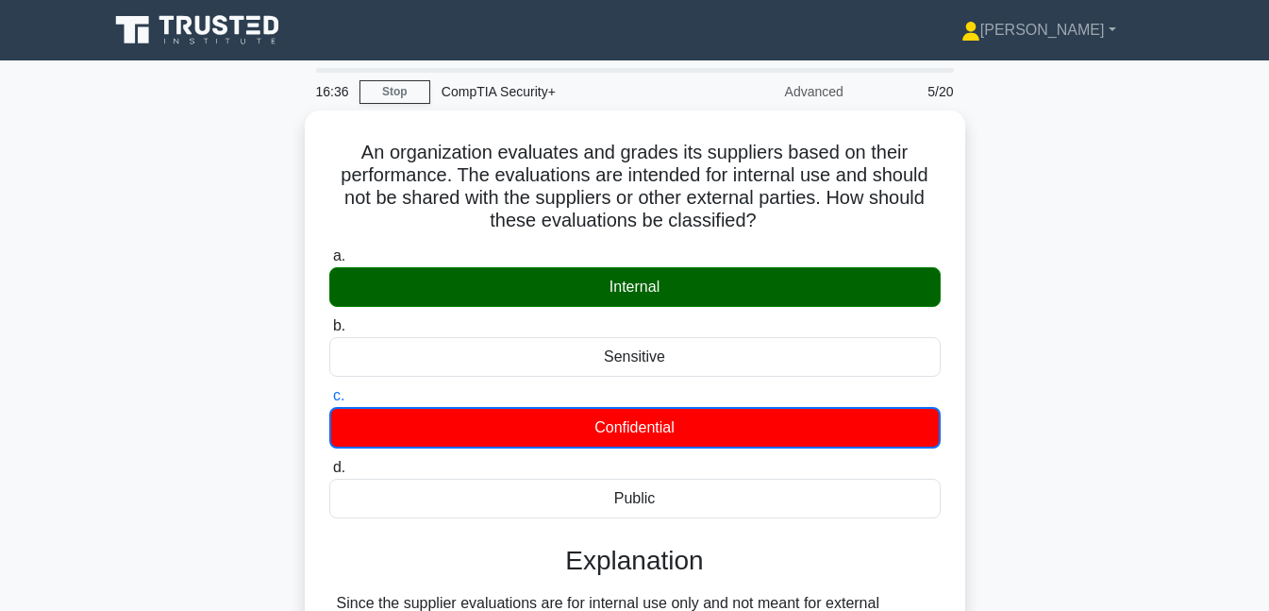
scroll to position [409, 0]
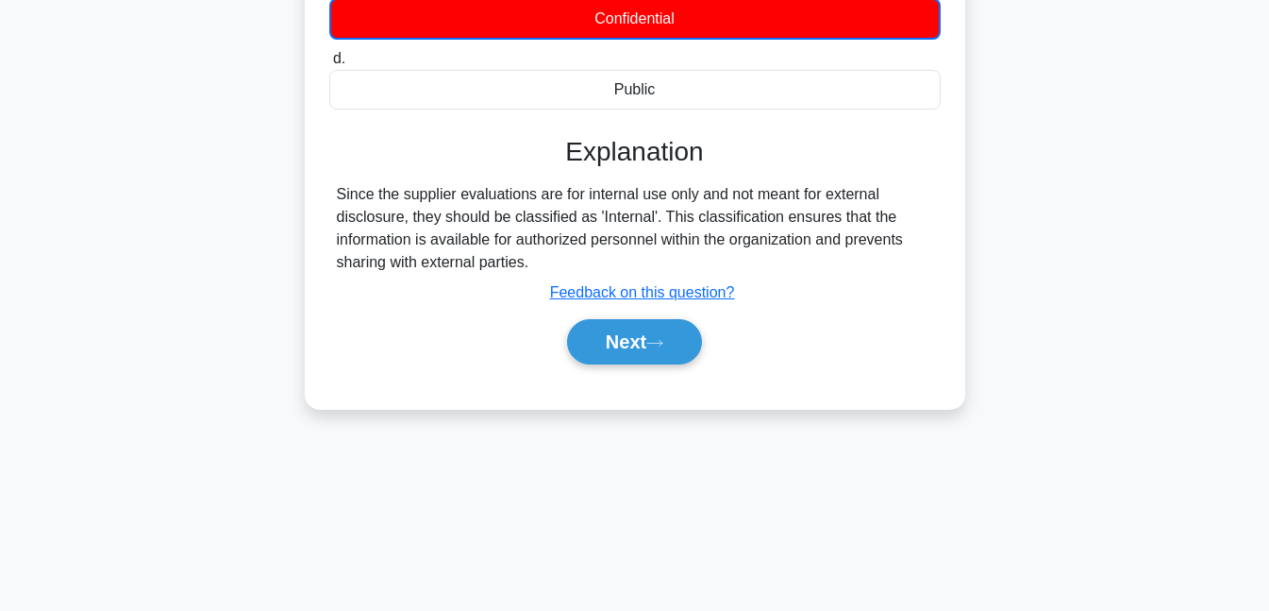
click at [652, 346] on button "Next" at bounding box center [634, 341] width 135 height 45
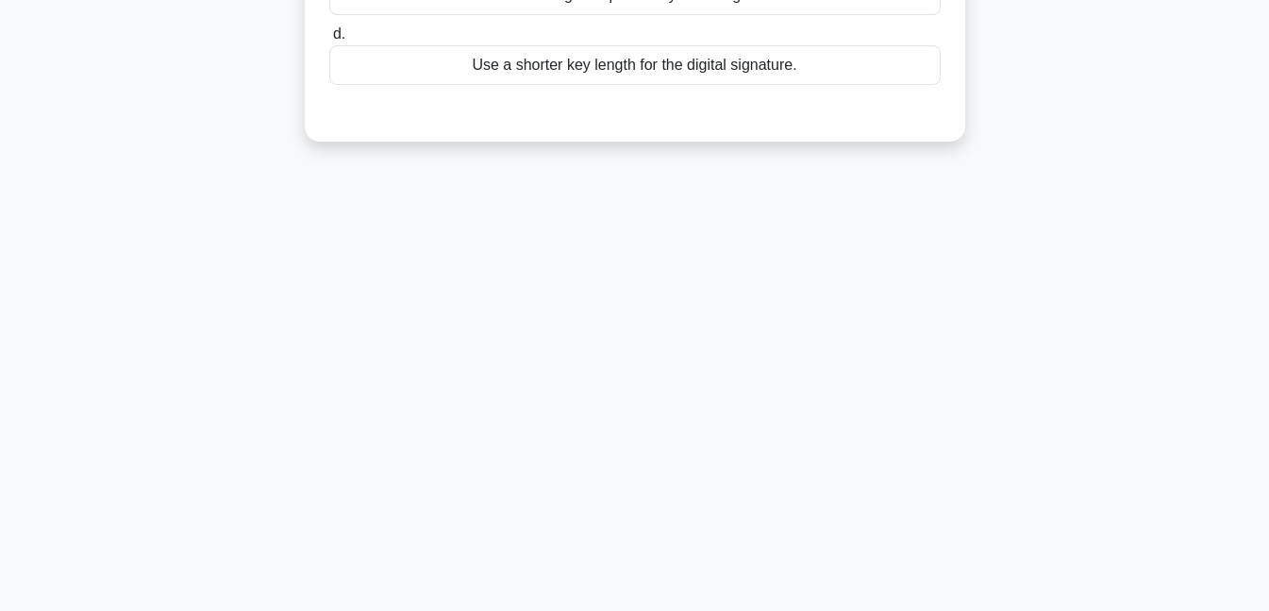
scroll to position [0, 0]
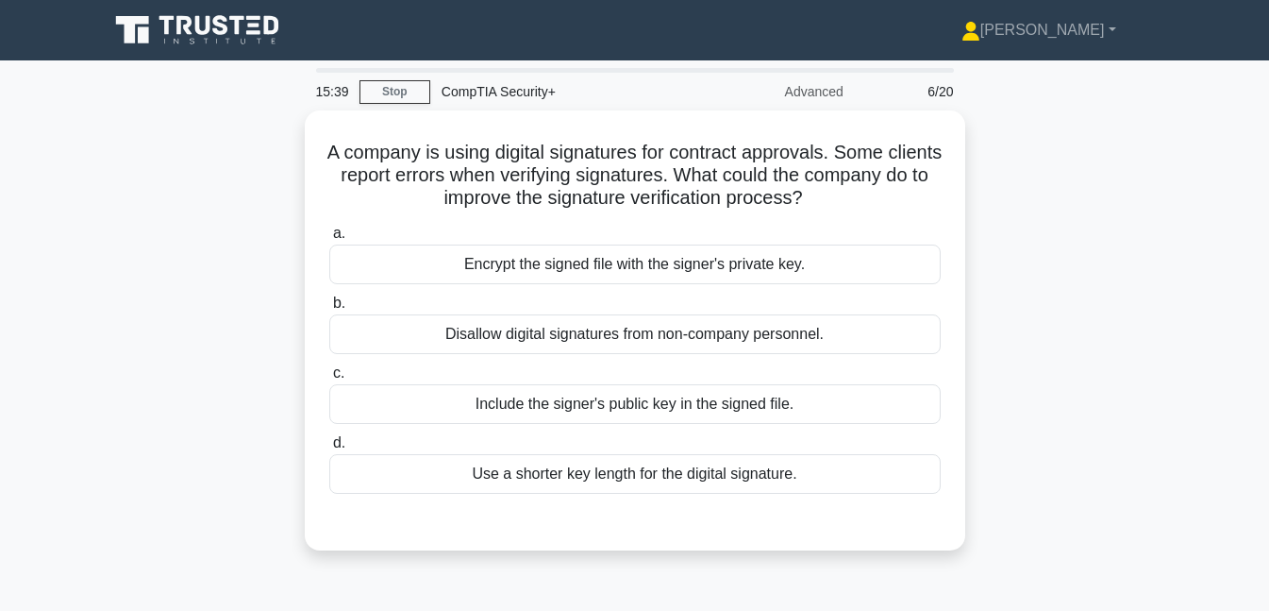
click at [613, 404] on div "Include the signer's public key in the signed file." at bounding box center [635, 404] width 612 height 40
click at [329, 379] on input "c. Include the signer's public key in the signed file." at bounding box center [329, 373] width 0 height 12
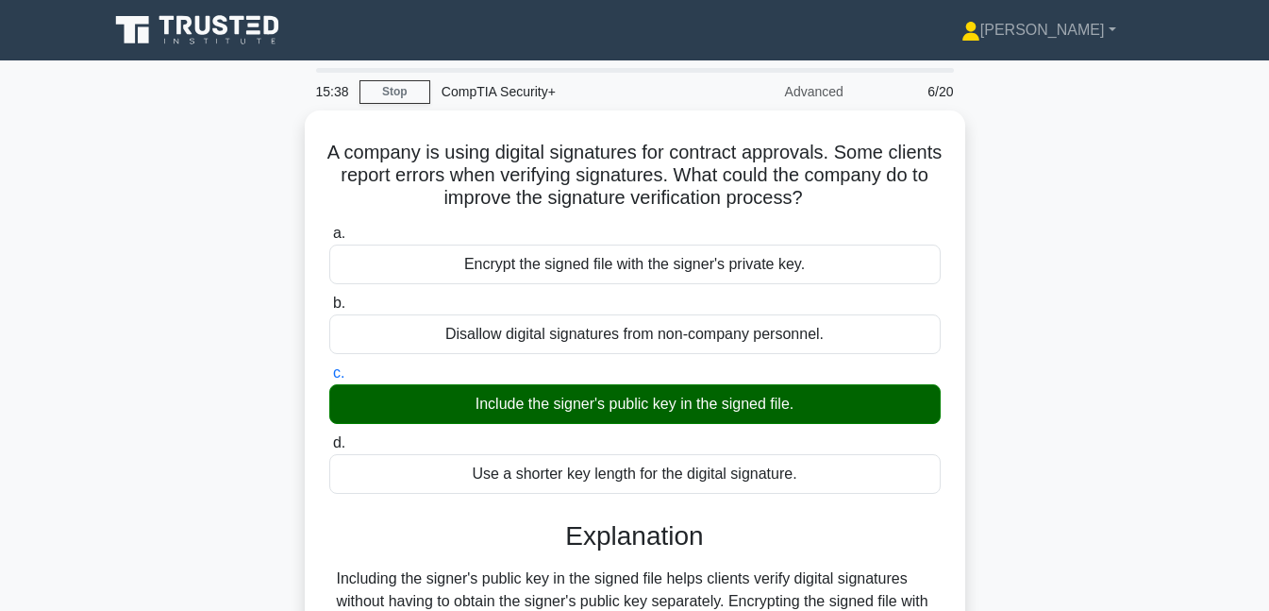
scroll to position [409, 0]
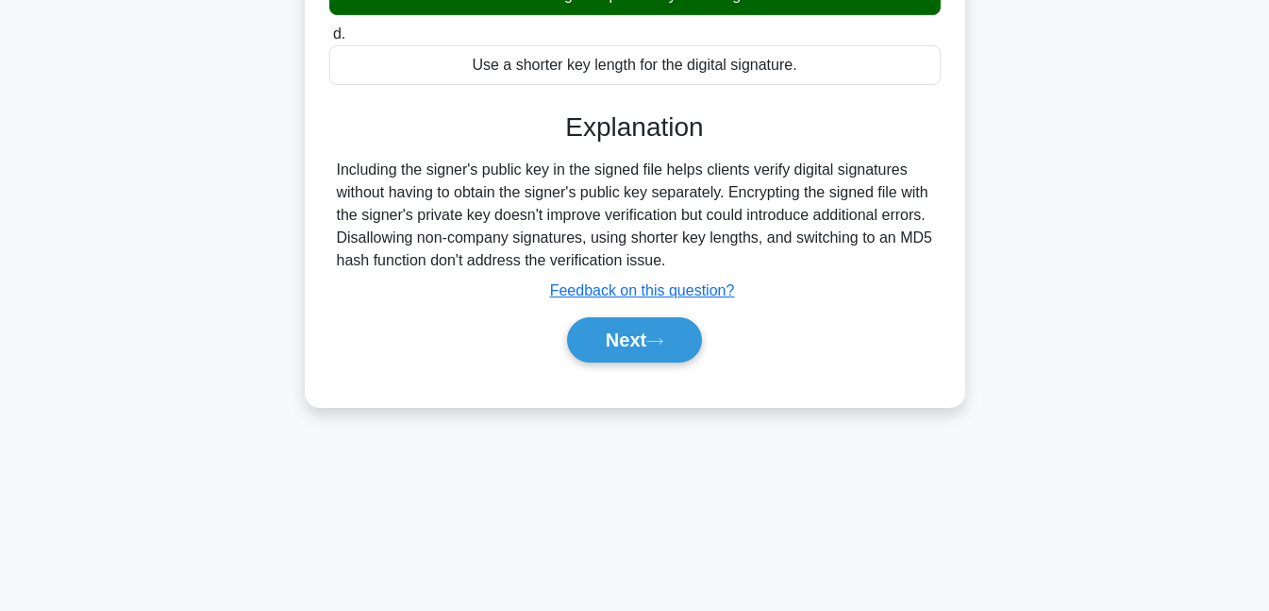
click at [615, 335] on button "Next" at bounding box center [634, 339] width 135 height 45
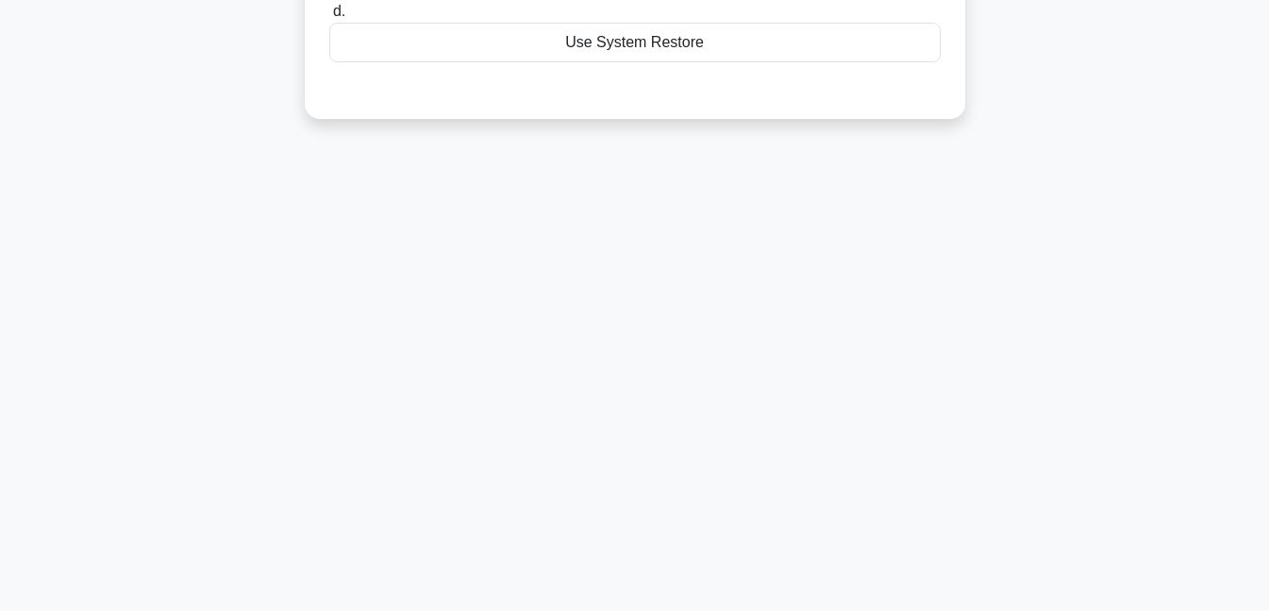
scroll to position [0, 0]
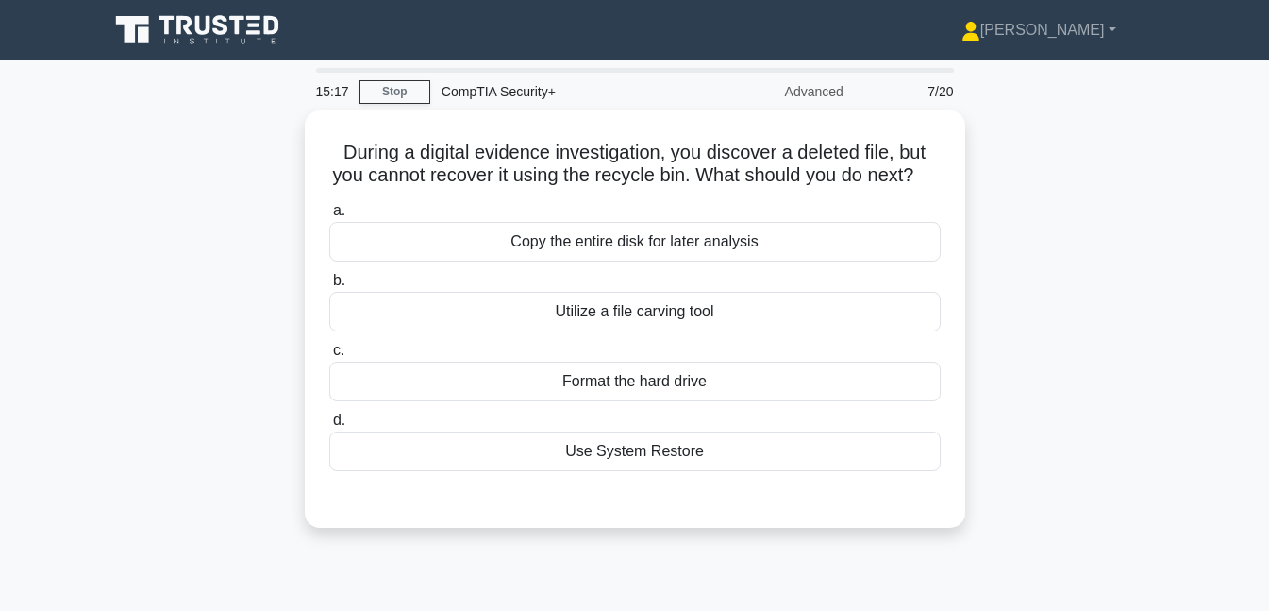
click at [682, 351] on div "a. Copy the entire disk for later analysis b. Utilize a file carving tool c. d." at bounding box center [635, 334] width 634 height 279
click at [685, 331] on div "Utilize a file carving tool" at bounding box center [635, 312] width 612 height 40
click at [329, 287] on input "b. Utilize a file carving tool" at bounding box center [329, 281] width 0 height 12
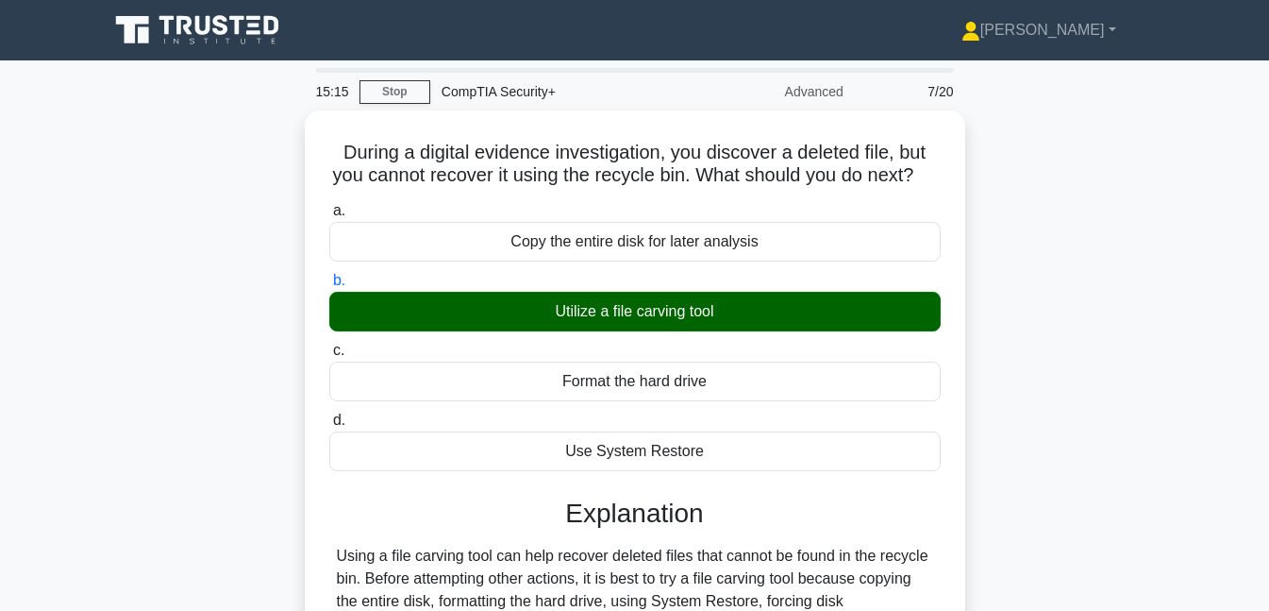
scroll to position [409, 0]
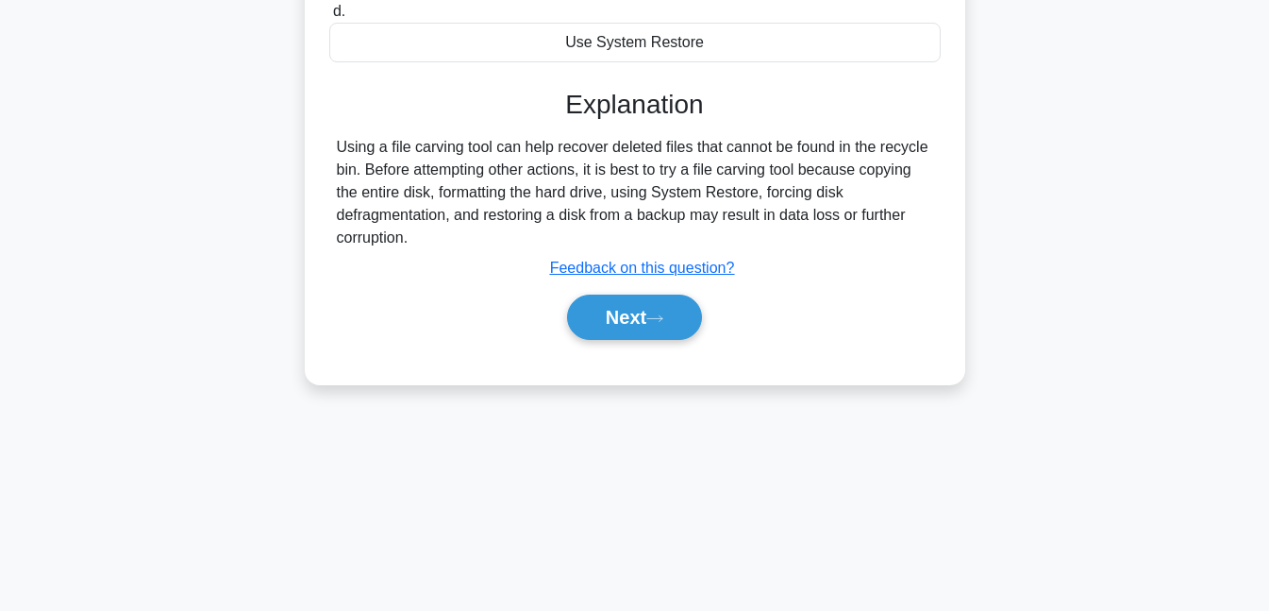
click at [679, 331] on button "Next" at bounding box center [634, 316] width 135 height 45
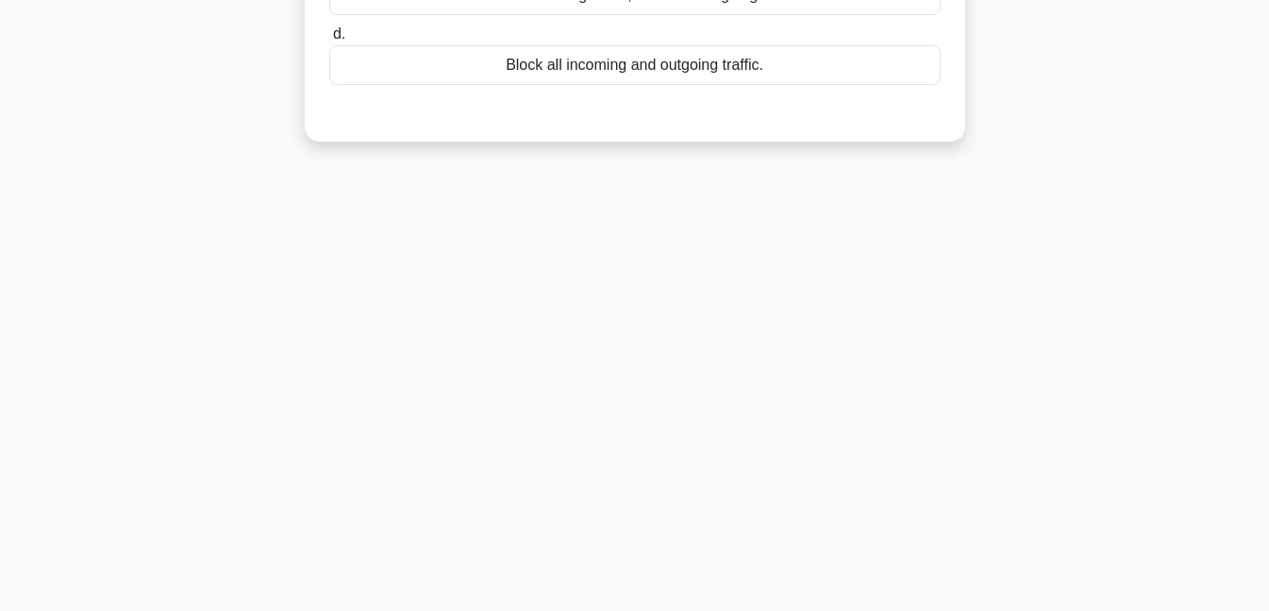
scroll to position [0, 0]
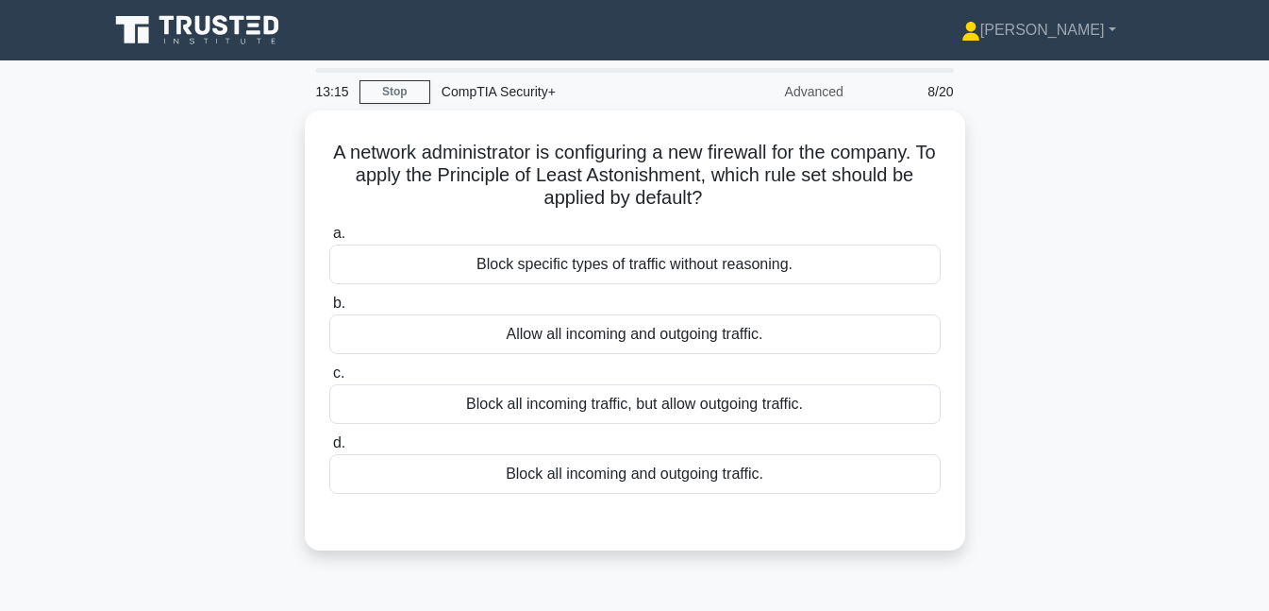
click at [687, 263] on div "Block specific types of traffic without reasoning." at bounding box center [635, 264] width 612 height 40
click at [329, 240] on input "a. Block specific types of traffic without reasoning." at bounding box center [329, 233] width 0 height 12
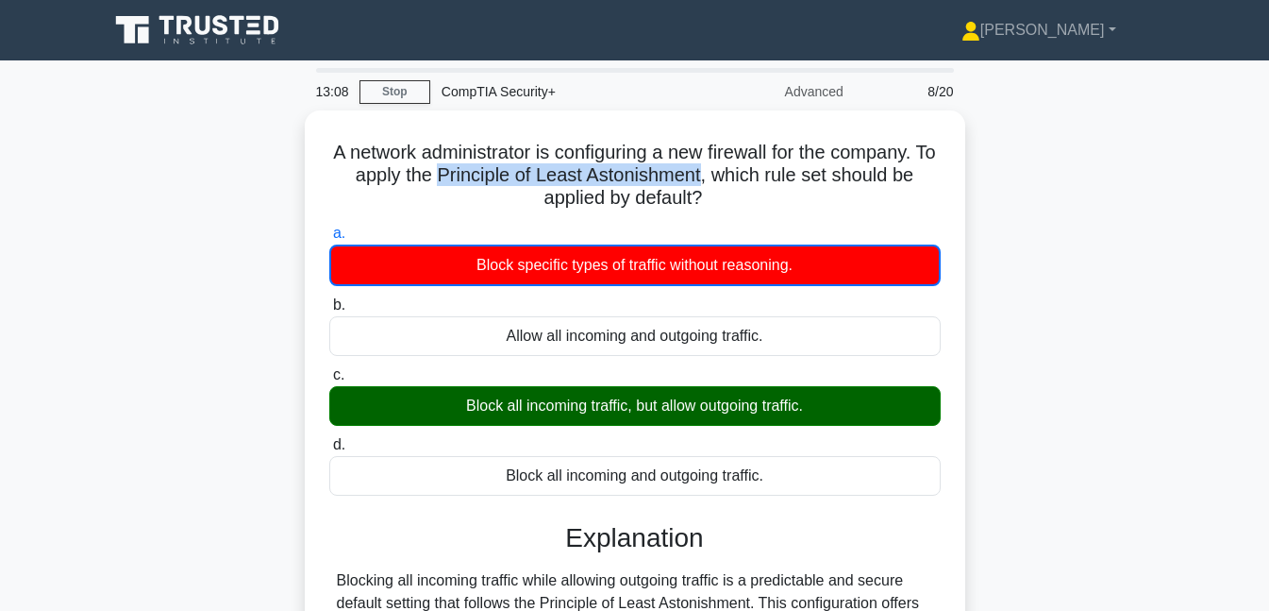
drag, startPoint x: 445, startPoint y: 163, endPoint x: 714, endPoint y: 174, distance: 269.2
click at [714, 174] on h5 "A network administrator is configuring a new firewall for the company. To apply…" at bounding box center [635, 176] width 615 height 70
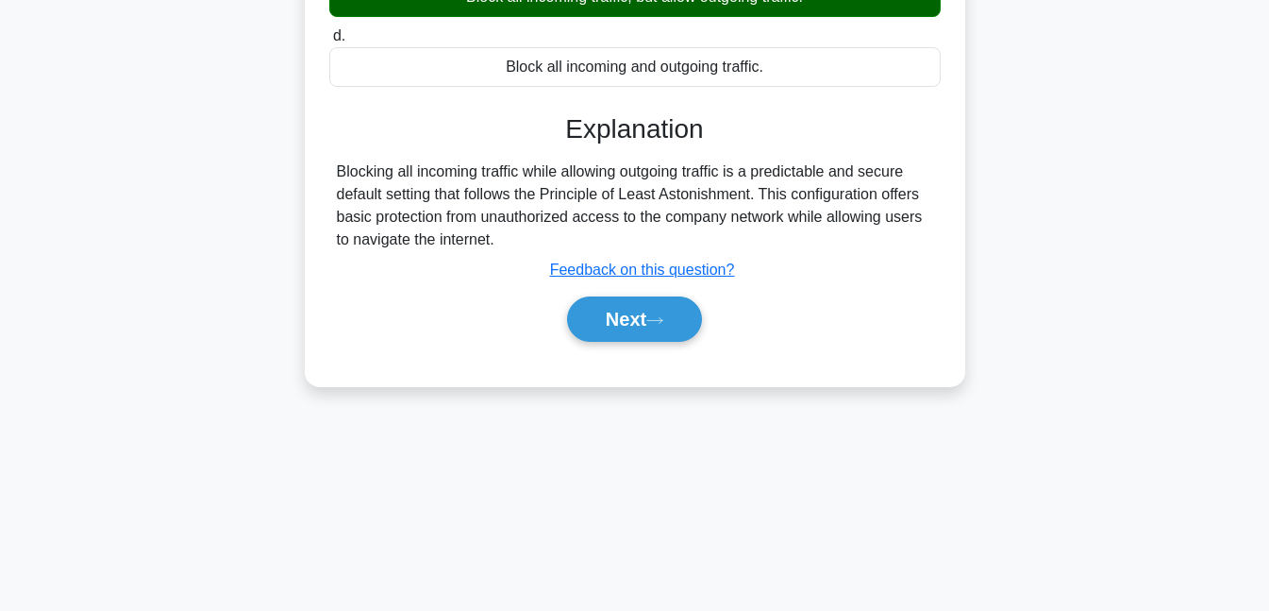
click at [613, 311] on button "Next" at bounding box center [634, 318] width 135 height 45
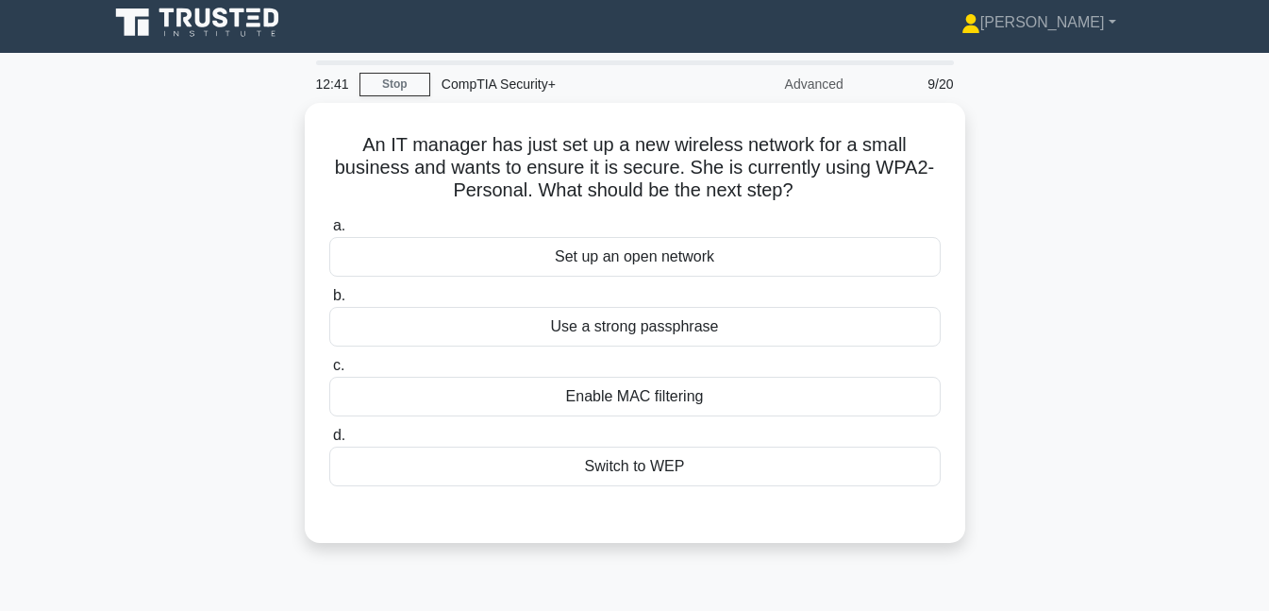
scroll to position [0, 0]
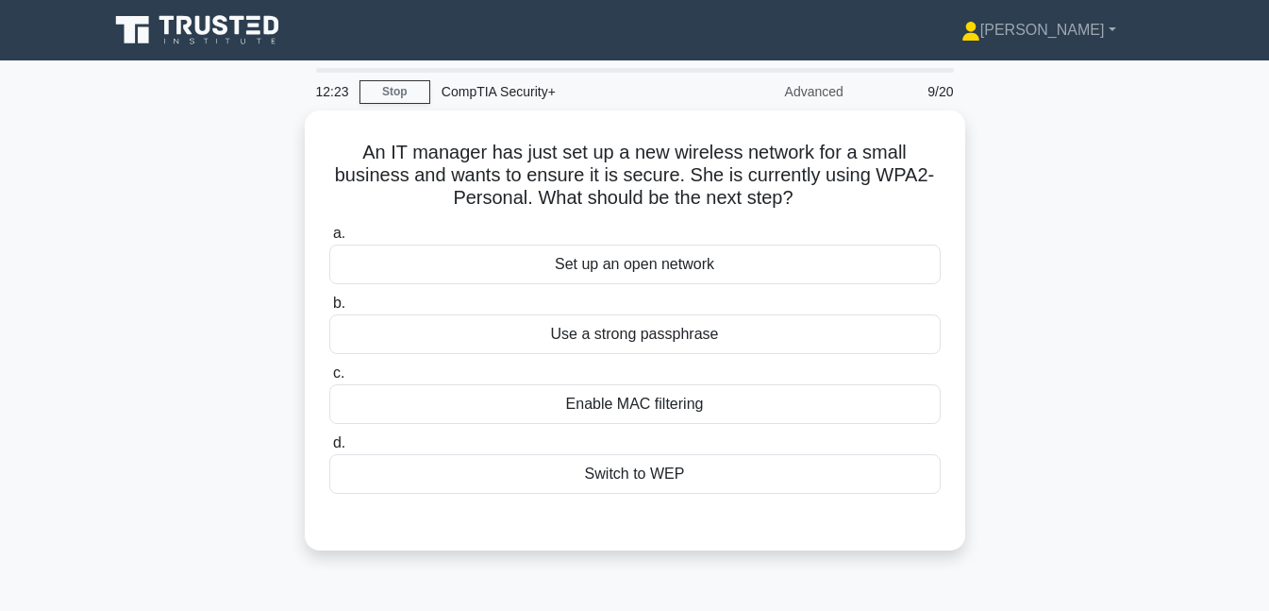
click at [654, 406] on div "Enable MAC filtering" at bounding box center [635, 404] width 612 height 40
click at [329, 379] on input "c. Enable MAC filtering" at bounding box center [329, 373] width 0 height 12
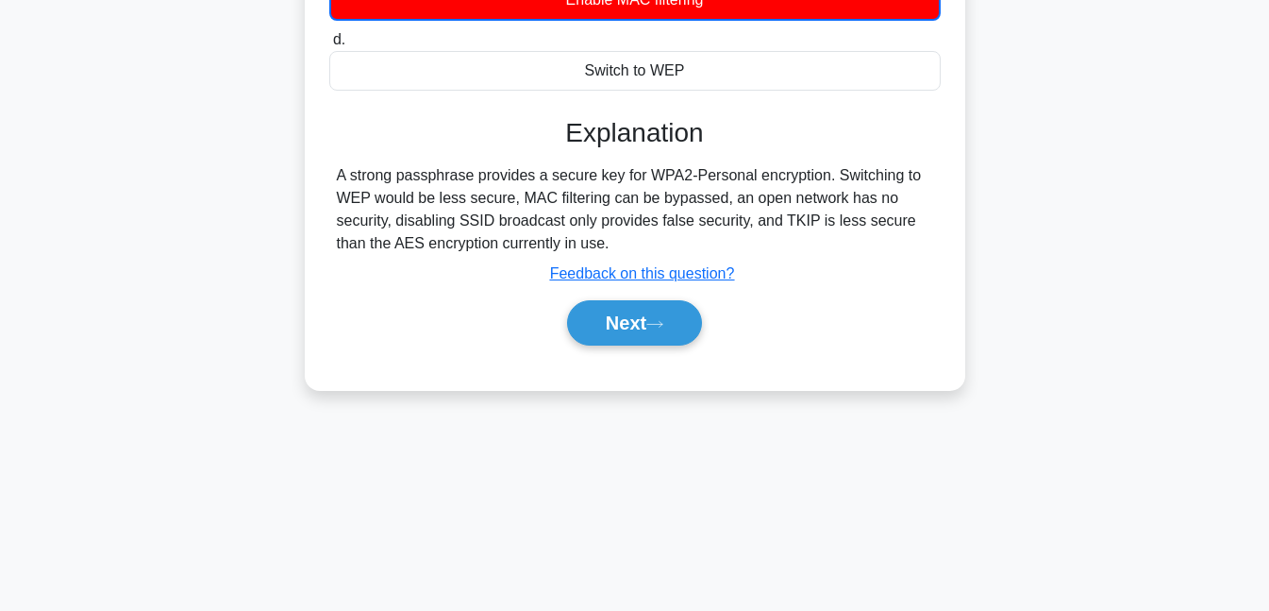
scroll to position [409, 0]
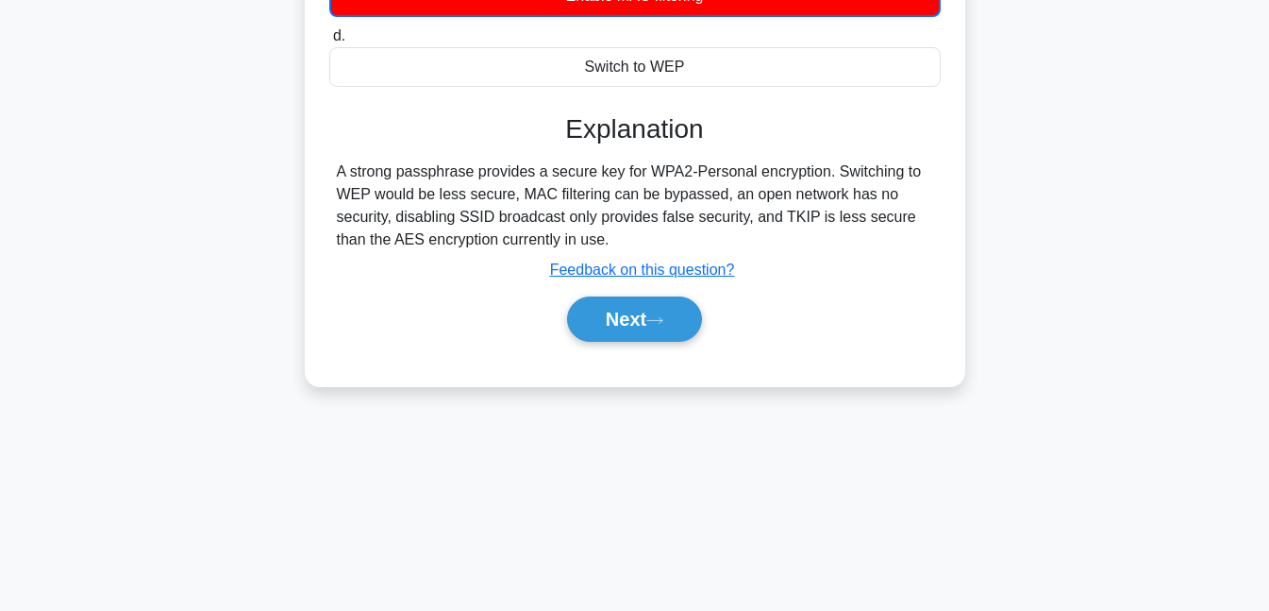
click at [648, 322] on button "Next" at bounding box center [634, 318] width 135 height 45
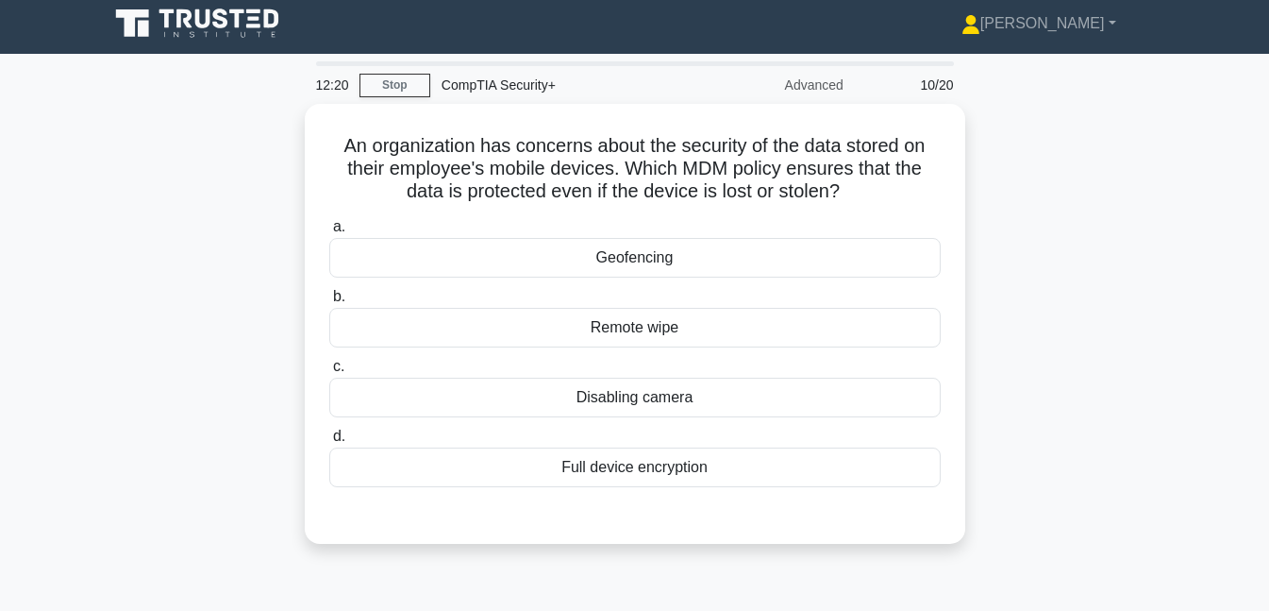
scroll to position [0, 0]
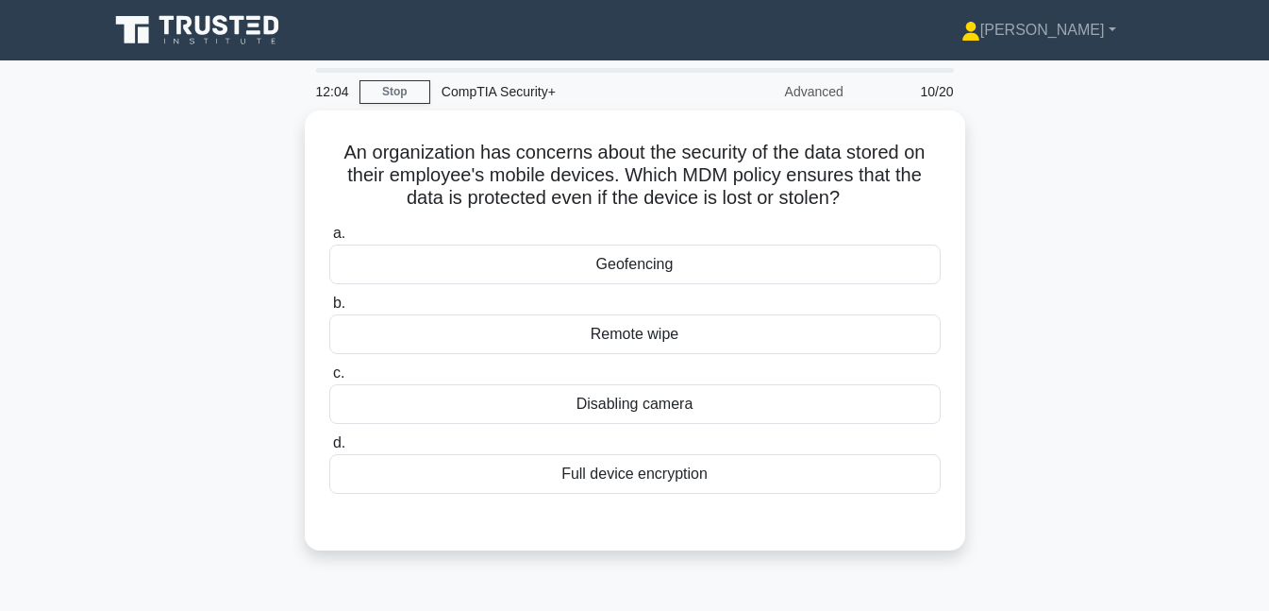
click at [654, 479] on div "Full device encryption" at bounding box center [635, 474] width 612 height 40
click at [329, 449] on input "d. Full device encryption" at bounding box center [329, 443] width 0 height 12
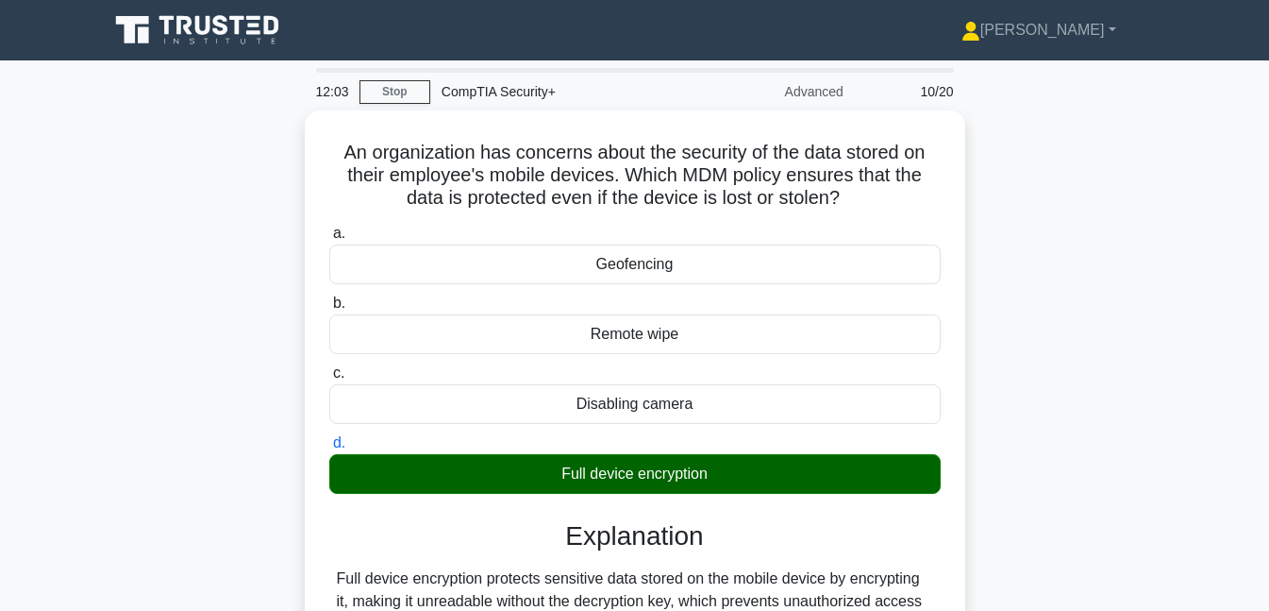
scroll to position [409, 0]
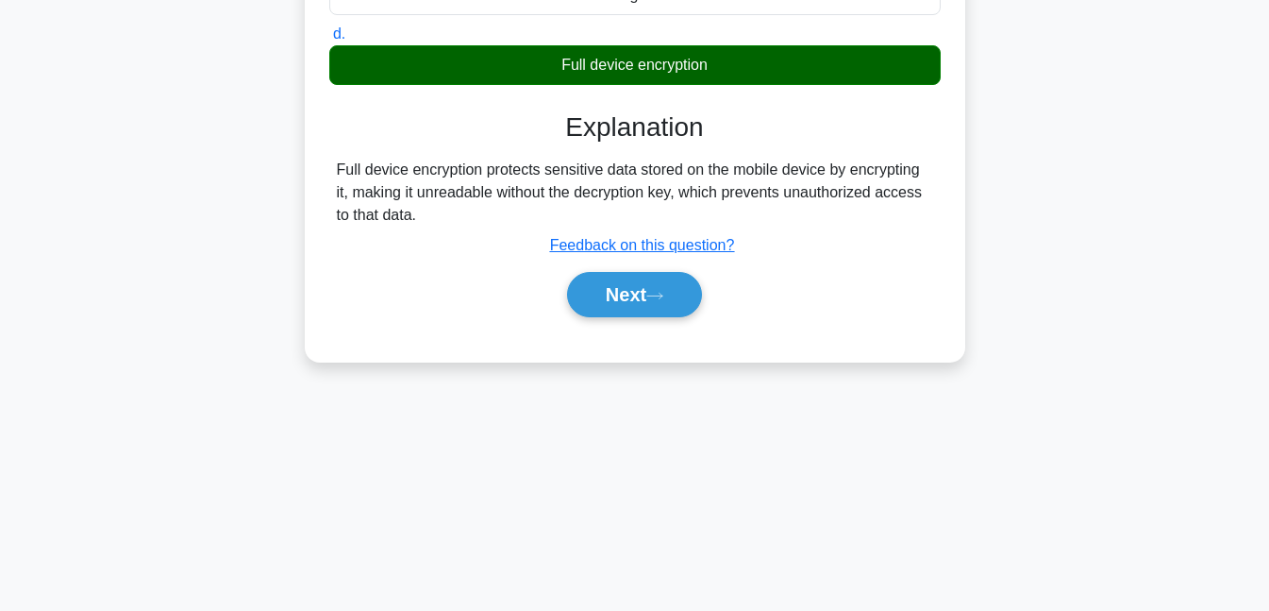
click at [660, 294] on icon at bounding box center [655, 296] width 17 height 10
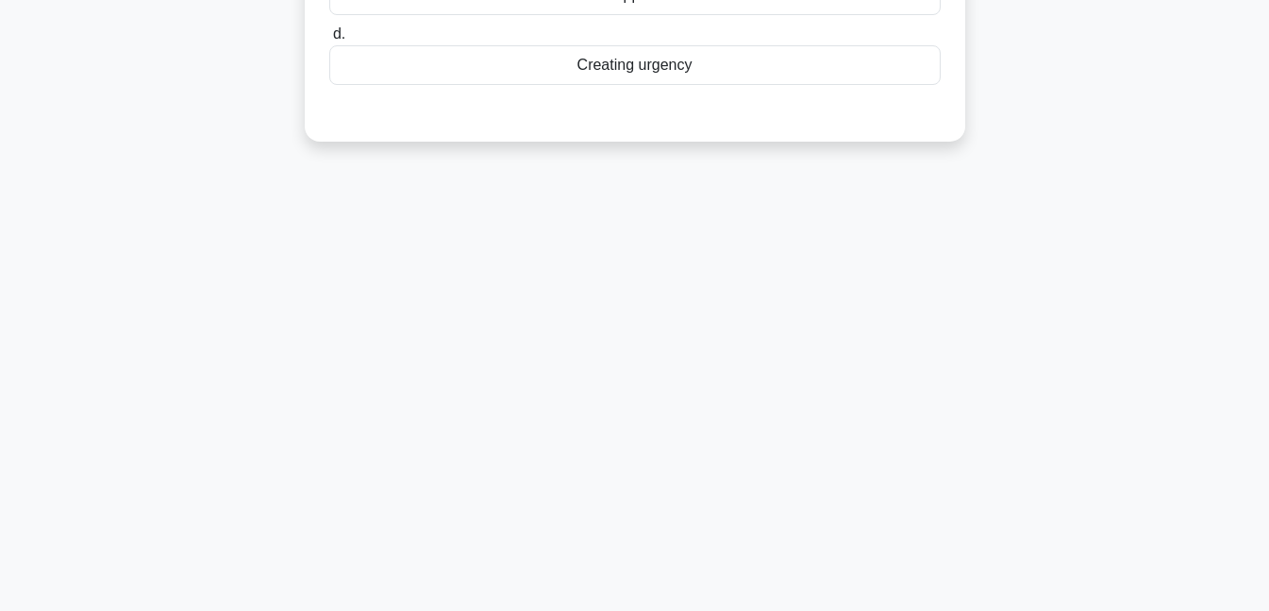
scroll to position [0, 0]
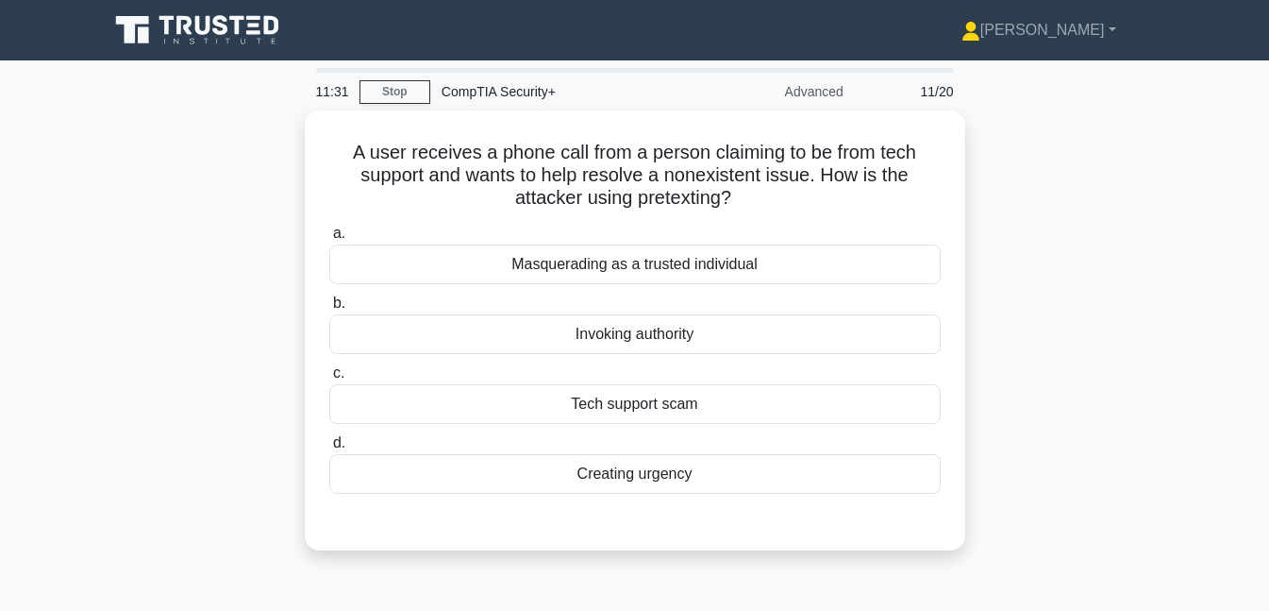
click at [674, 258] on div "Masquerading as a trusted individual" at bounding box center [635, 264] width 612 height 40
click at [329, 240] on input "a. Masquerading as a trusted individual" at bounding box center [329, 233] width 0 height 12
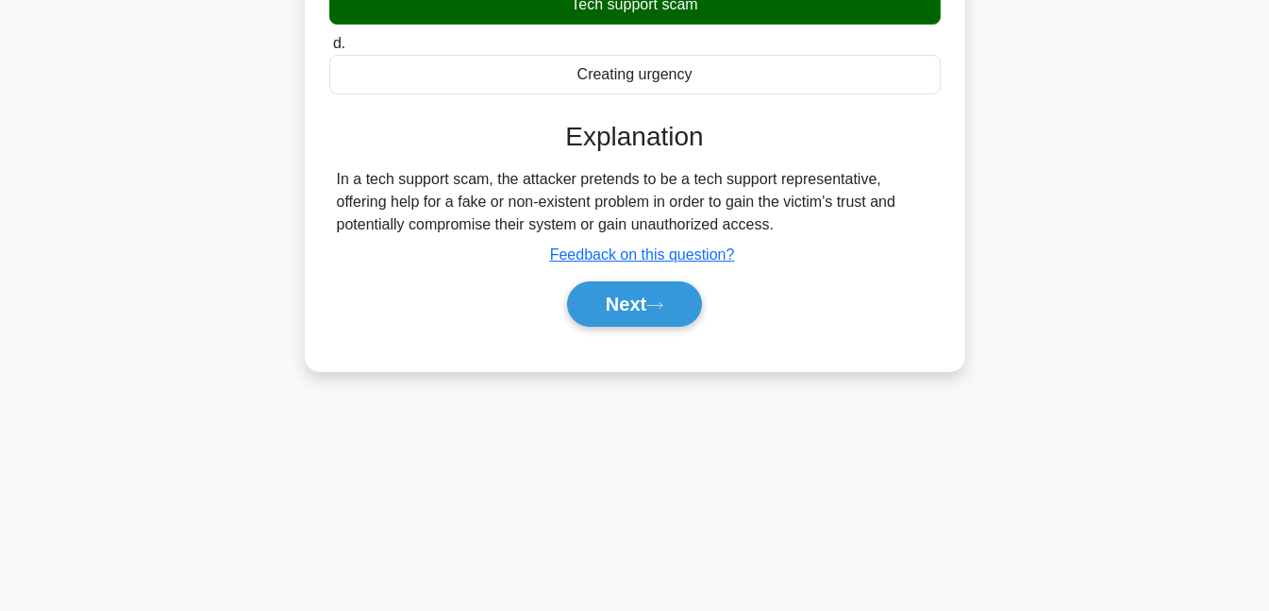
scroll to position [409, 0]
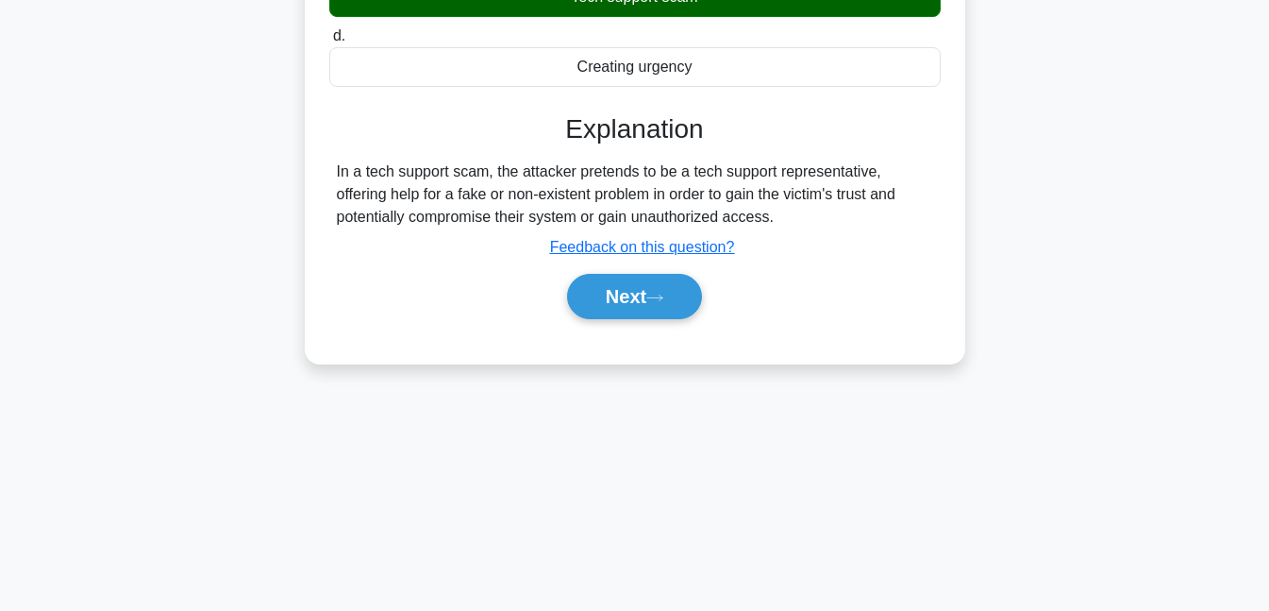
click at [671, 275] on button "Next" at bounding box center [634, 296] width 135 height 45
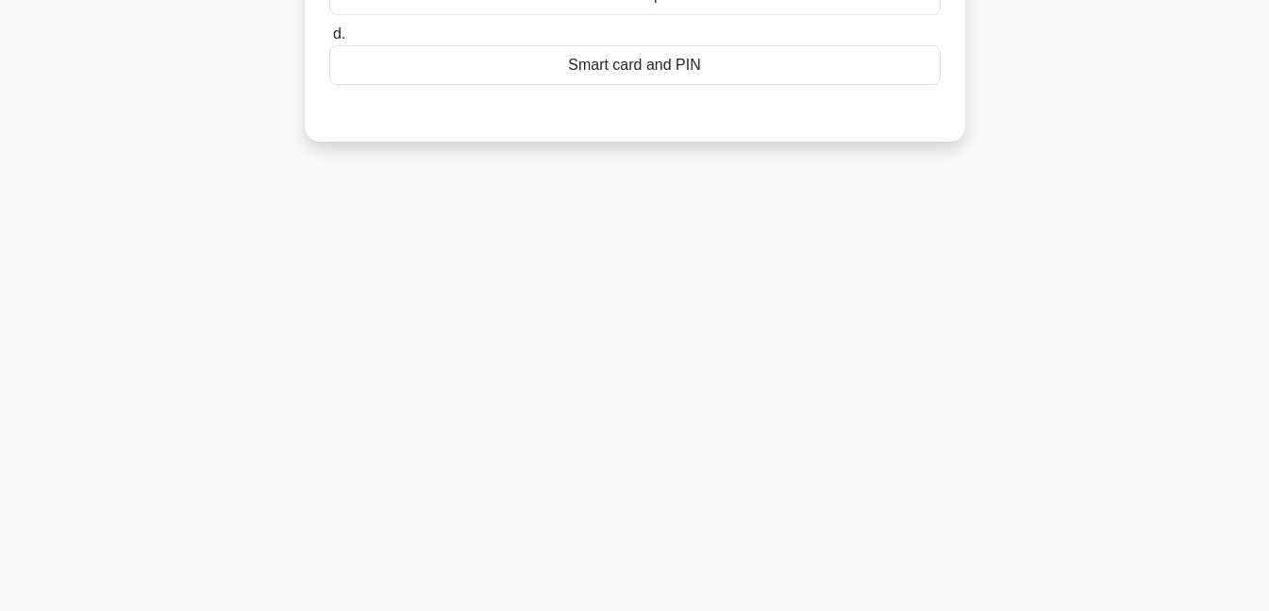
scroll to position [0, 0]
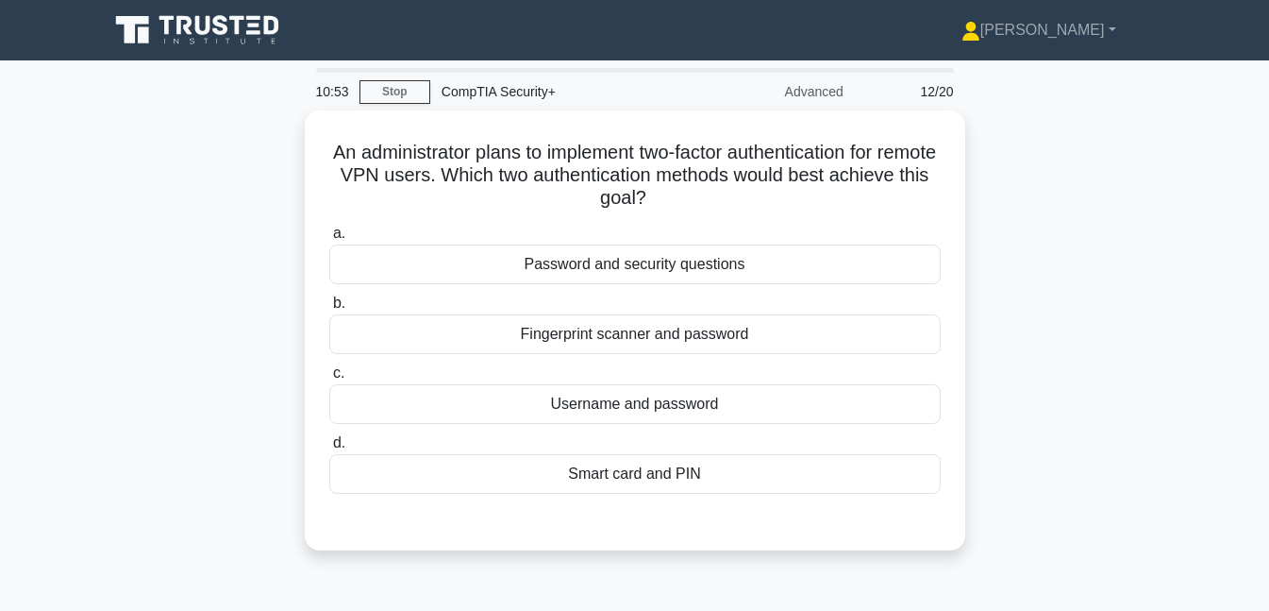
click at [664, 401] on div "Username and password" at bounding box center [635, 404] width 612 height 40
click at [329, 379] on input "c. Username and password" at bounding box center [329, 373] width 0 height 12
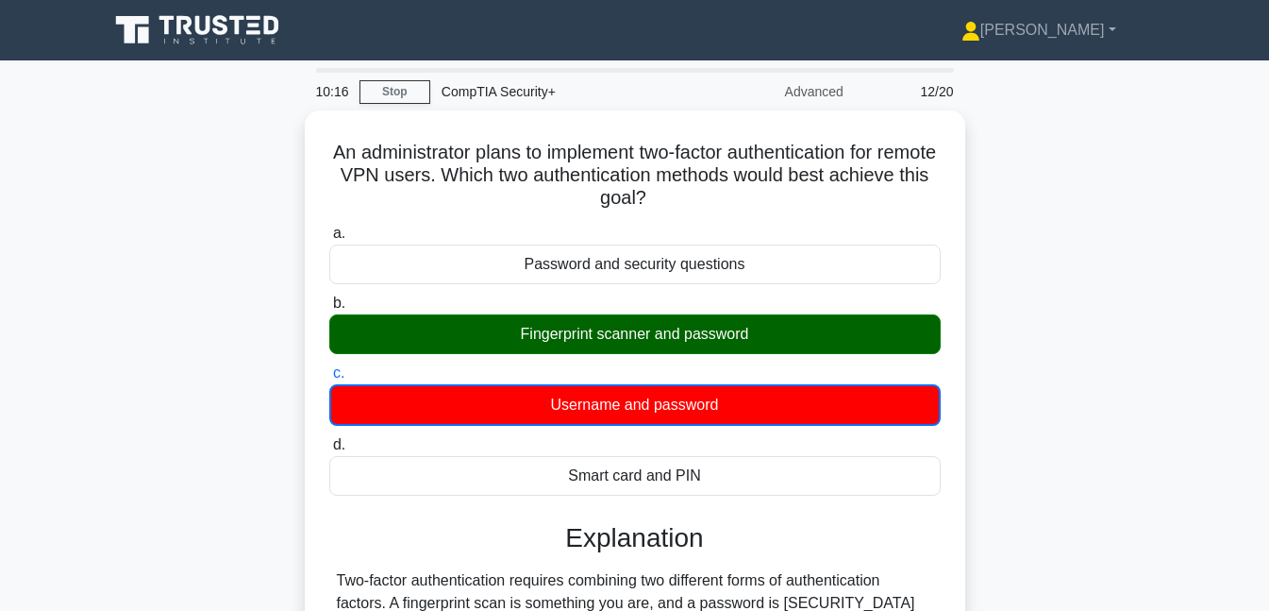
scroll to position [409, 0]
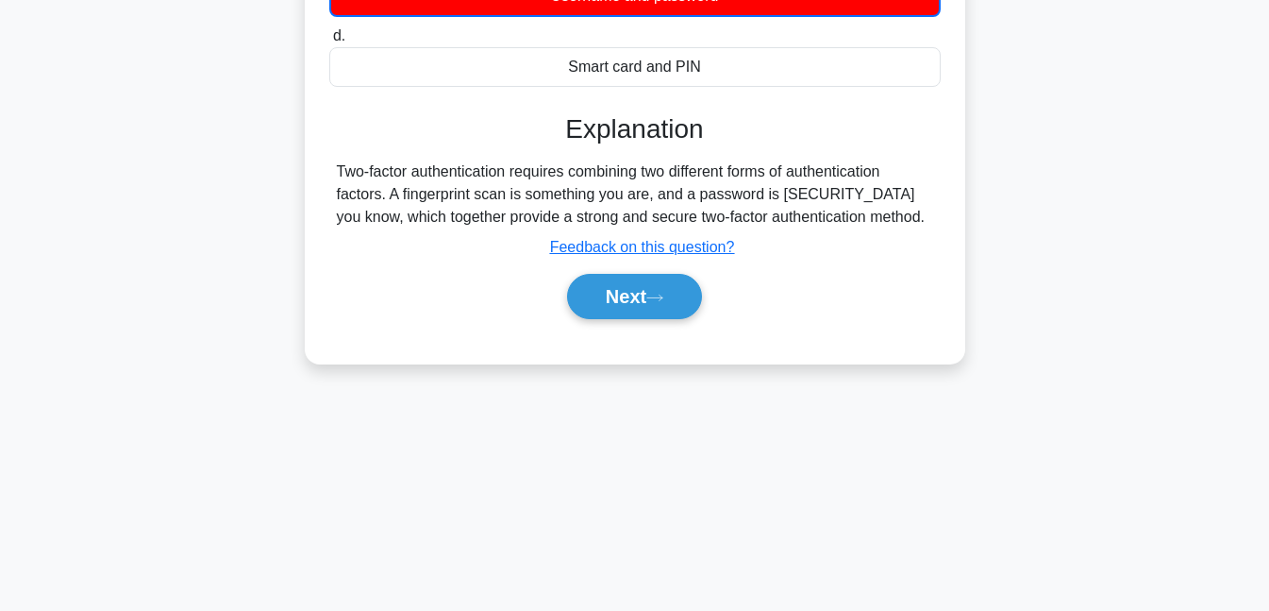
click at [679, 304] on button "Next" at bounding box center [634, 296] width 135 height 45
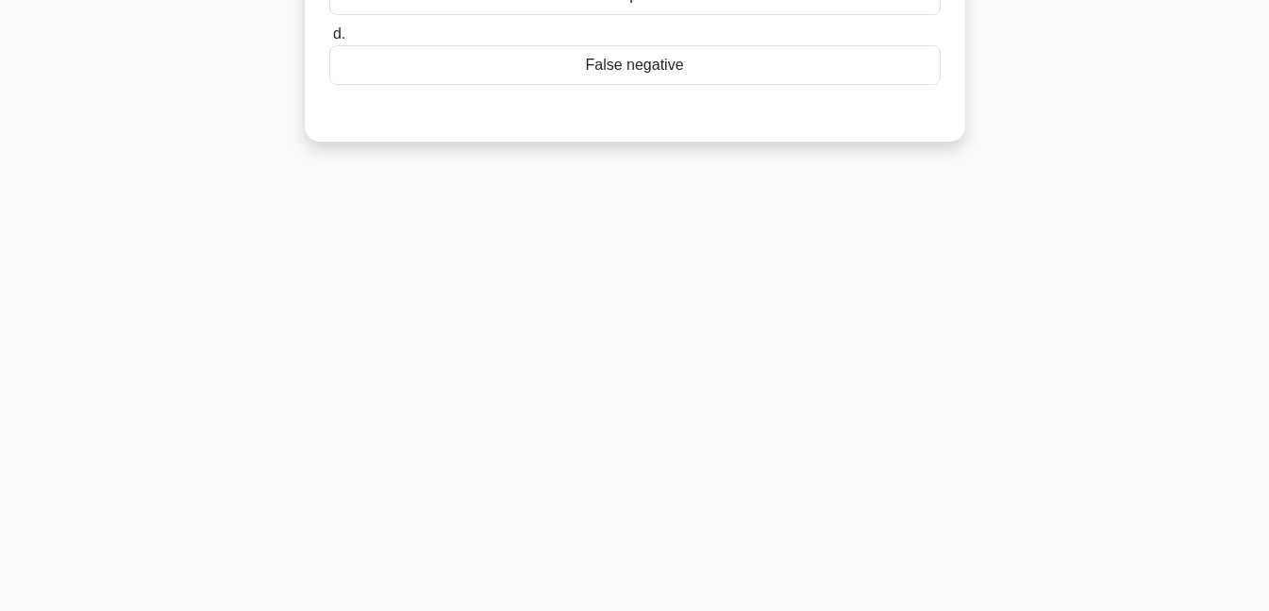
scroll to position [0, 0]
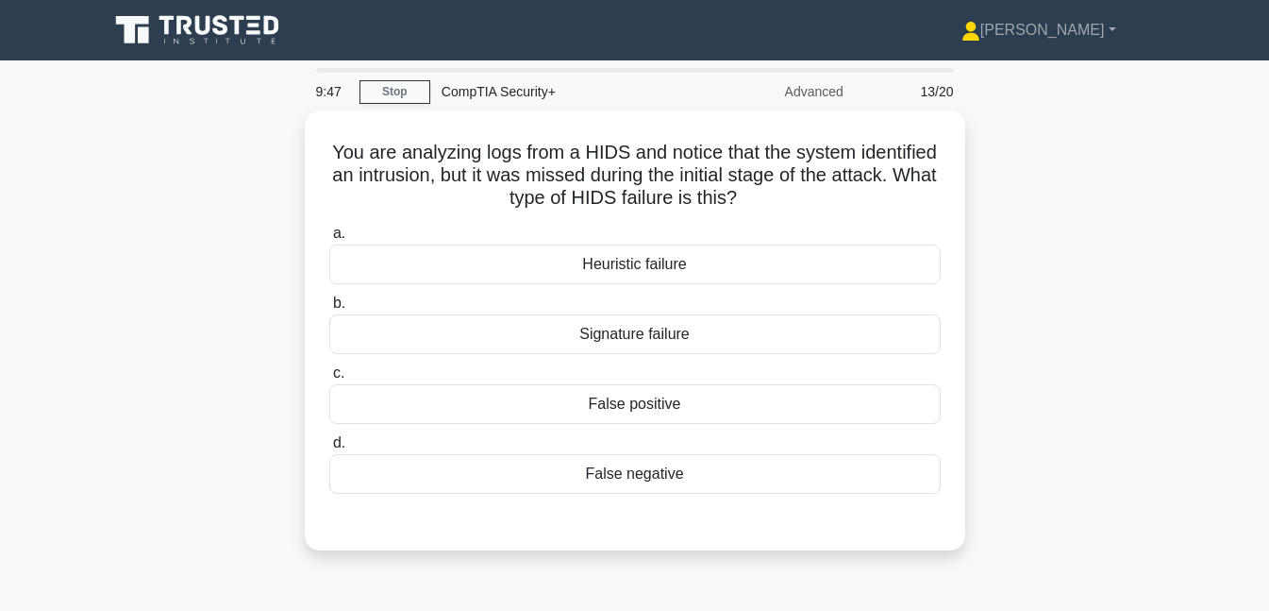
click at [695, 487] on div "False negative" at bounding box center [635, 474] width 612 height 40
click at [329, 449] on input "d. False negative" at bounding box center [329, 443] width 0 height 12
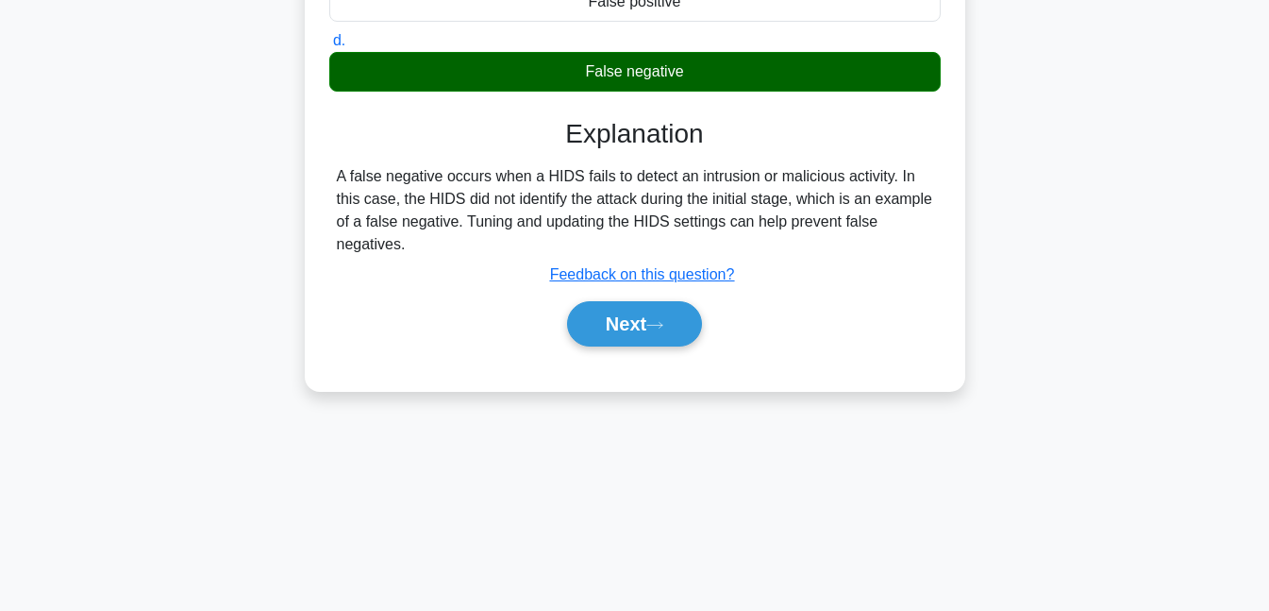
scroll to position [409, 0]
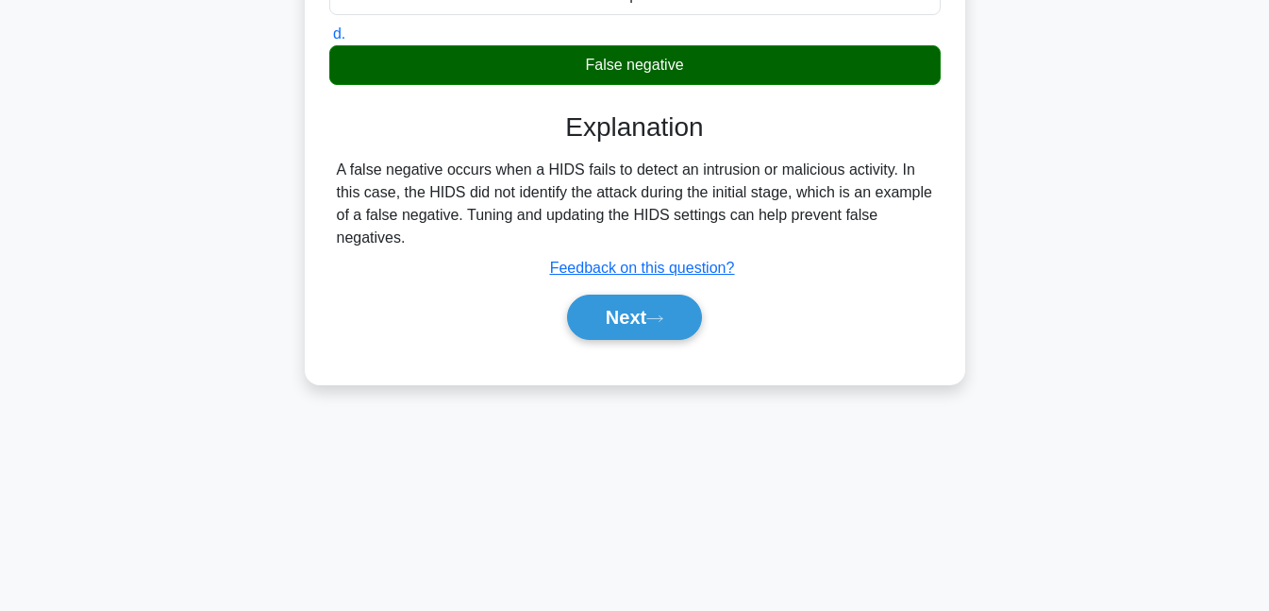
click at [645, 318] on button "Next" at bounding box center [634, 316] width 135 height 45
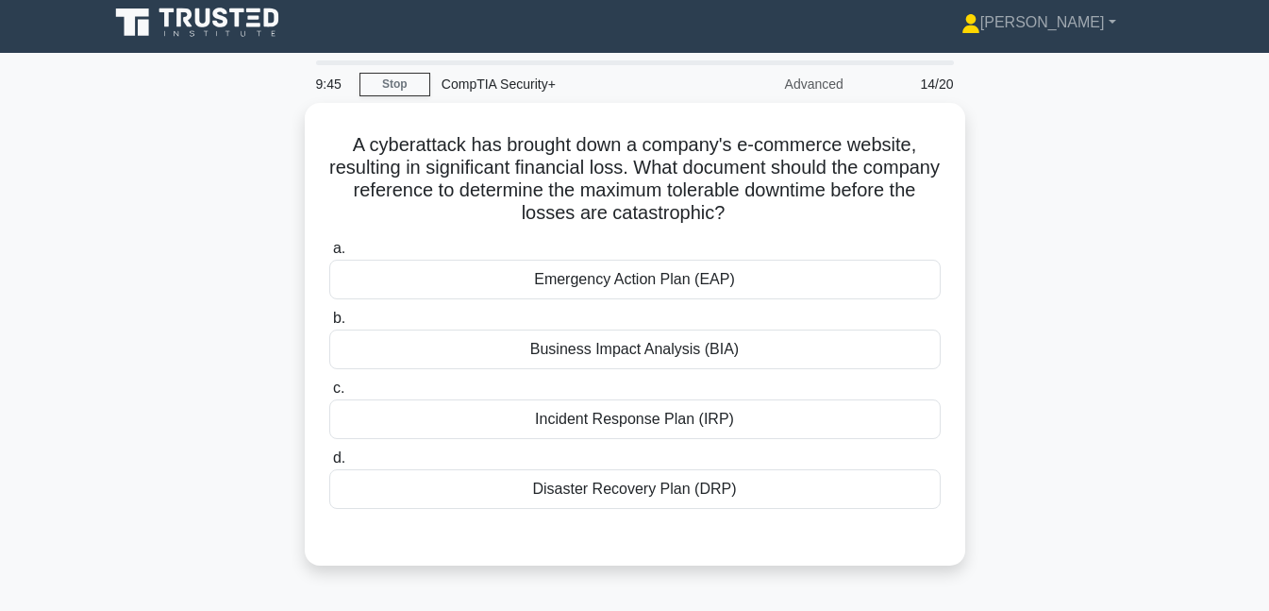
scroll to position [0, 0]
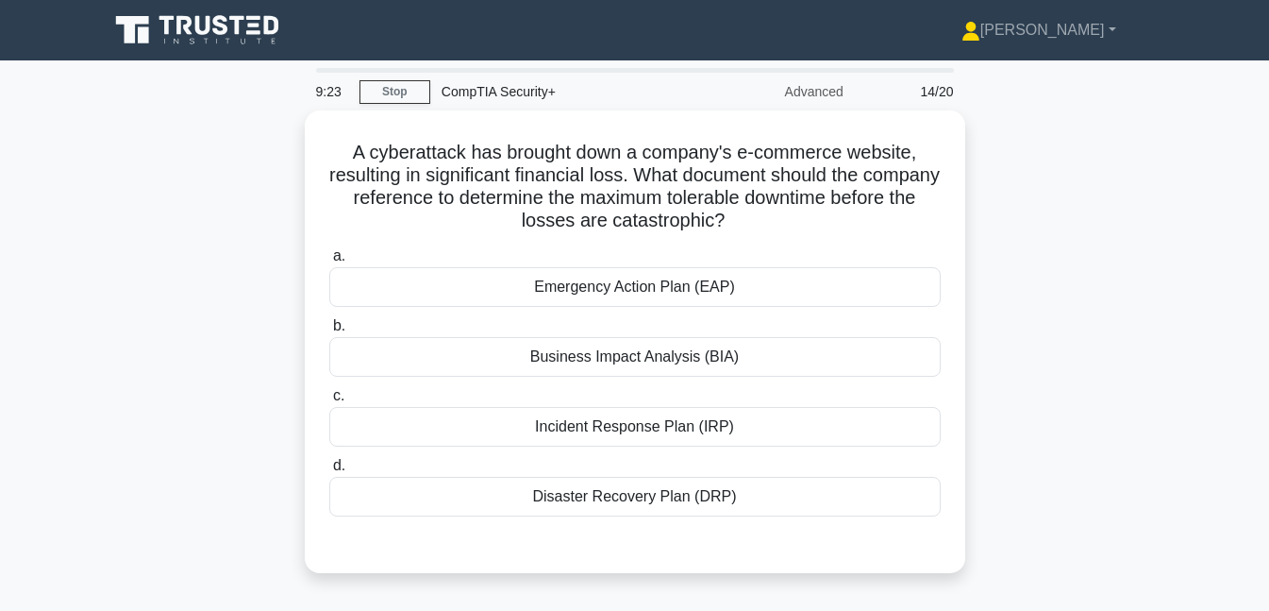
click at [717, 350] on div "Business Impact Analysis (BIA)" at bounding box center [635, 357] width 612 height 40
click at [329, 332] on input "b. Business Impact Analysis (BIA)" at bounding box center [329, 326] width 0 height 12
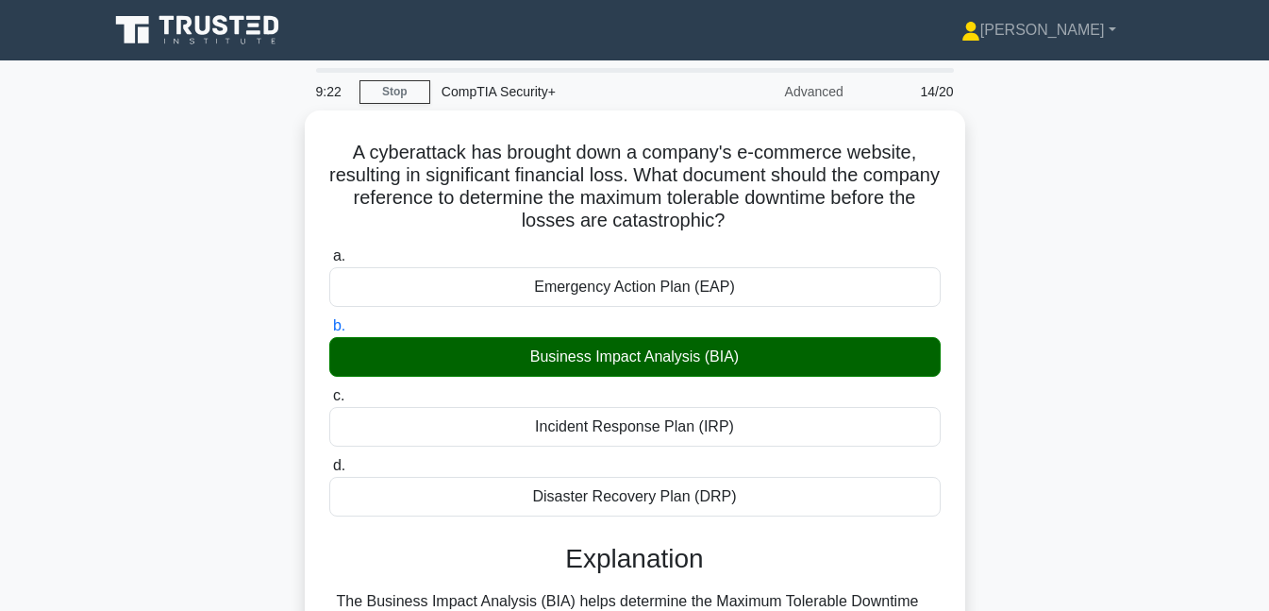
scroll to position [409, 0]
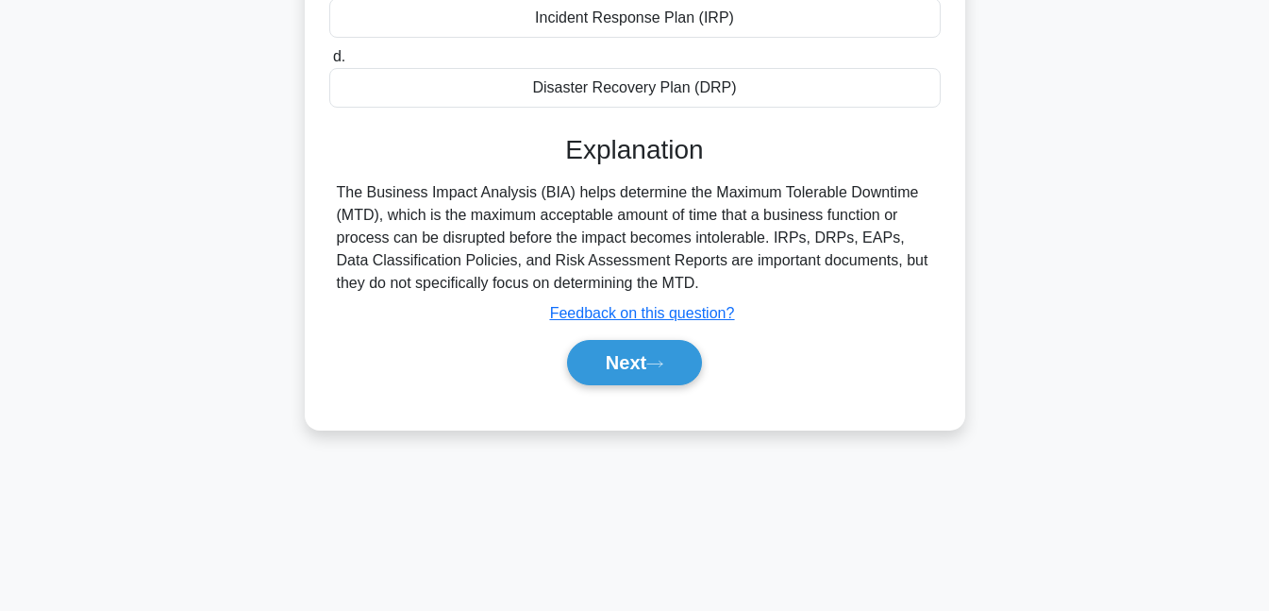
click at [663, 350] on button "Next" at bounding box center [634, 362] width 135 height 45
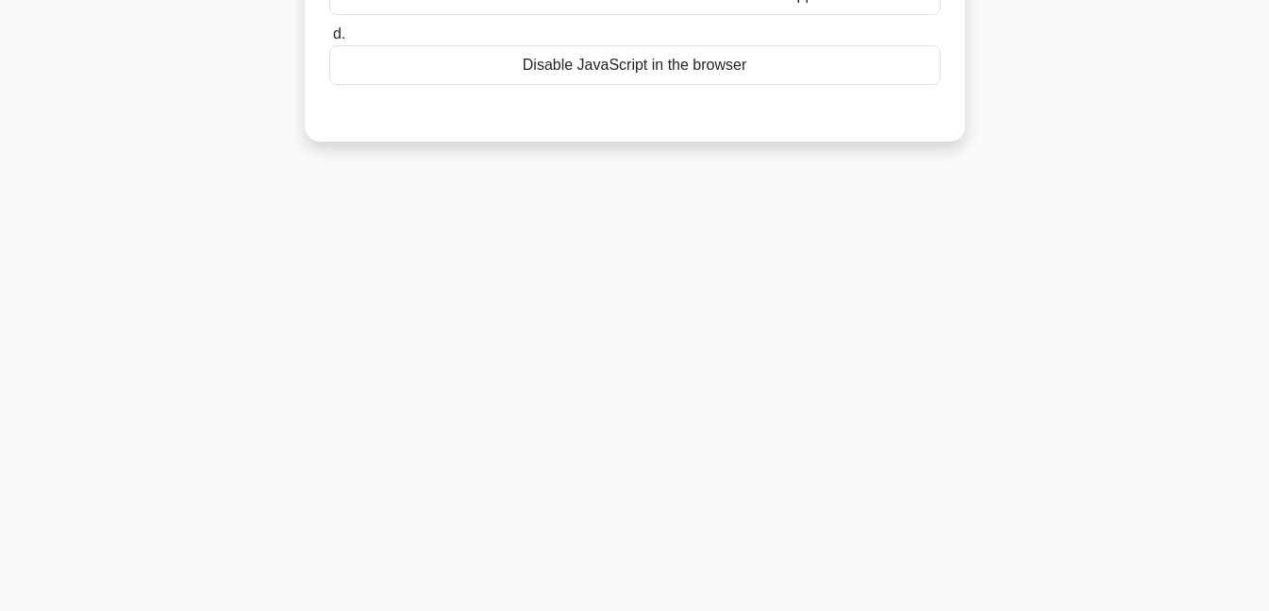
scroll to position [0, 0]
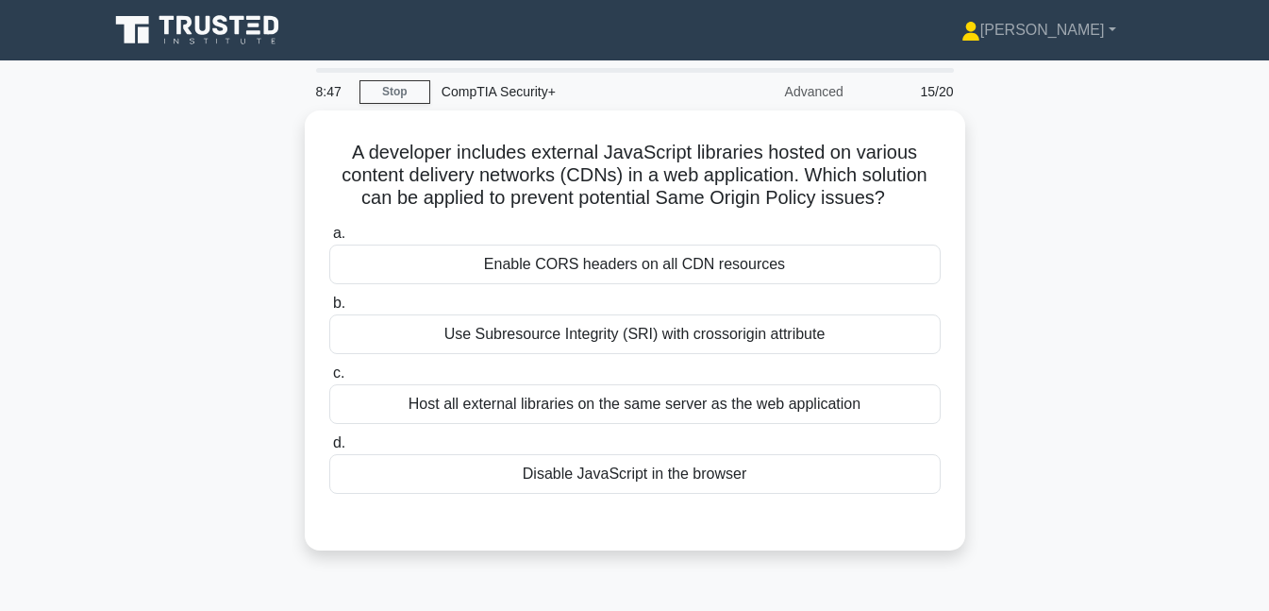
click at [714, 245] on div "Enable CORS headers on all CDN resources" at bounding box center [635, 264] width 612 height 40
click at [329, 240] on input "a. Enable CORS headers on all CDN resources" at bounding box center [329, 233] width 0 height 12
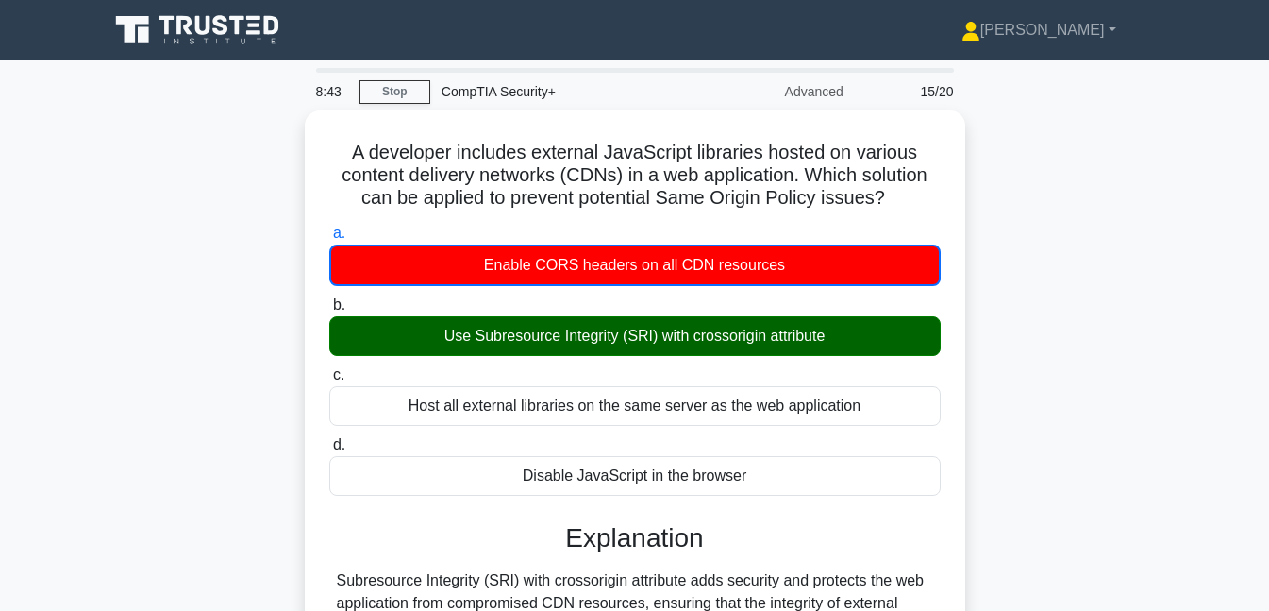
scroll to position [409, 0]
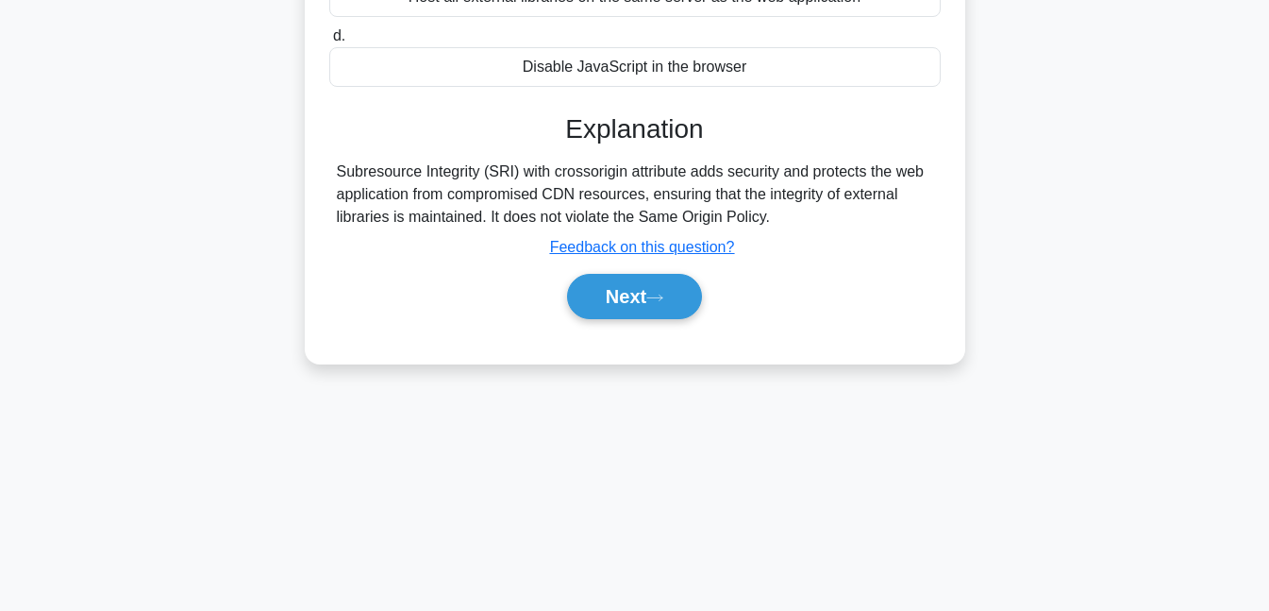
click at [679, 286] on button "Next" at bounding box center [634, 296] width 135 height 45
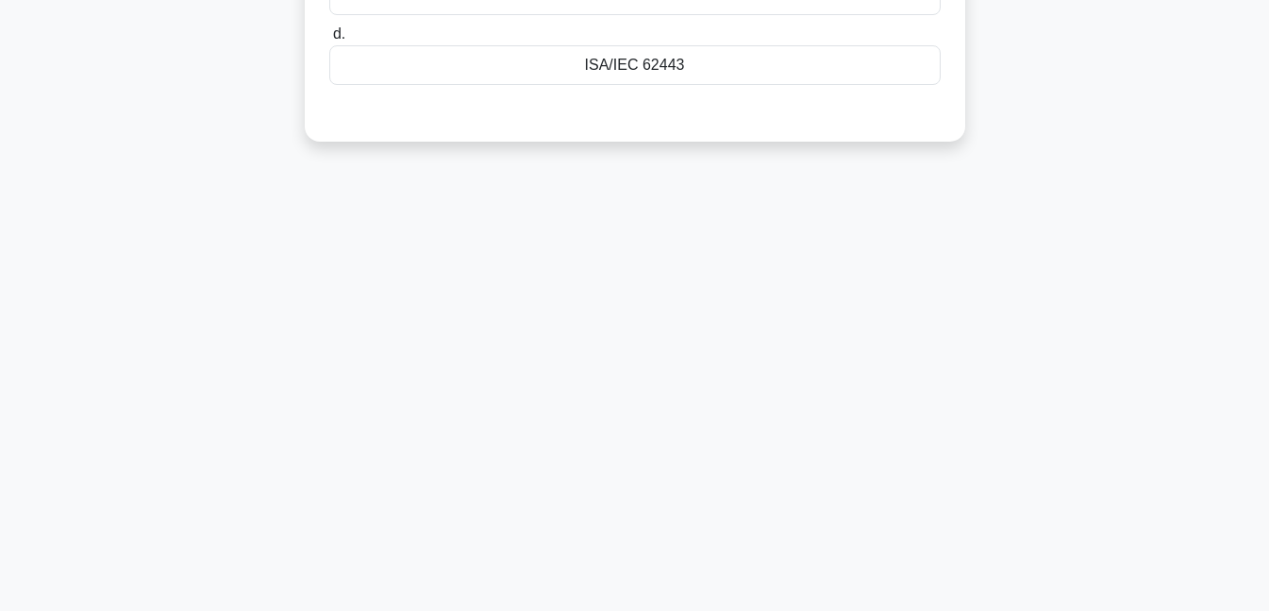
scroll to position [0, 0]
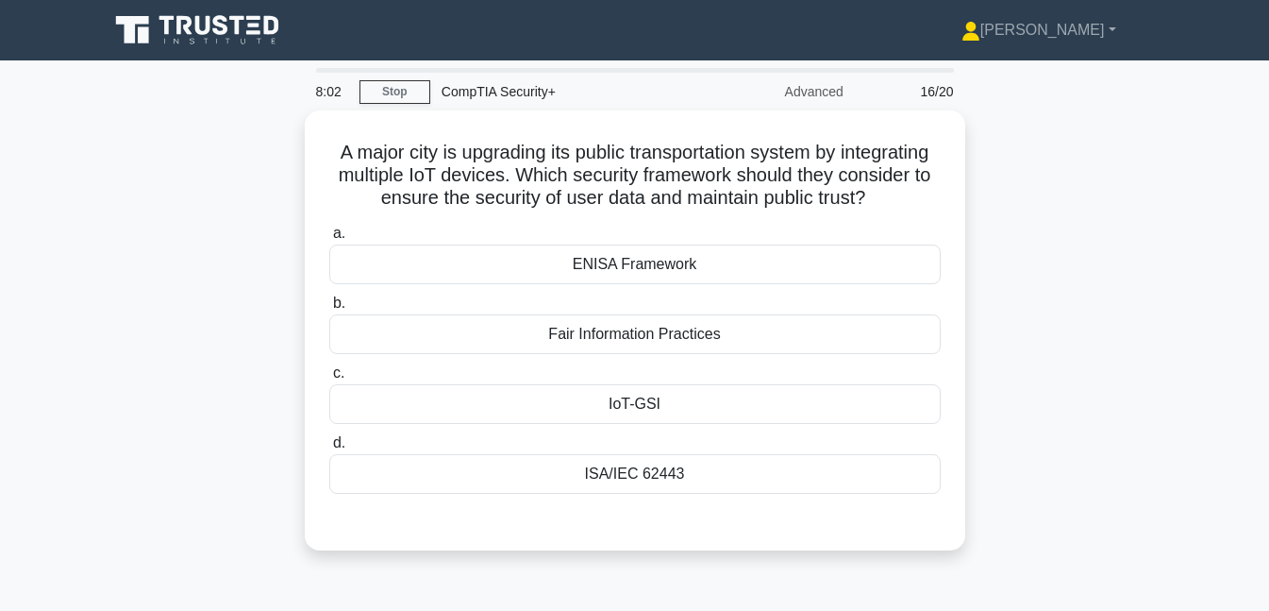
click at [627, 424] on div "IoT-GSI" at bounding box center [635, 404] width 612 height 40
click at [329, 379] on input "c. IoT-GSI" at bounding box center [329, 373] width 0 height 12
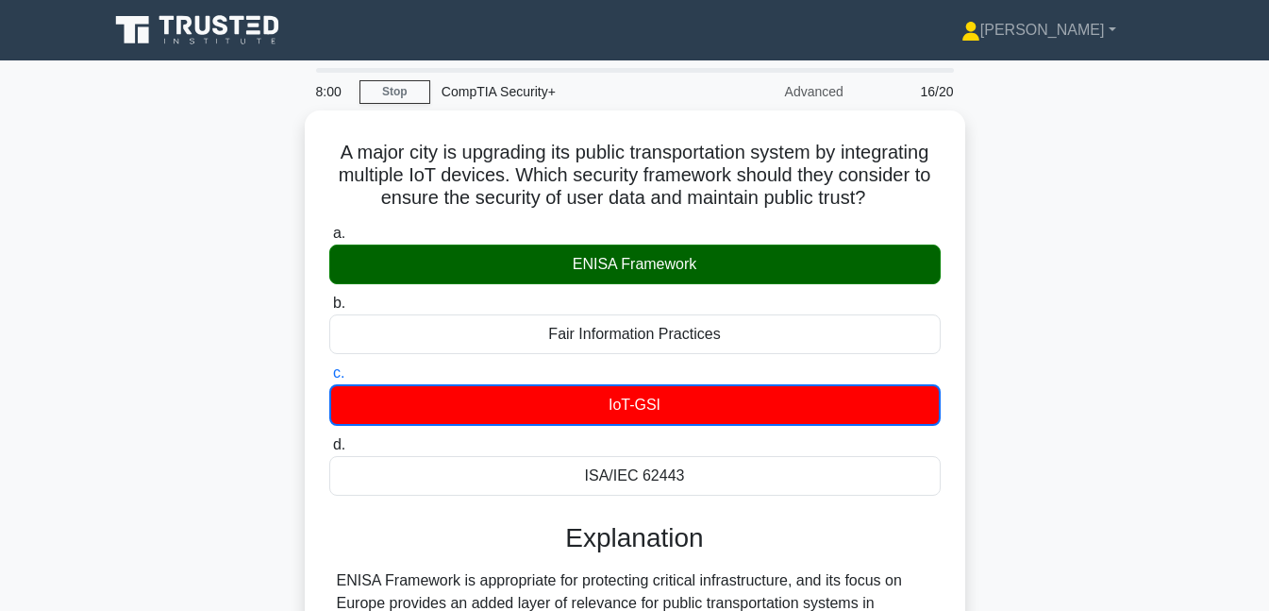
scroll to position [409, 0]
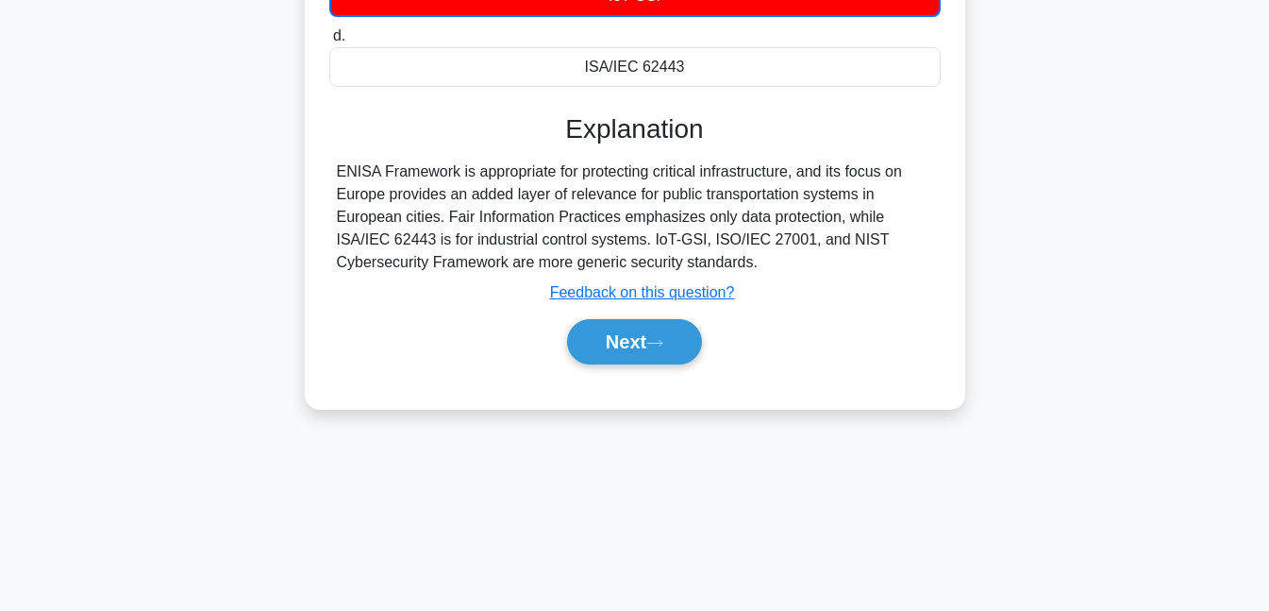
click at [657, 348] on icon at bounding box center [655, 343] width 17 height 10
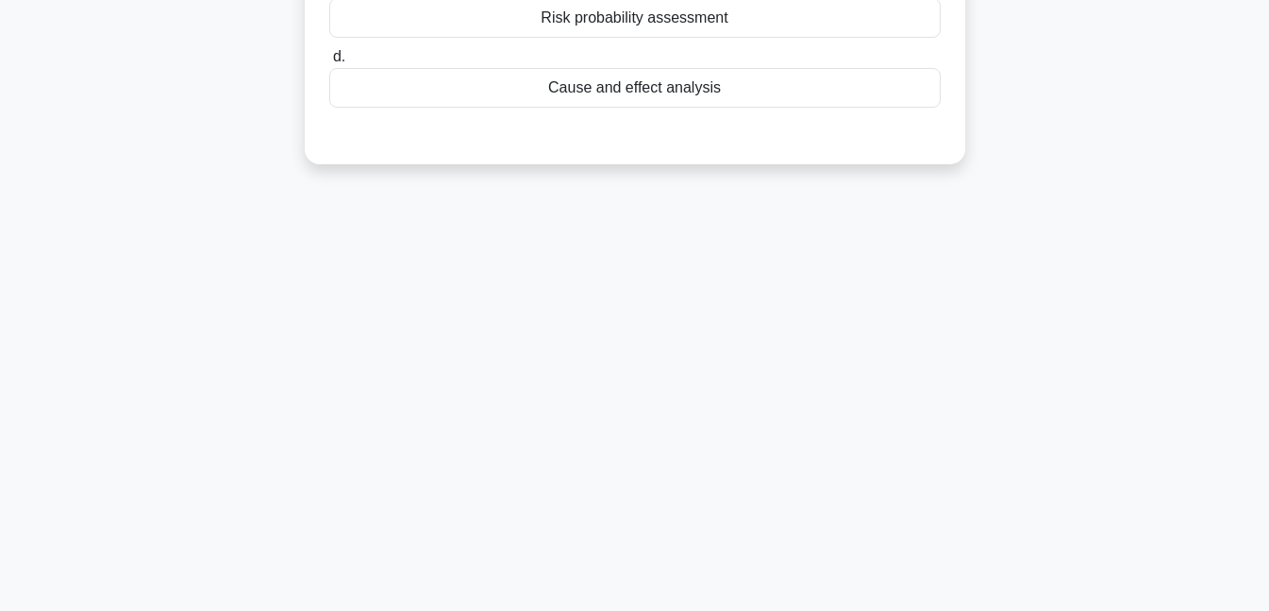
scroll to position [0, 0]
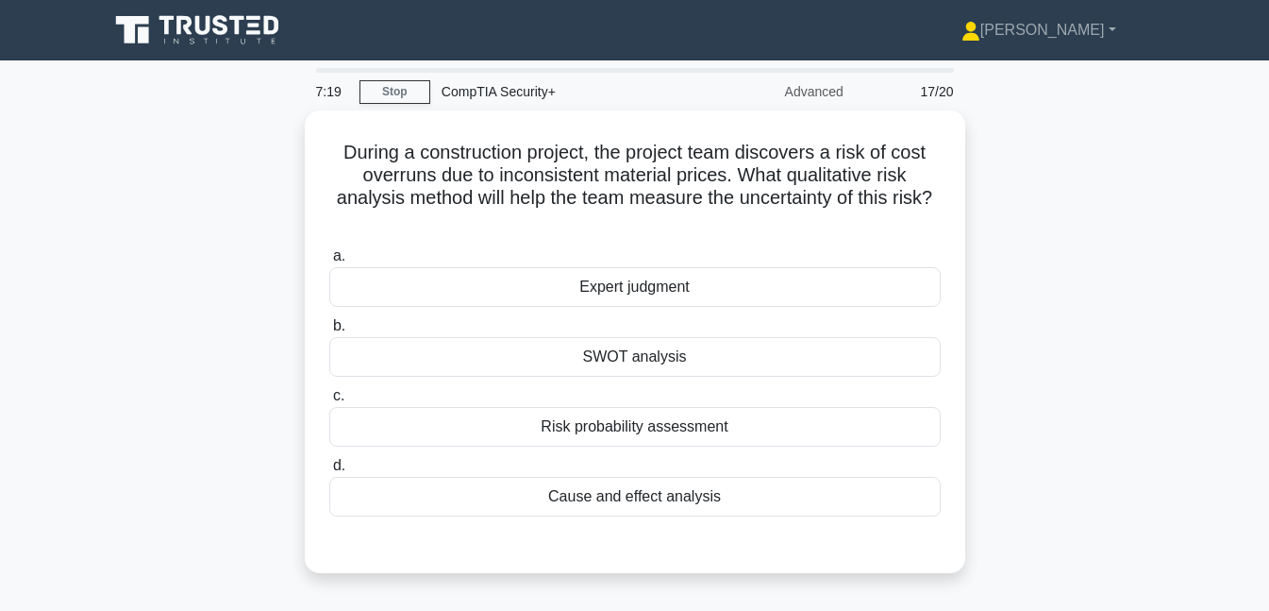
click at [677, 489] on div "Cause and effect analysis" at bounding box center [635, 497] width 612 height 40
click at [329, 472] on input "d. Cause and effect analysis" at bounding box center [329, 466] width 0 height 12
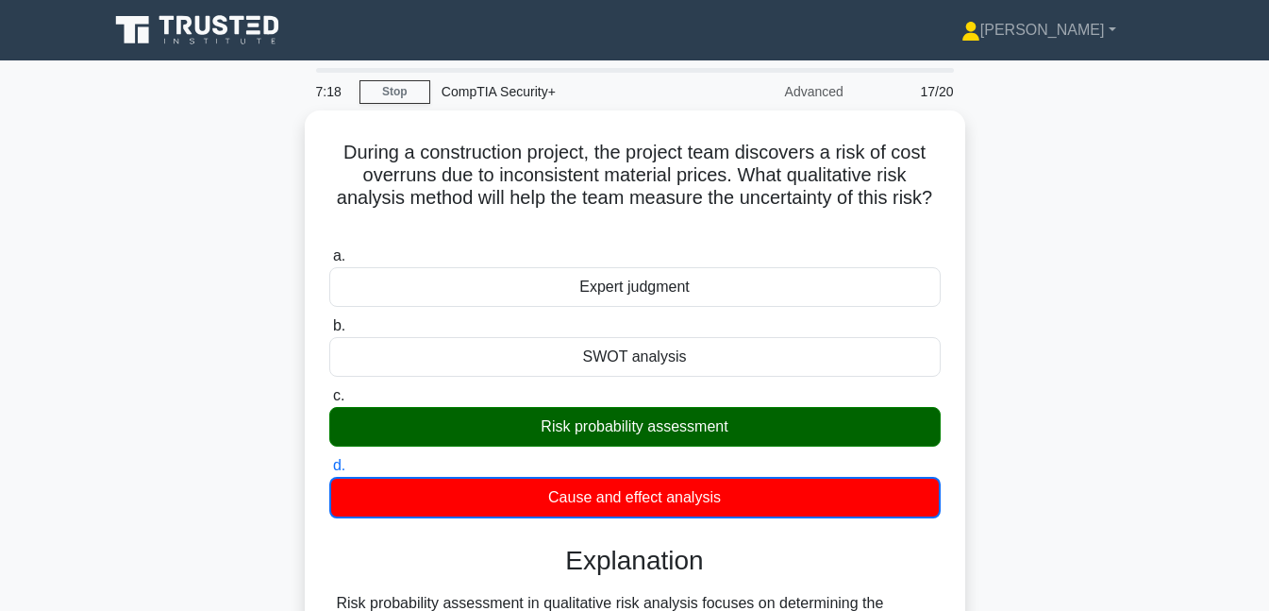
scroll to position [409, 0]
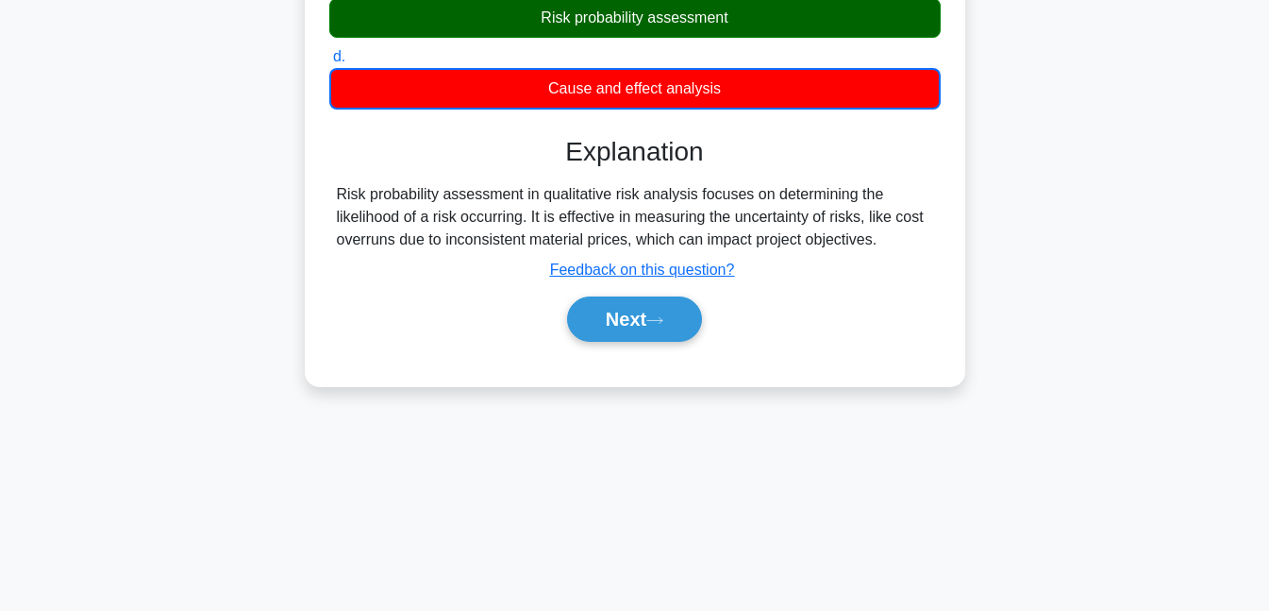
click at [664, 322] on icon at bounding box center [655, 320] width 17 height 10
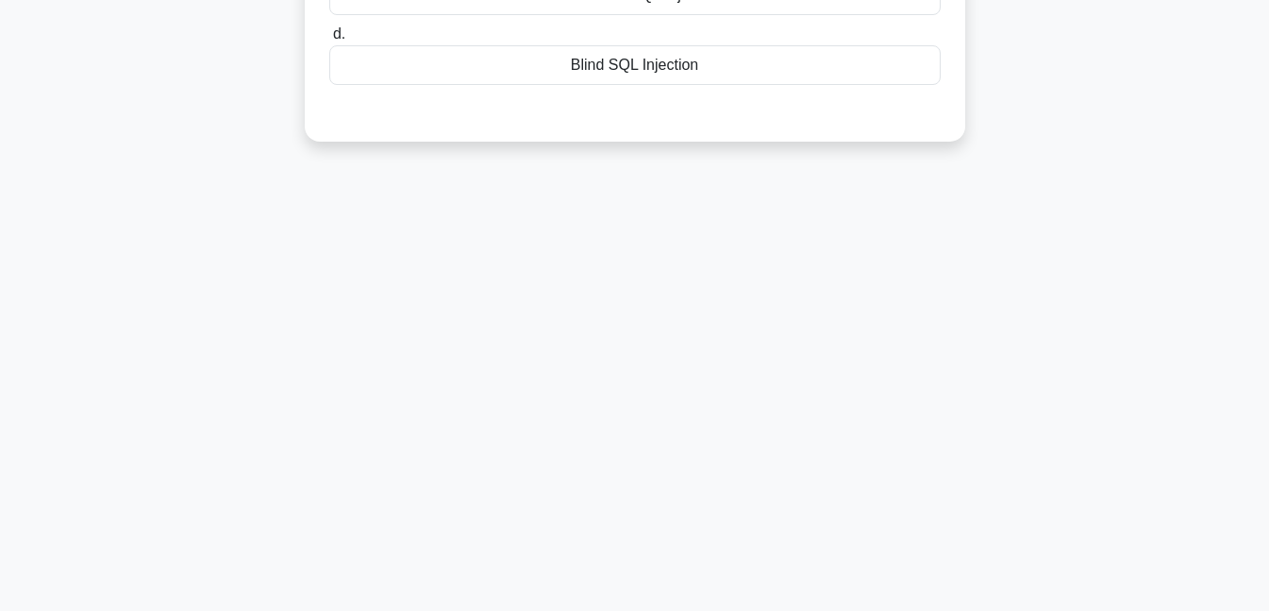
scroll to position [0, 0]
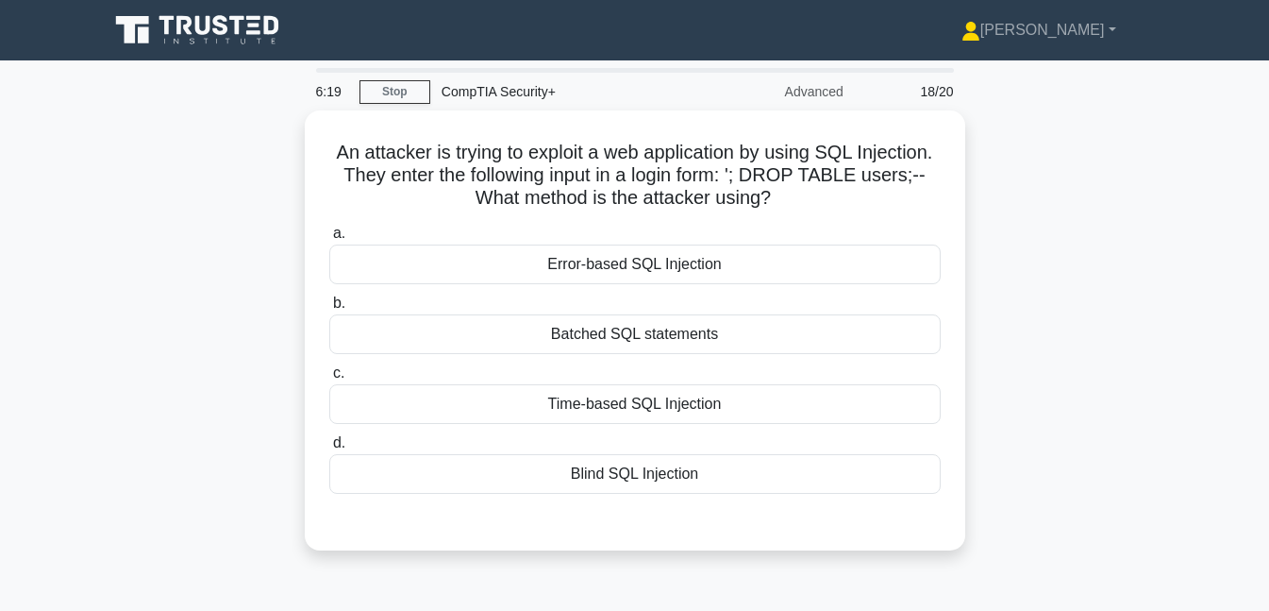
click at [630, 456] on div "Blind SQL Injection" at bounding box center [635, 474] width 612 height 40
click at [329, 449] on input "d. Blind SQL Injection" at bounding box center [329, 443] width 0 height 12
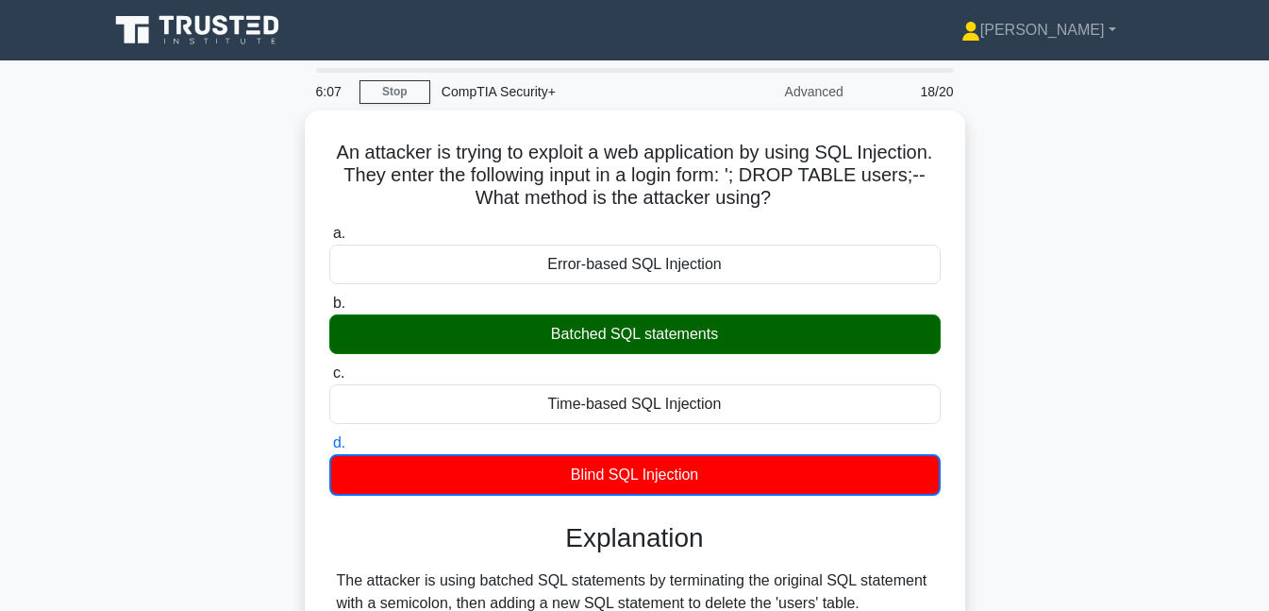
scroll to position [409, 0]
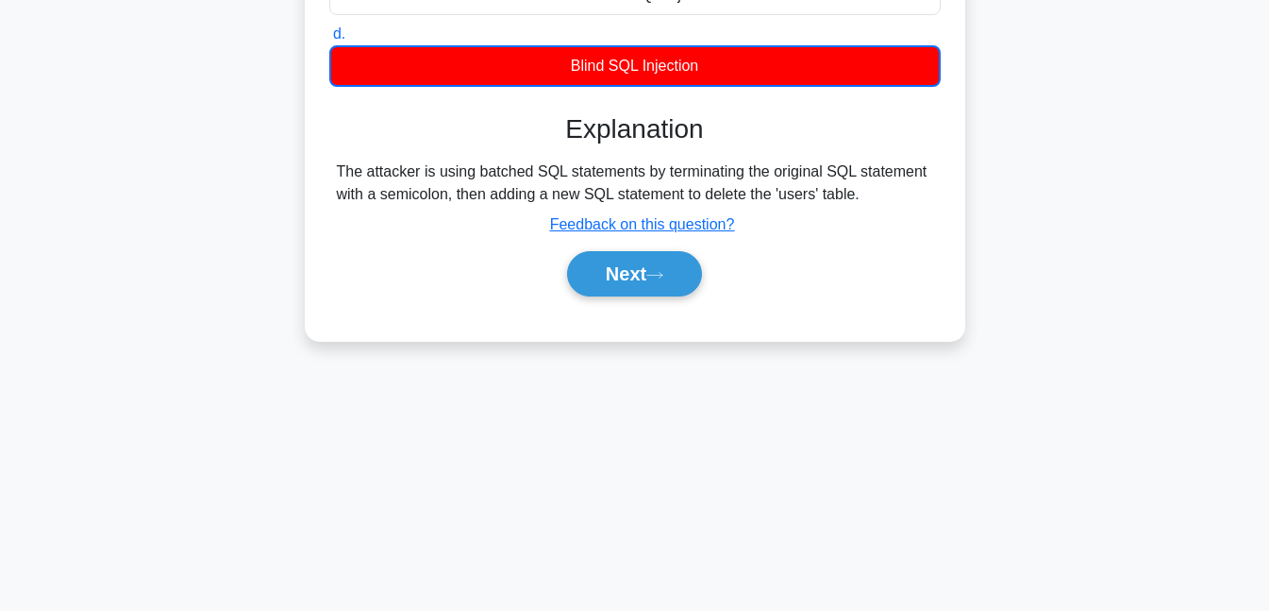
click at [648, 256] on button "Next" at bounding box center [634, 273] width 135 height 45
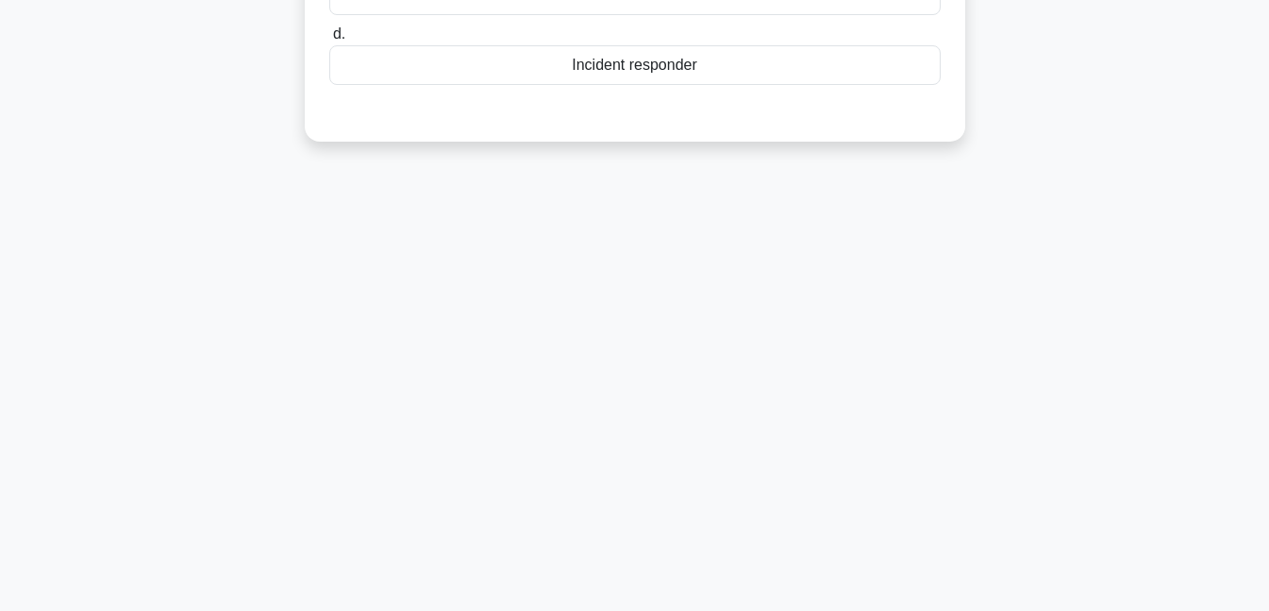
scroll to position [0, 0]
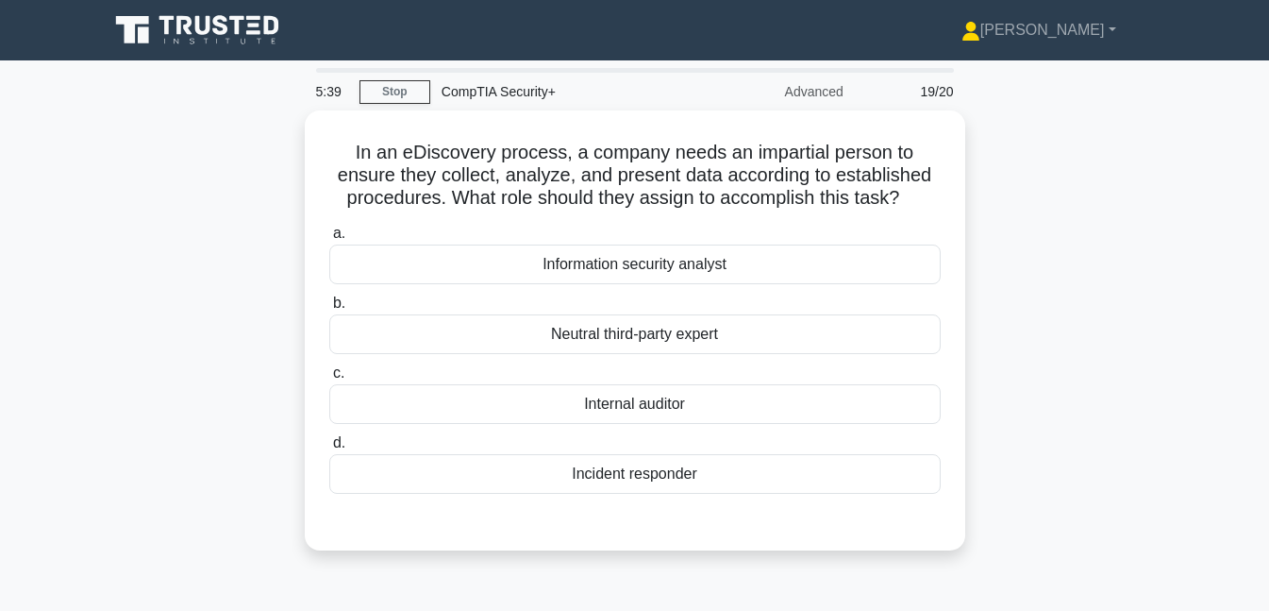
click at [655, 325] on div "Neutral third-party expert" at bounding box center [635, 334] width 612 height 40
click at [329, 310] on input "b. Neutral third-party expert" at bounding box center [329, 303] width 0 height 12
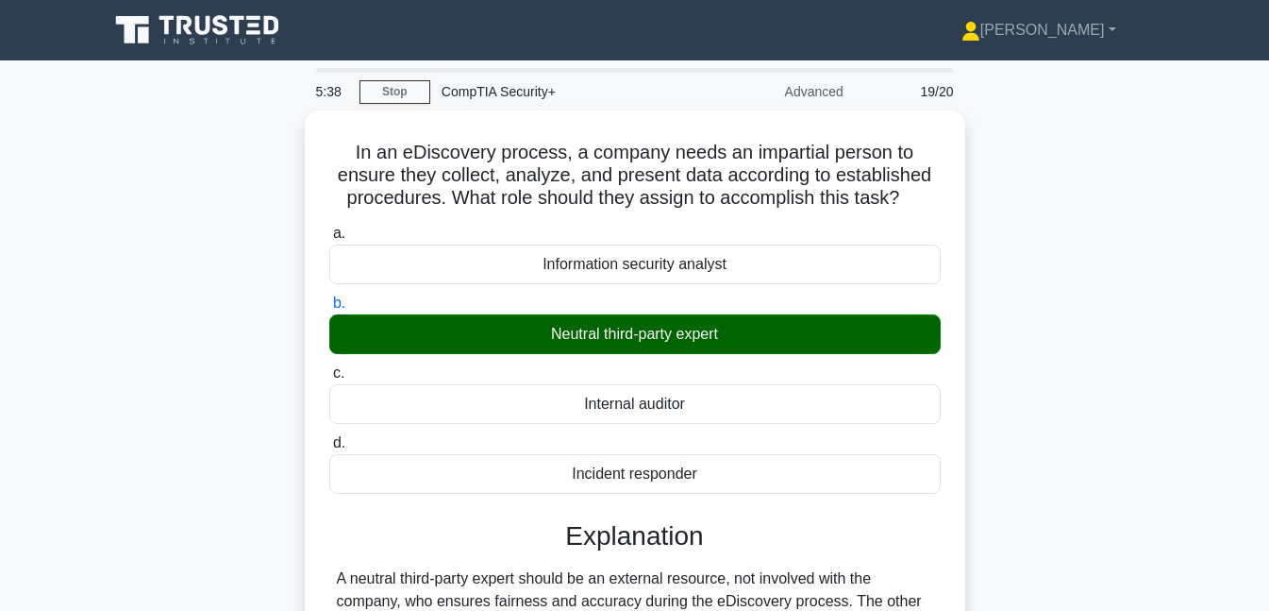
scroll to position [409, 0]
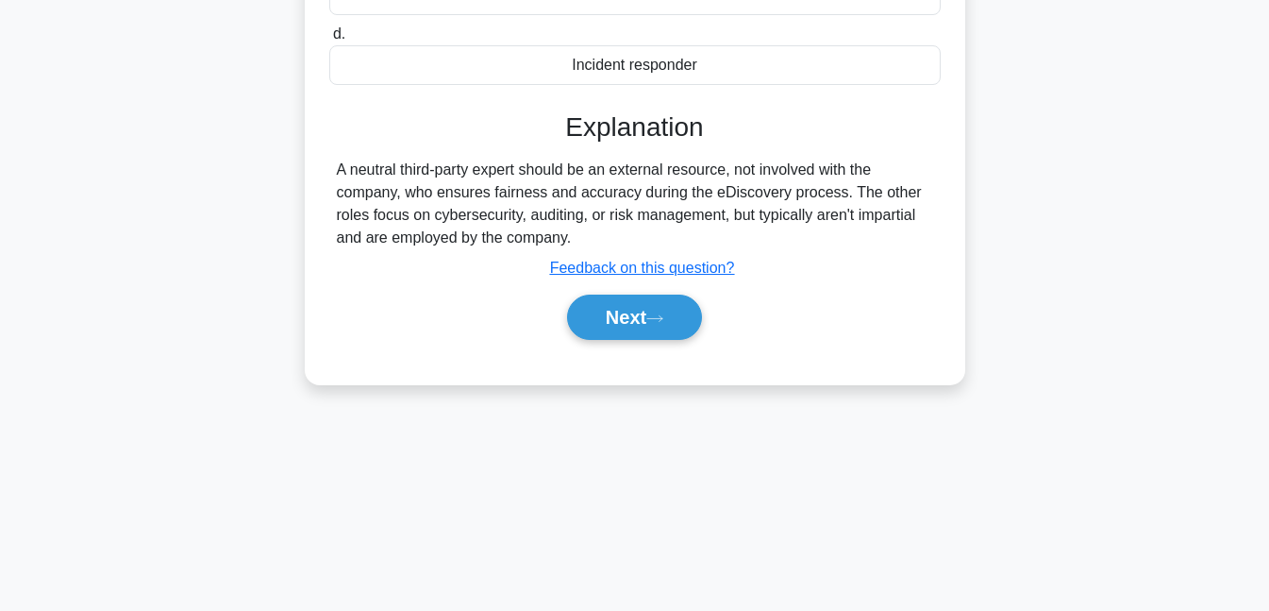
click at [663, 305] on button "Next" at bounding box center [634, 316] width 135 height 45
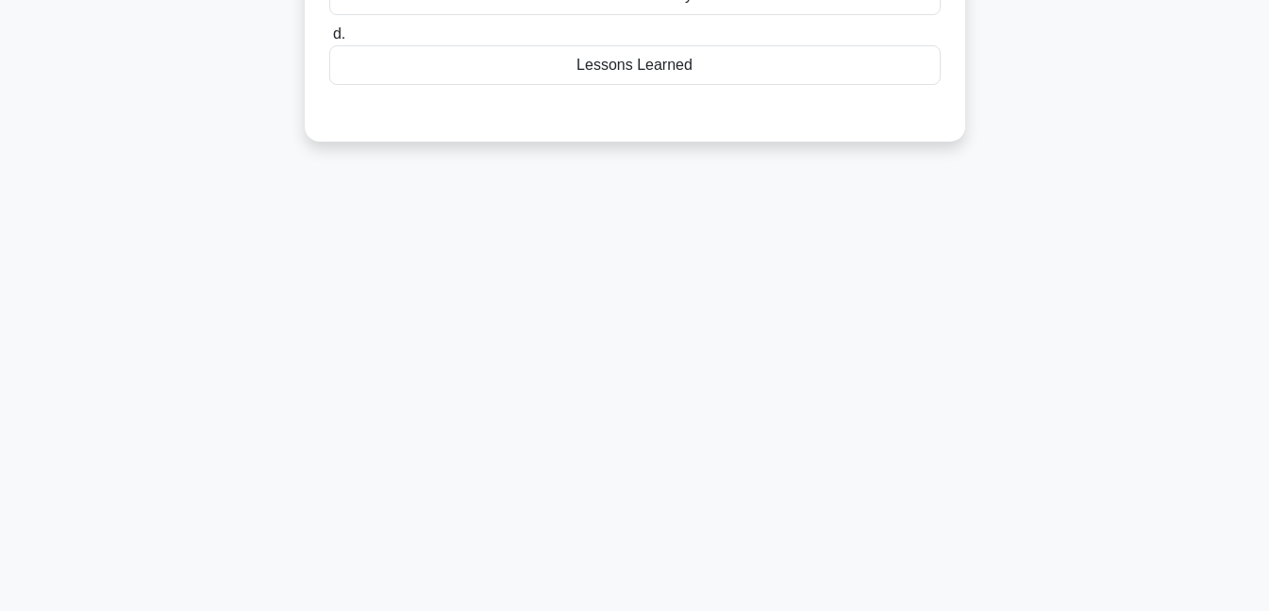
scroll to position [0, 0]
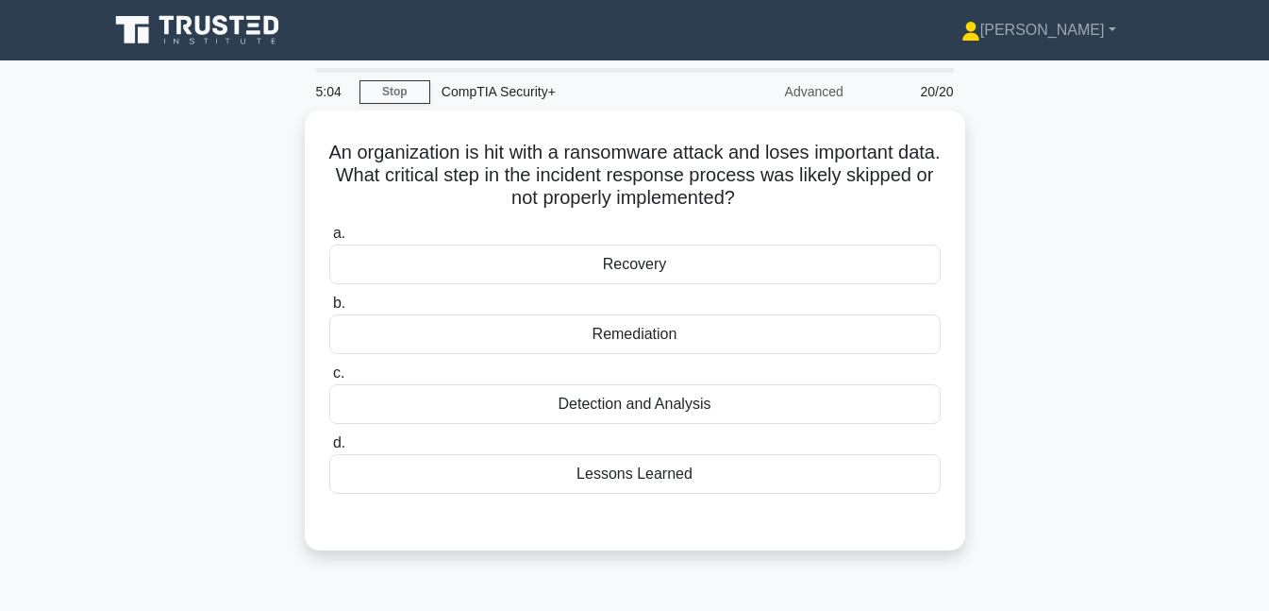
click at [673, 396] on div "Detection and Analysis" at bounding box center [635, 404] width 612 height 40
click at [329, 379] on input "c. Detection and Analysis" at bounding box center [329, 373] width 0 height 12
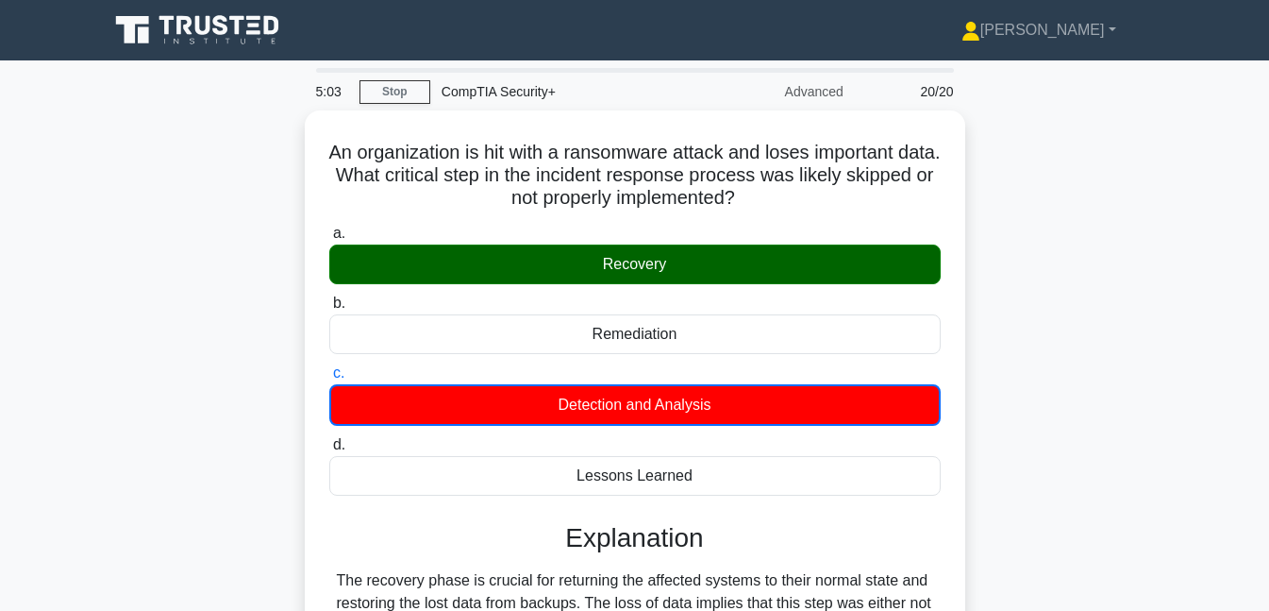
scroll to position [409, 0]
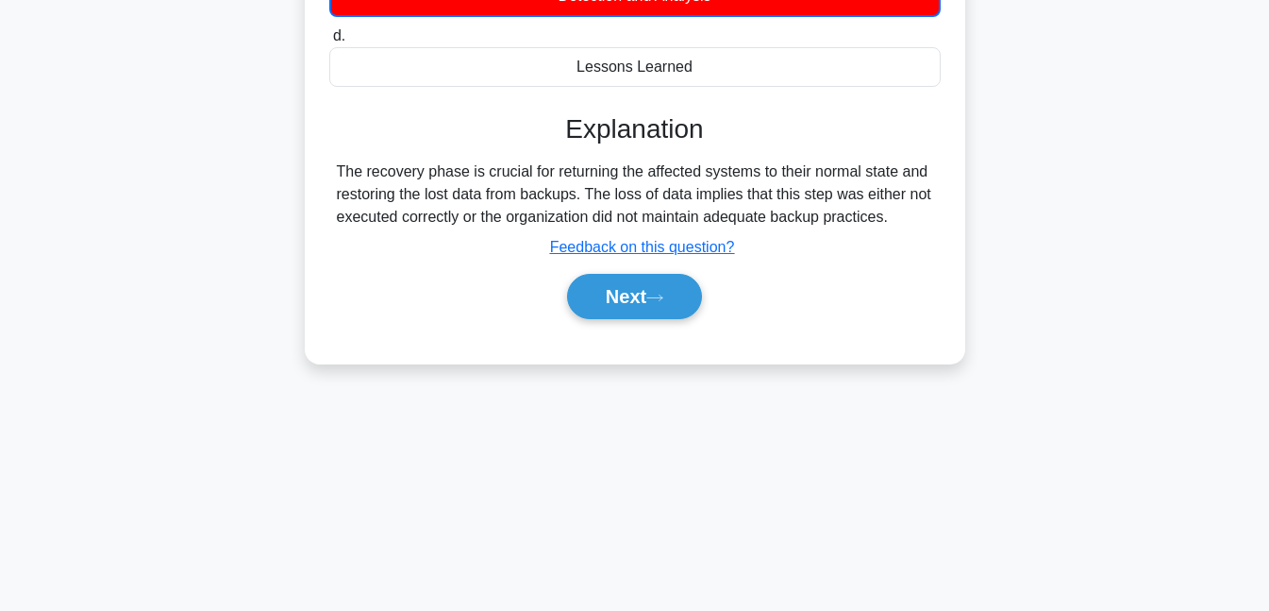
click at [673, 279] on button "Next" at bounding box center [634, 296] width 135 height 45
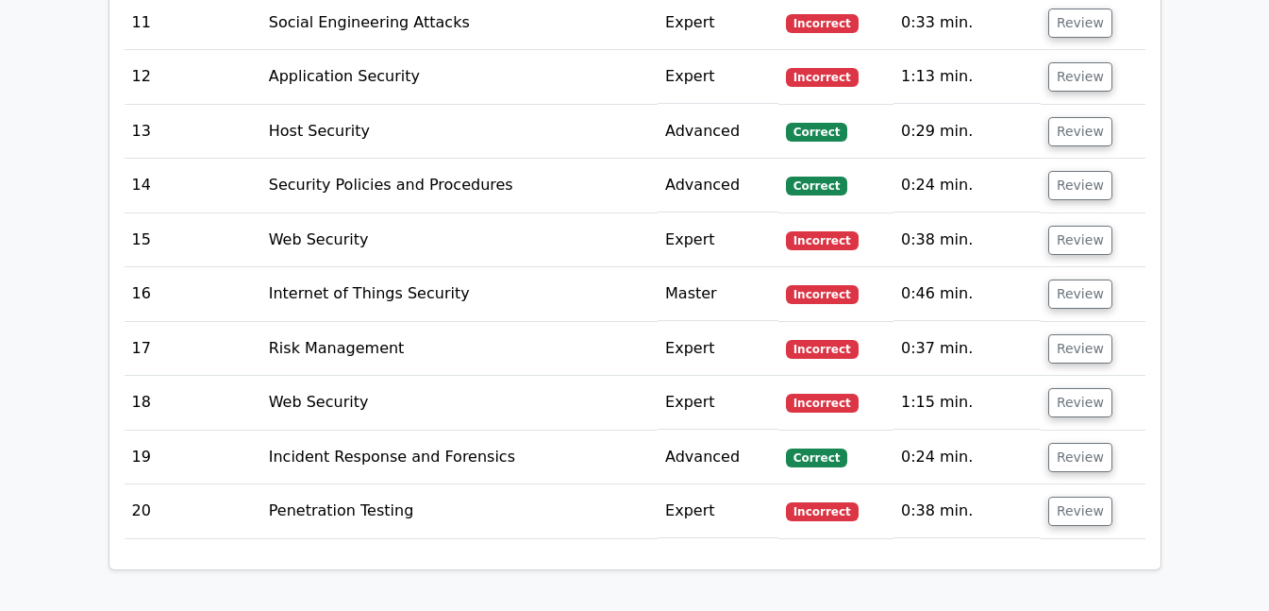
scroll to position [2989, 0]
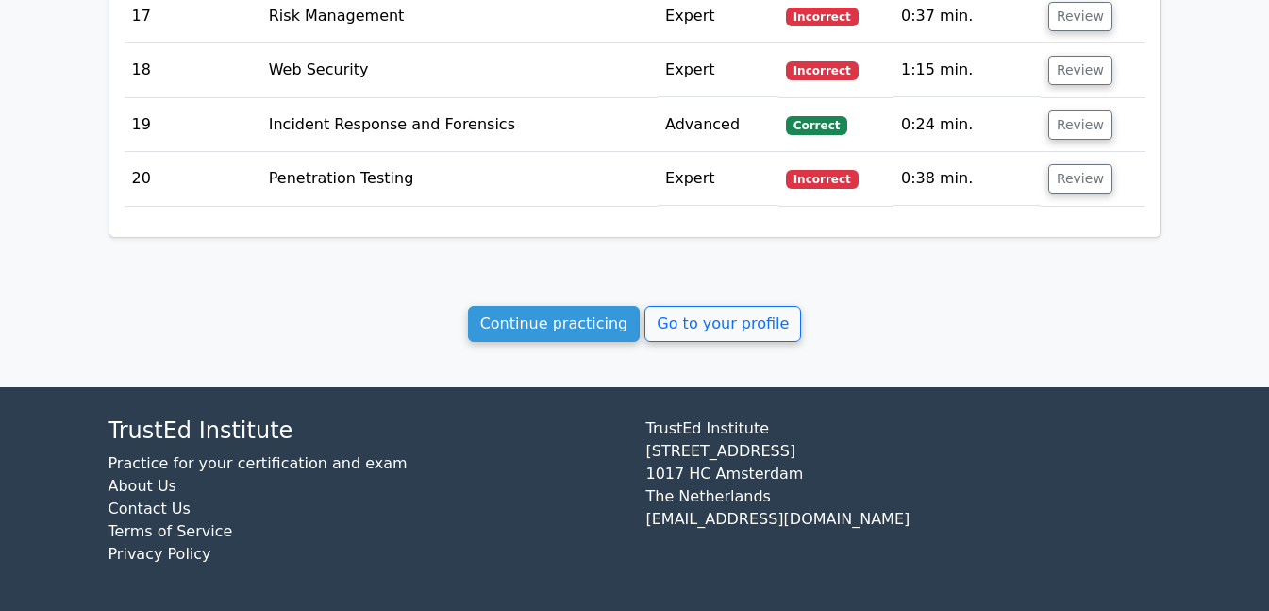
click at [553, 323] on link "Continue practicing" at bounding box center [554, 324] width 173 height 36
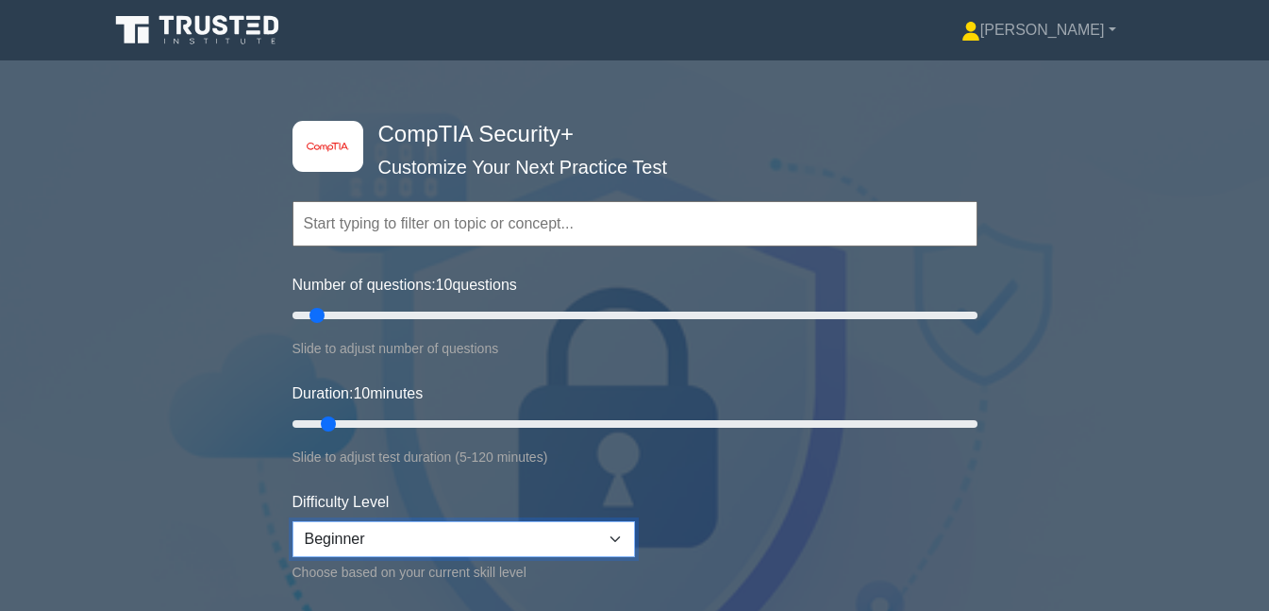
click at [446, 534] on select "Beginner Intermediate Expert" at bounding box center [464, 539] width 343 height 36
select select "intermediate"
click at [293, 521] on select "Beginner Intermediate Expert" at bounding box center [464, 539] width 343 height 36
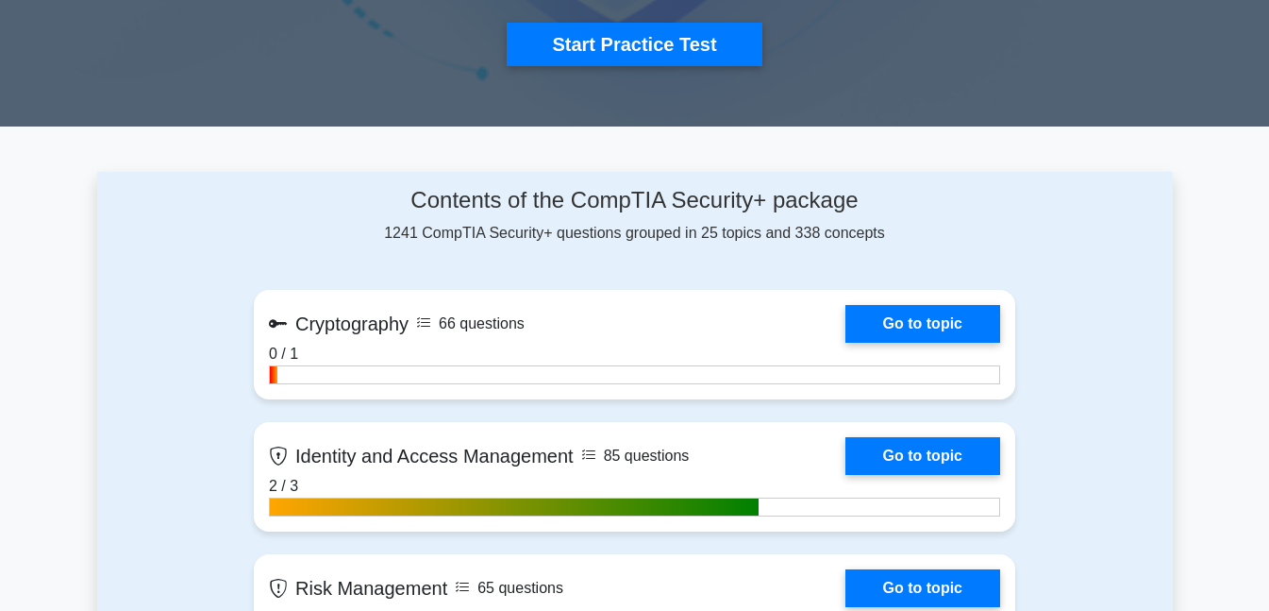
click at [681, 63] on button "Start Practice Test" at bounding box center [634, 44] width 255 height 43
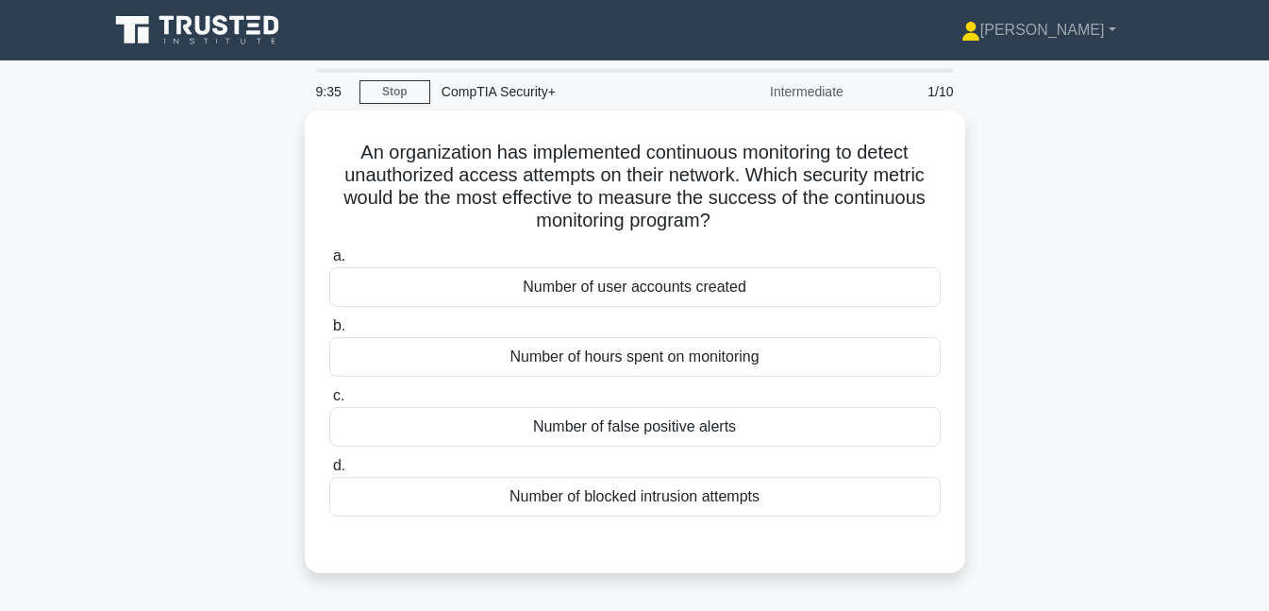
click at [648, 501] on div "Number of blocked intrusion attempts" at bounding box center [635, 497] width 612 height 40
click at [329, 472] on input "d. Number of blocked intrusion attempts" at bounding box center [329, 466] width 0 height 12
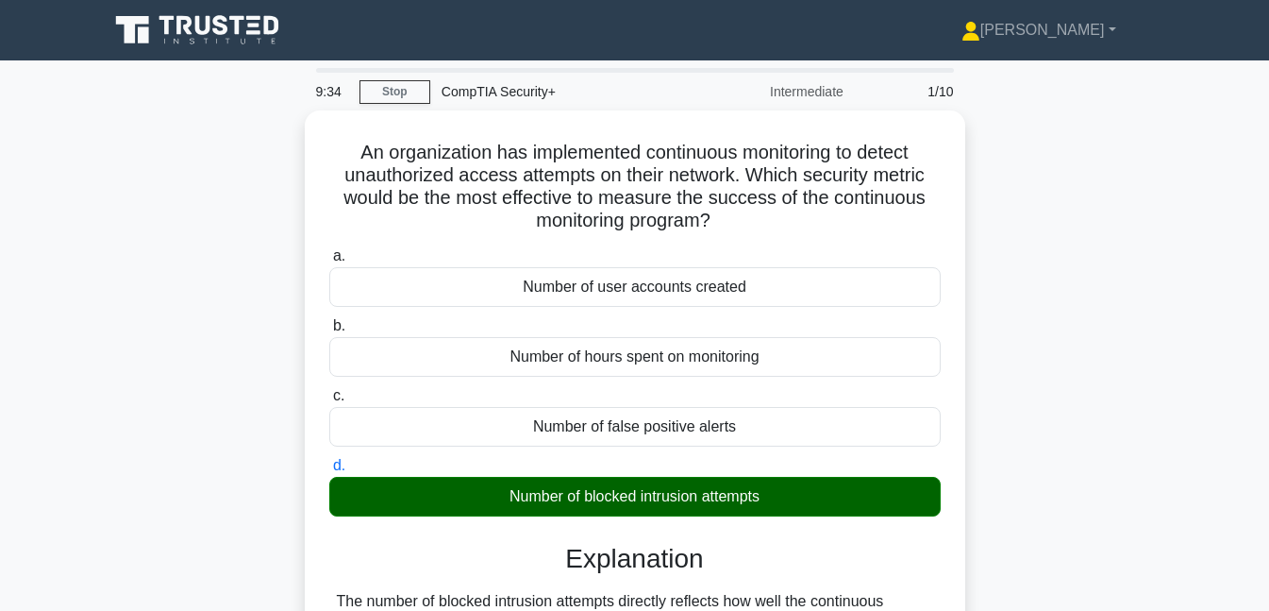
scroll to position [409, 0]
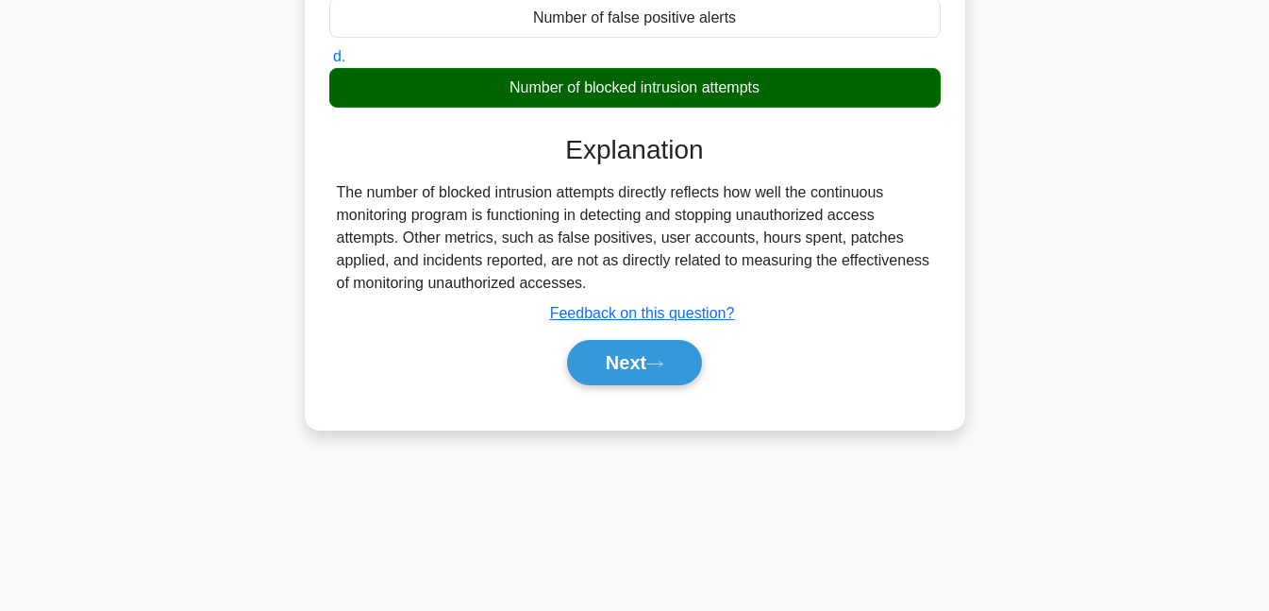
click at [649, 364] on button "Next" at bounding box center [634, 362] width 135 height 45
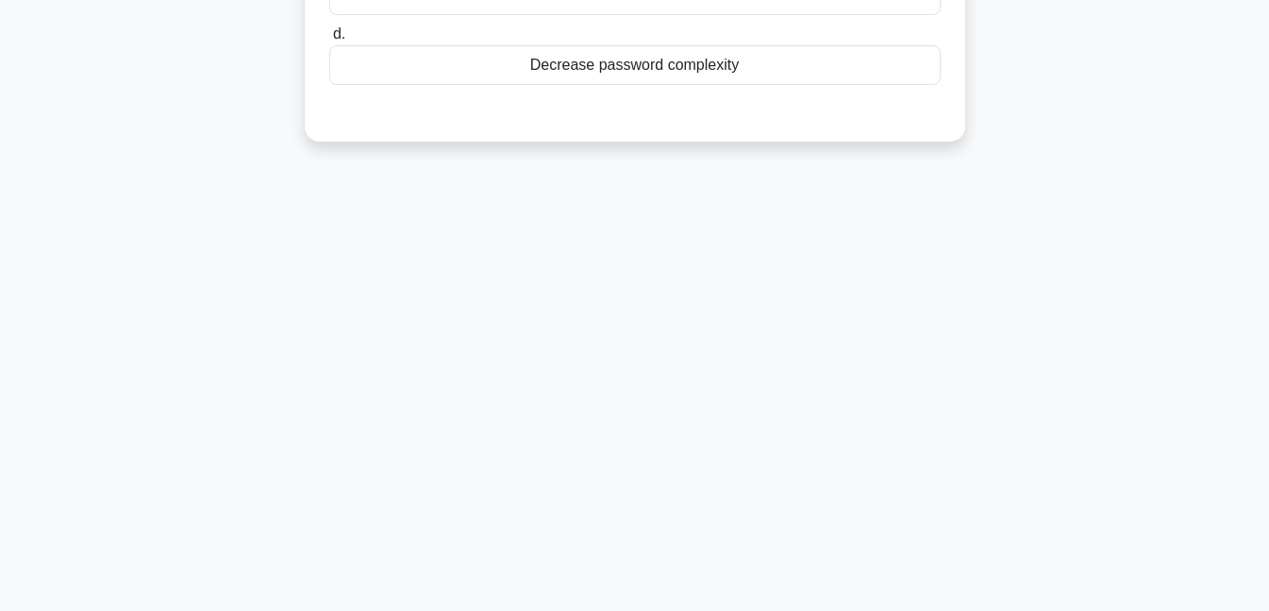
scroll to position [0, 0]
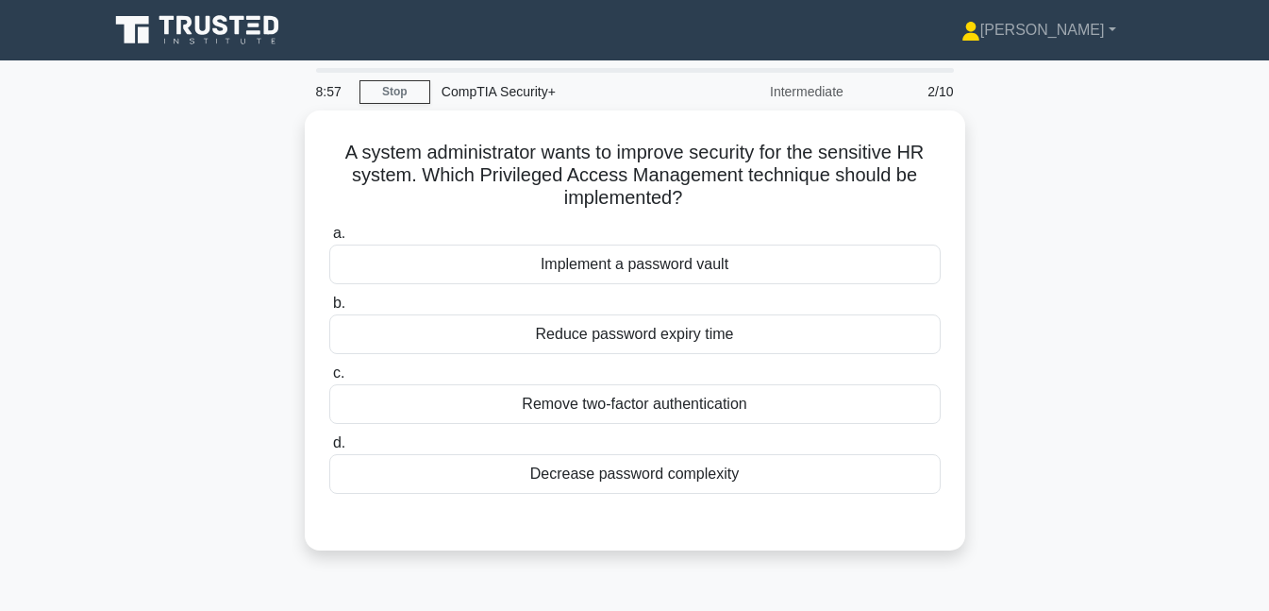
click at [625, 267] on div "Implement a password vault" at bounding box center [635, 264] width 612 height 40
click at [329, 240] on input "a. Implement a password vault" at bounding box center [329, 233] width 0 height 12
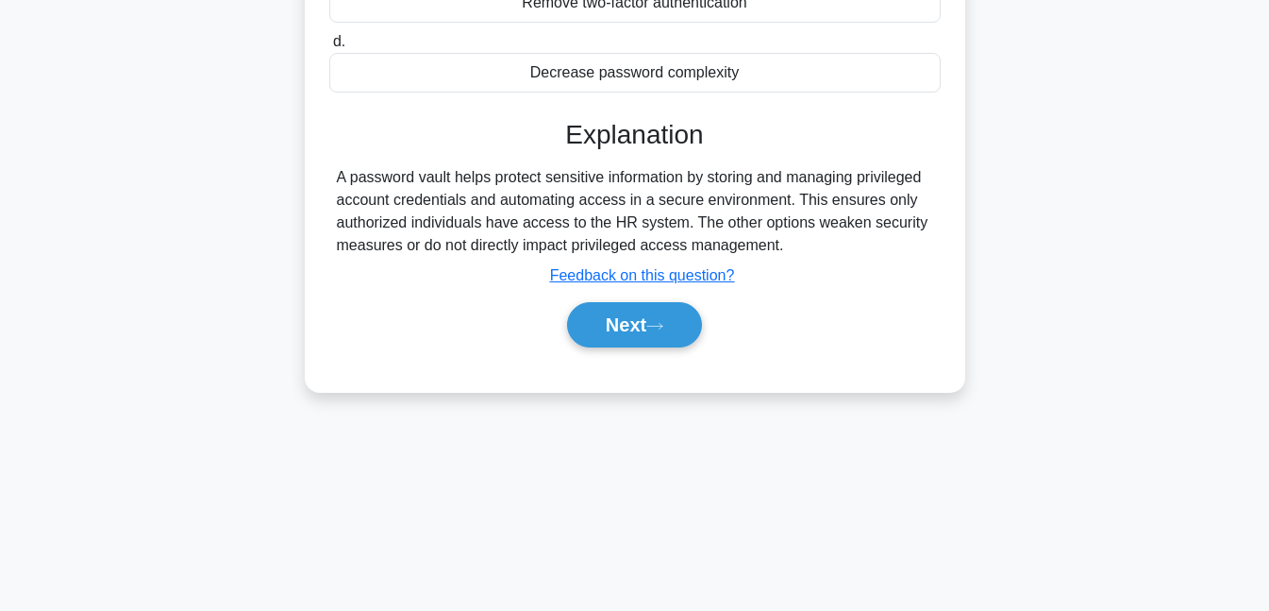
scroll to position [409, 0]
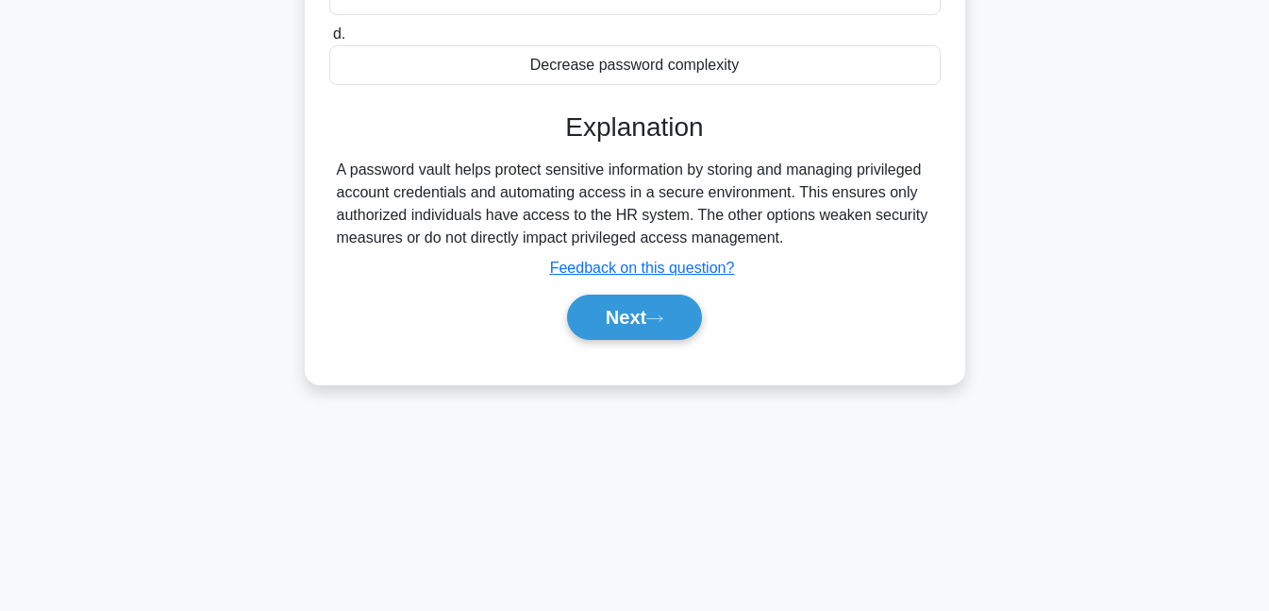
click at [634, 300] on button "Next" at bounding box center [634, 316] width 135 height 45
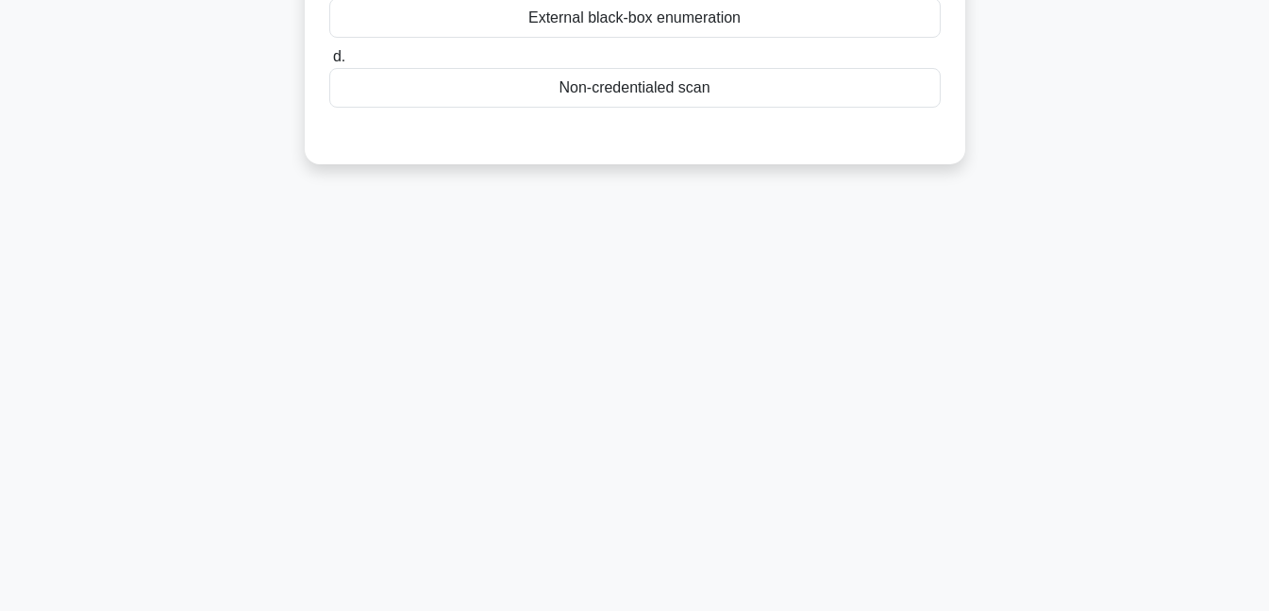
scroll to position [0, 0]
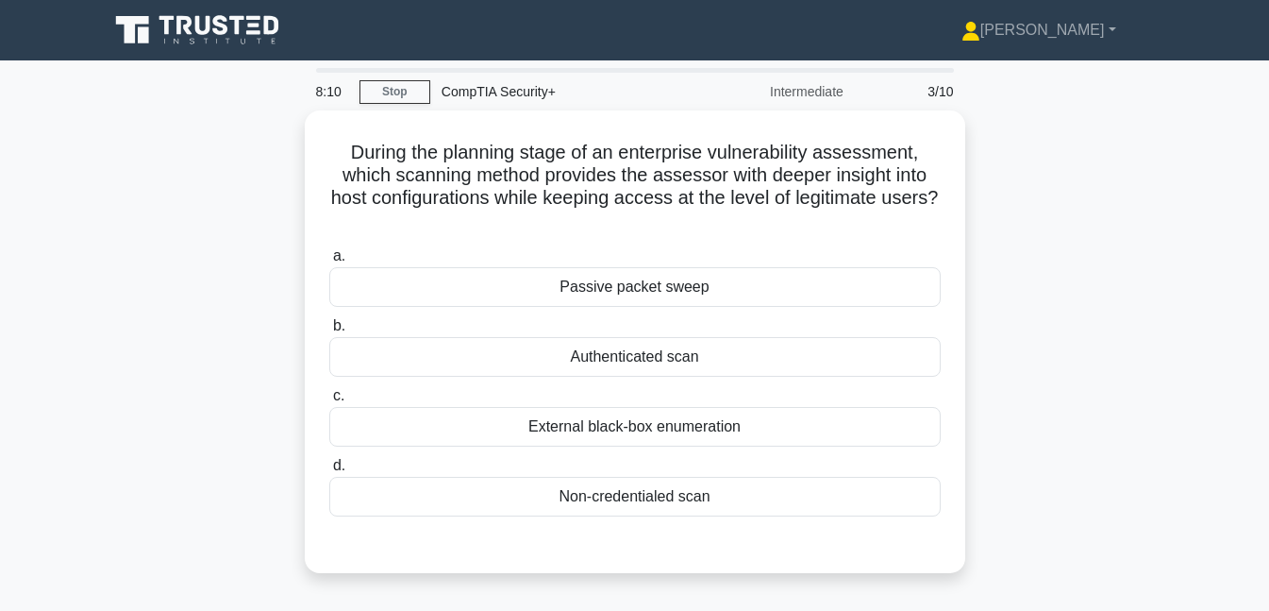
click at [660, 357] on div "Authenticated scan" at bounding box center [635, 357] width 612 height 40
click at [329, 332] on input "b. Authenticated scan" at bounding box center [329, 326] width 0 height 12
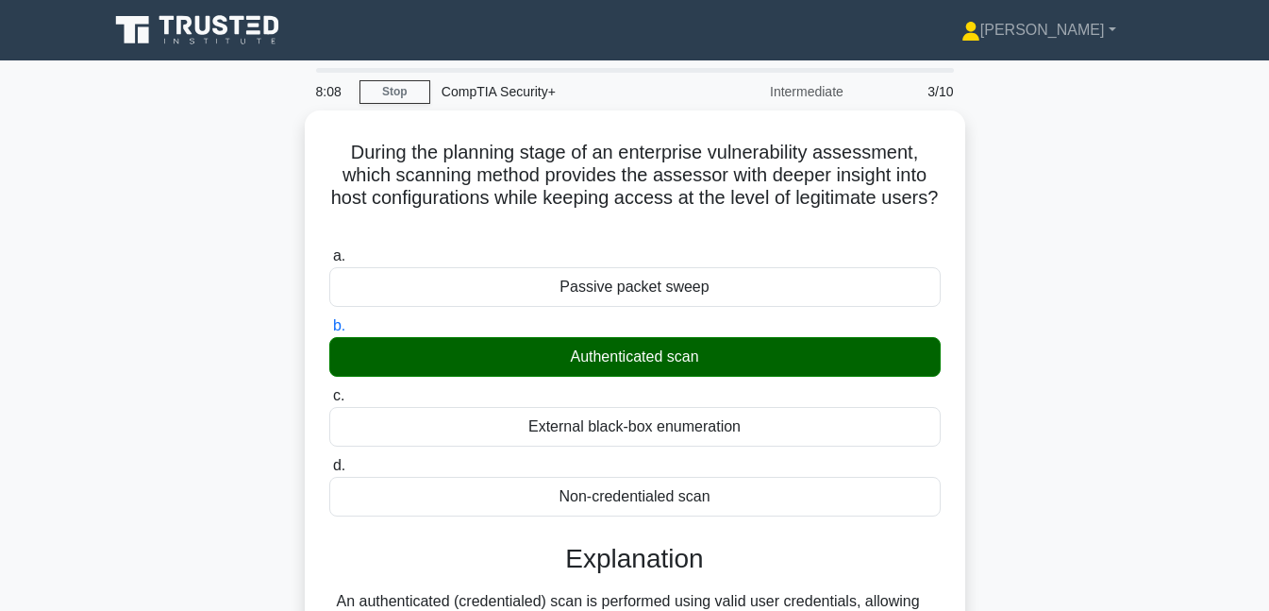
scroll to position [441, 0]
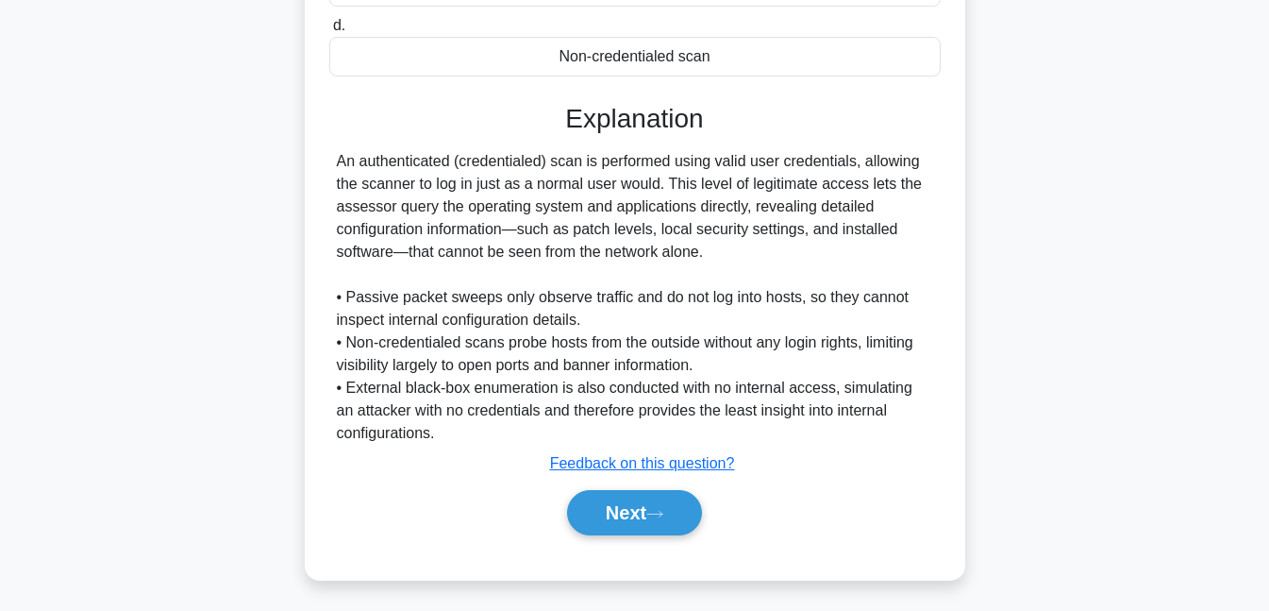
click at [619, 502] on button "Next" at bounding box center [634, 512] width 135 height 45
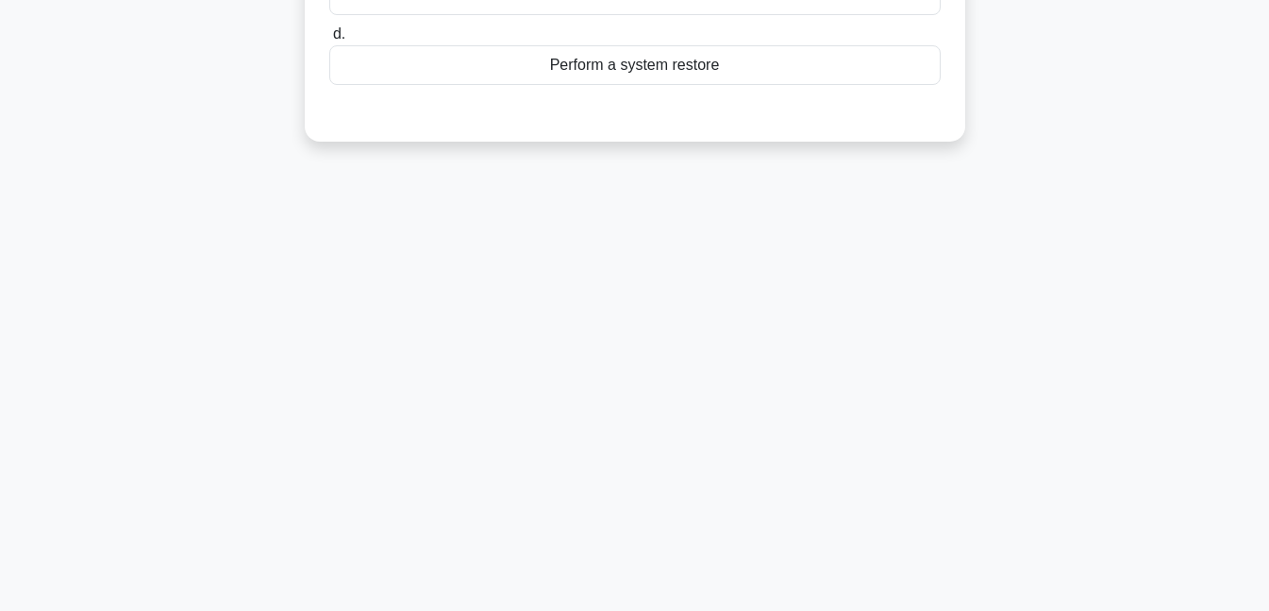
scroll to position [0, 0]
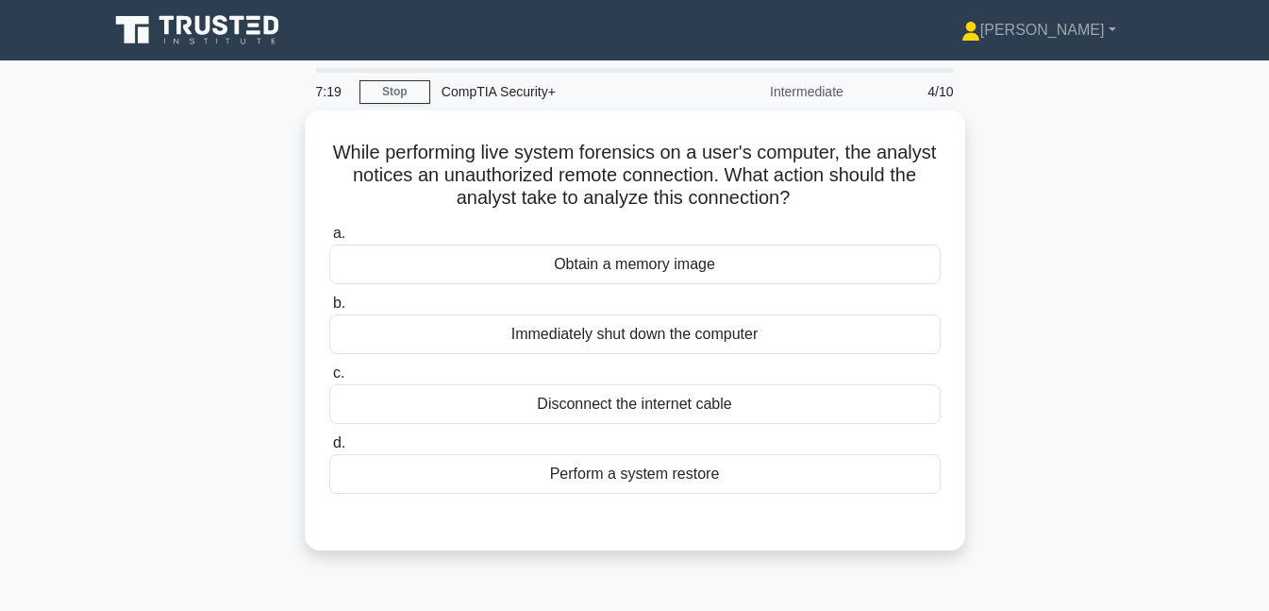
click at [625, 256] on div "Obtain a memory image" at bounding box center [635, 264] width 612 height 40
click at [329, 240] on input "a. Obtain a memory image" at bounding box center [329, 233] width 0 height 12
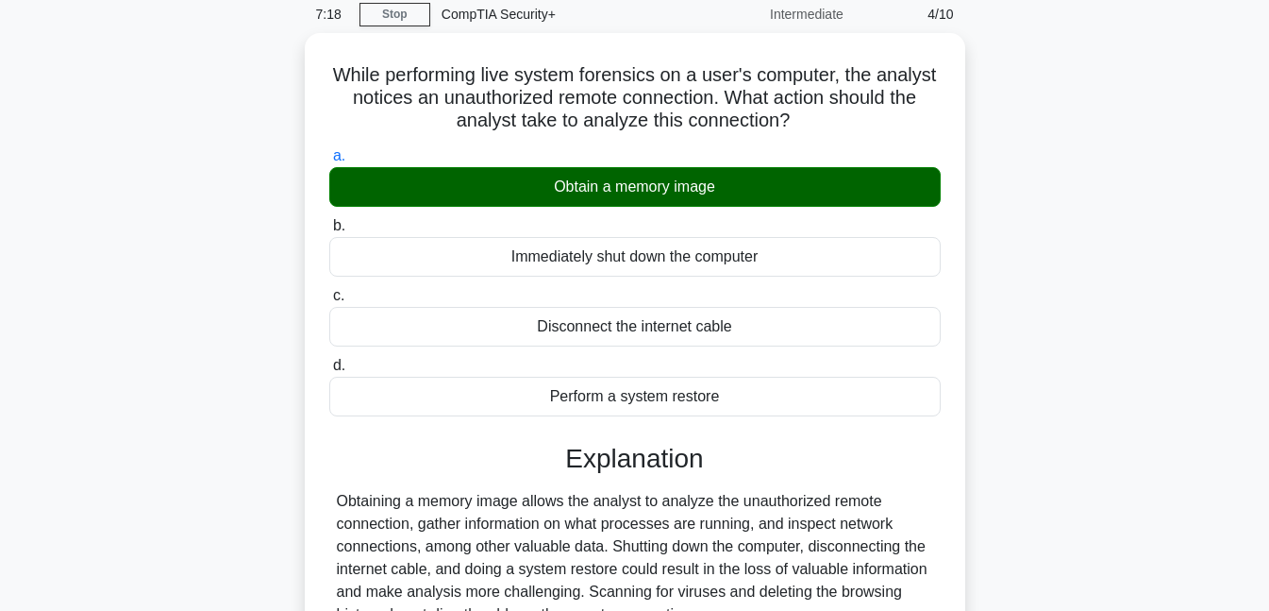
scroll to position [409, 0]
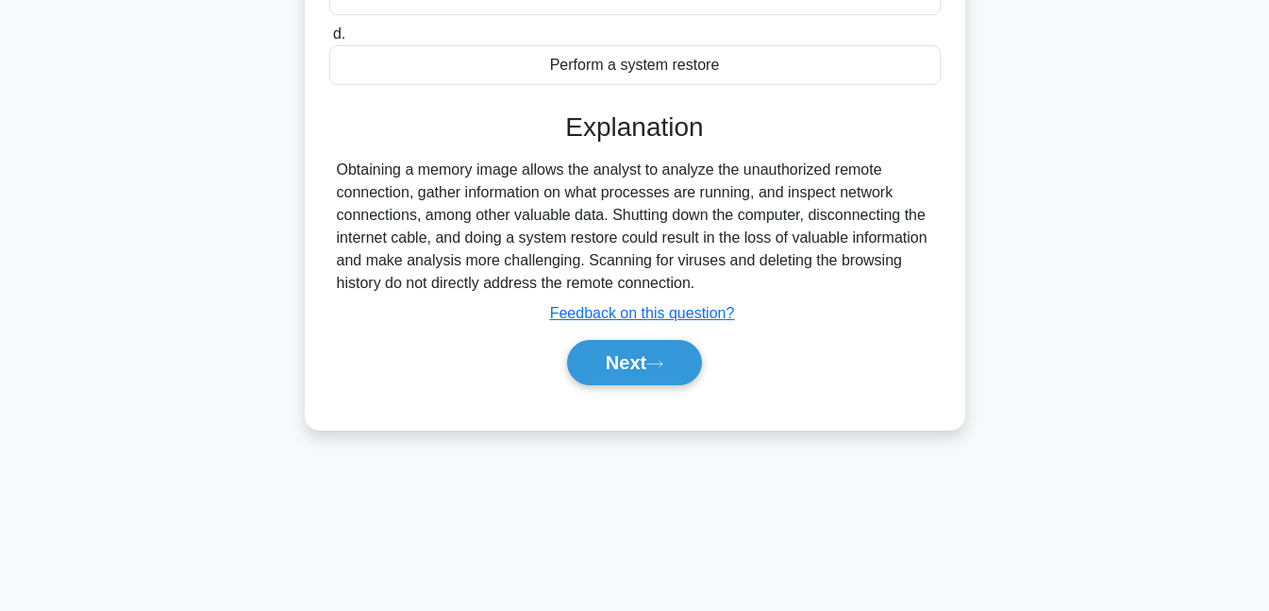
click at [615, 345] on button "Next" at bounding box center [634, 362] width 135 height 45
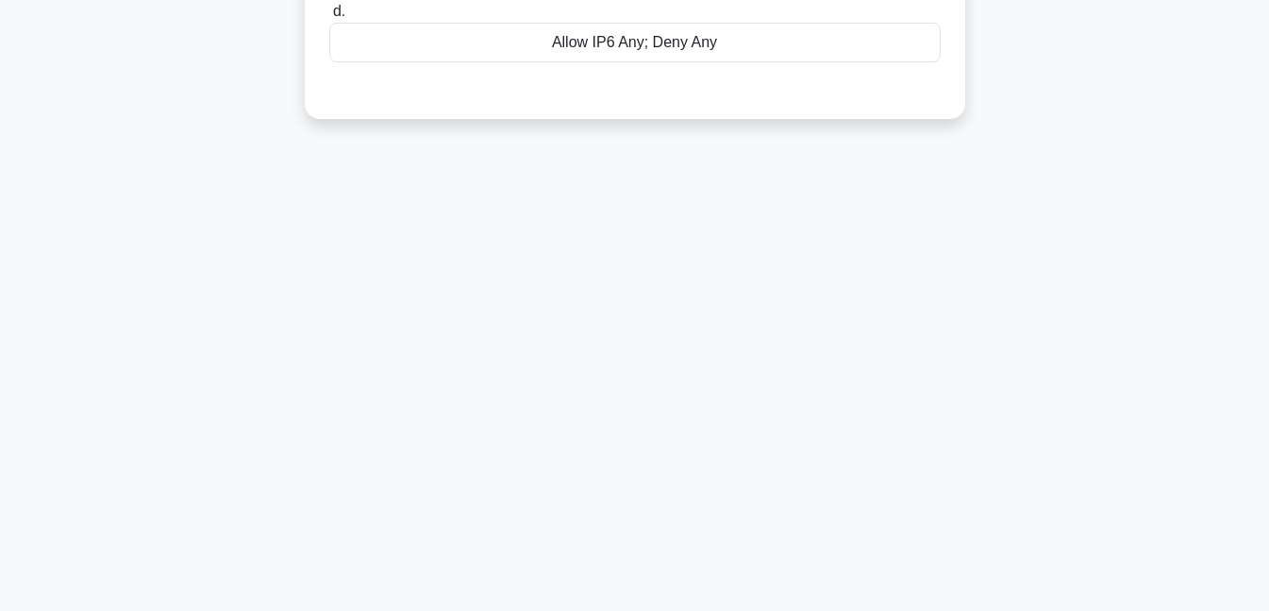
scroll to position [0, 0]
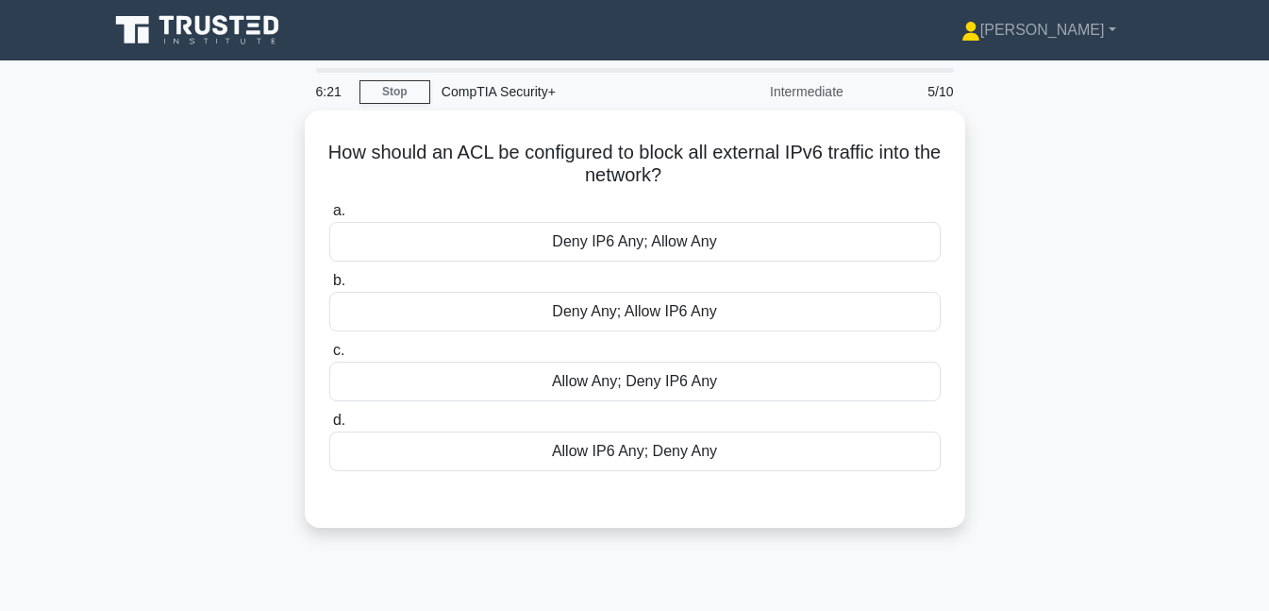
click at [654, 256] on div "Deny IP6 Any; Allow Any" at bounding box center [635, 242] width 612 height 40
click at [329, 217] on input "a. Deny IP6 Any; Allow Any" at bounding box center [329, 211] width 0 height 12
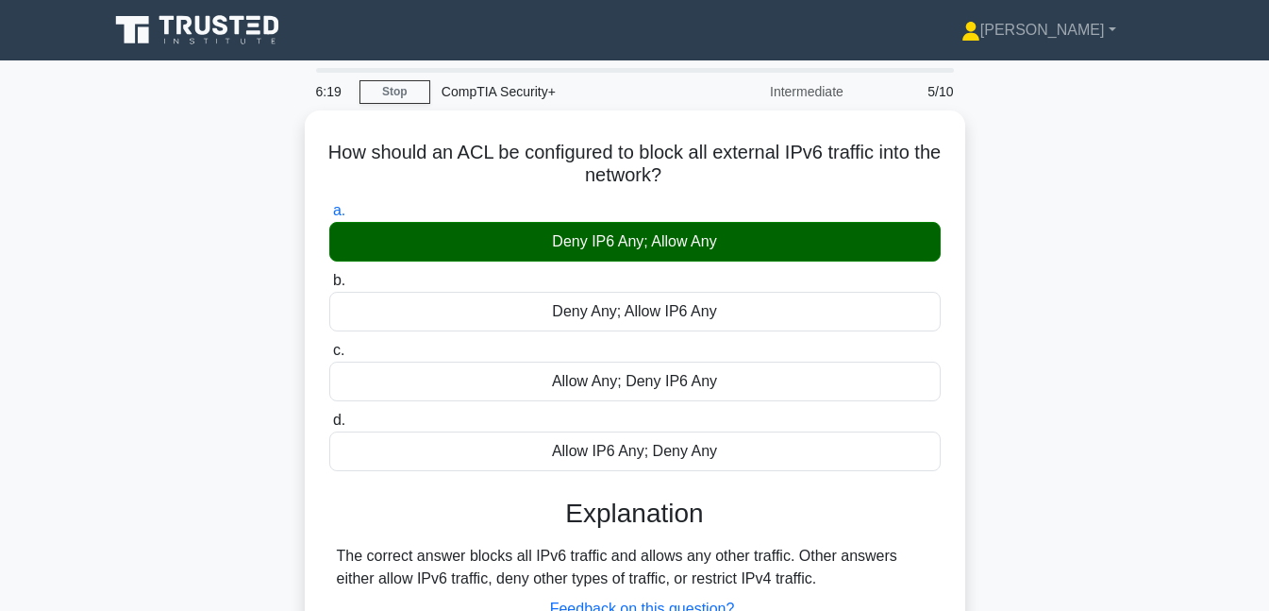
scroll to position [409, 0]
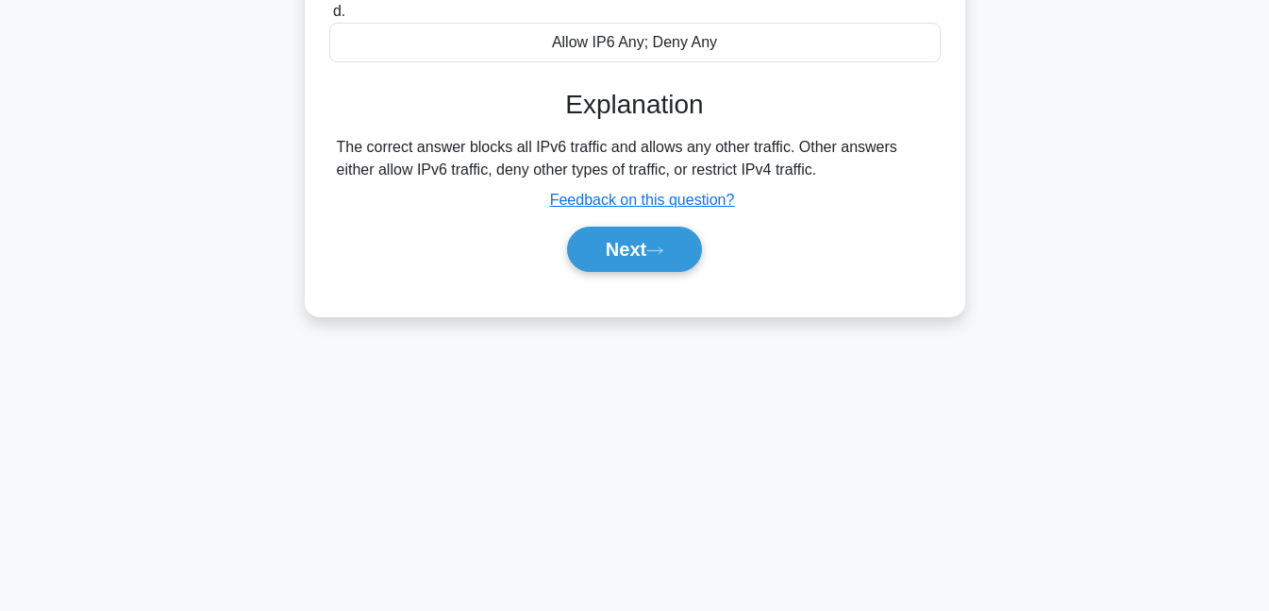
click at [654, 256] on button "Next" at bounding box center [634, 249] width 135 height 45
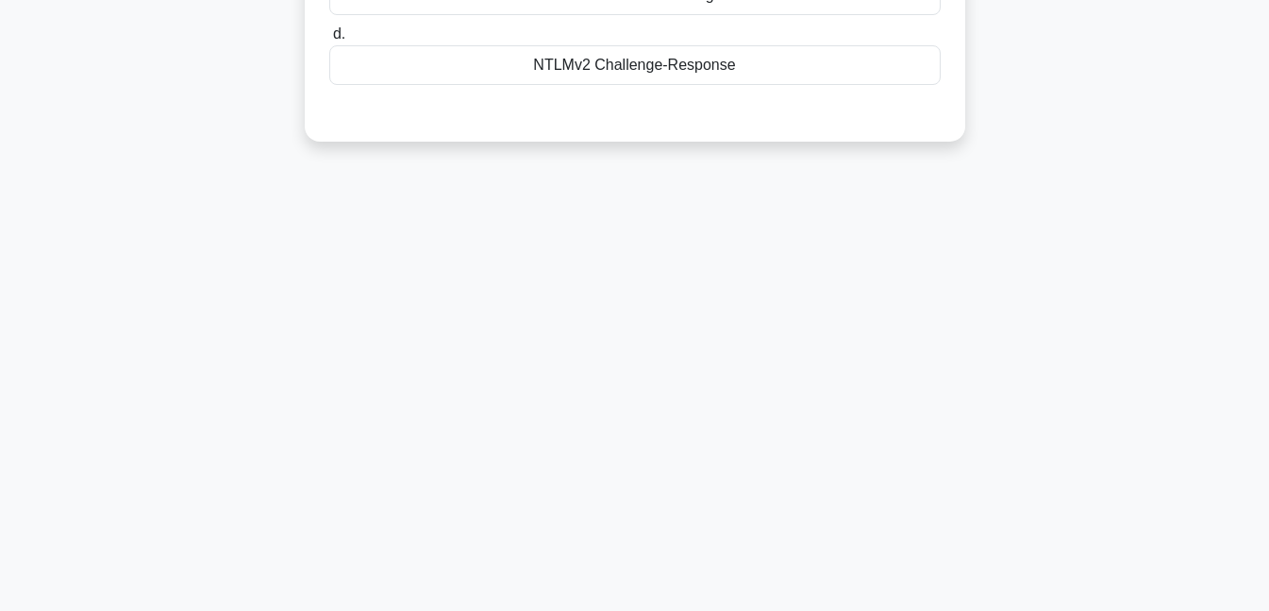
scroll to position [0, 0]
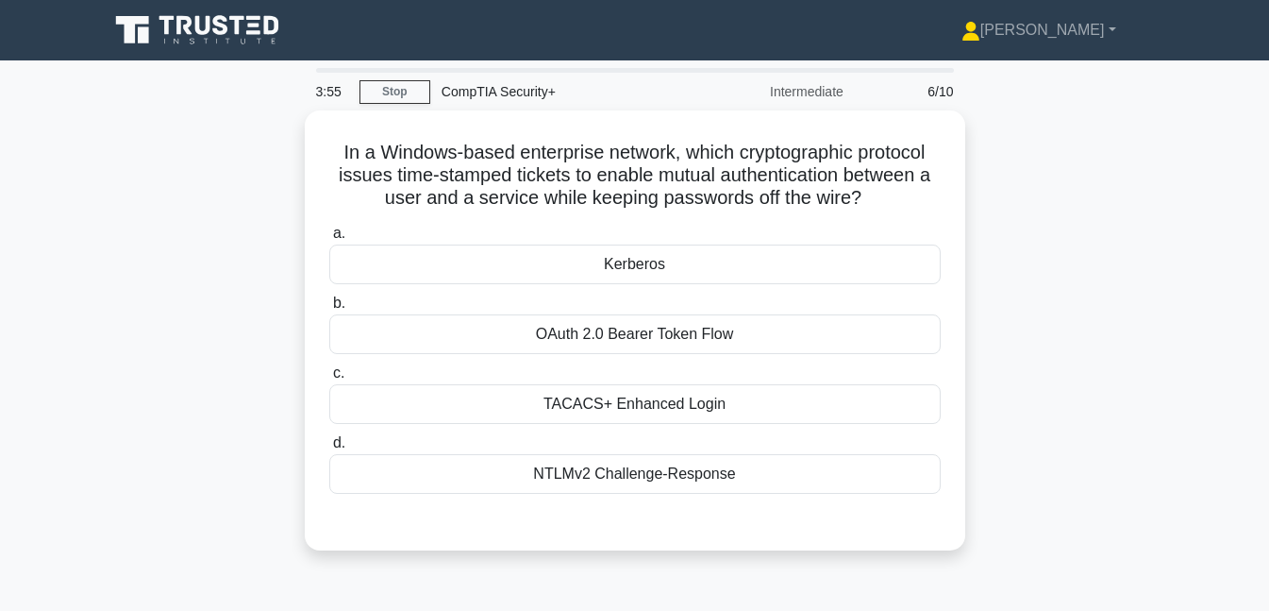
drag, startPoint x: 690, startPoint y: 356, endPoint x: 704, endPoint y: 389, distance: 35.9
click at [704, 389] on div "a. Kerberos b. OAuth 2.0 Bearer Token Flow c. d." at bounding box center [635, 357] width 634 height 279
click at [691, 333] on div "OAuth 2.0 Bearer Token Flow" at bounding box center [635, 334] width 612 height 40
click at [329, 310] on input "b. OAuth 2.0 Bearer Token Flow" at bounding box center [329, 303] width 0 height 12
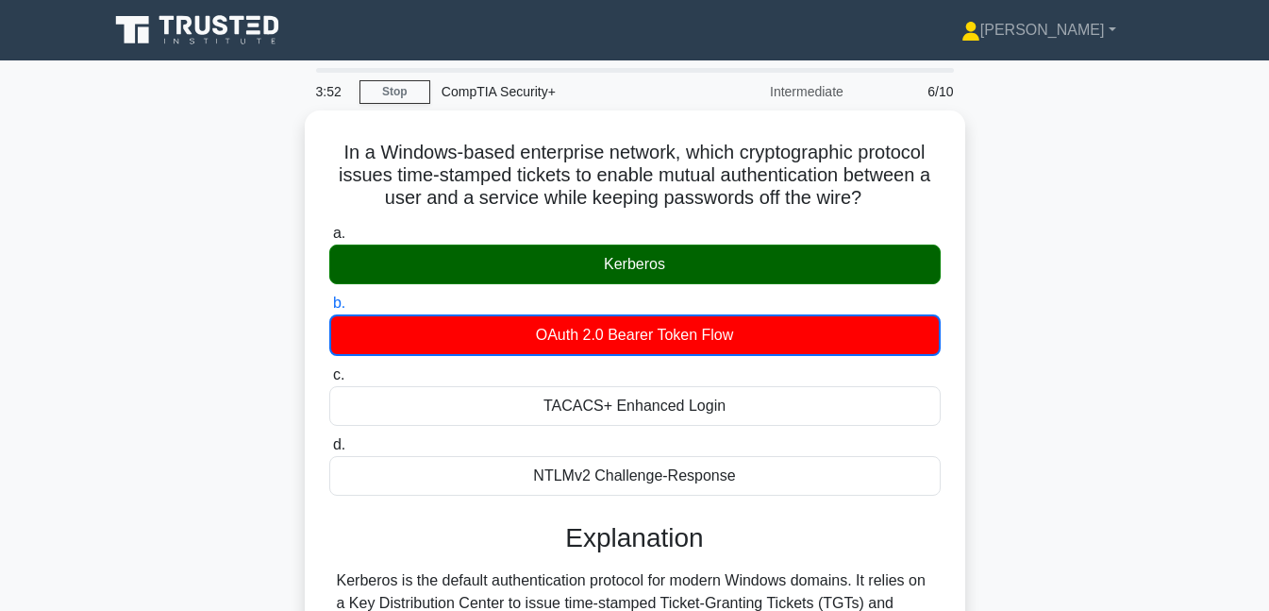
scroll to position [409, 0]
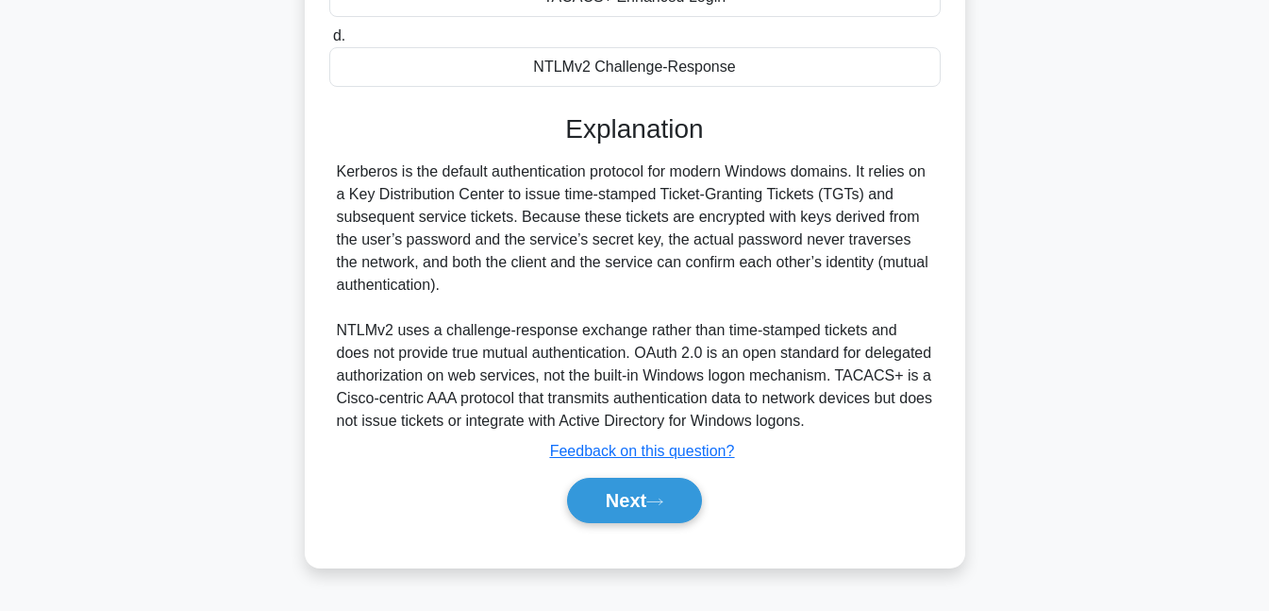
click at [663, 496] on icon at bounding box center [655, 501] width 17 height 10
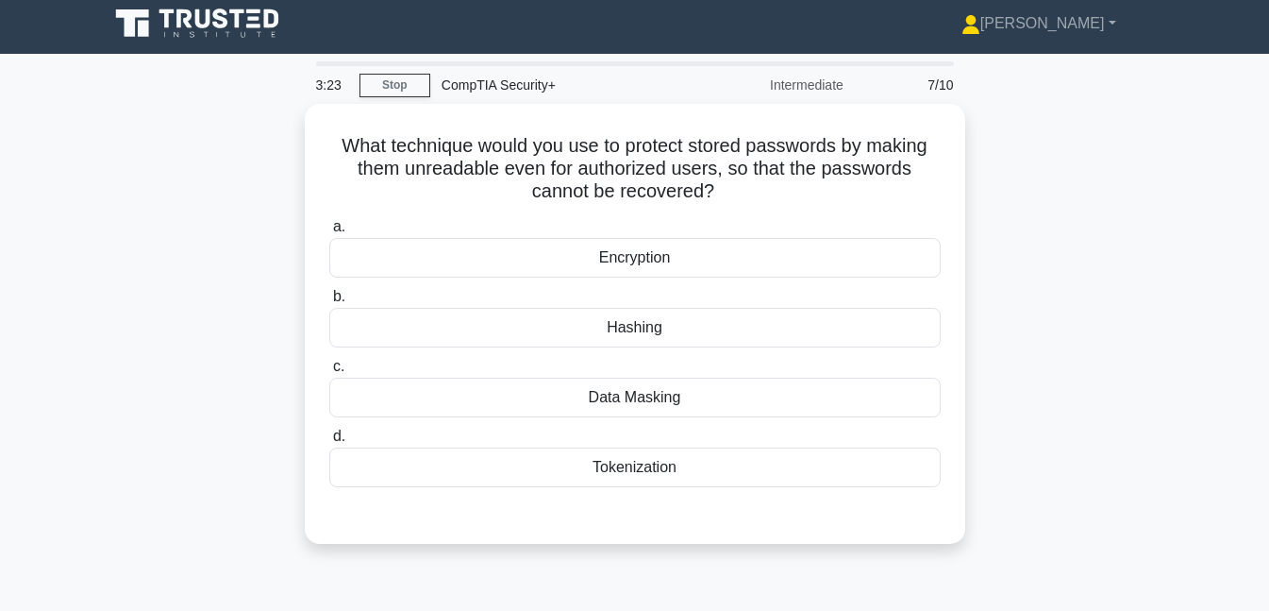
scroll to position [0, 0]
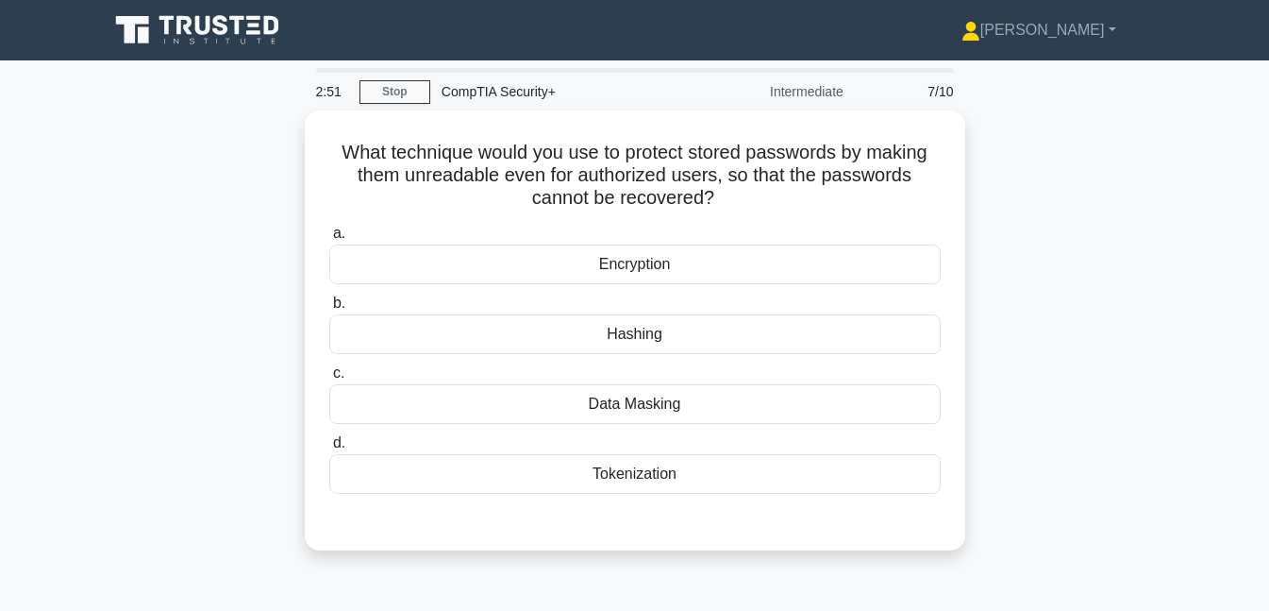
click at [655, 397] on div "Data Masking" at bounding box center [635, 404] width 612 height 40
click at [329, 379] on input "c. Data Masking" at bounding box center [329, 373] width 0 height 12
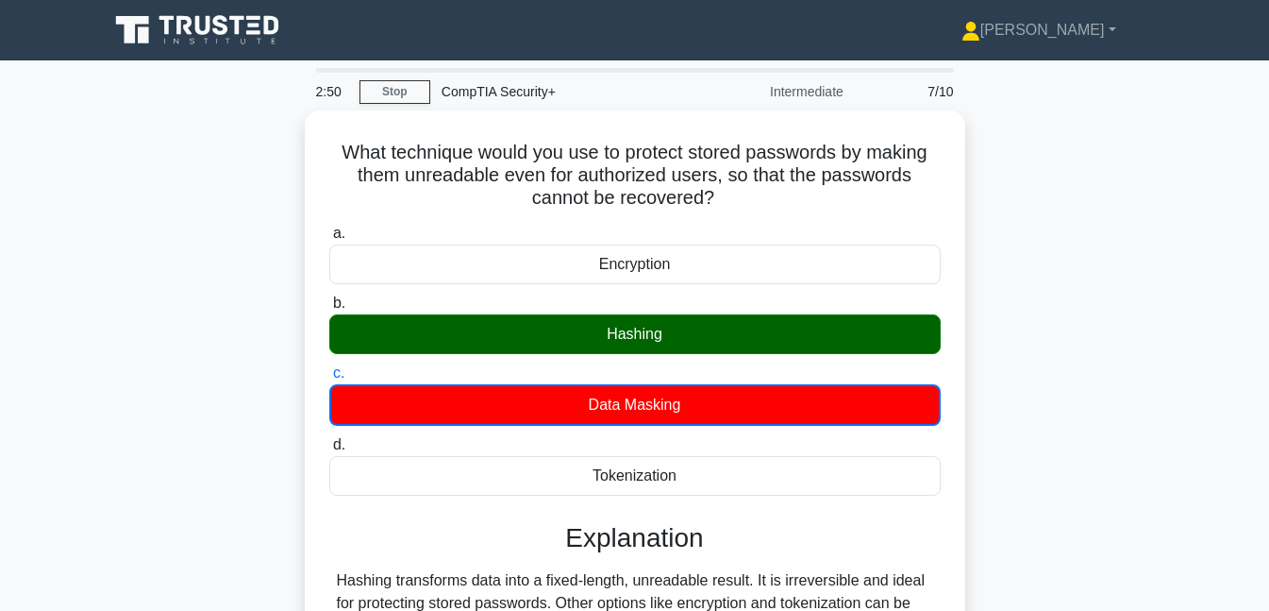
scroll to position [409, 0]
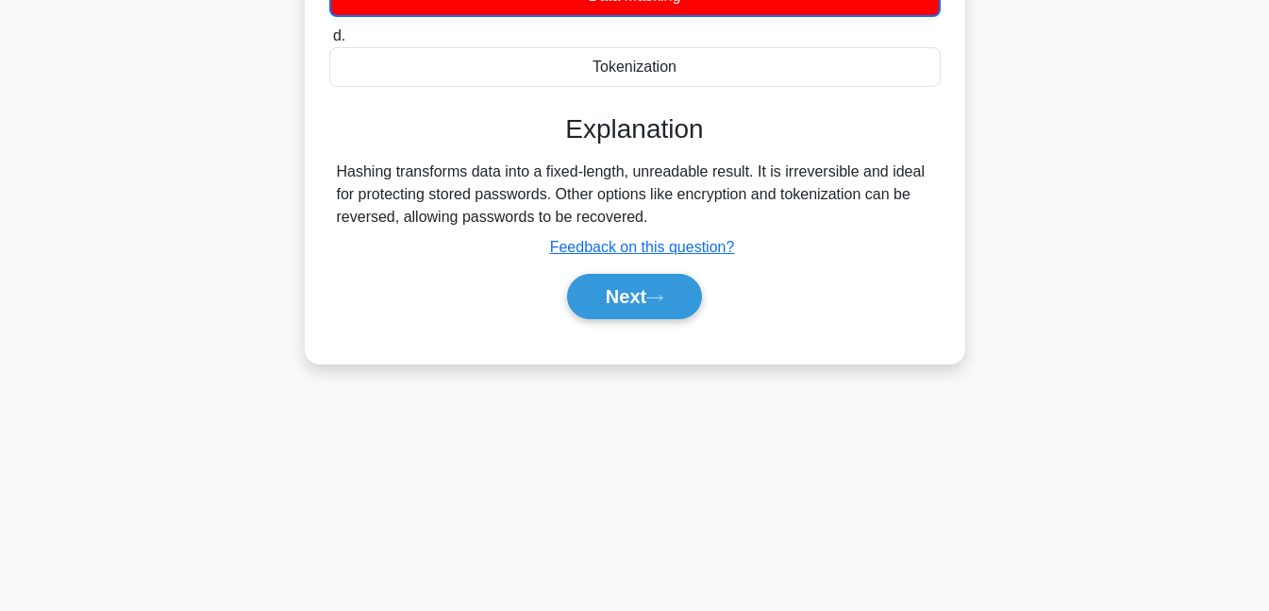
click at [665, 281] on button "Next" at bounding box center [634, 296] width 135 height 45
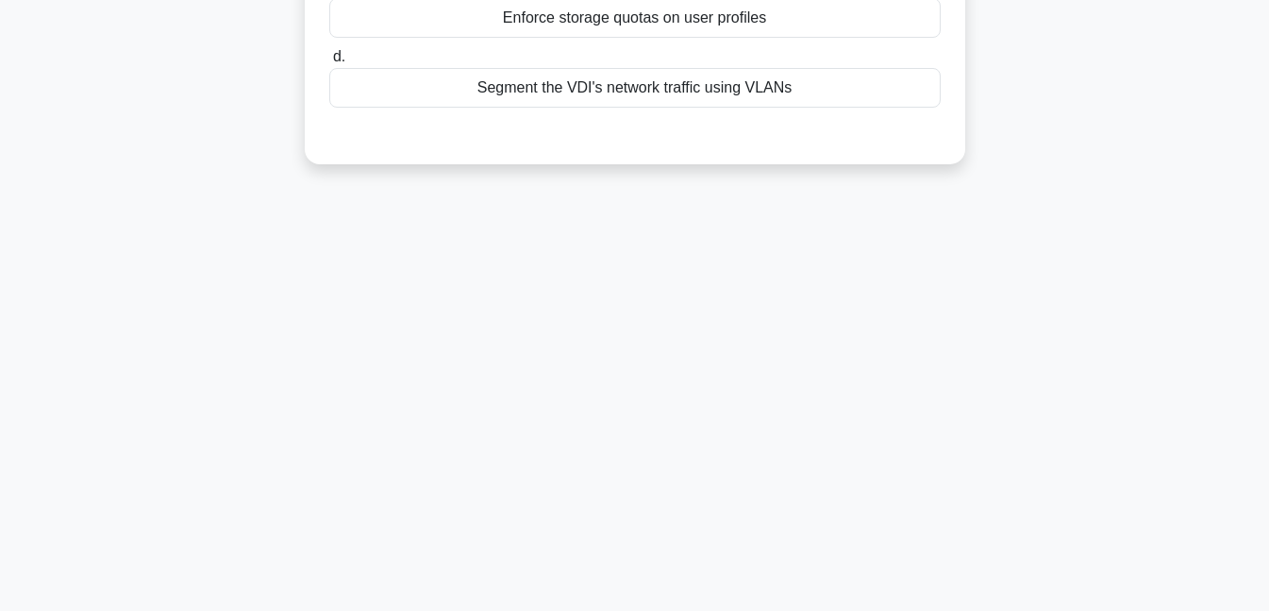
scroll to position [0, 0]
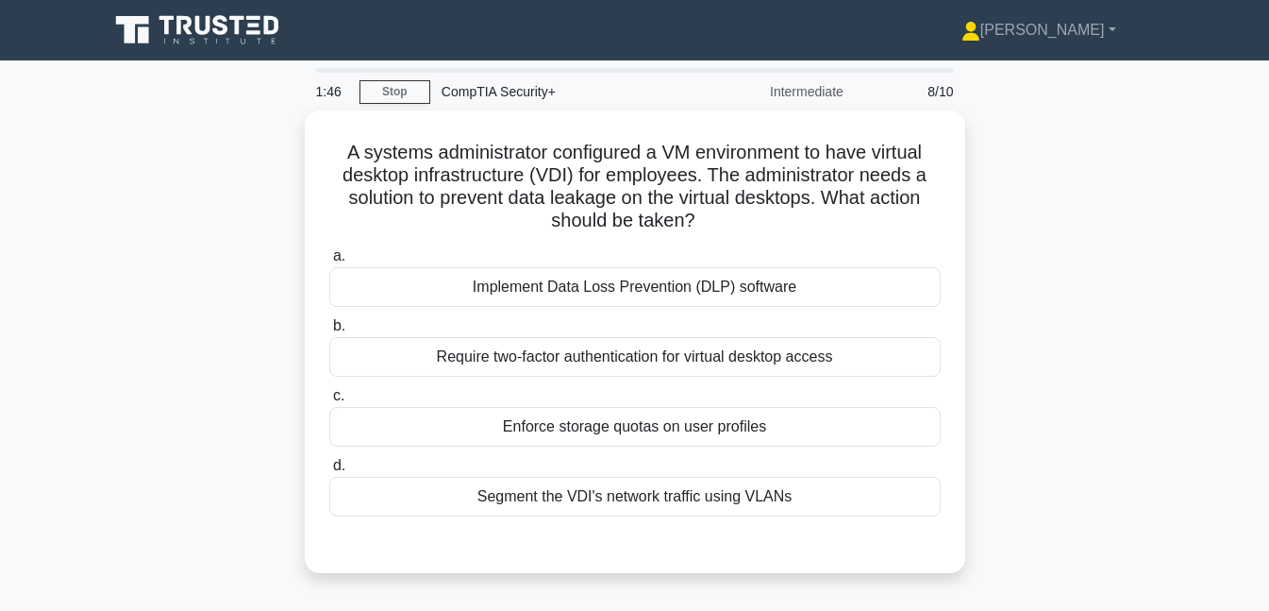
click at [669, 279] on div "Implement Data Loss Prevention (DLP) software" at bounding box center [635, 287] width 612 height 40
click at [631, 292] on div "Implement Data Loss Prevention (DLP) software" at bounding box center [635, 287] width 612 height 40
click at [329, 262] on input "a. Implement Data Loss Prevention (DLP) software" at bounding box center [329, 256] width 0 height 12
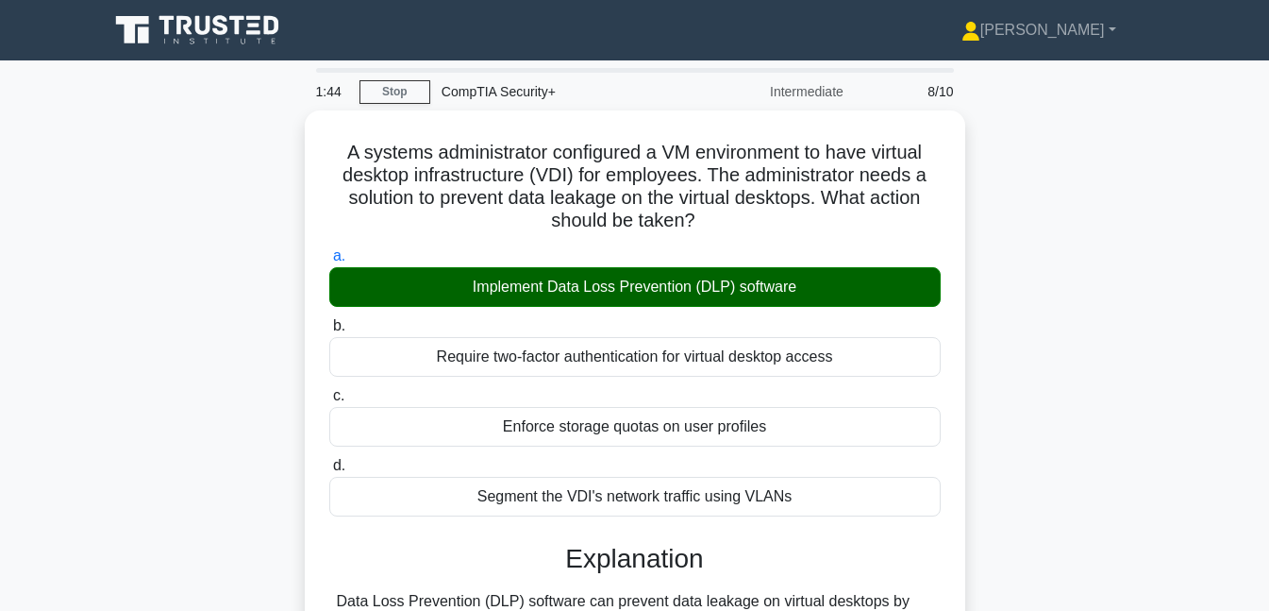
scroll to position [409, 0]
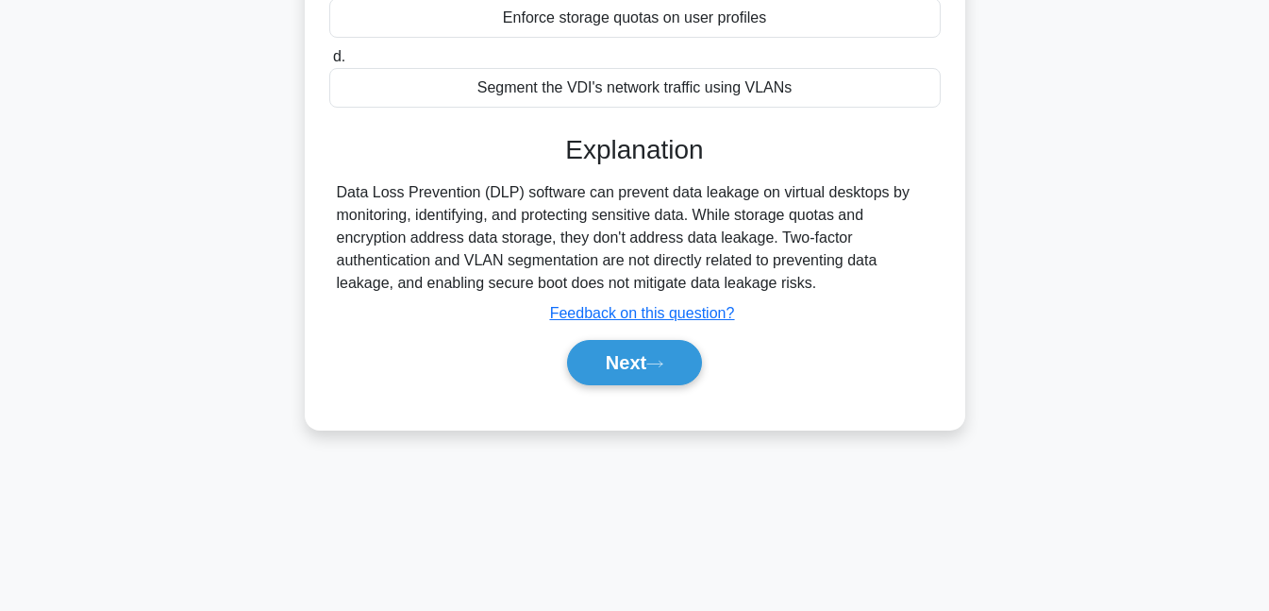
click at [647, 349] on button "Next" at bounding box center [634, 362] width 135 height 45
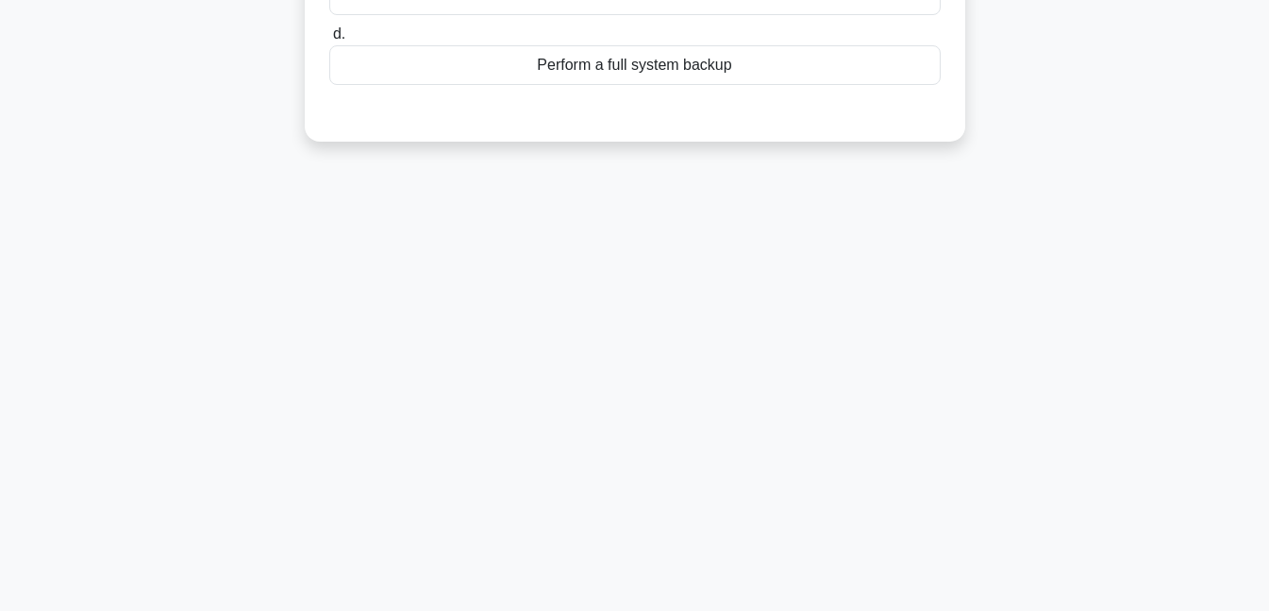
scroll to position [0, 0]
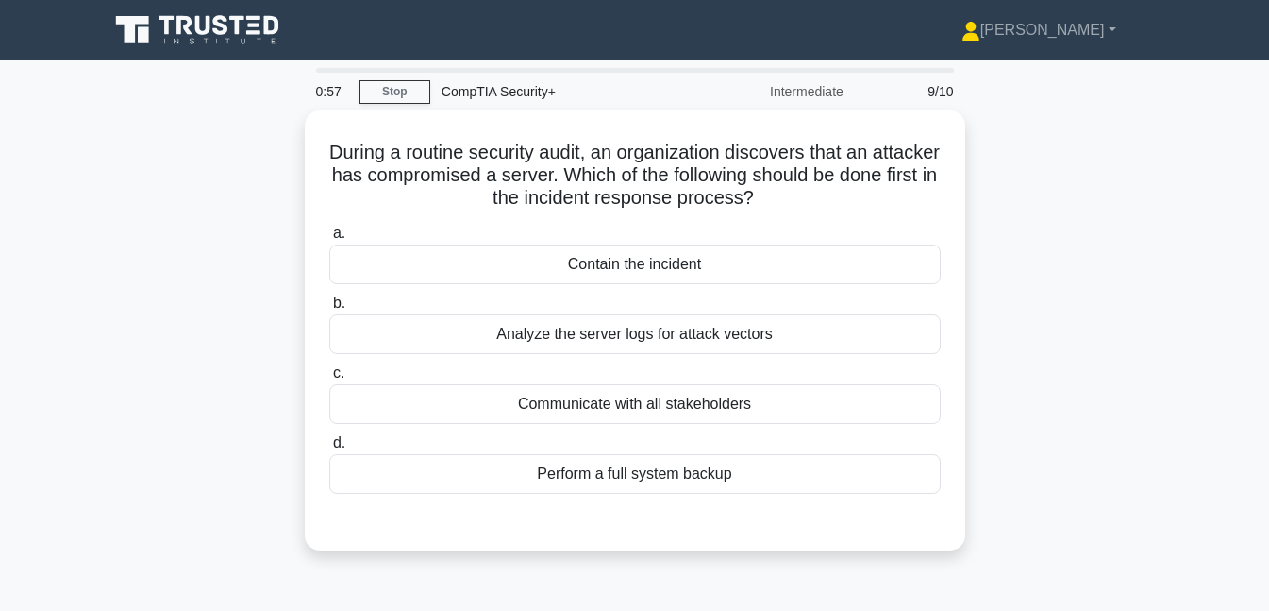
click at [686, 267] on div "Contain the incident" at bounding box center [635, 264] width 612 height 40
click at [329, 240] on input "a. Contain the incident" at bounding box center [329, 233] width 0 height 12
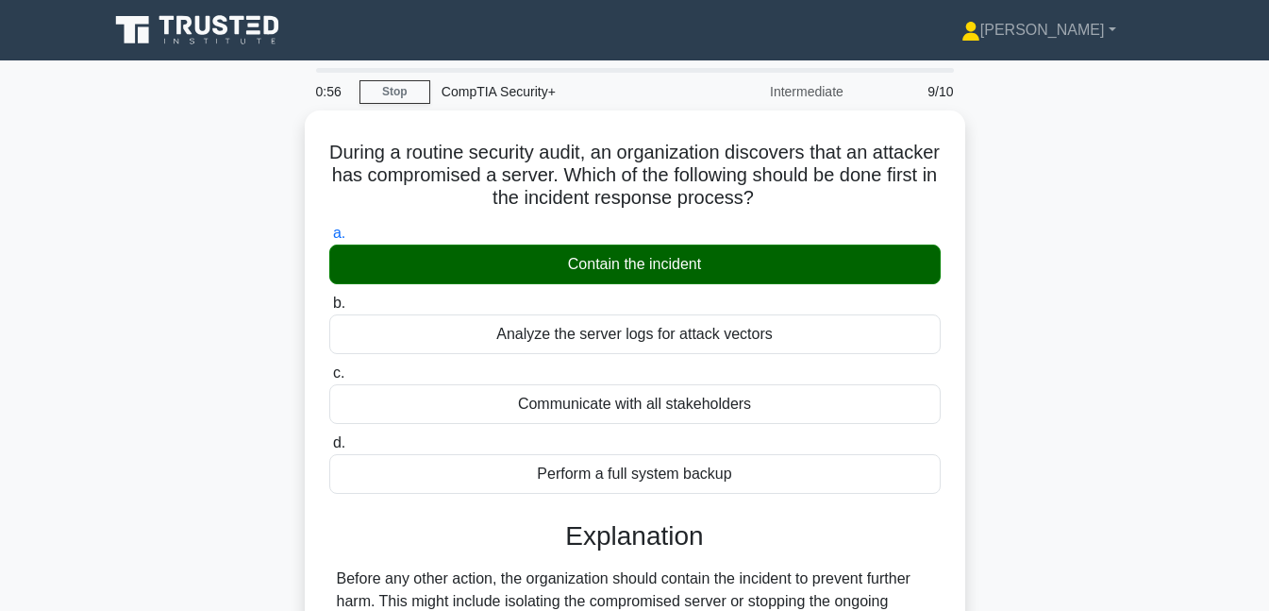
scroll to position [409, 0]
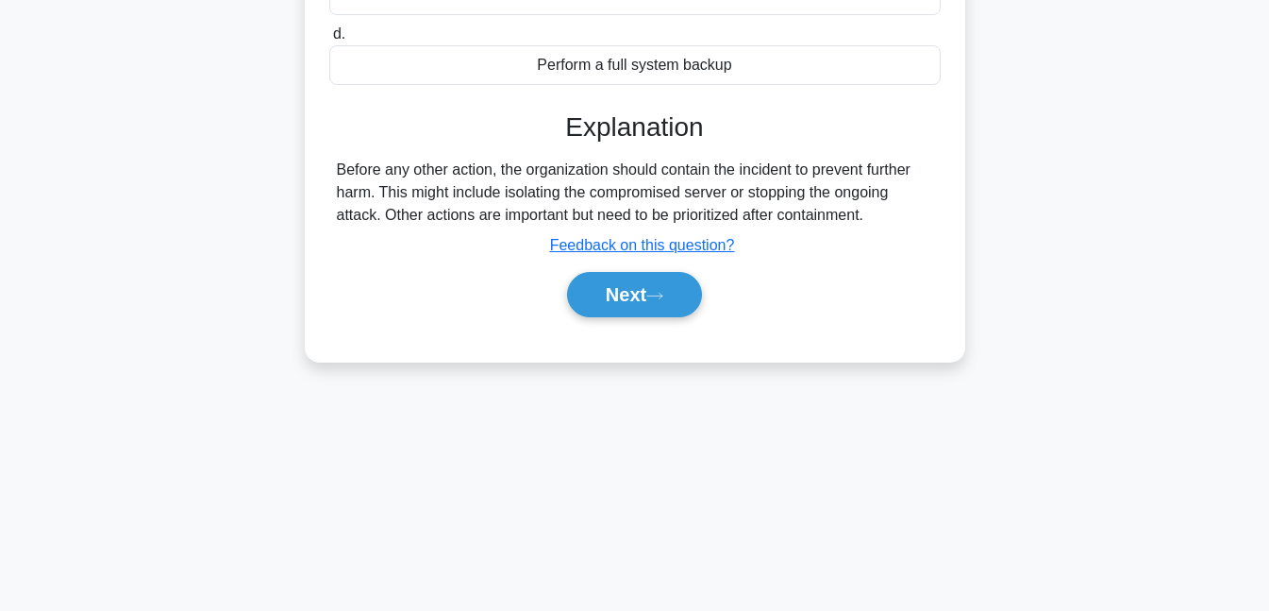
click at [683, 293] on button "Next" at bounding box center [634, 294] width 135 height 45
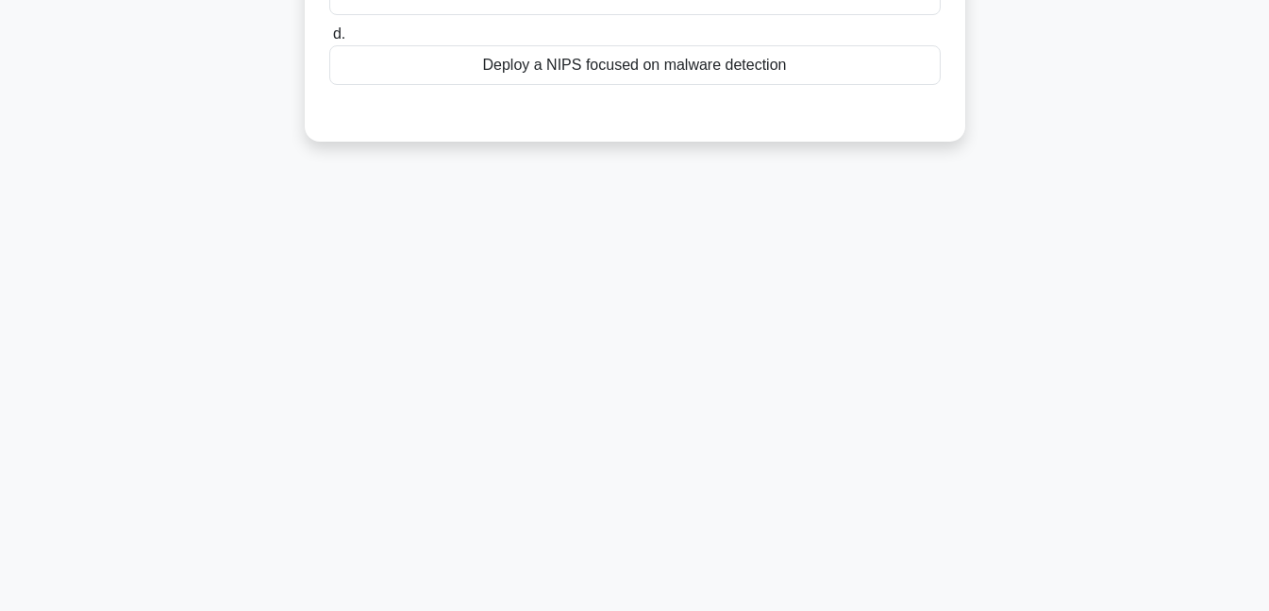
scroll to position [0, 0]
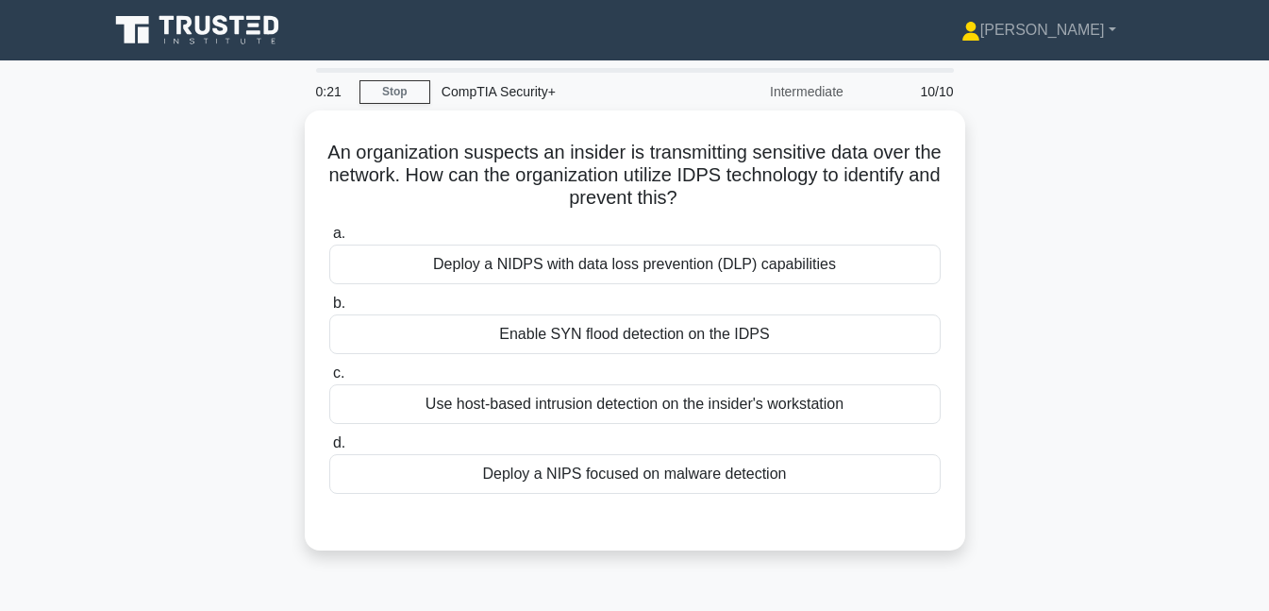
click at [683, 273] on div "Deploy a NIDPS with data loss prevention (DLP) capabilities" at bounding box center [635, 264] width 612 height 40
click at [329, 240] on input "a. Deploy a NIDPS with data loss prevention (DLP) capabilities" at bounding box center [329, 233] width 0 height 12
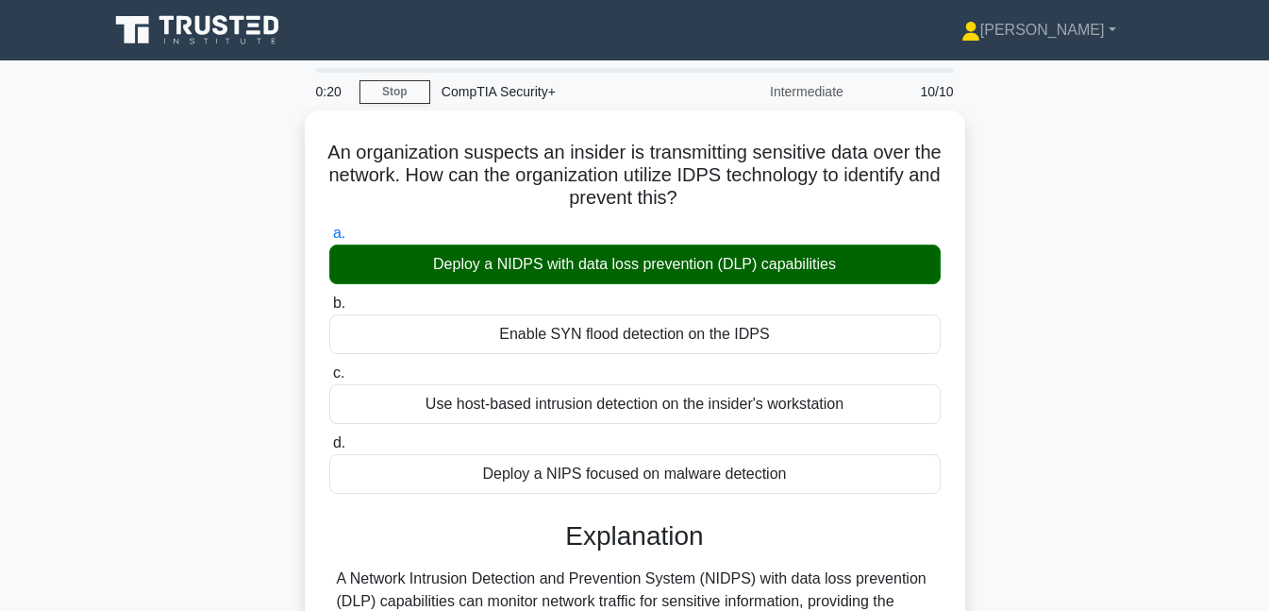
scroll to position [409, 0]
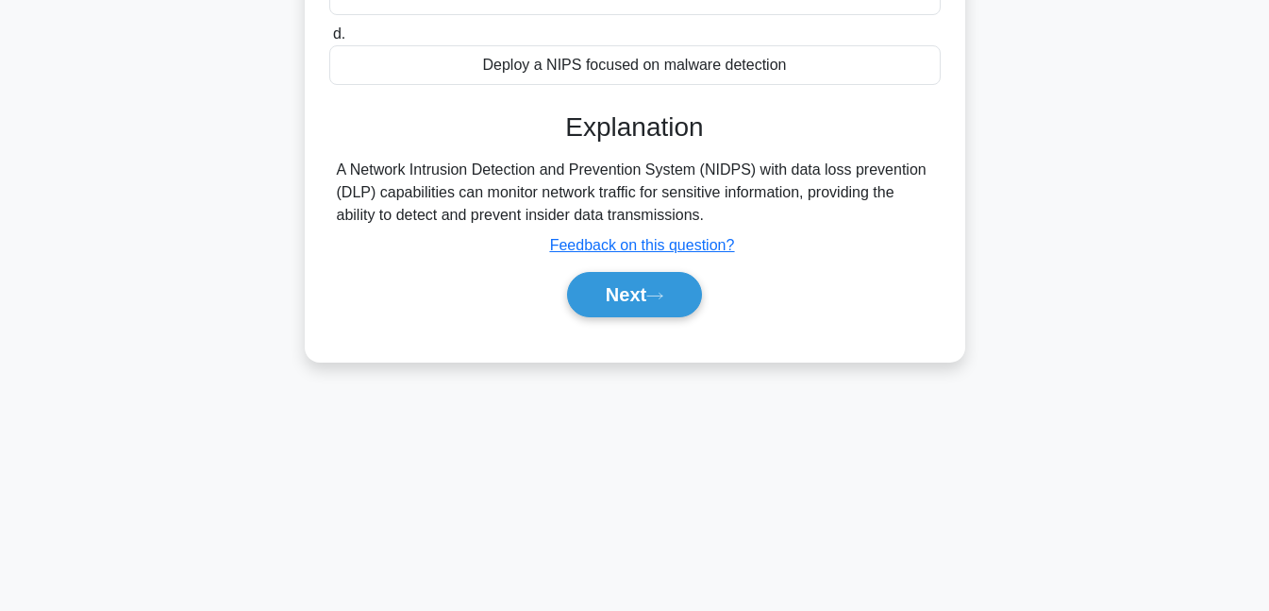
click at [656, 291] on icon at bounding box center [655, 296] width 17 height 10
click at [664, 291] on icon at bounding box center [655, 296] width 17 height 10
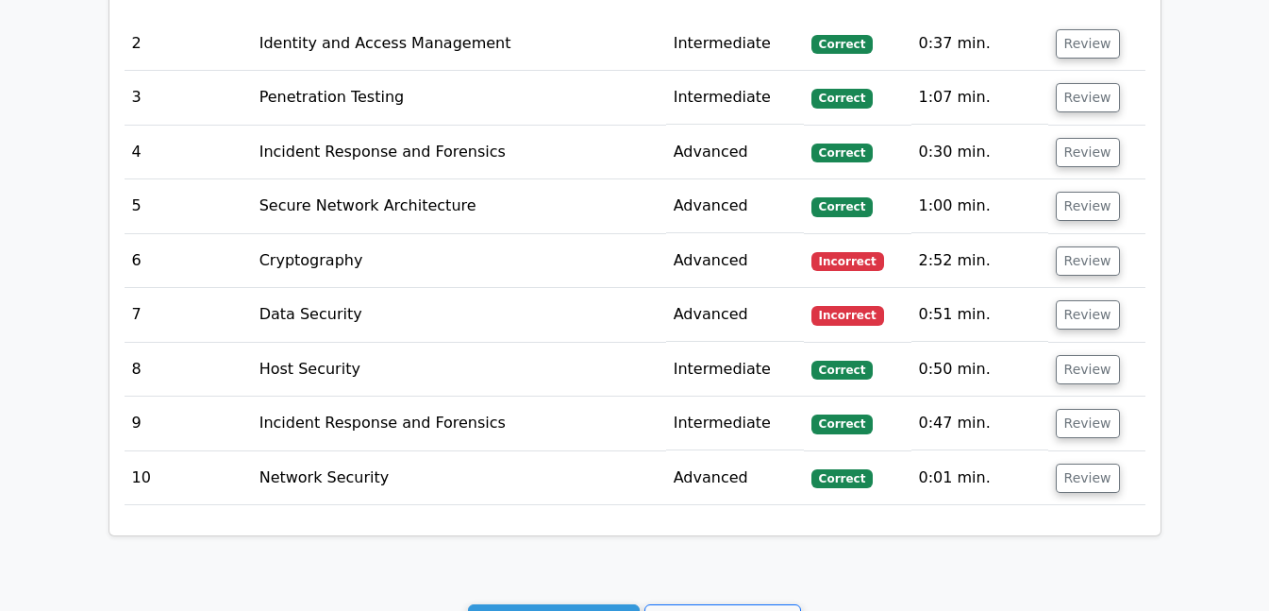
scroll to position [2261, 0]
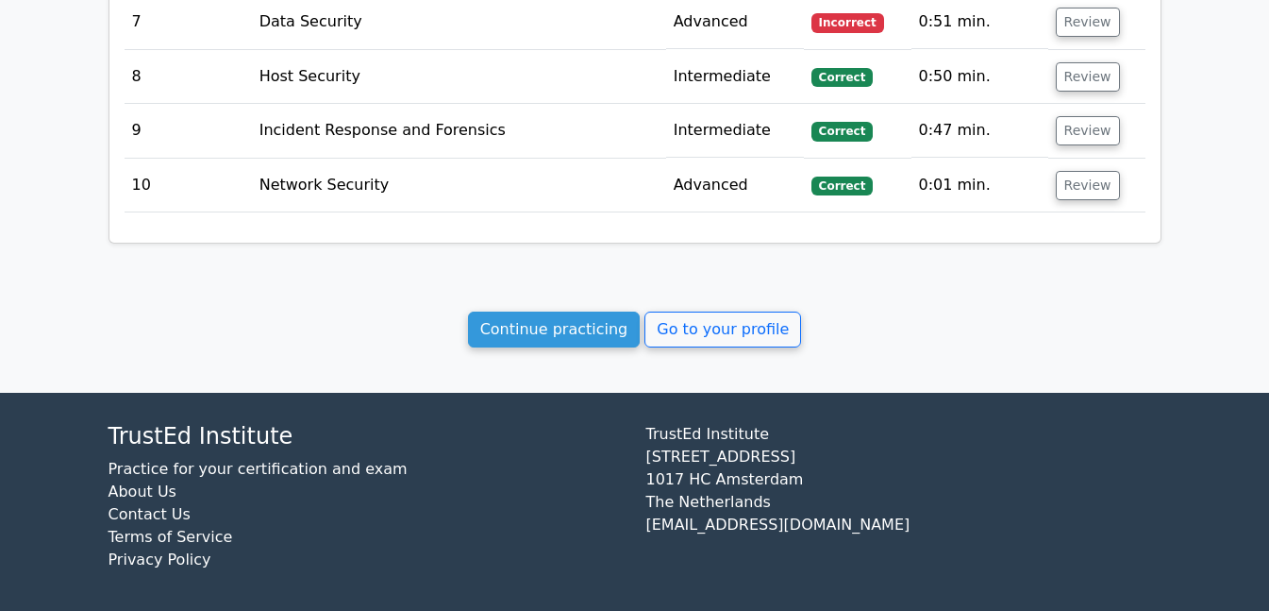
click at [600, 320] on link "Continue practicing" at bounding box center [554, 329] width 173 height 36
